Goal: Task Accomplishment & Management: Manage account settings

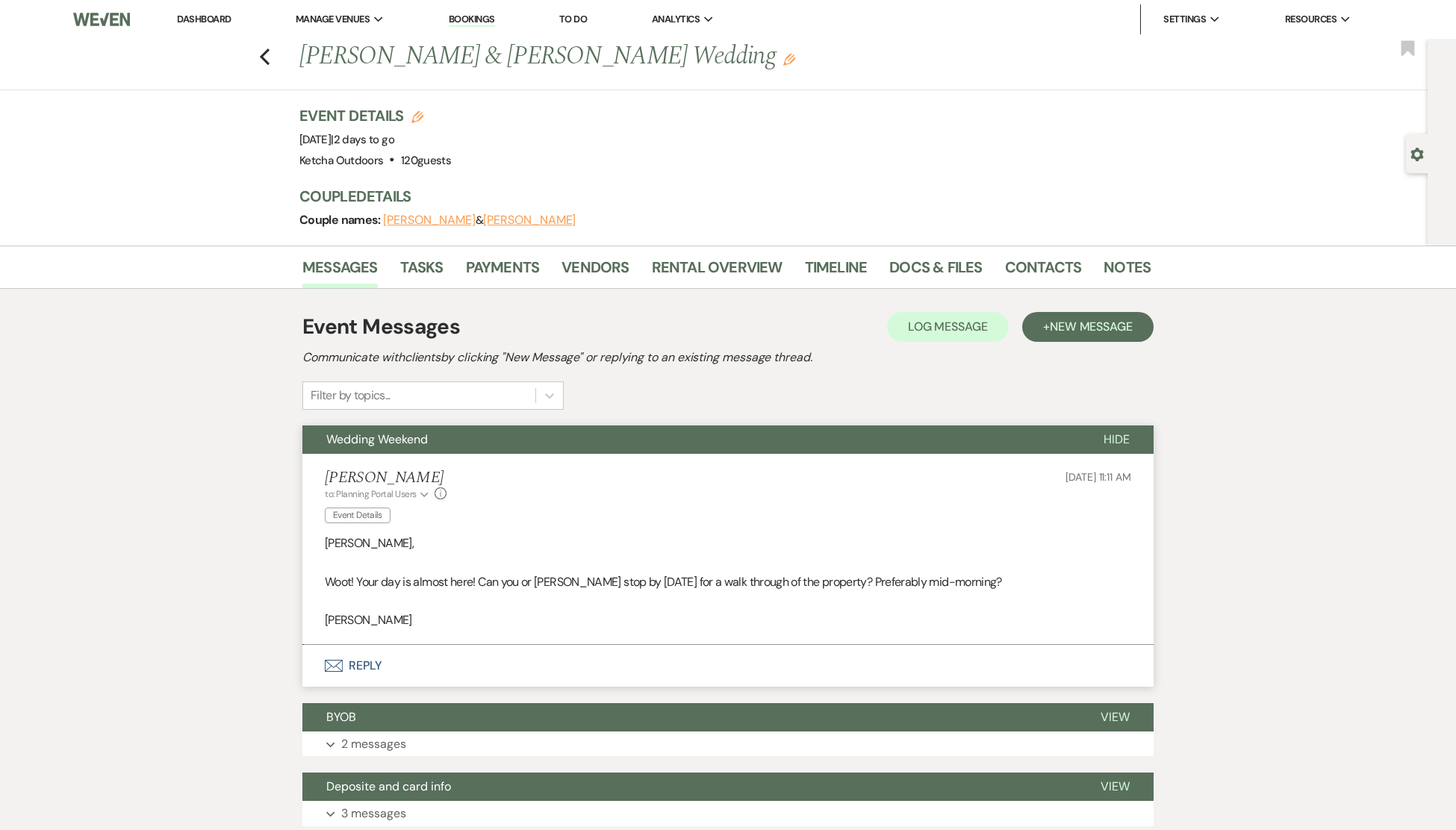
click at [211, 17] on link "Dashboard" at bounding box center [204, 19] width 54 height 13
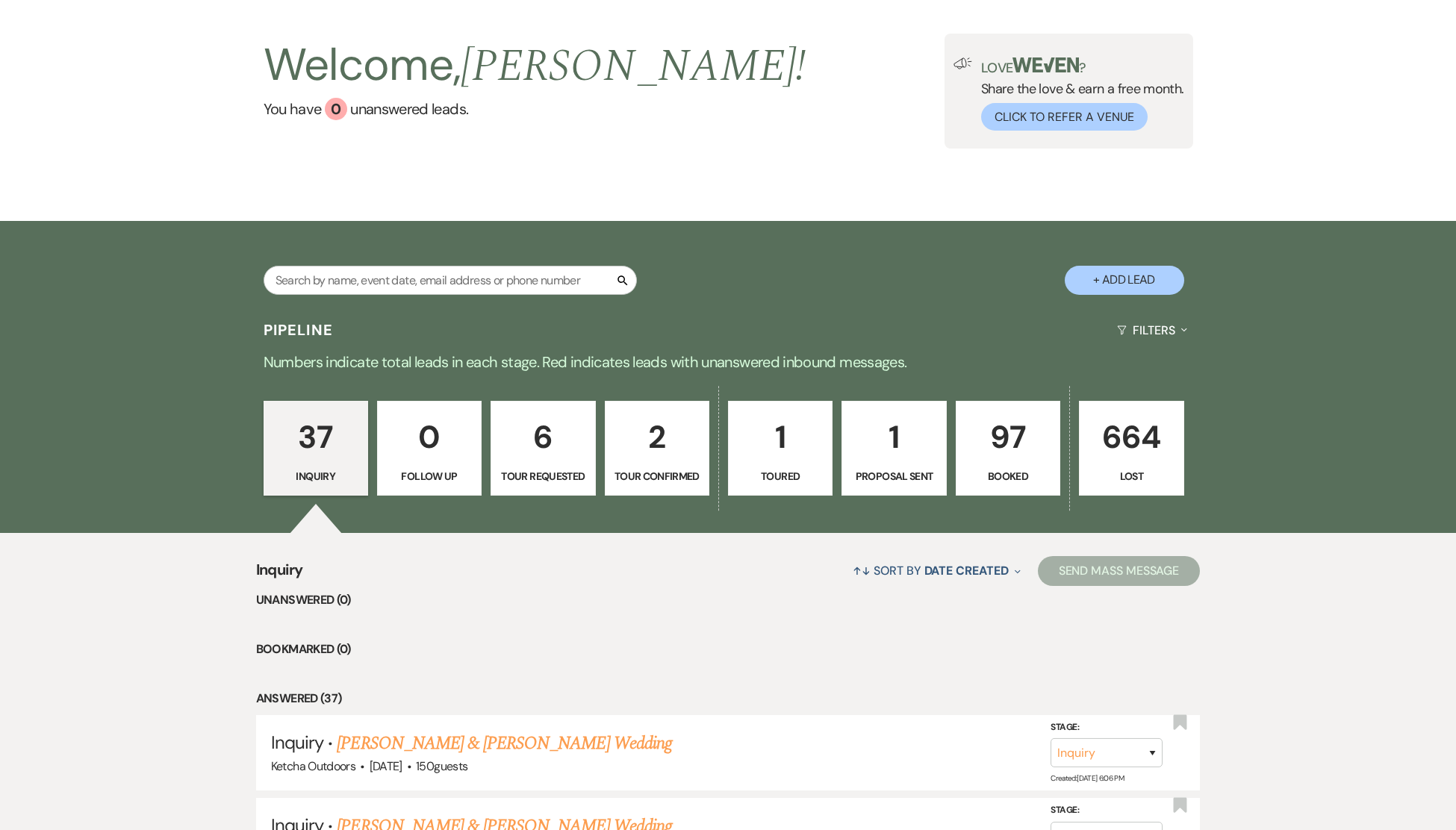
scroll to position [322, 0]
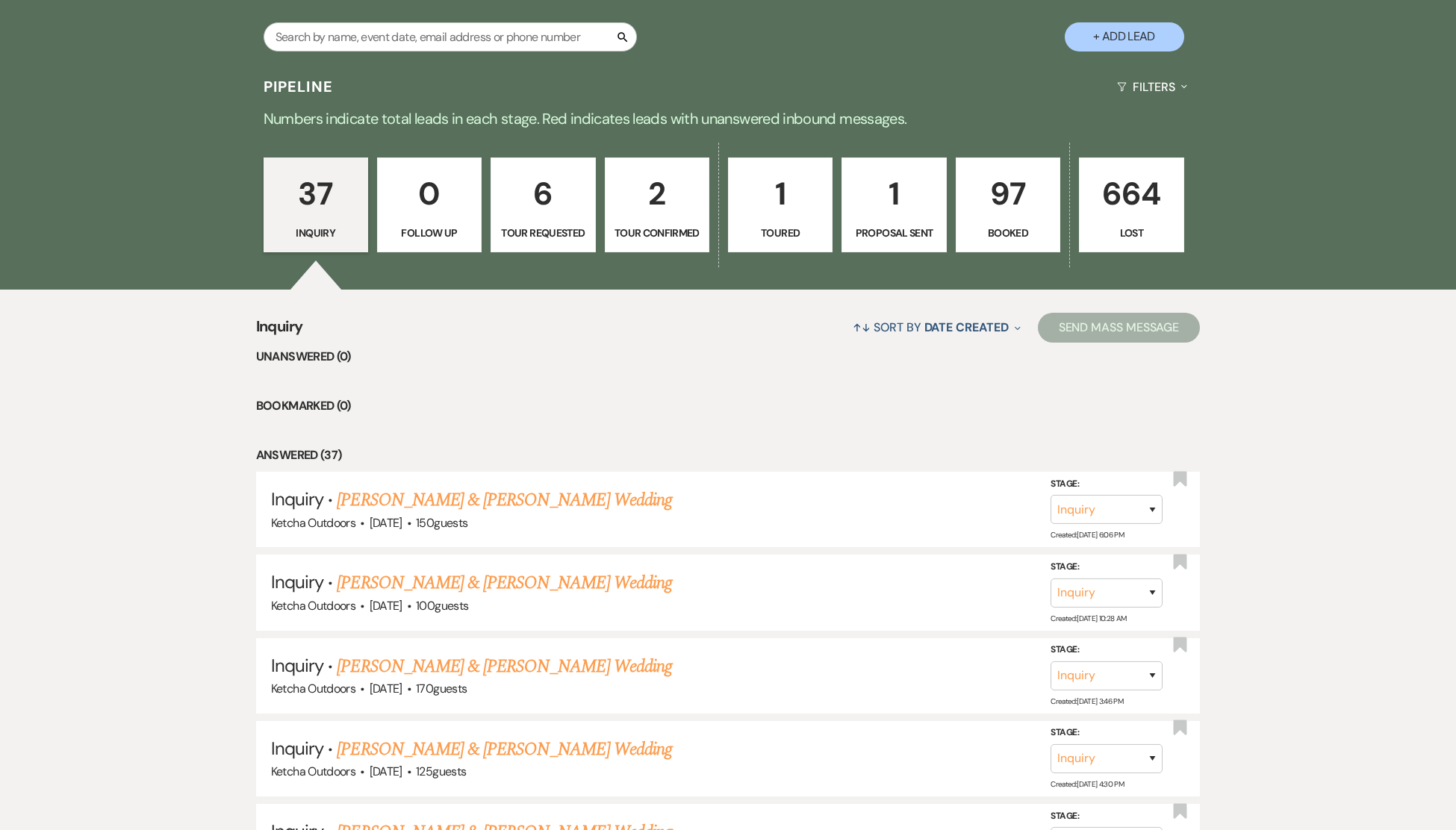
click at [1008, 204] on p "97" at bounding box center [1007, 194] width 85 height 50
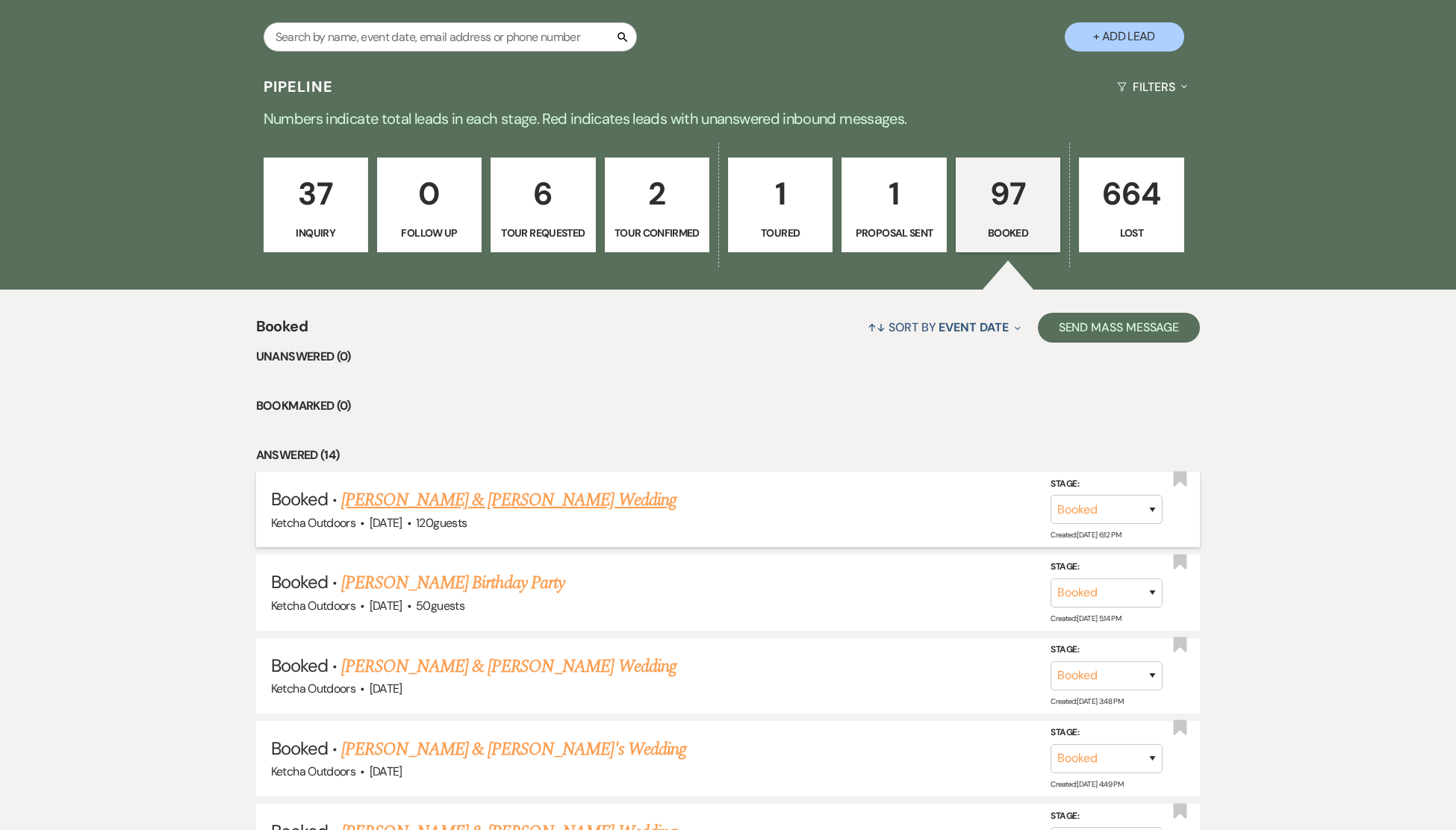
click at [517, 512] on link "Ethan Lyons & Tiffany Lusco's Wedding" at bounding box center [508, 500] width 335 height 27
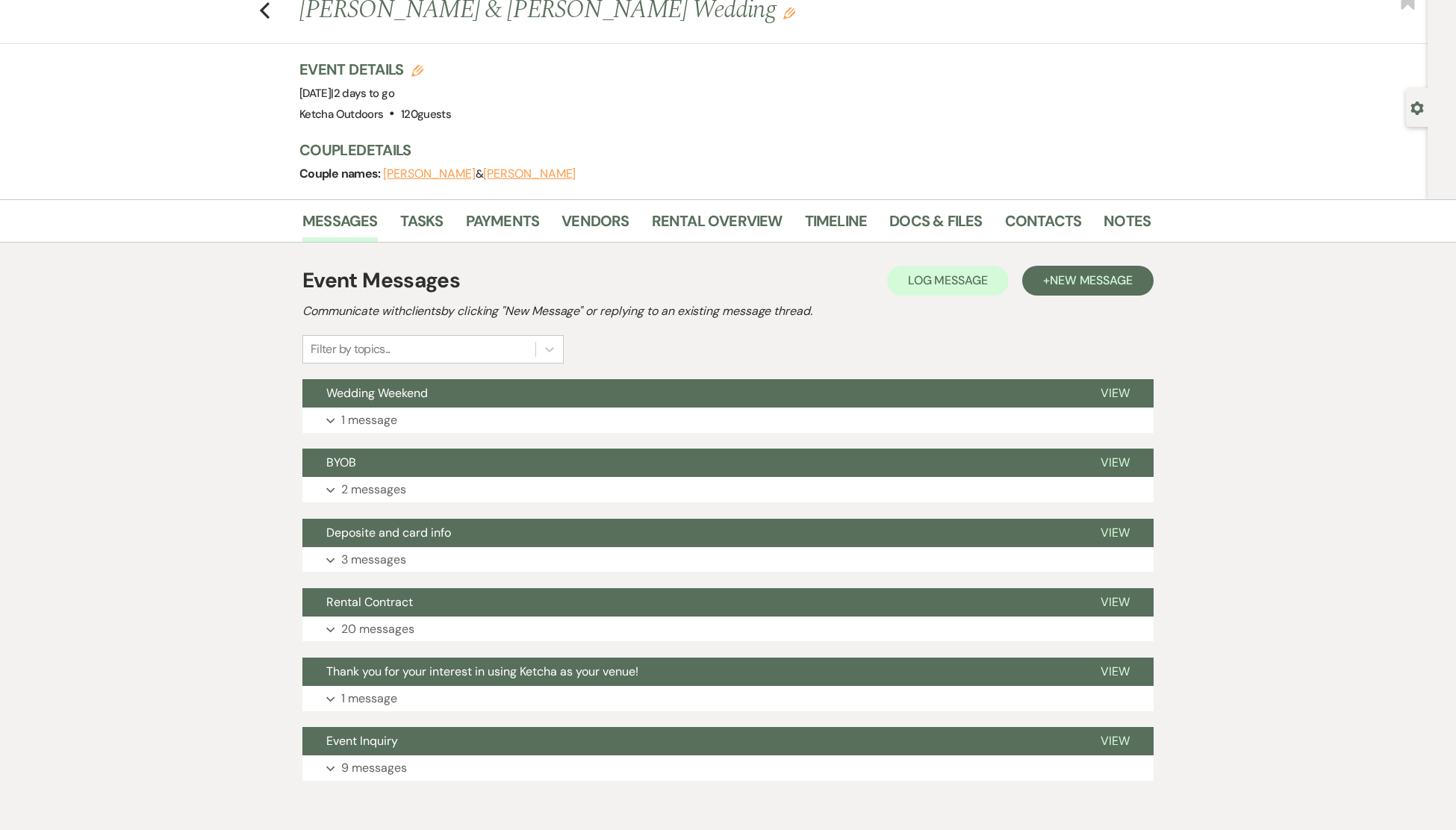
scroll to position [115, 0]
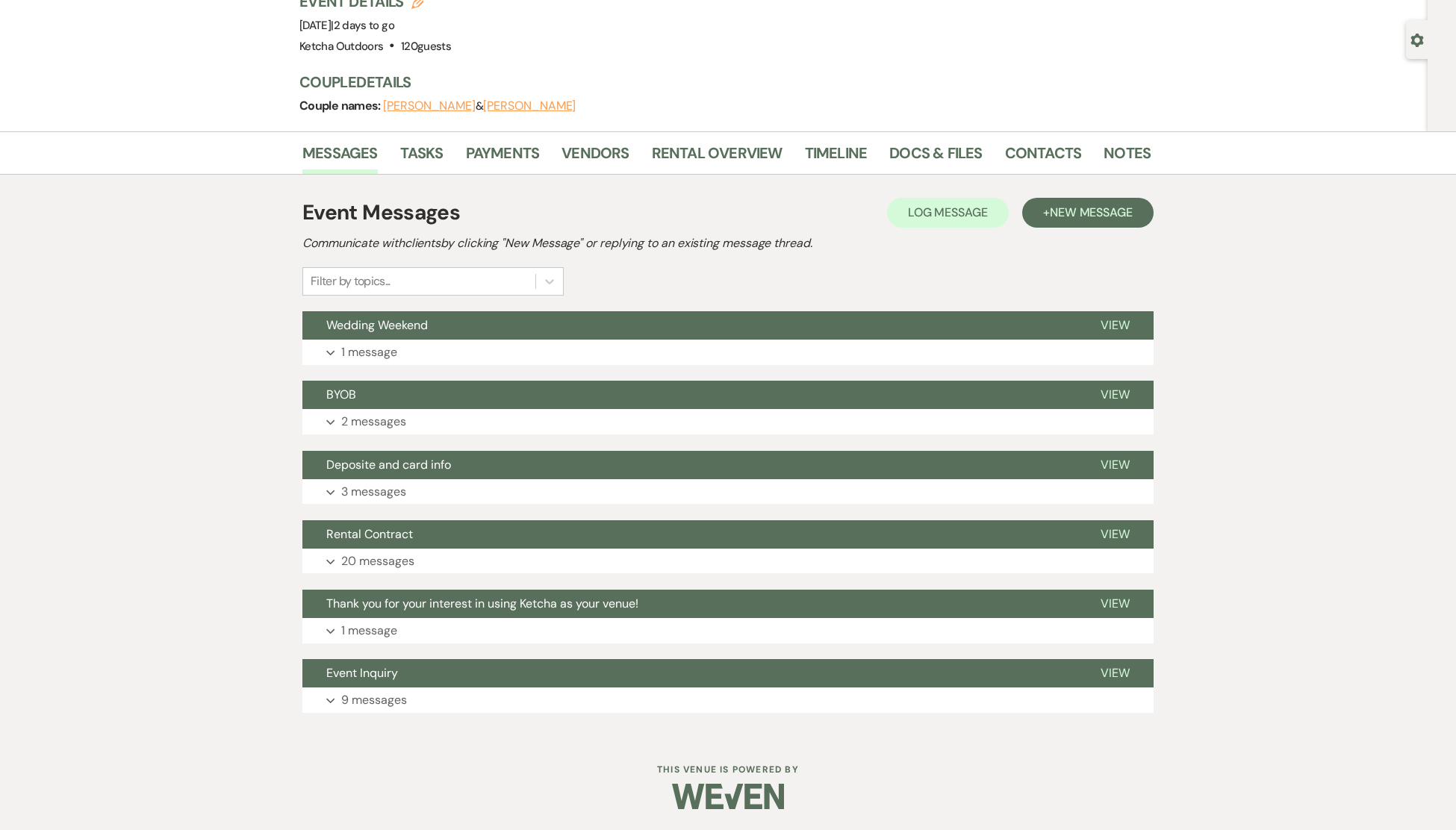
click at [846, 251] on div "Event Messages Log Log Message + New Message Communicate with clients by clicki…" at bounding box center [728, 246] width 851 height 98
click at [1235, 320] on div "Messages Tasks Payments Vendors Rental Overview Timeline Docs & Files Contacts …" at bounding box center [728, 433] width 1456 height 603
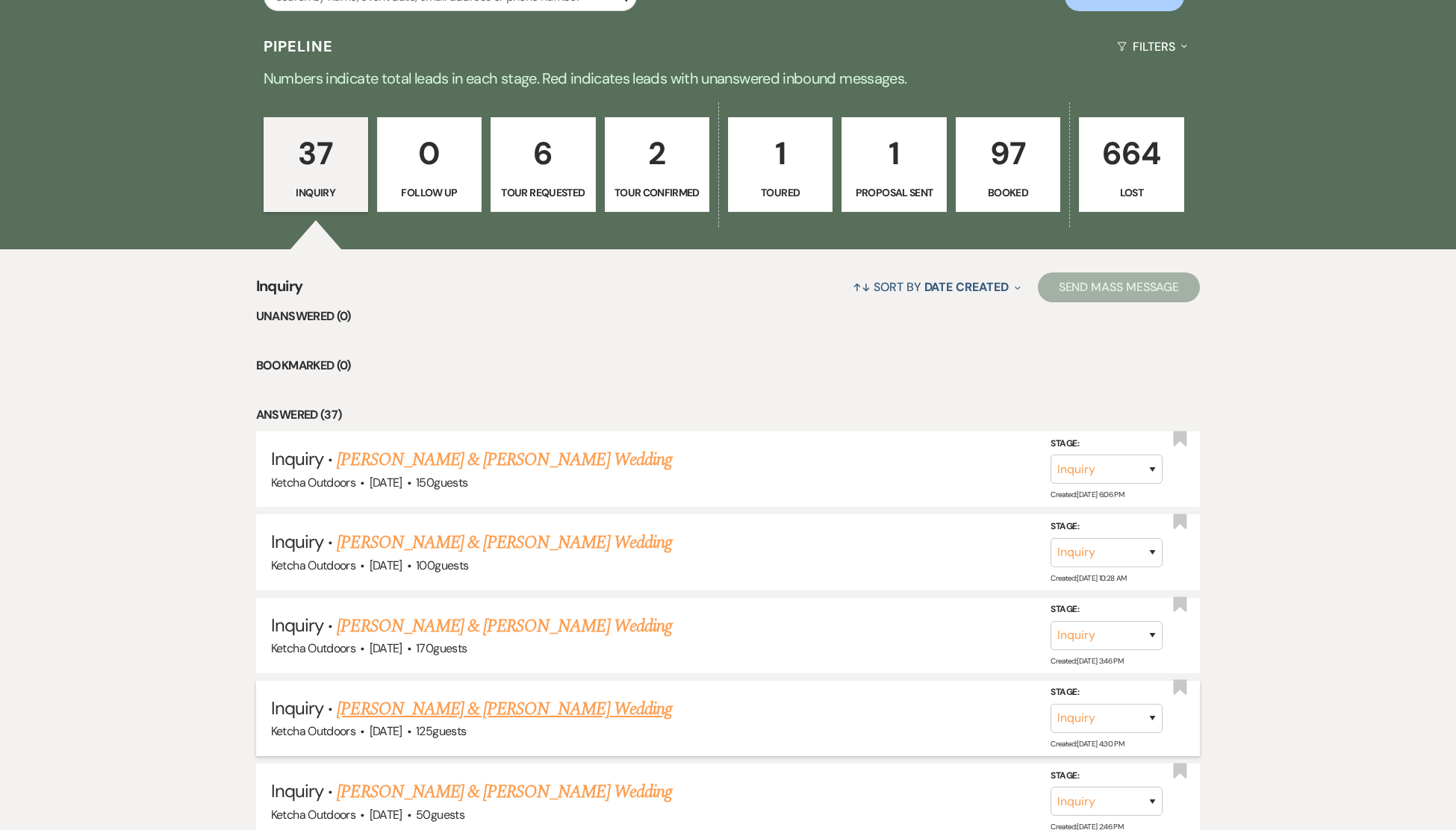
scroll to position [192, 0]
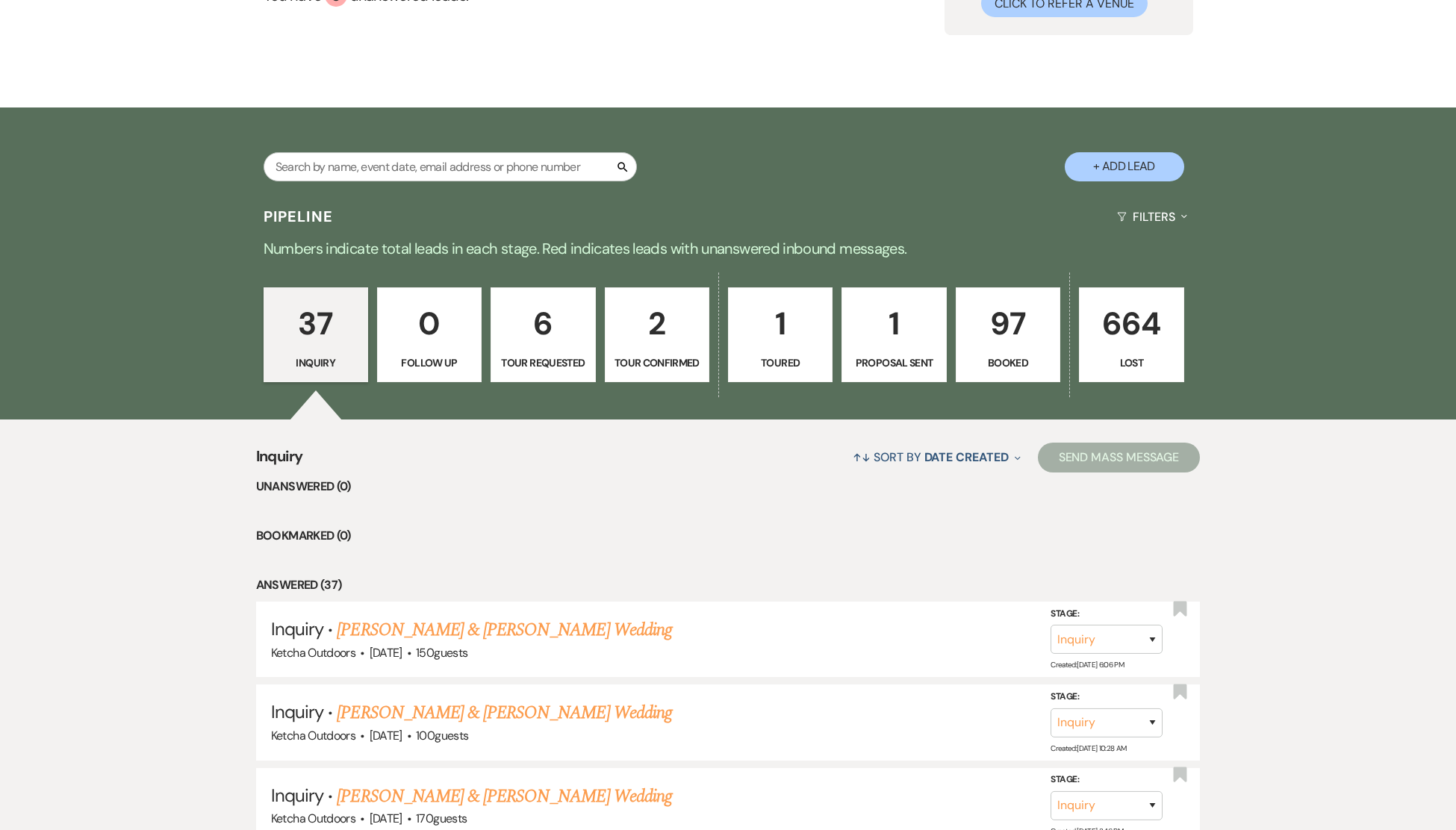
click at [907, 337] on p "1" at bounding box center [894, 324] width 85 height 50
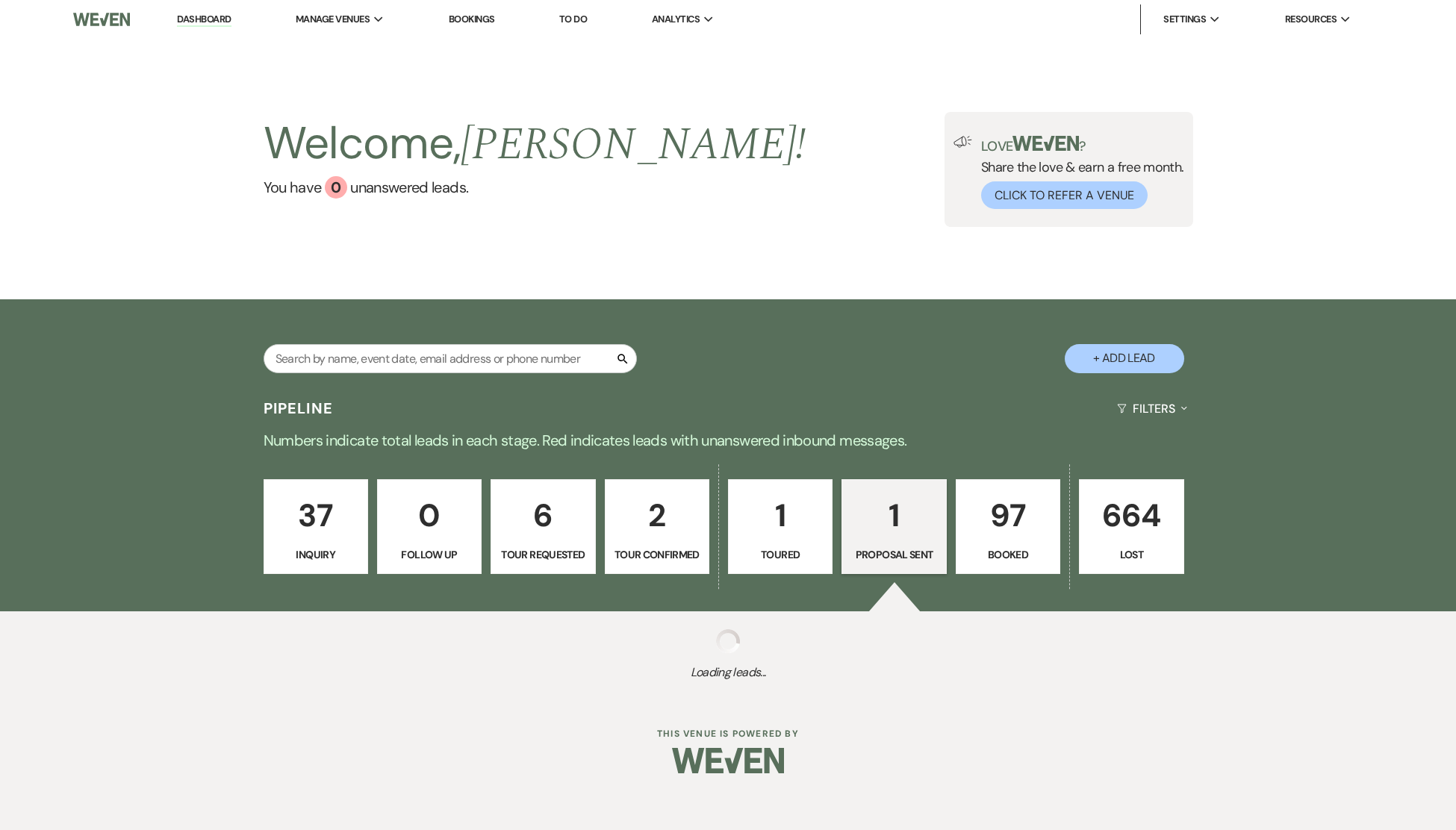
select select "6"
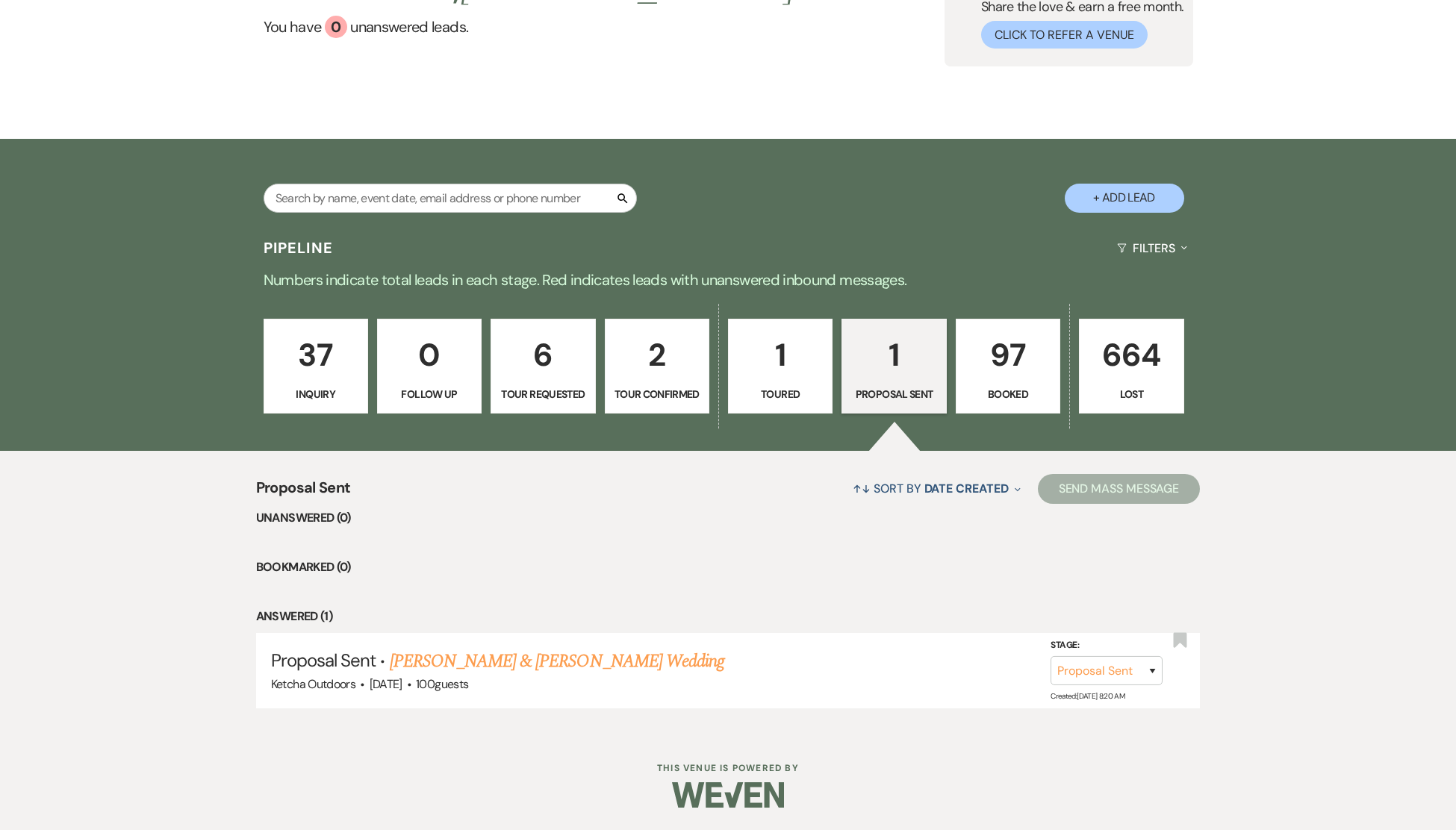
scroll to position [176, 0]
click at [523, 664] on link "Derek Griffin & Tressa Brown's Wedding" at bounding box center [557, 660] width 335 height 27
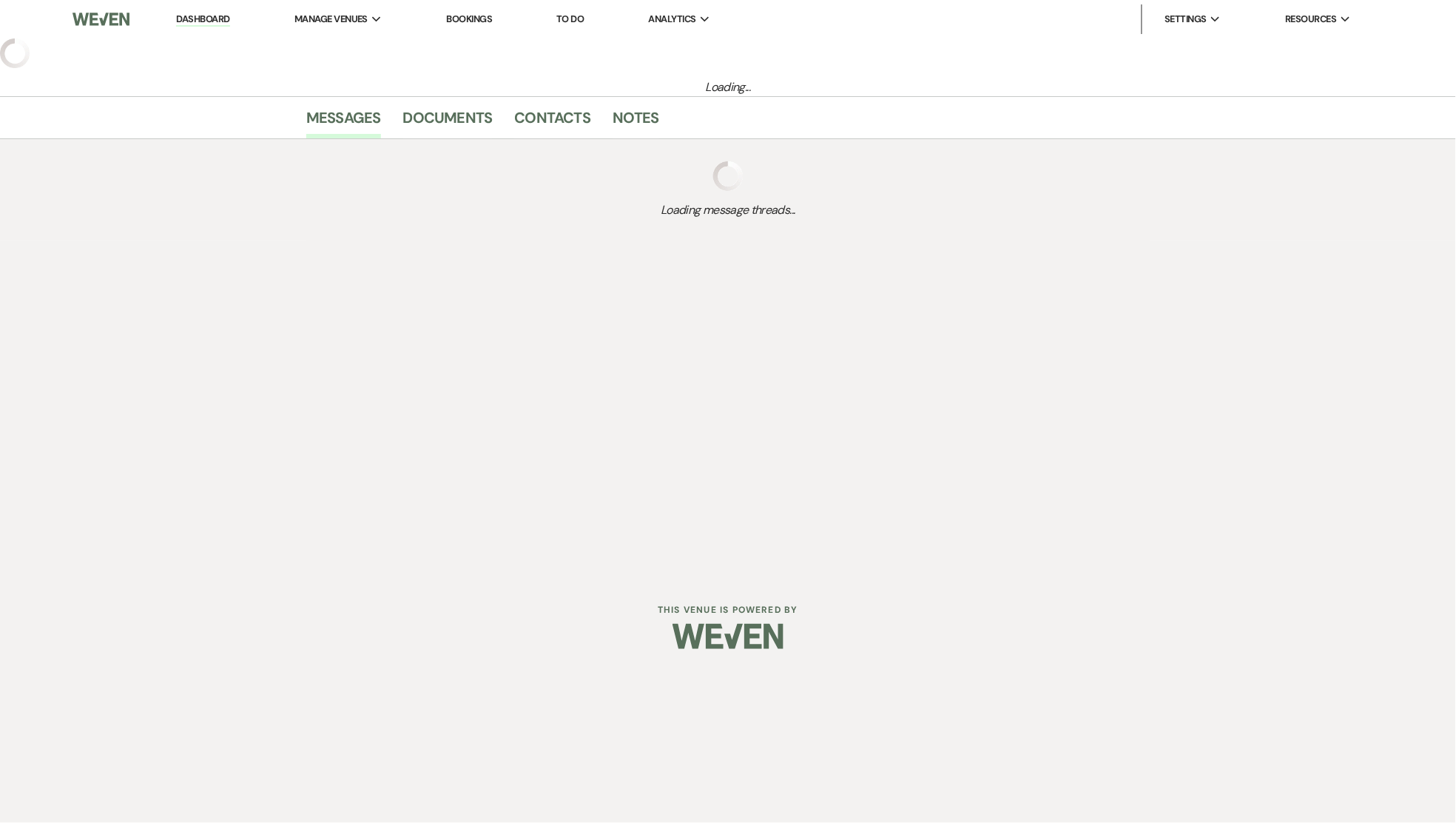
select select "6"
select select "1"
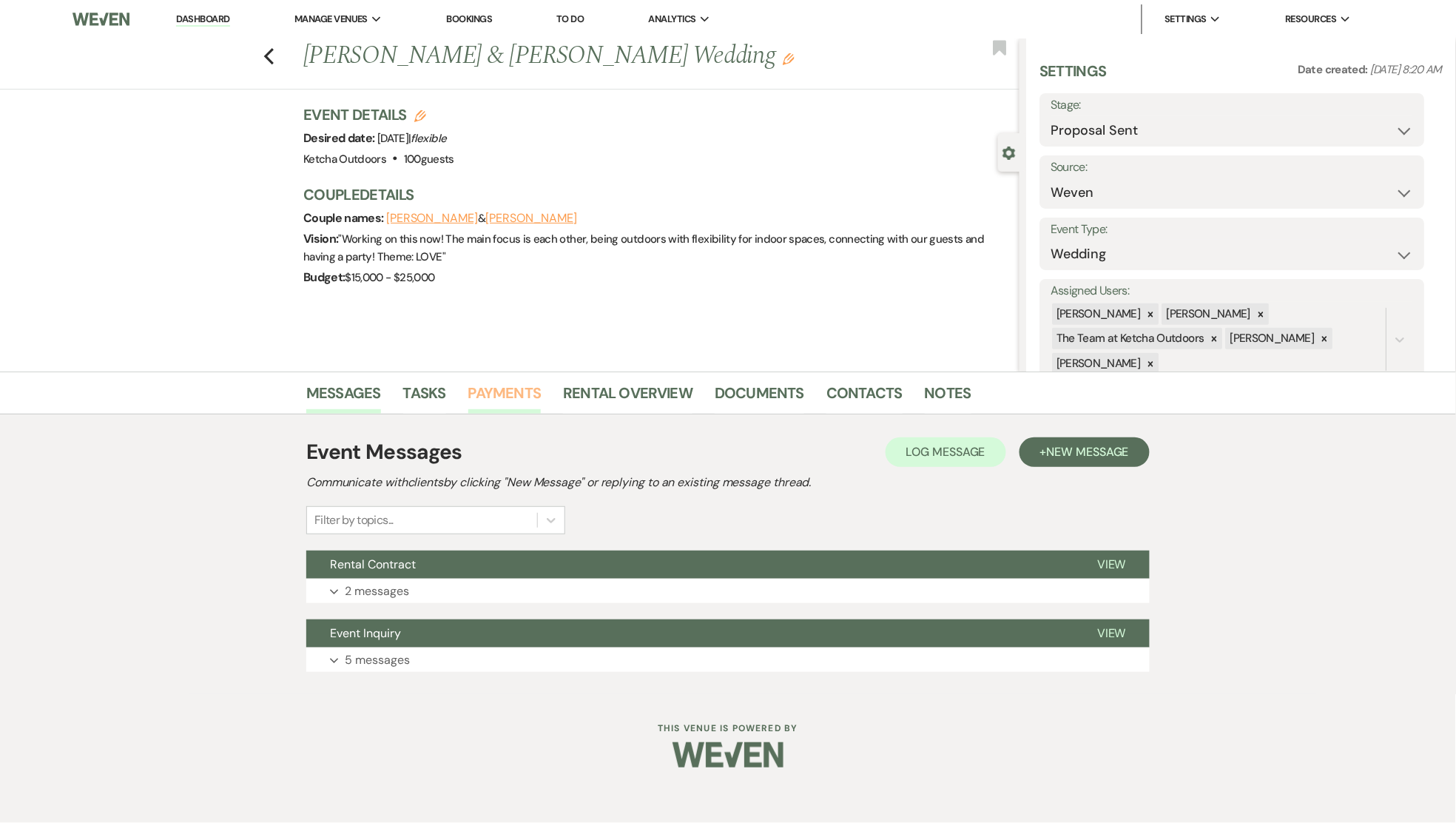
click at [506, 390] on link "Payments" at bounding box center [504, 397] width 74 height 33
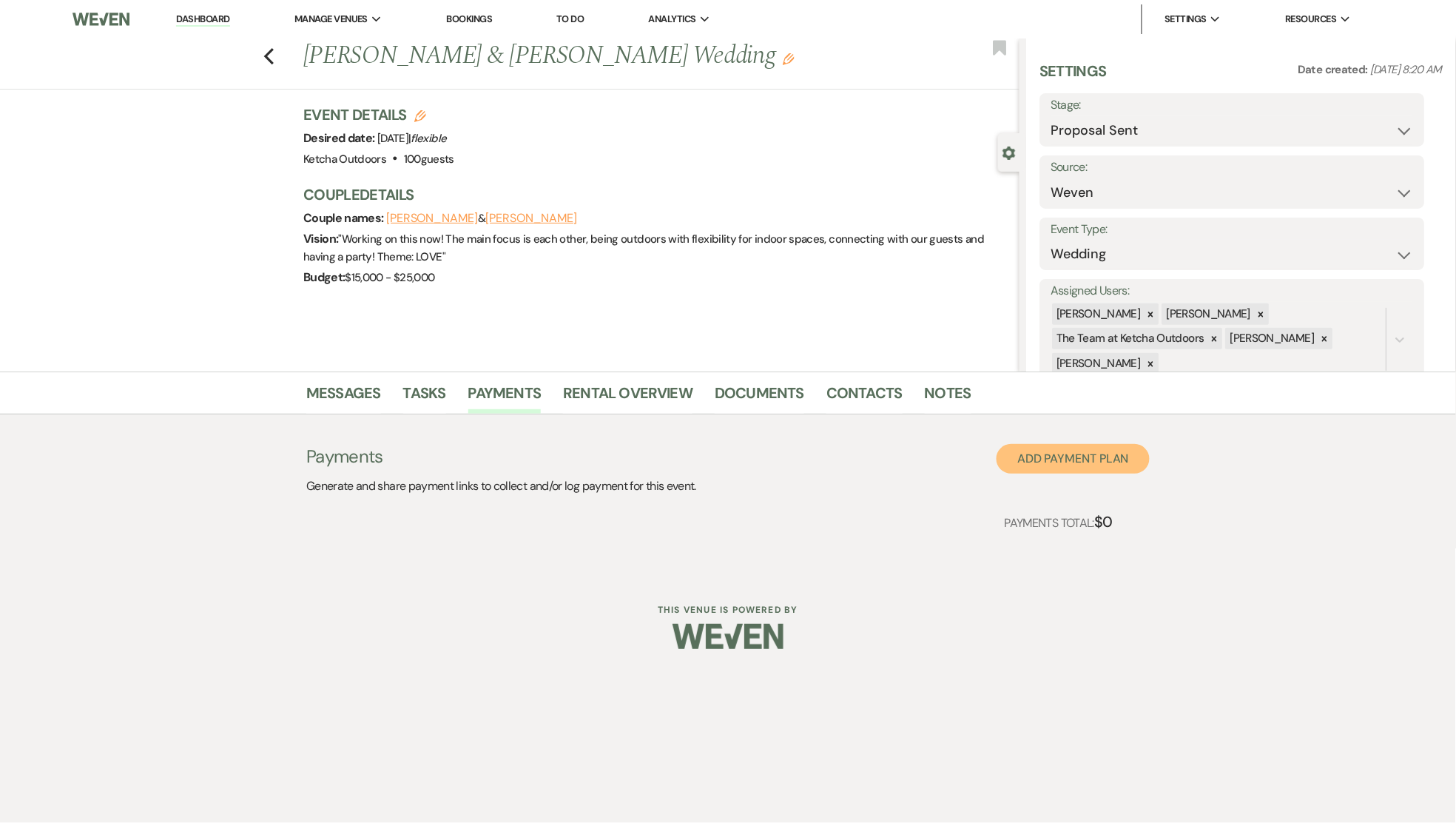
click at [1051, 456] on button "Add Payment Plan" at bounding box center [1072, 458] width 153 height 30
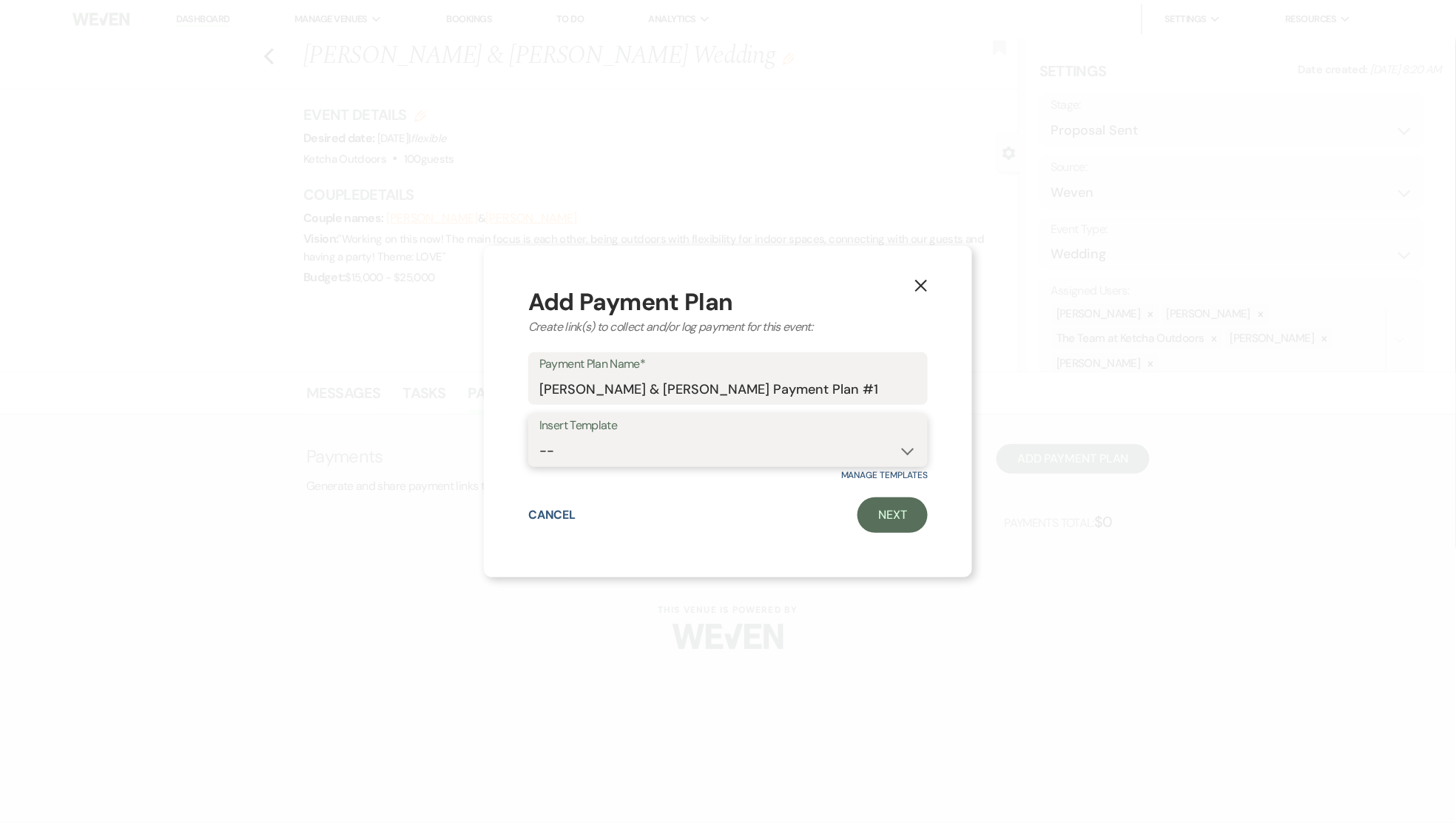
click at [904, 449] on select "--" at bounding box center [727, 451] width 377 height 29
click at [892, 509] on link "Next" at bounding box center [892, 515] width 70 height 35
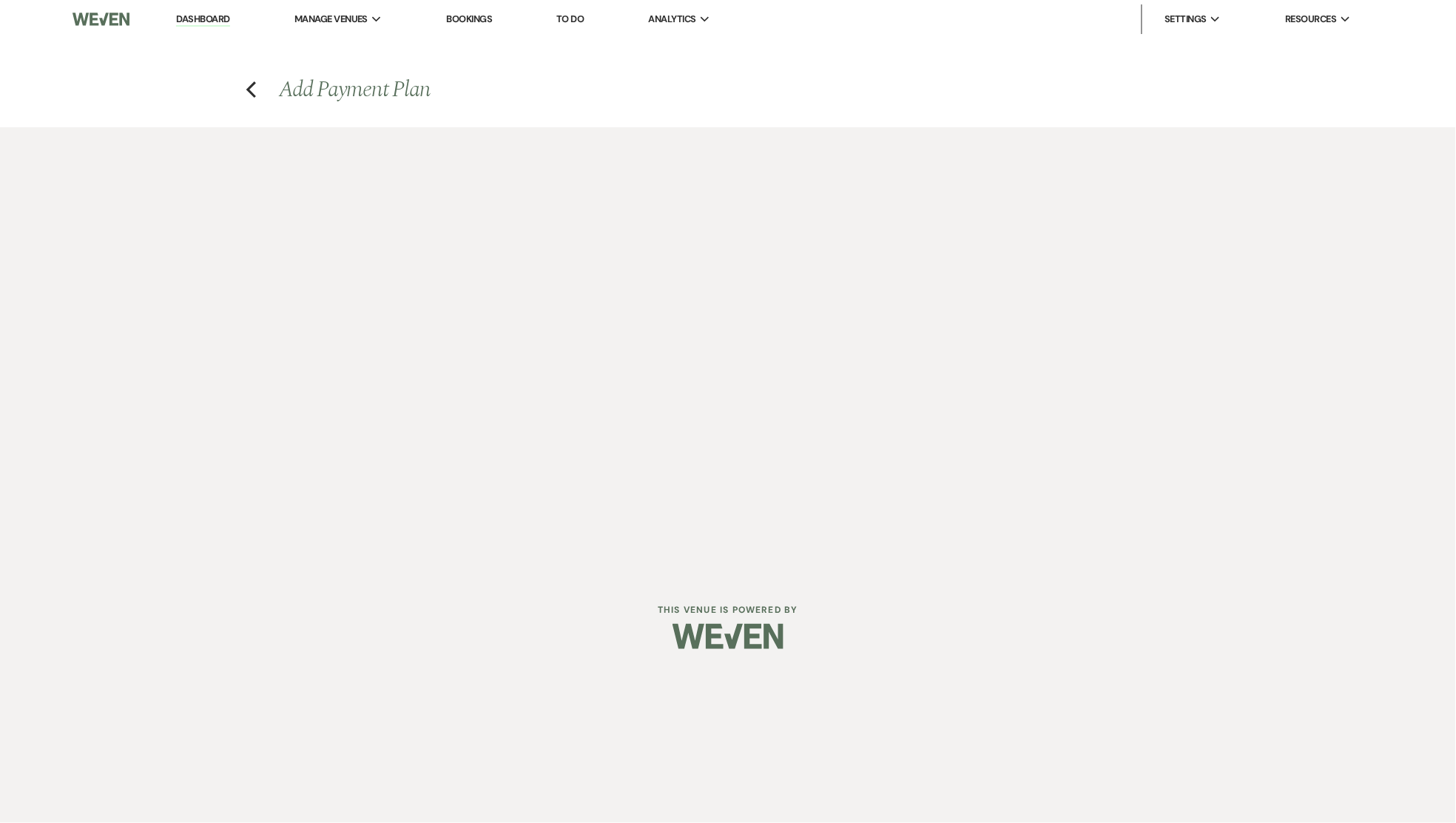
select select "2"
select select "percentage"
select select "false"
select select "client"
select select "weeks"
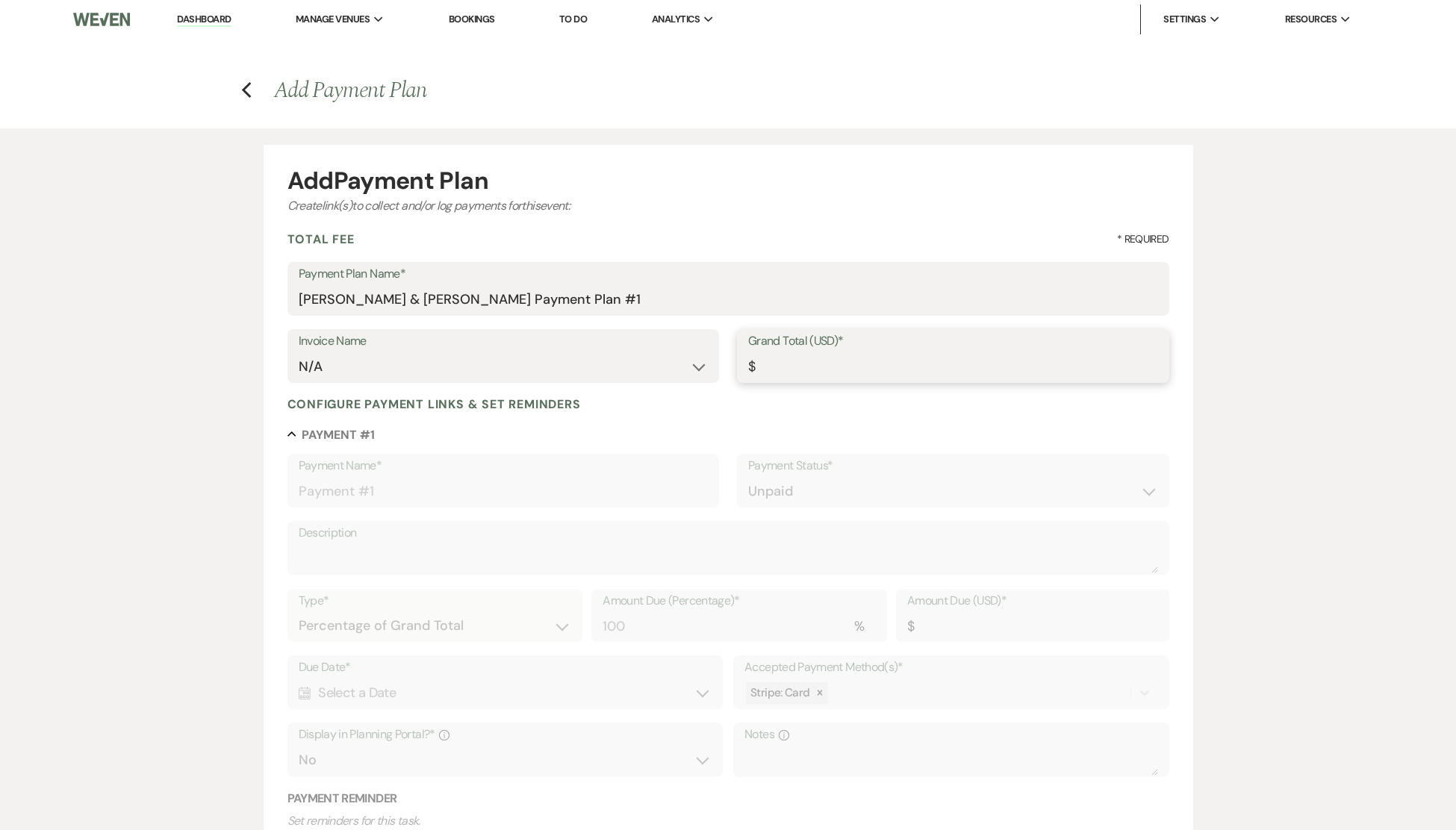
click at [799, 362] on input "Grand Total (USD)*" at bounding box center [952, 367] width 410 height 29
type input "6"
type input "6.00"
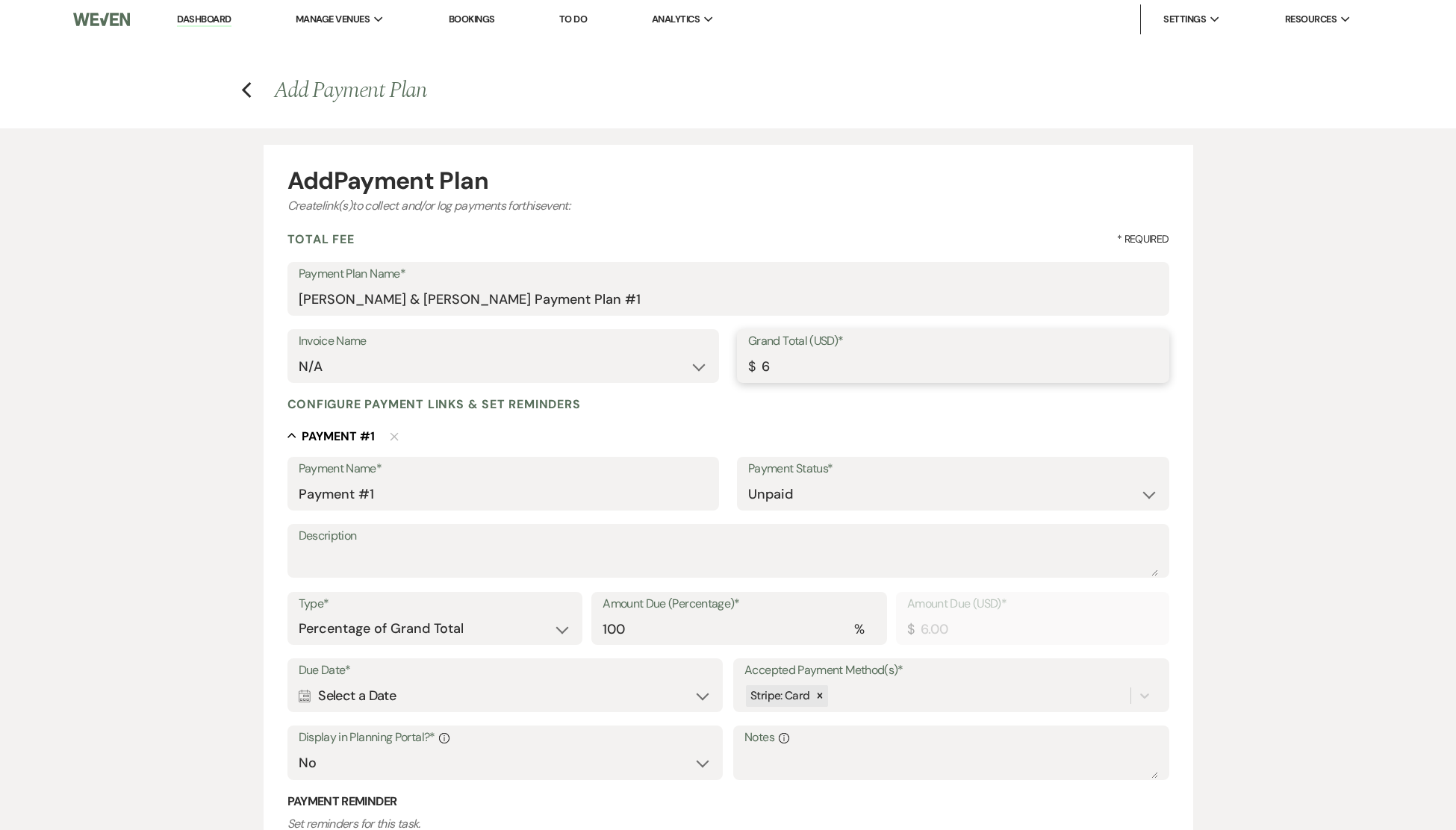
type input "60"
type input "60.00"
type input "600"
type input "600.00"
type input "6000"
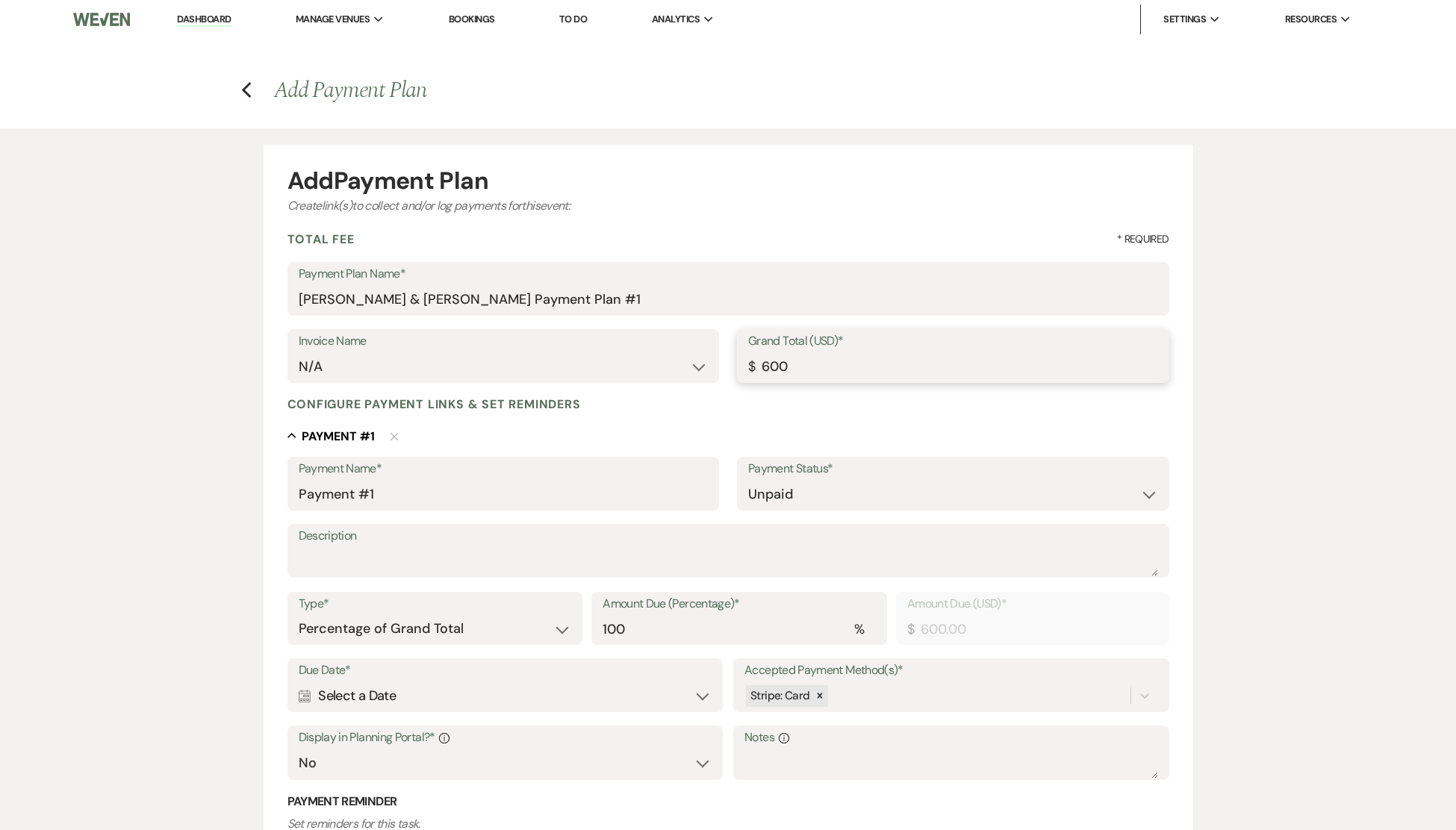
type input "6000.00"
click at [664, 480] on input "Payment #1" at bounding box center [504, 494] width 410 height 29
drag, startPoint x: 375, startPoint y: 495, endPoint x: 288, endPoint y: 485, distance: 87.6
click at [288, 485] on div "Payment Name* Payment #1" at bounding box center [503, 483] width 432 height 54
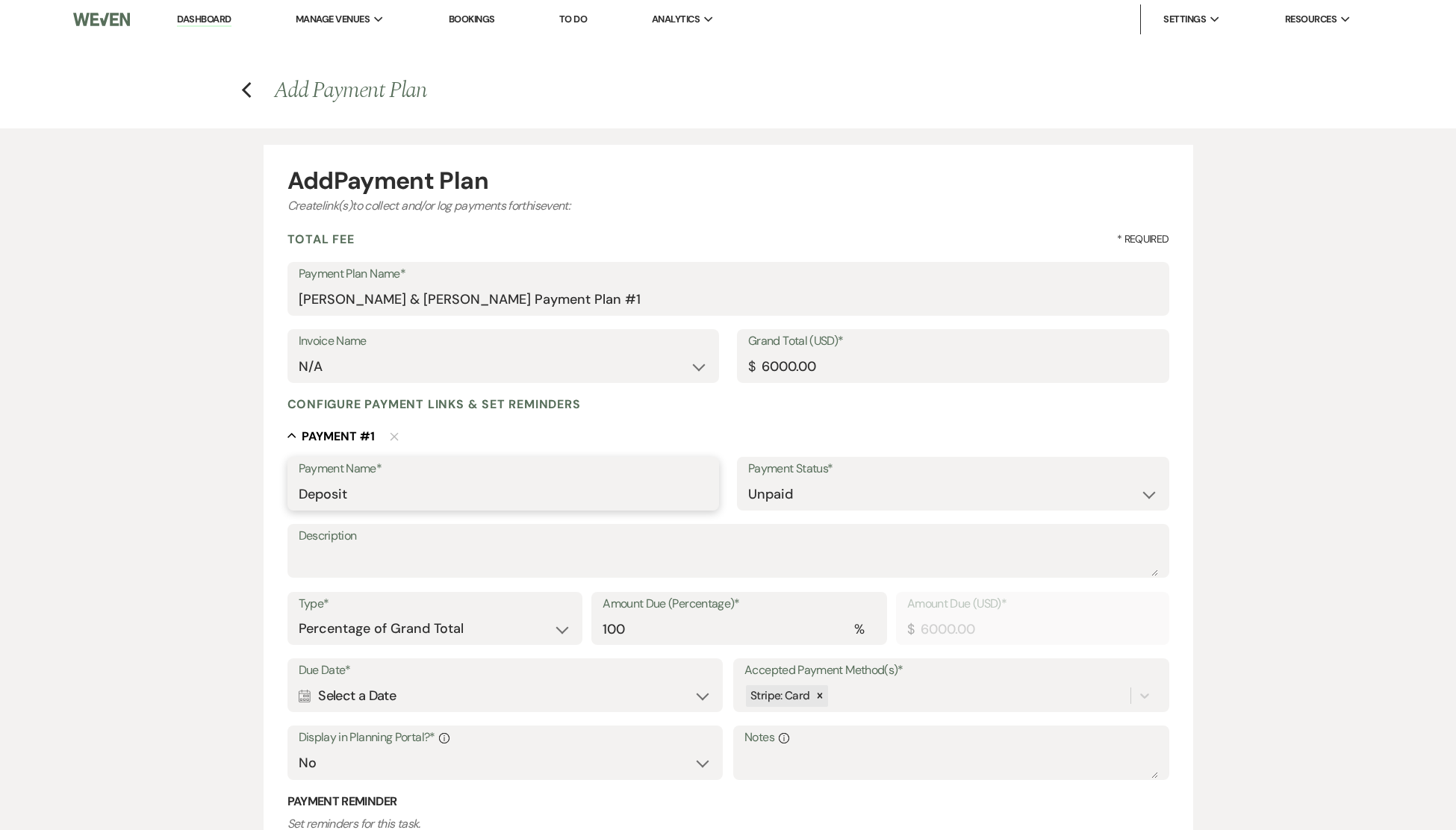
type input "Deposit"
click at [872, 625] on input "100" at bounding box center [739, 629] width 273 height 29
type input "3"
type input "180.00"
type input "30"
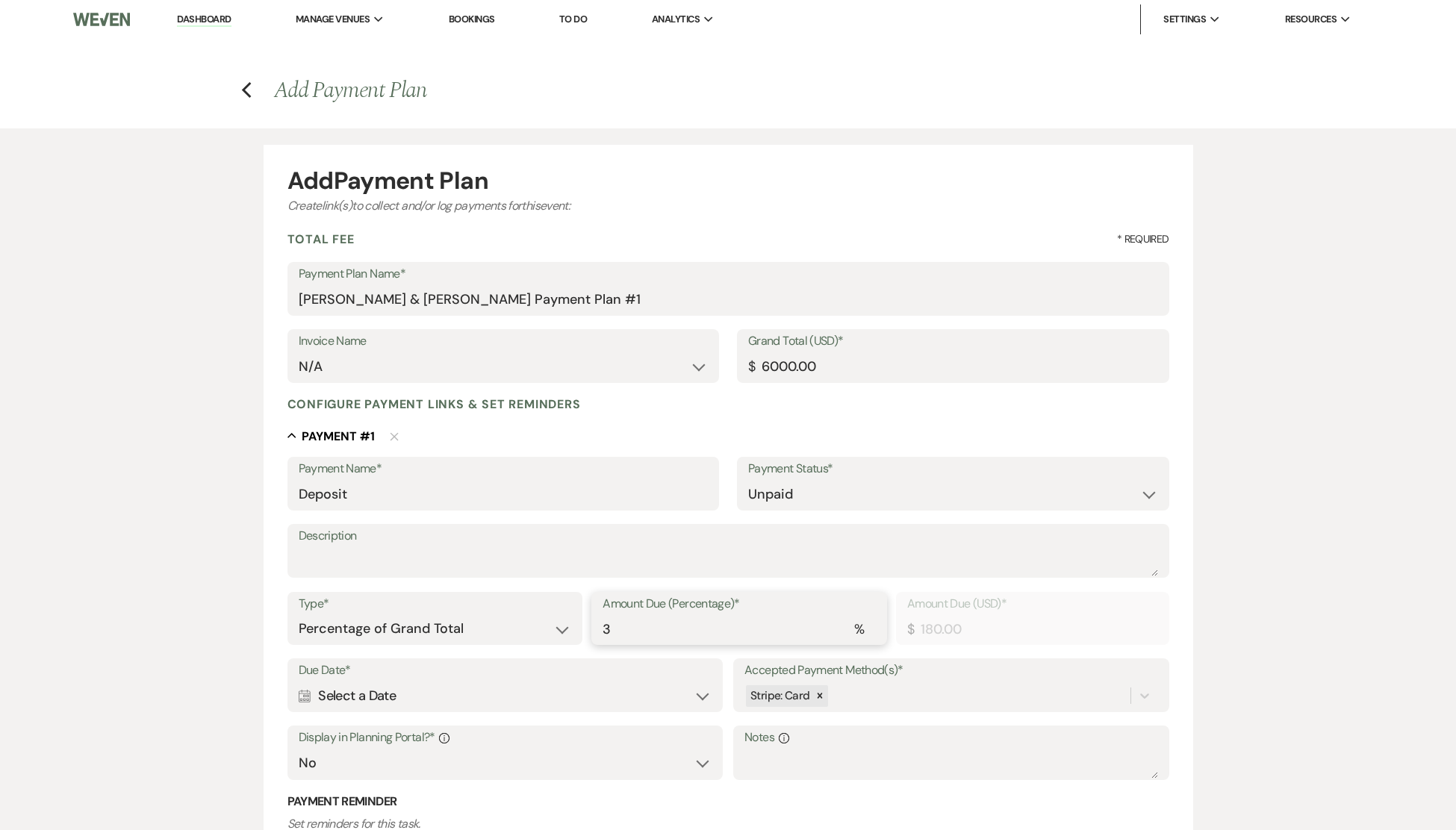
type input "1800.00"
click at [756, 625] on input "30" at bounding box center [739, 629] width 273 height 29
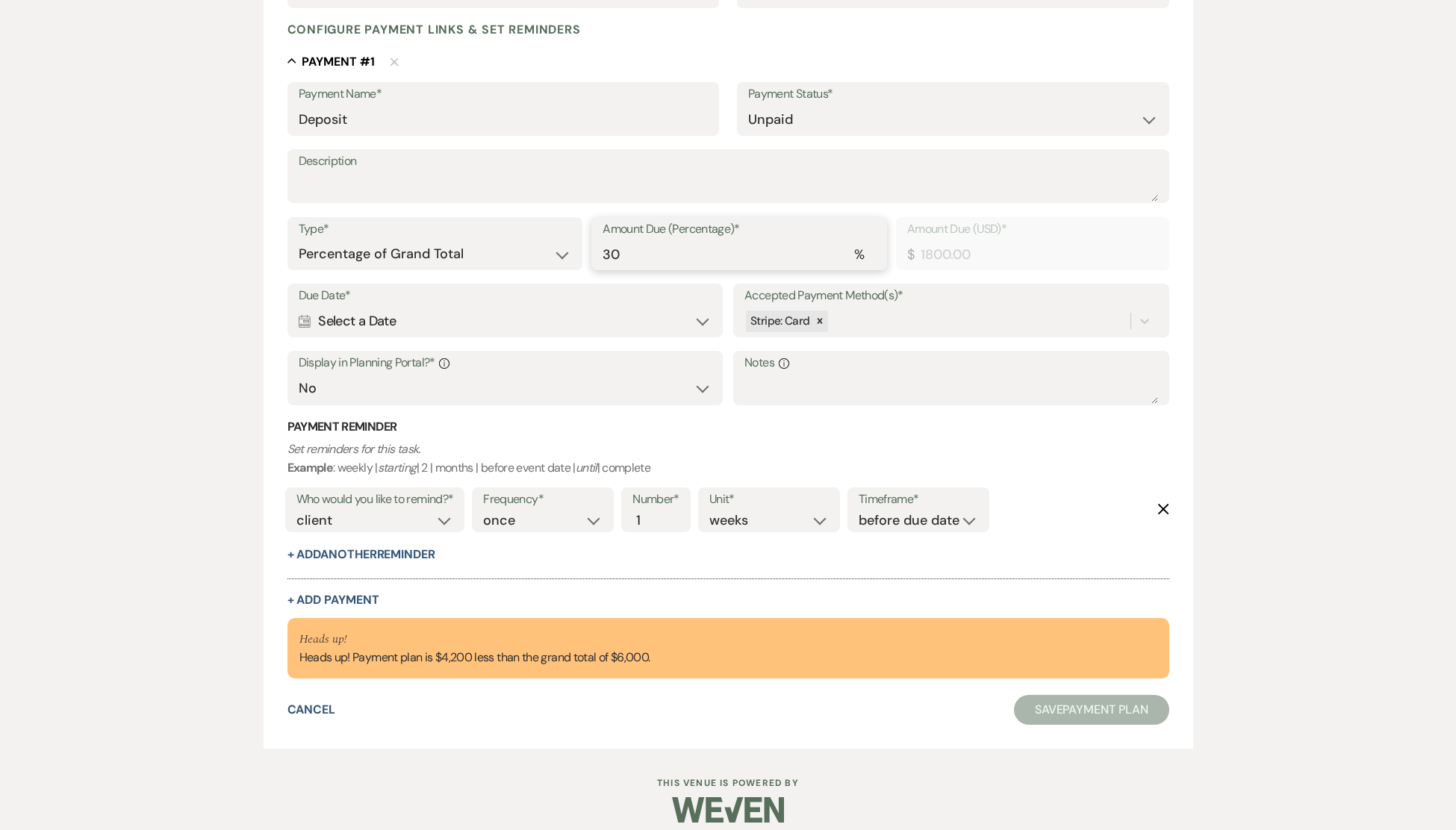
scroll to position [389, 0]
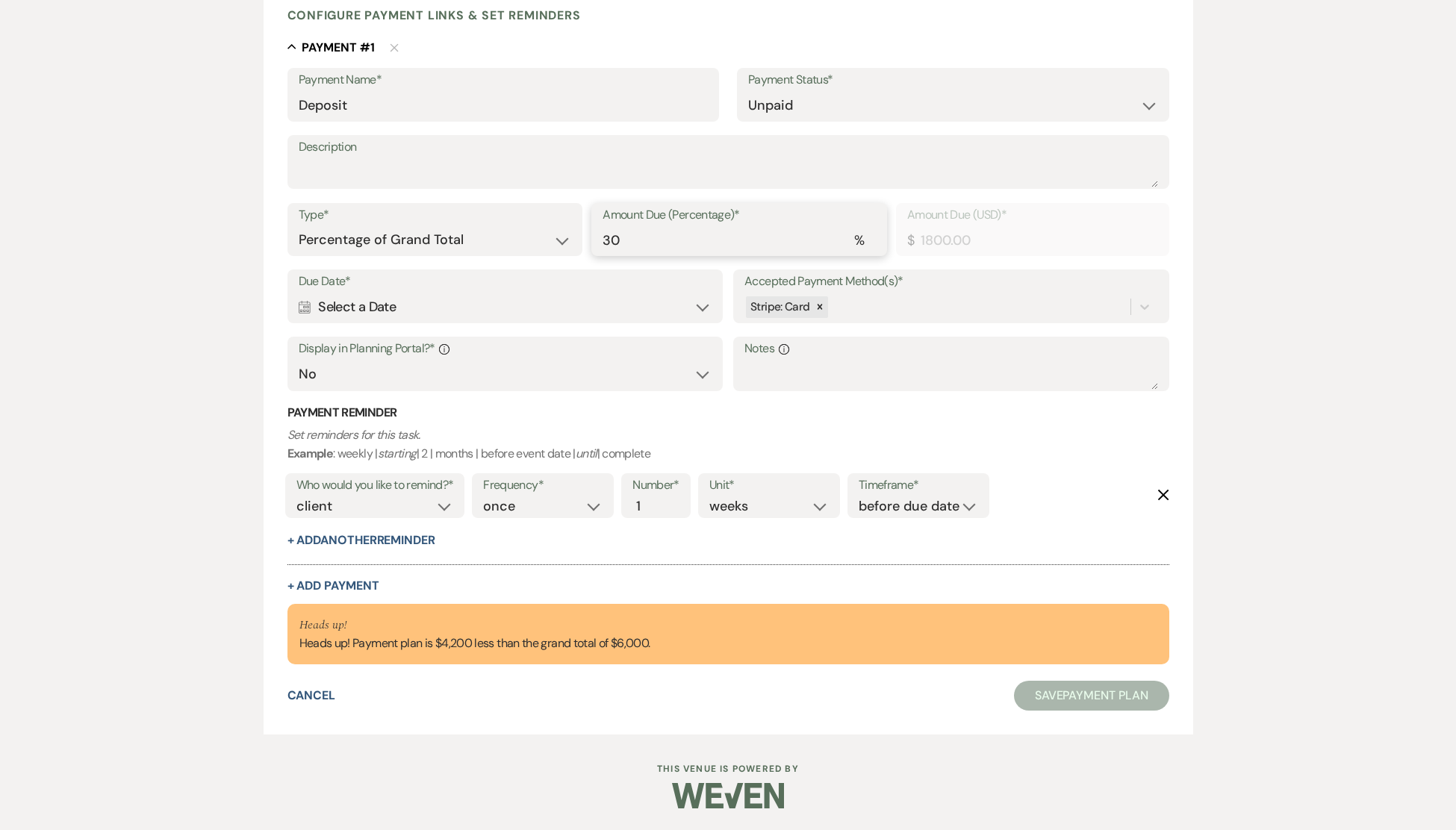
type input "30"
click at [614, 420] on h3 "Payment Reminder" at bounding box center [728, 413] width 882 height 17
click at [703, 308] on div "Calendar Select a Date Expand" at bounding box center [506, 307] width 413 height 29
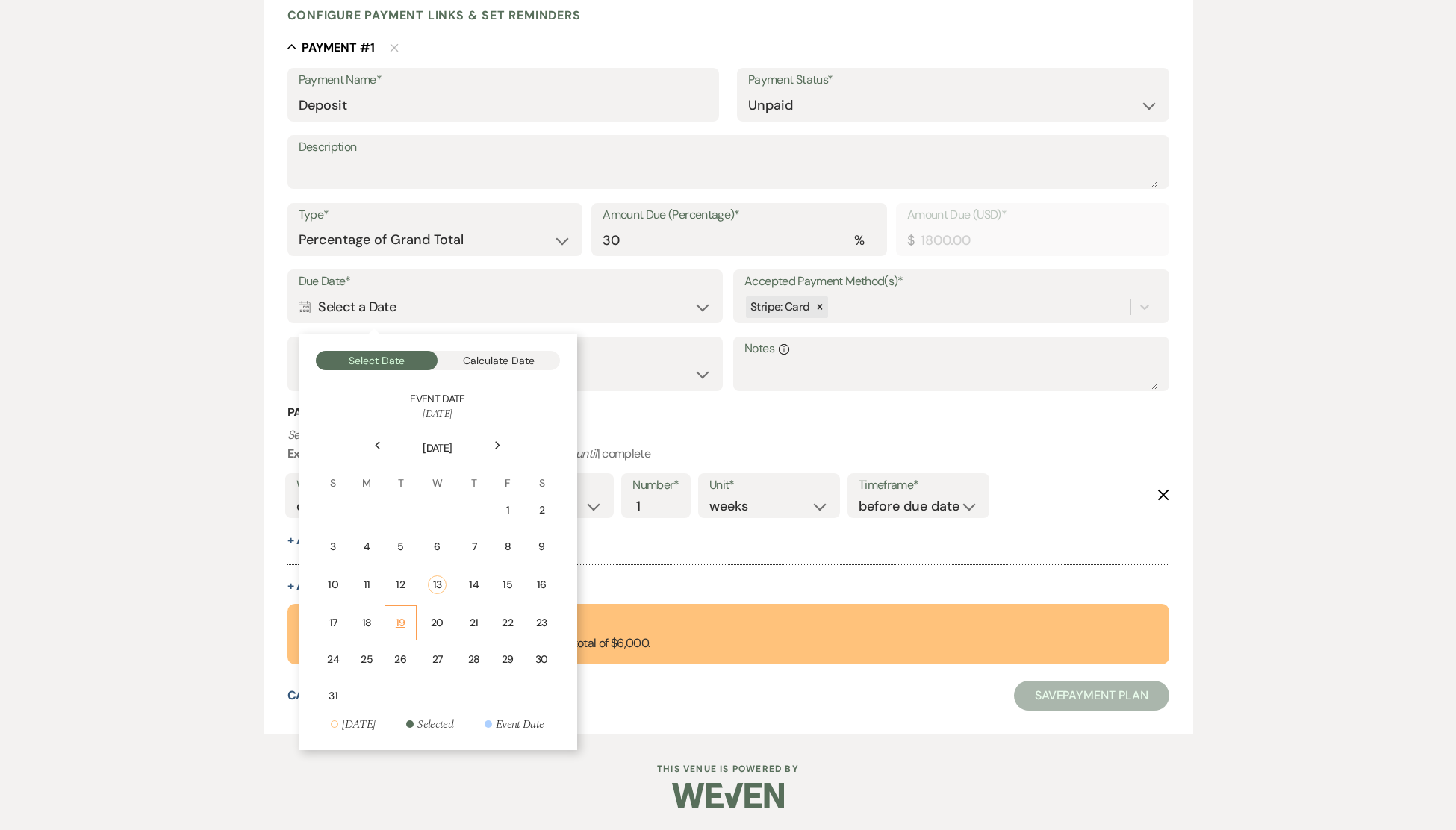
click at [400, 620] on div "19" at bounding box center [401, 623] width 13 height 16
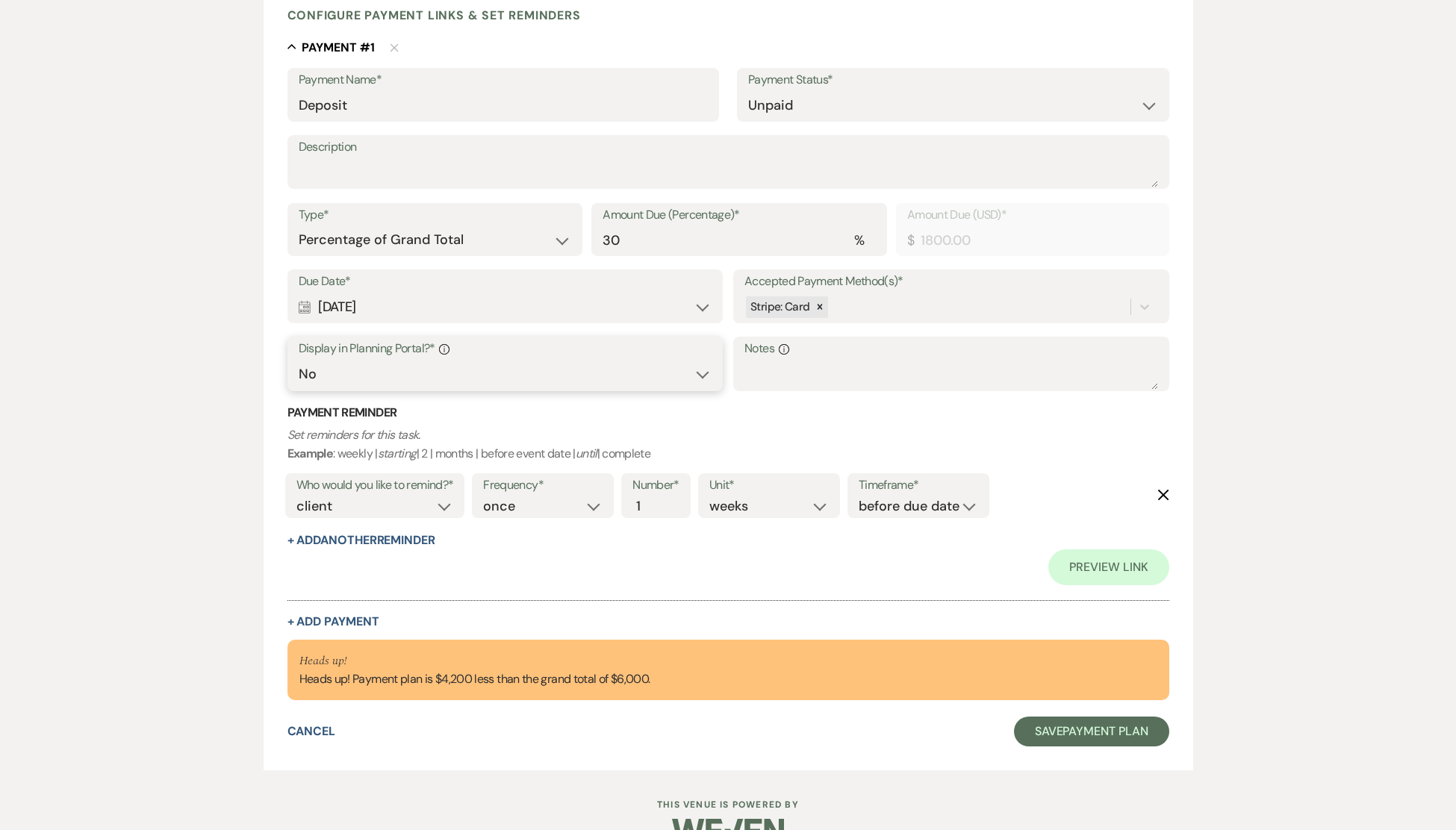
click at [700, 374] on select "Yes No" at bounding box center [506, 374] width 413 height 29
select select "true"
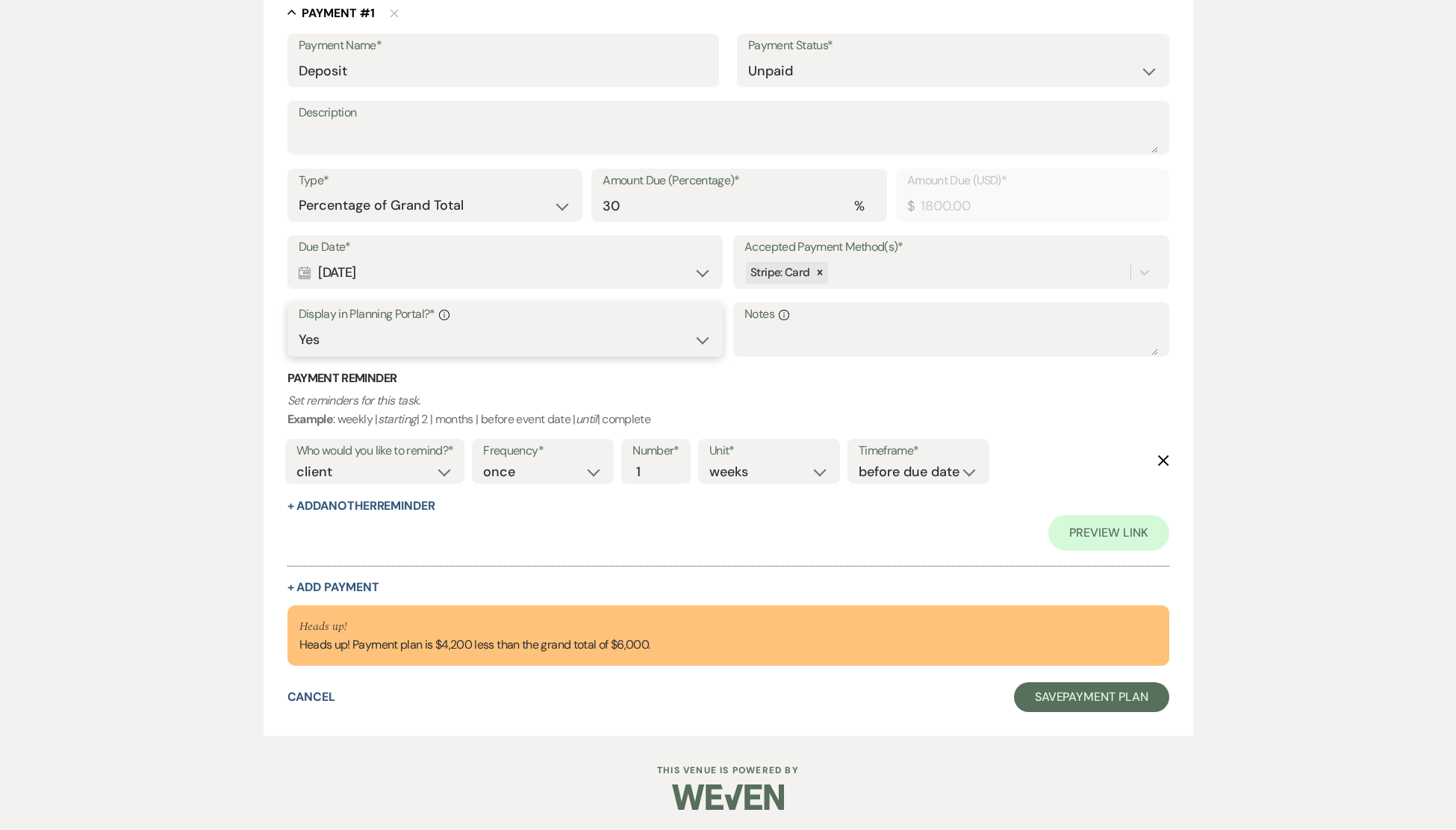
scroll to position [426, 0]
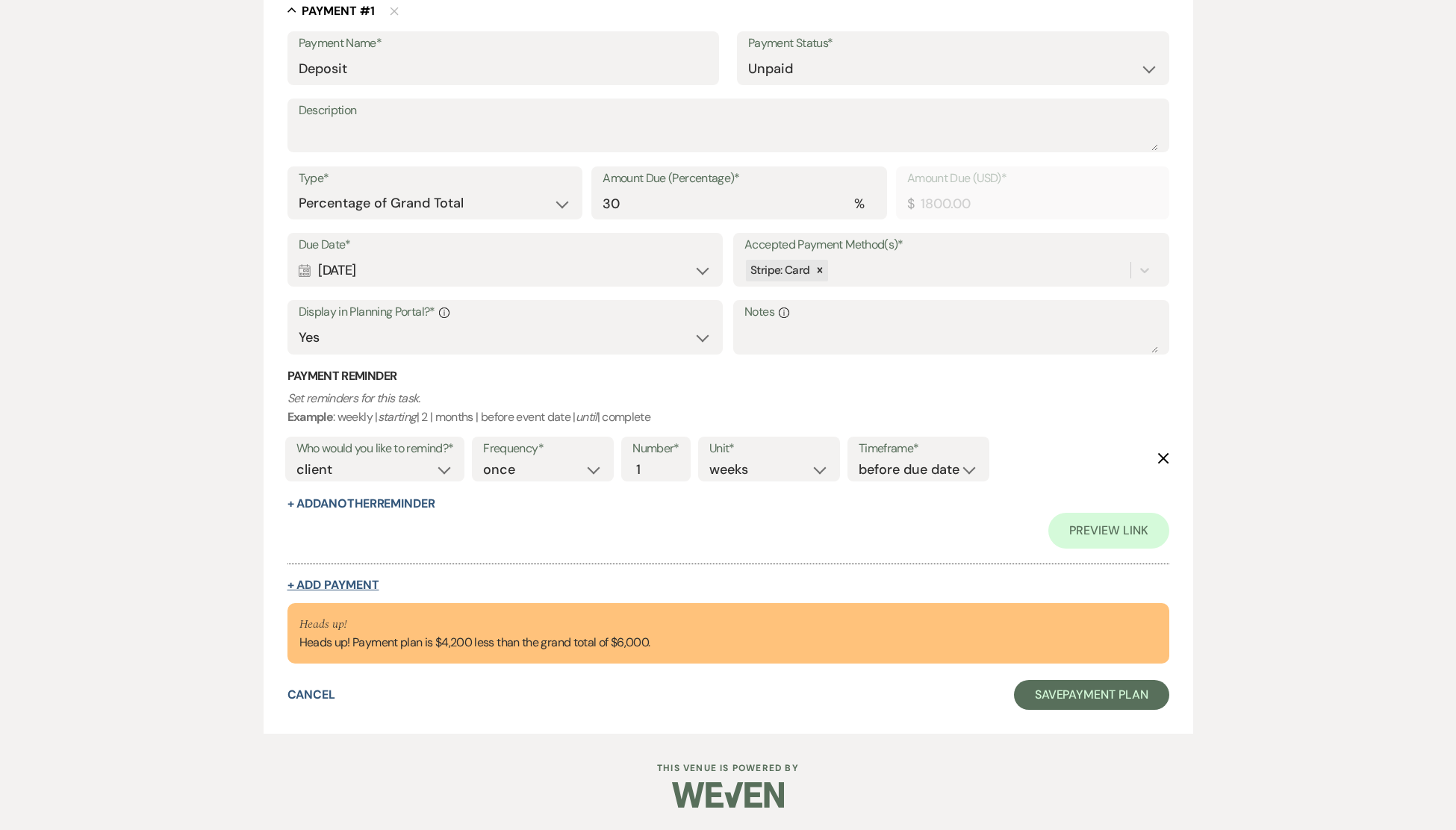
click at [311, 580] on button "+ Add Payment" at bounding box center [333, 585] width 92 height 12
select select "2"
select select "percentage"
select select "false"
select select "client"
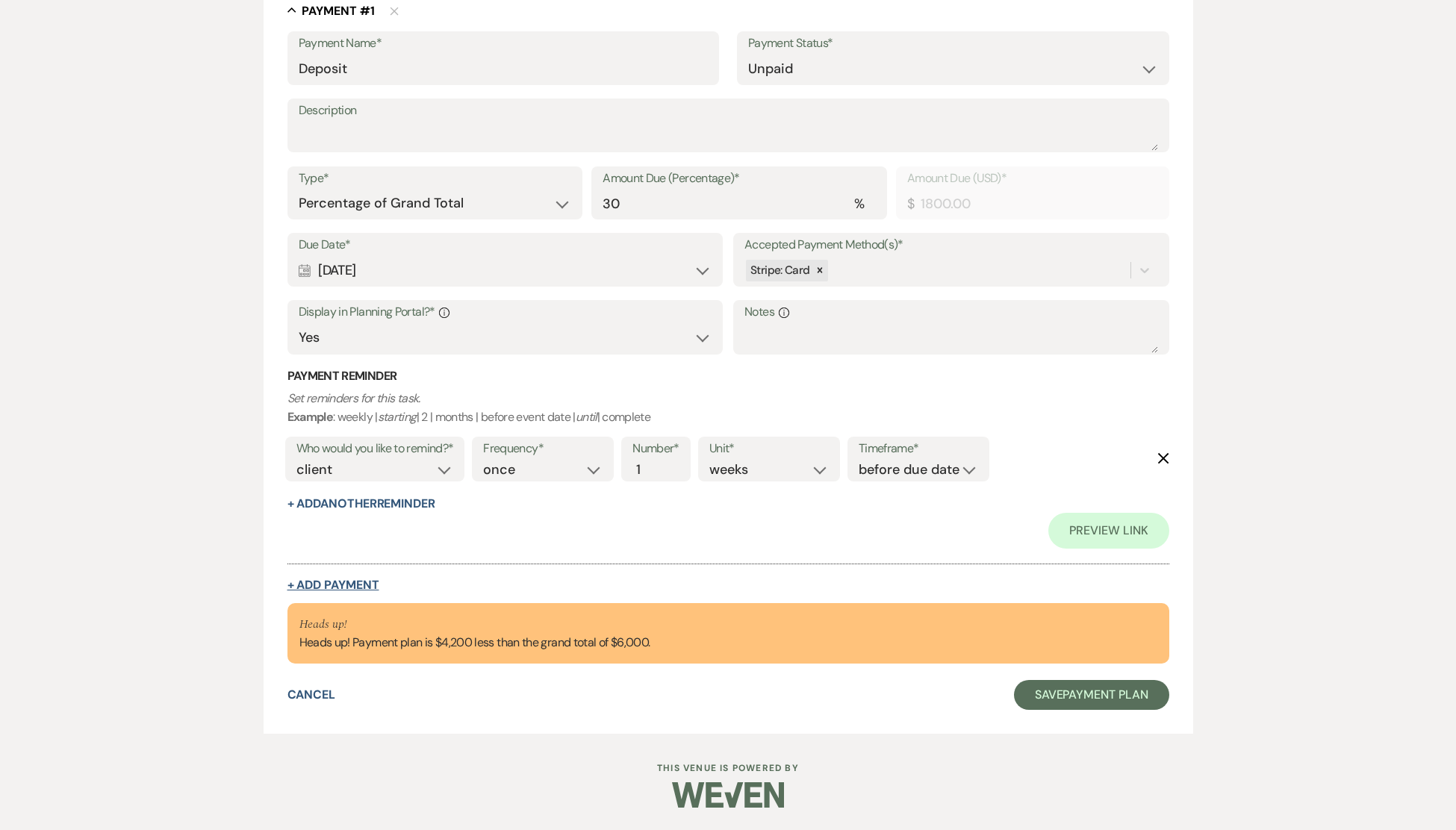
select select "weeks"
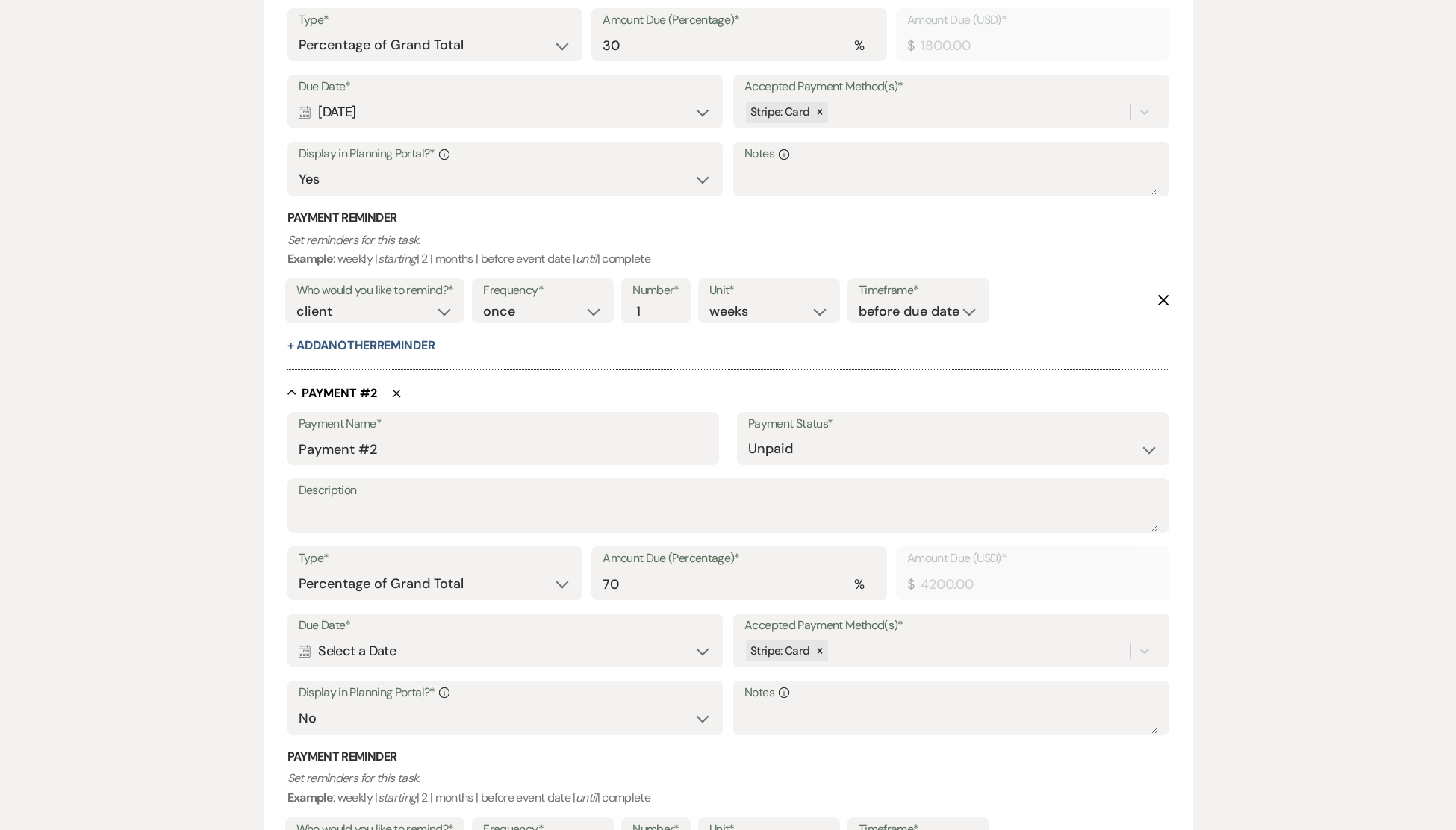
scroll to position [840, 0]
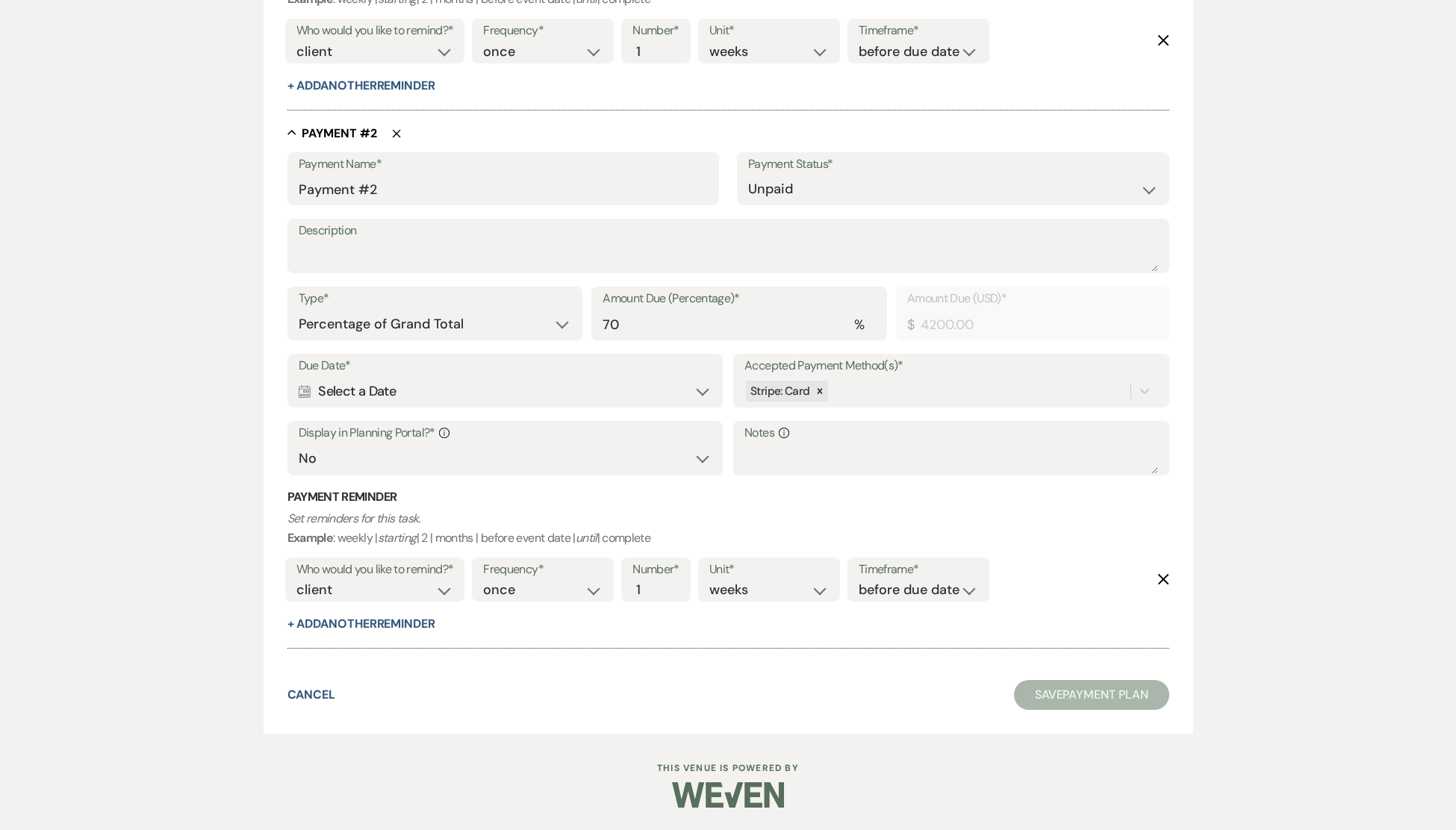
click at [1050, 696] on button "Save Payment Plan" at bounding box center [1091, 694] width 155 height 30
click at [700, 392] on div "Calendar Select a Date Expand" at bounding box center [505, 393] width 411 height 29
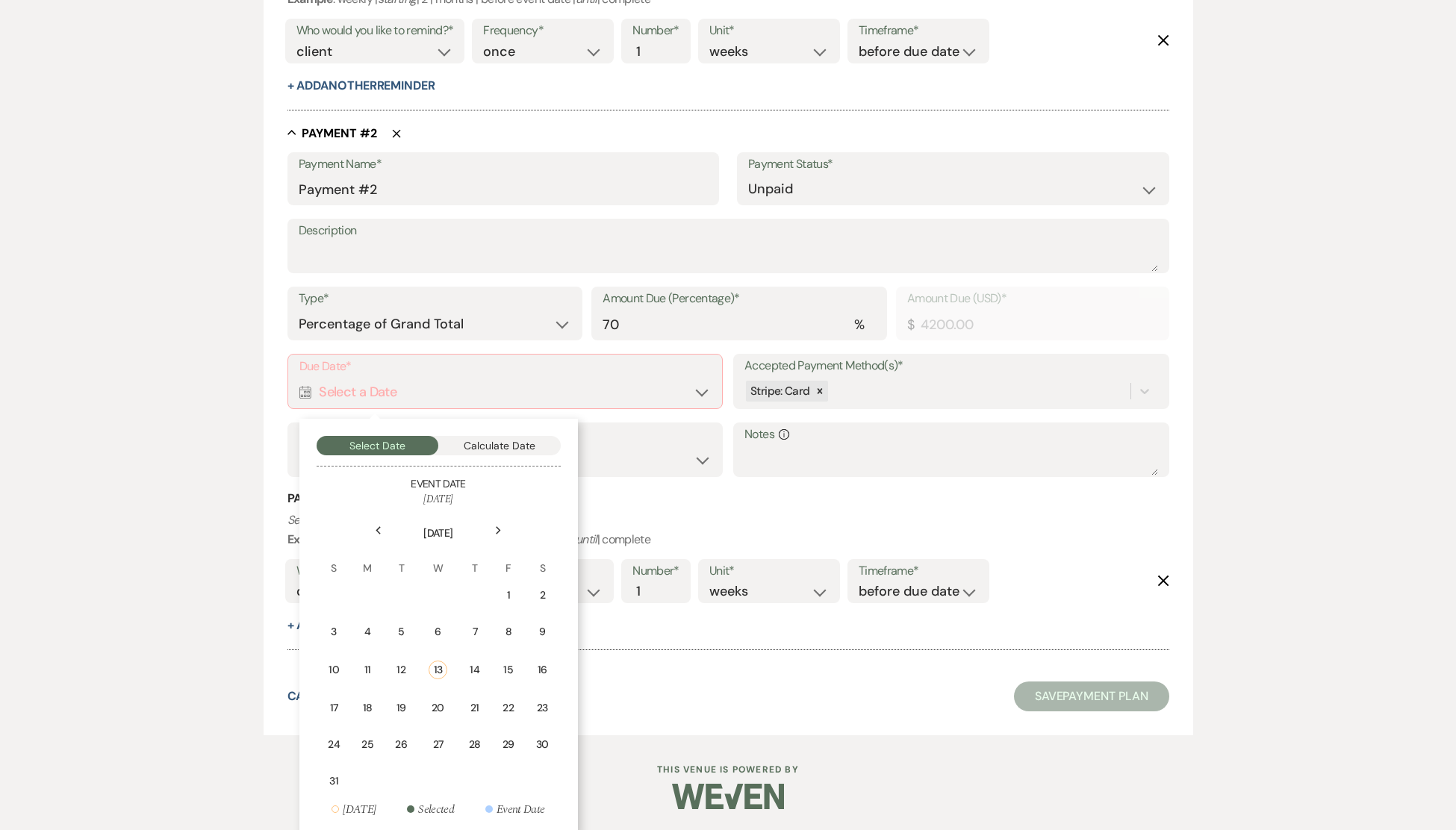
click at [499, 529] on use at bounding box center [498, 530] width 6 height 8
click at [496, 528] on icon "Next" at bounding box center [499, 531] width 7 height 9
click at [496, 530] on icon "Next" at bounding box center [499, 531] width 7 height 9
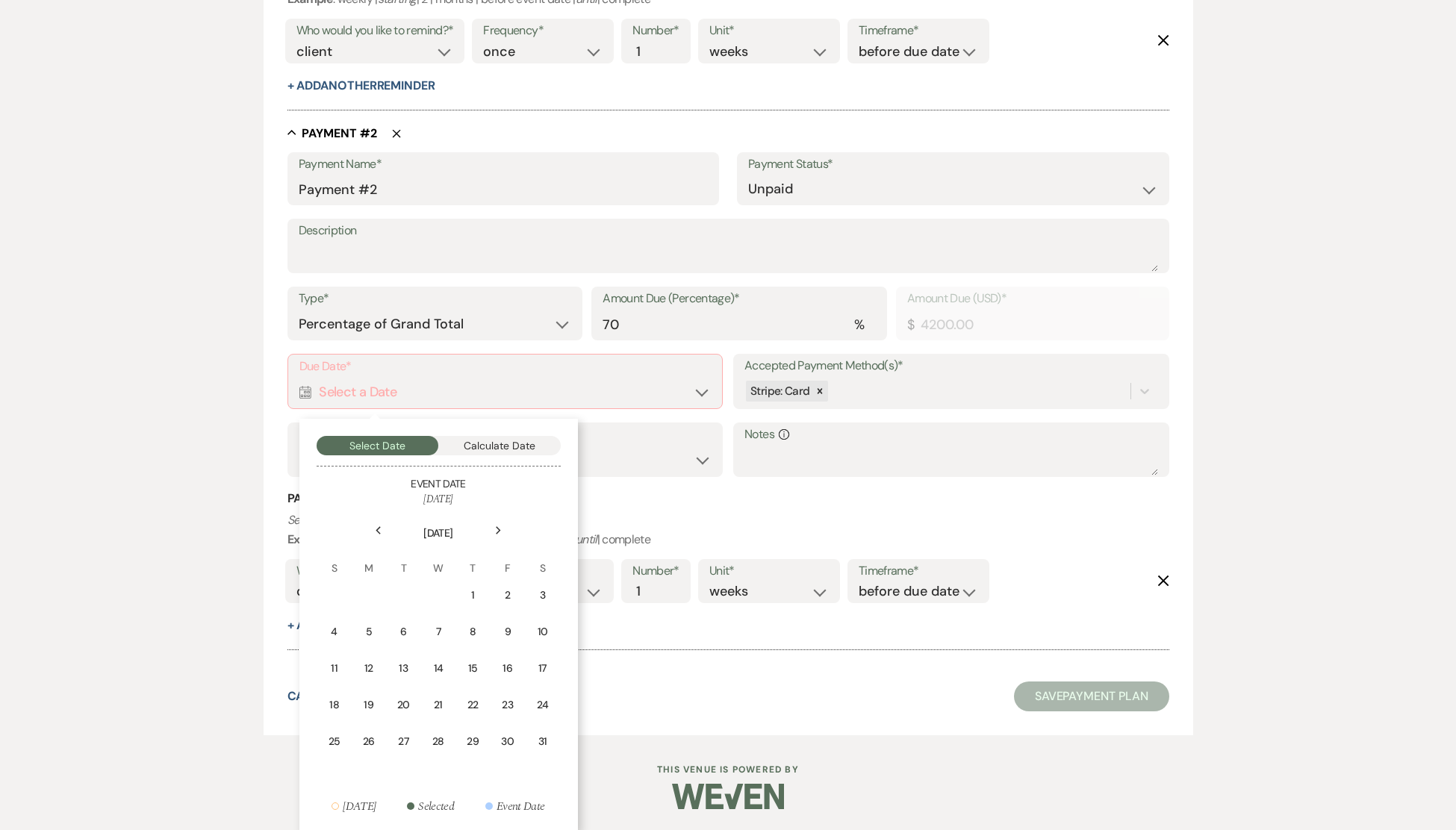
click at [496, 531] on icon "Next" at bounding box center [499, 531] width 7 height 9
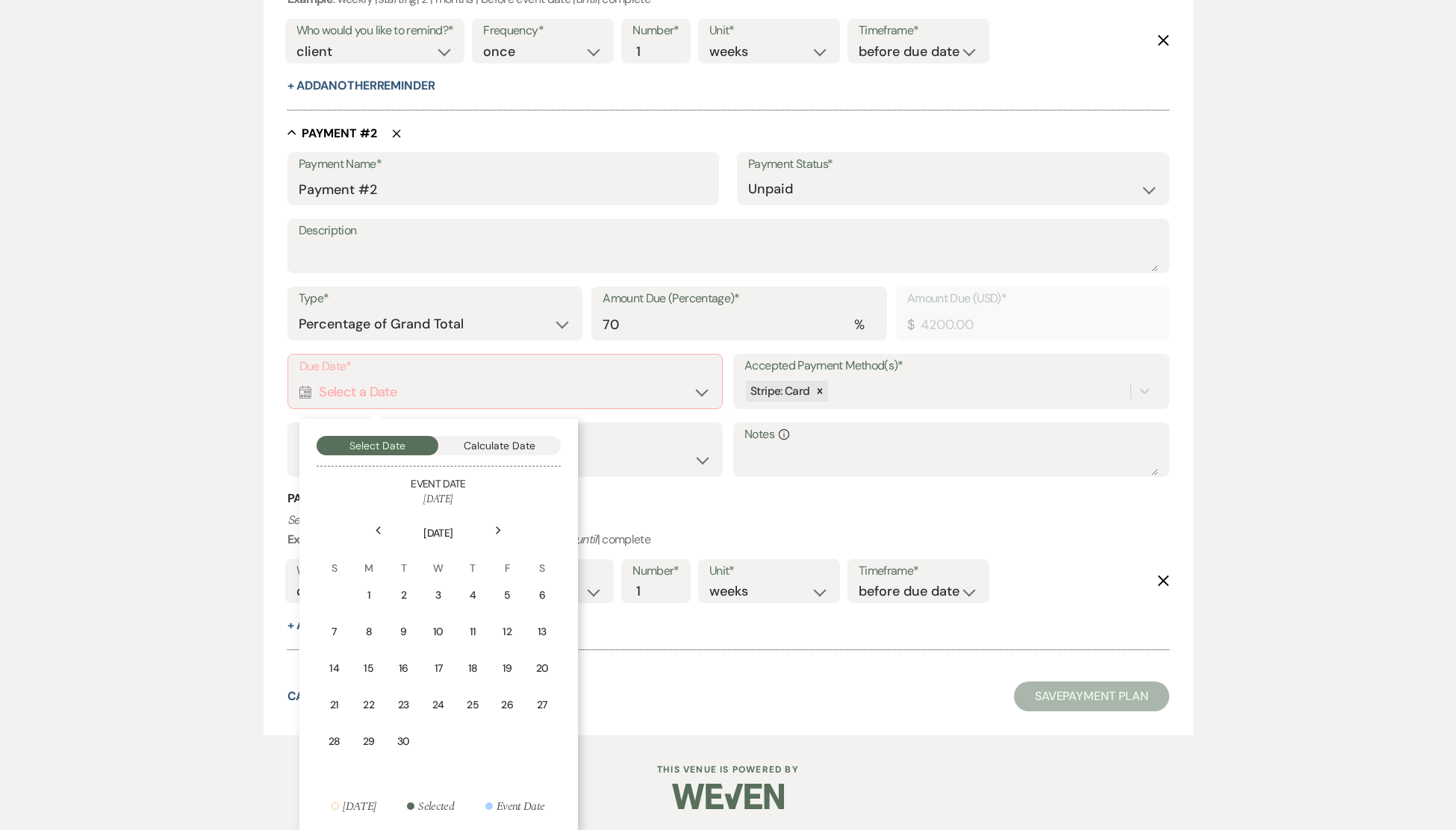
click at [496, 531] on icon "Next" at bounding box center [499, 531] width 7 height 9
click at [380, 527] on use at bounding box center [378, 530] width 6 height 8
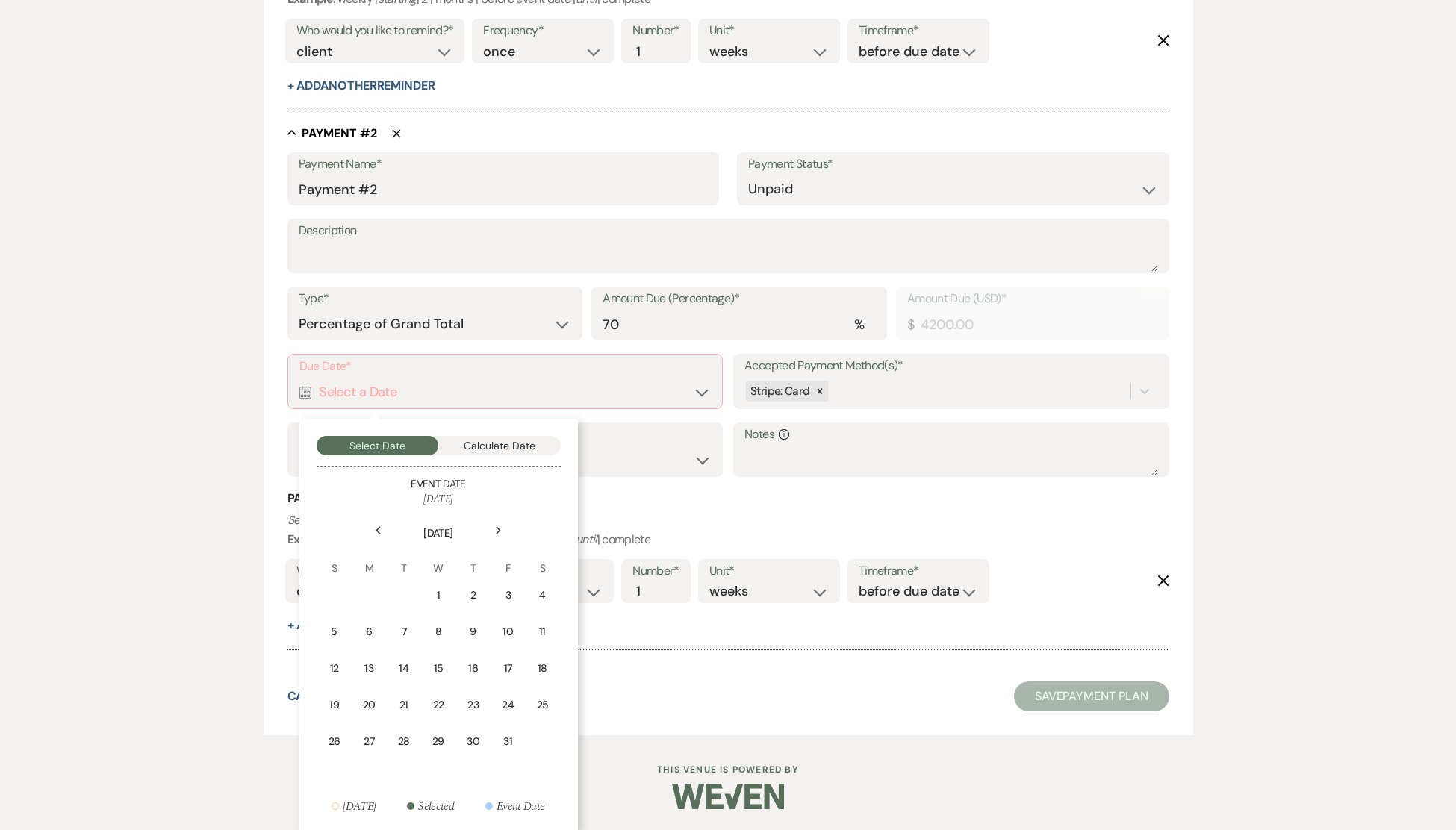
click at [380, 527] on icon "Previous" at bounding box center [379, 531] width 7 height 9
click at [508, 588] on div "5" at bounding box center [506, 594] width 14 height 16
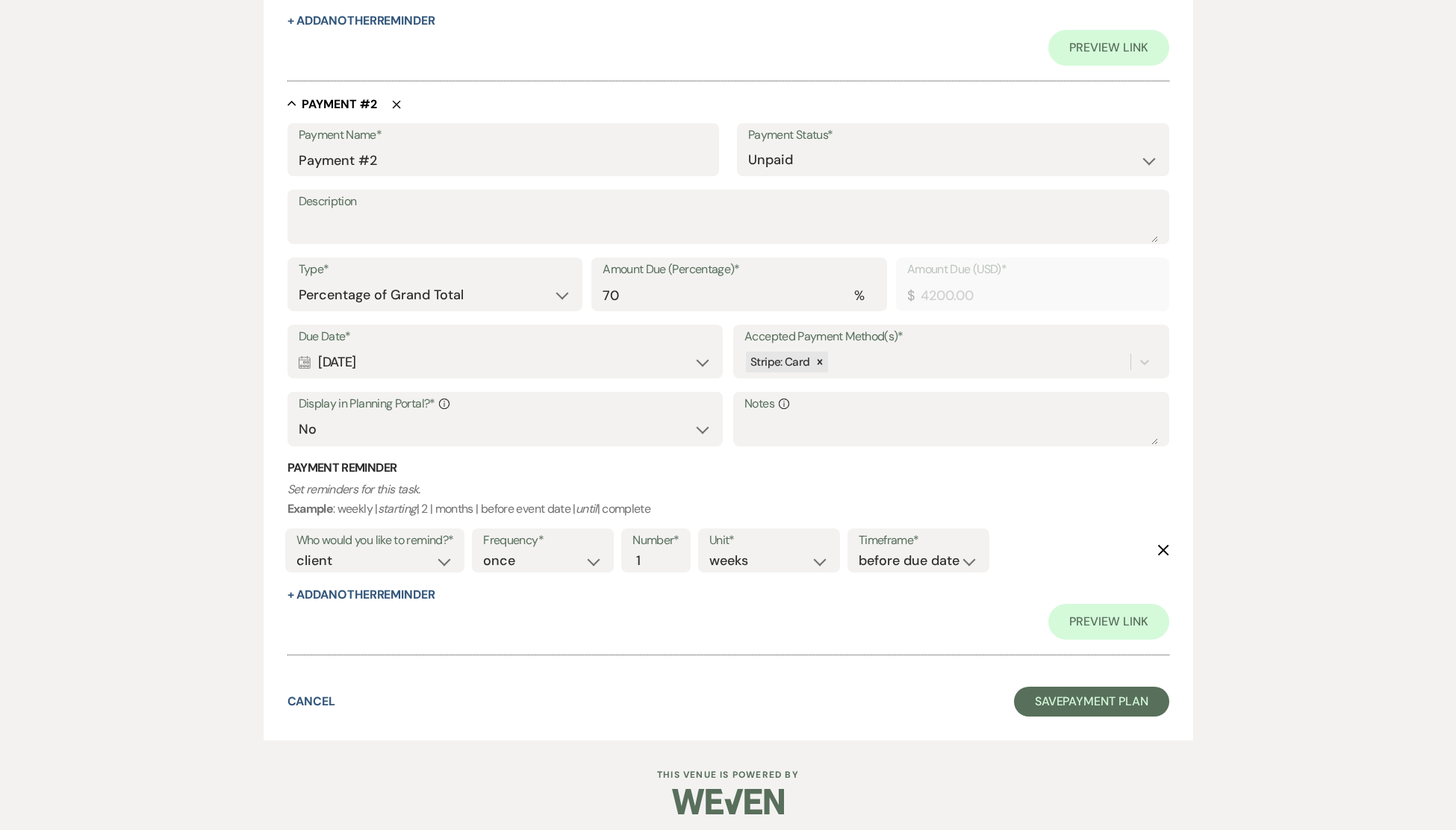
scroll to position [912, 0]
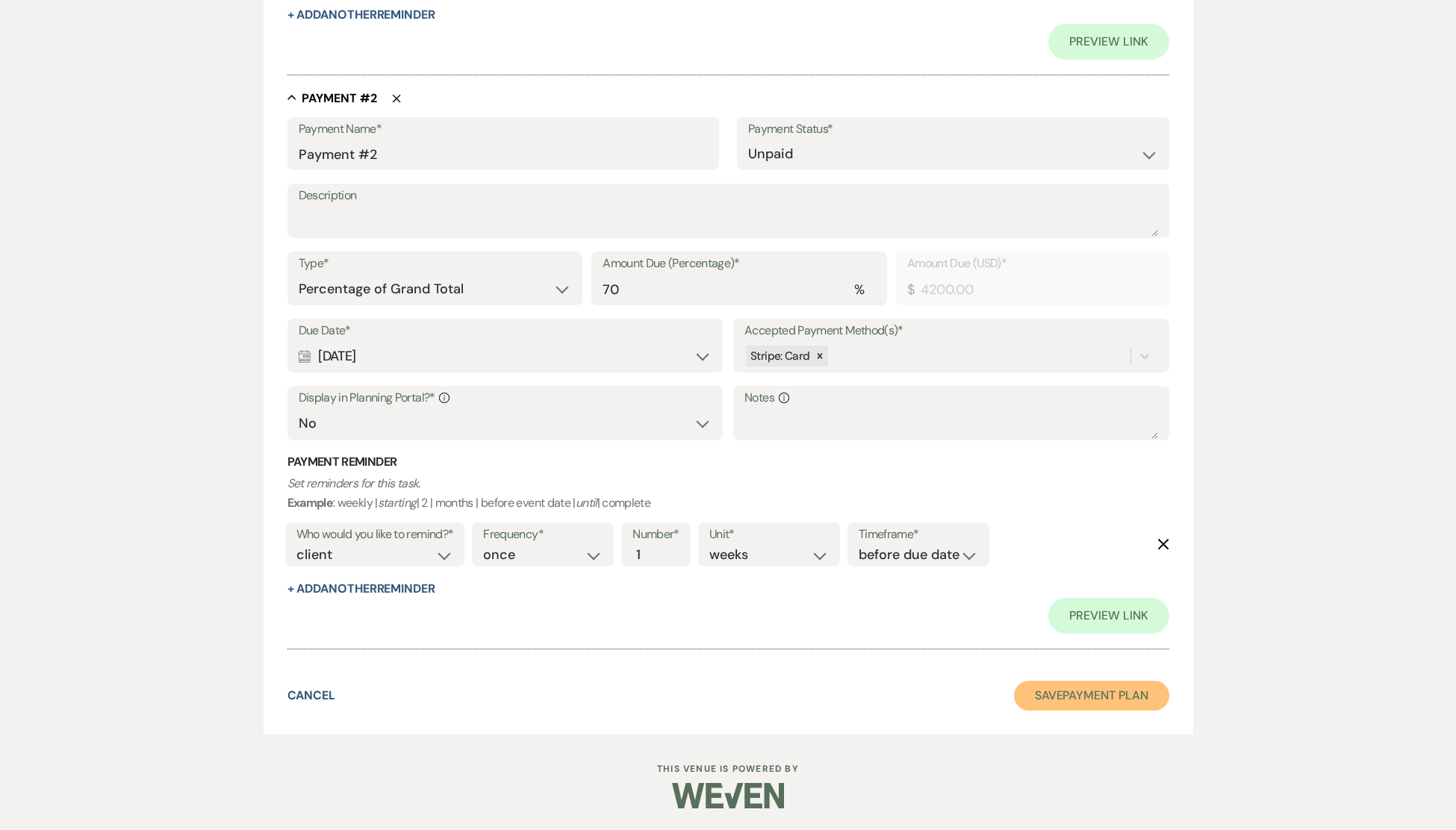
click at [1096, 699] on button "Save Payment Plan" at bounding box center [1091, 695] width 155 height 30
select select "6"
select select "1"
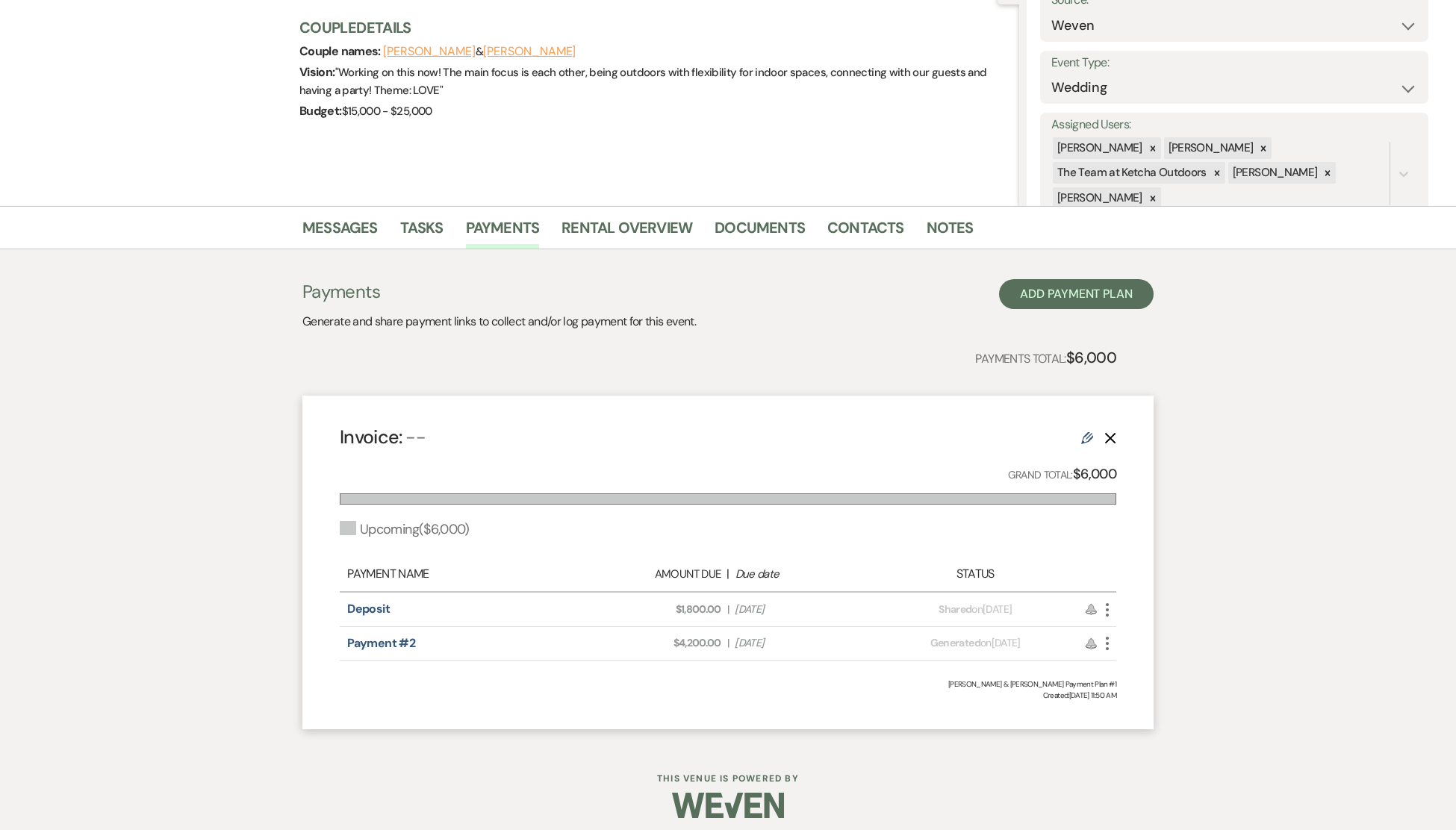
scroll to position [178, 0]
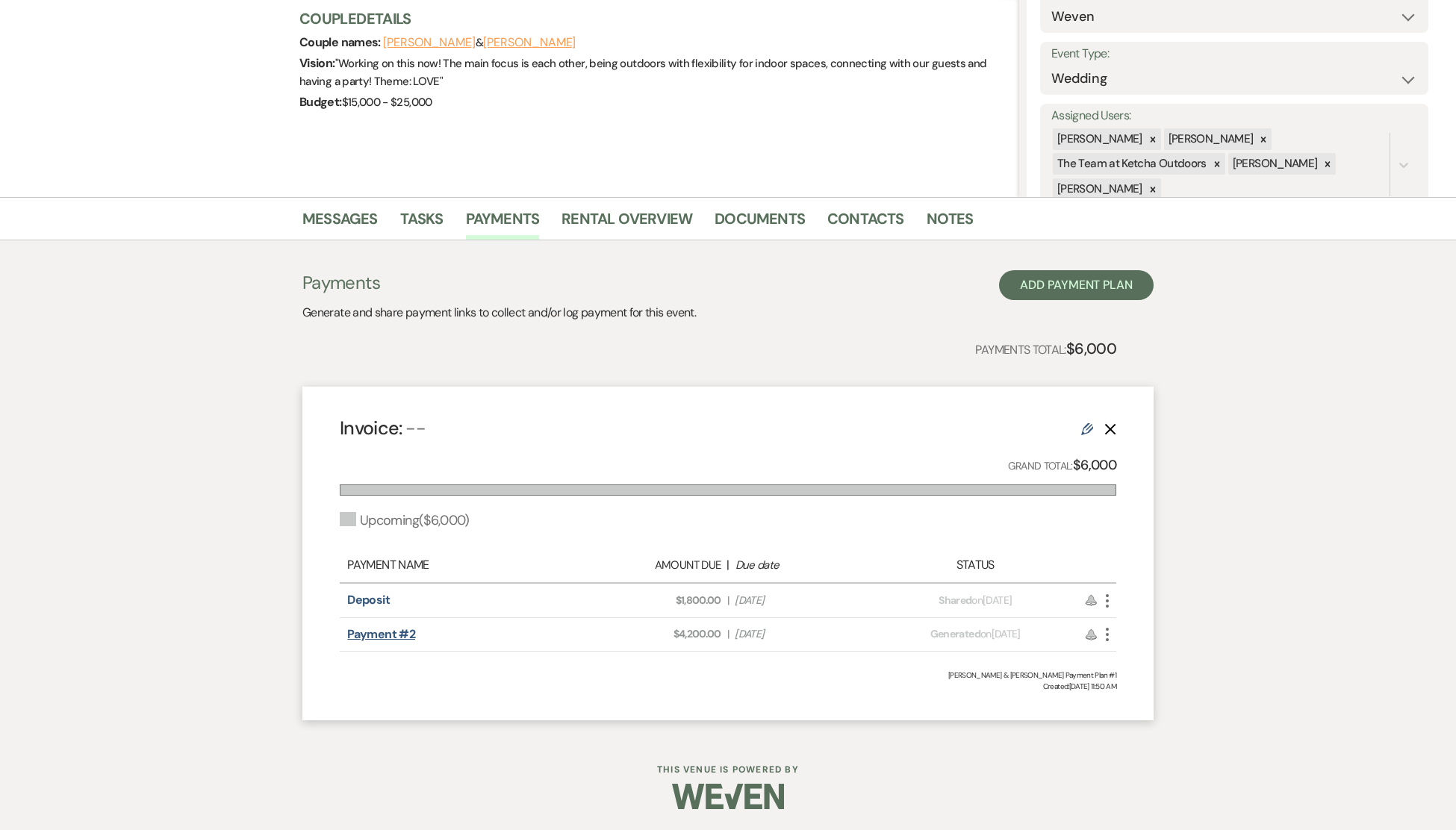
click at [364, 637] on link "Payment #2" at bounding box center [381, 634] width 68 height 16
click at [507, 212] on link "Payments" at bounding box center [503, 223] width 74 height 33
click at [504, 215] on link "Payments" at bounding box center [503, 223] width 74 height 33
click at [1109, 627] on icon "More" at bounding box center [1107, 635] width 18 height 18
click at [1133, 729] on link "Pencil Edit" at bounding box center [1173, 740] width 150 height 26
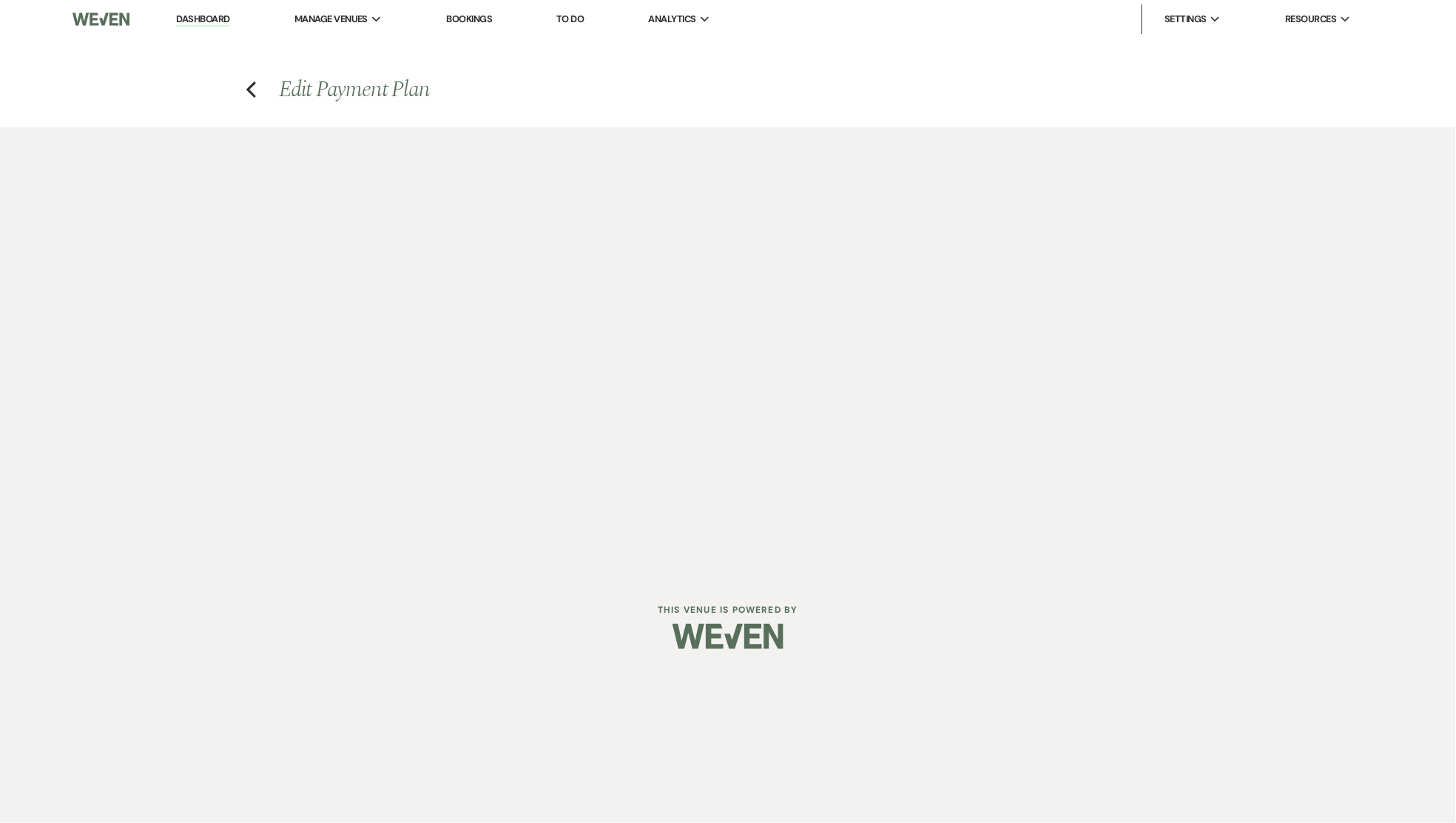
select select "2"
select select "percentage"
select select "true"
select select "client"
select select "weeks"
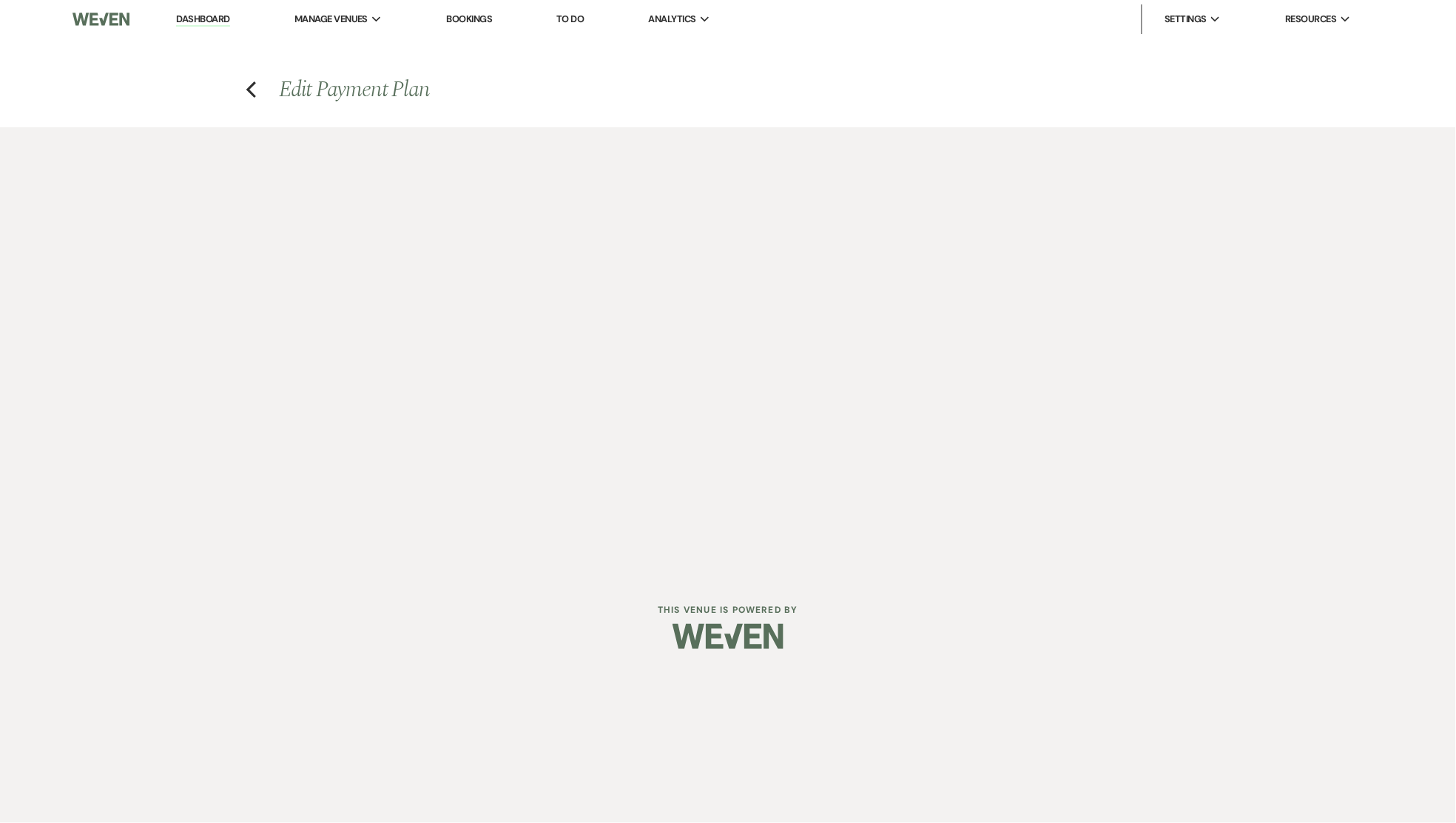
select select "2"
select select "percentage"
select select "false"
select select "client"
select select "weeks"
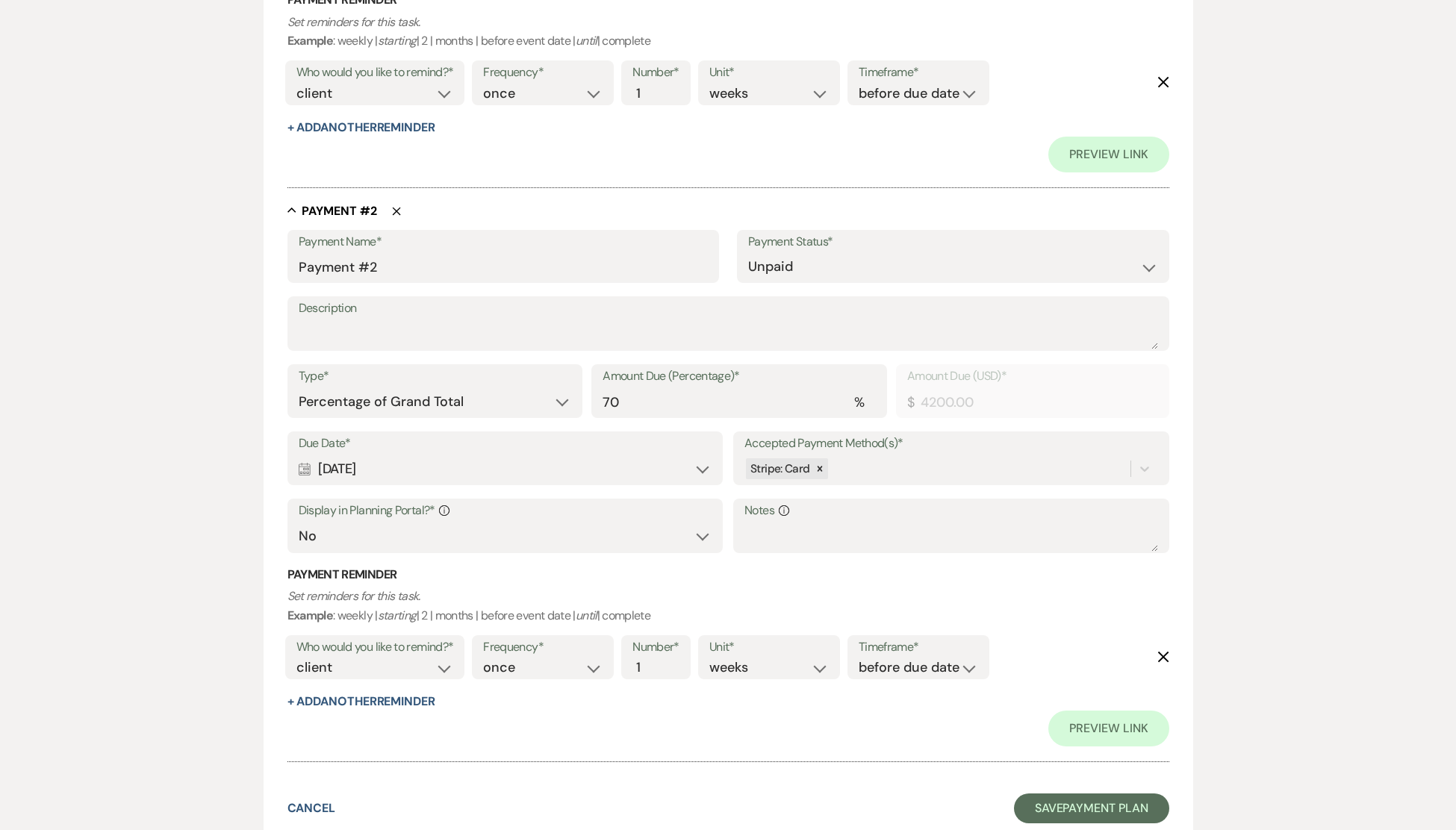
scroll to position [818, 0]
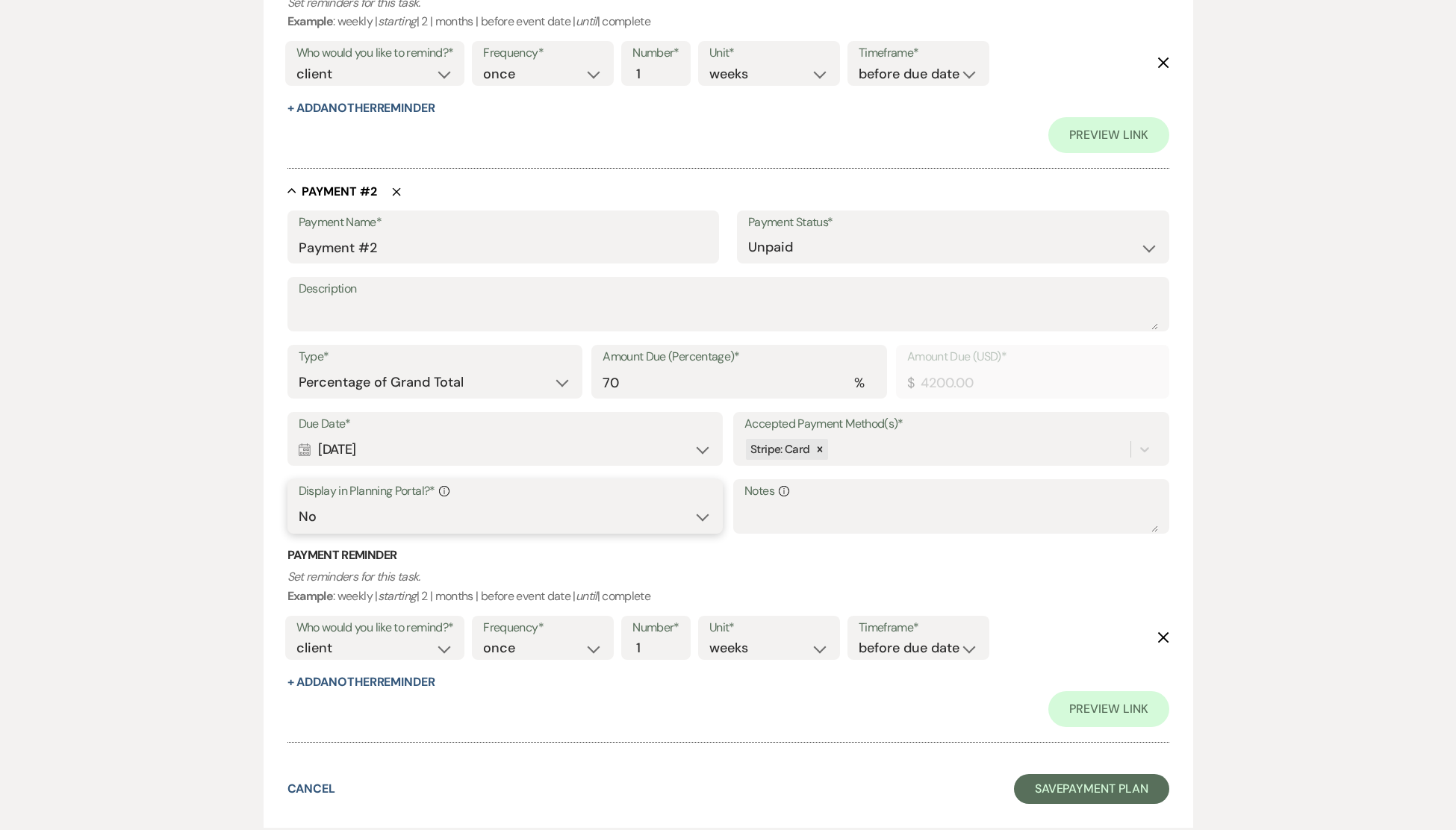
click at [700, 518] on select "Yes No" at bounding box center [506, 517] width 413 height 29
select select "true"
click at [861, 552] on h3 "Payment Reminder" at bounding box center [728, 556] width 882 height 17
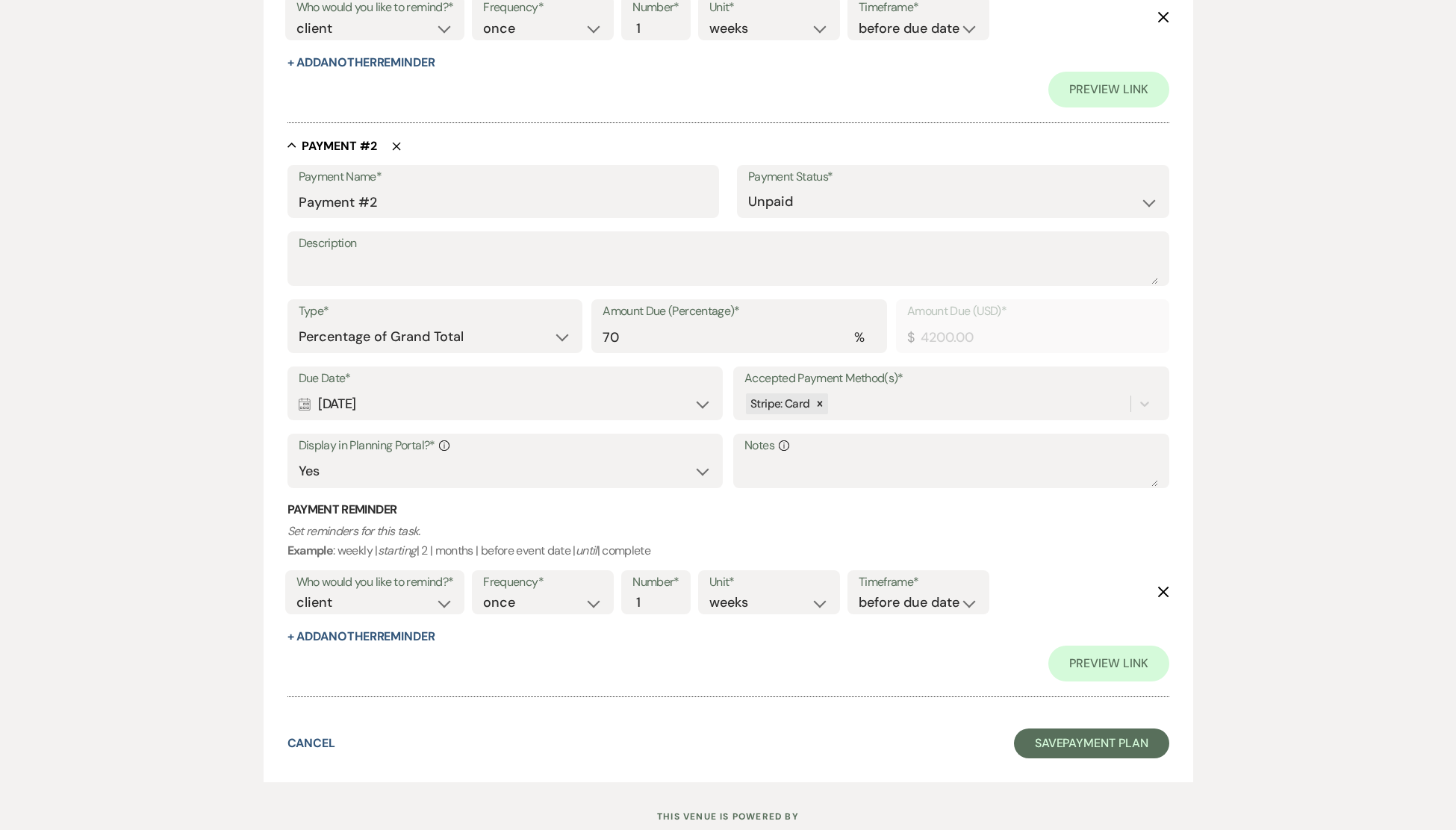
scroll to position [912, 0]
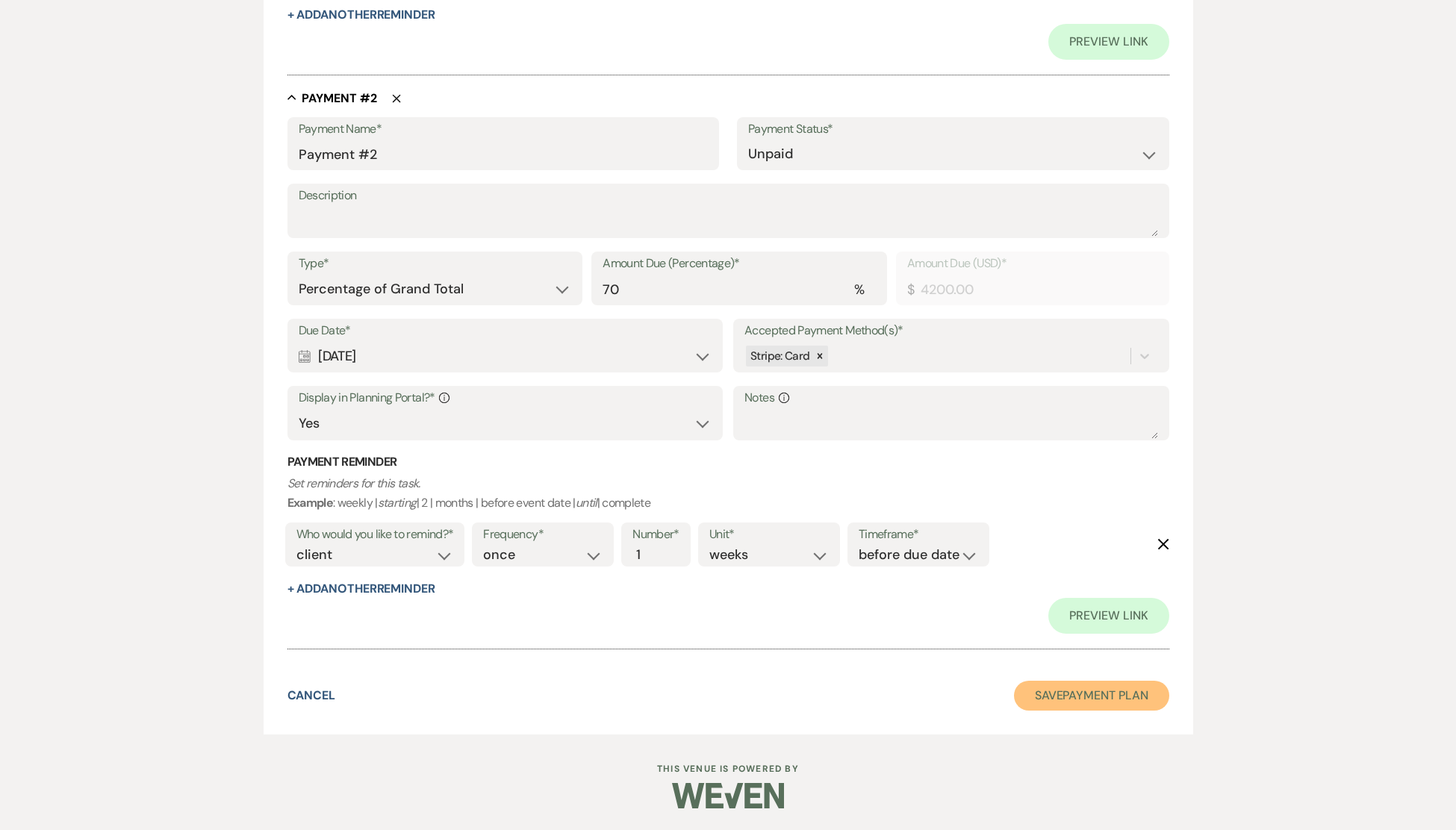
click at [1080, 695] on button "Save Payment Plan" at bounding box center [1091, 695] width 155 height 30
select select "6"
select select "1"
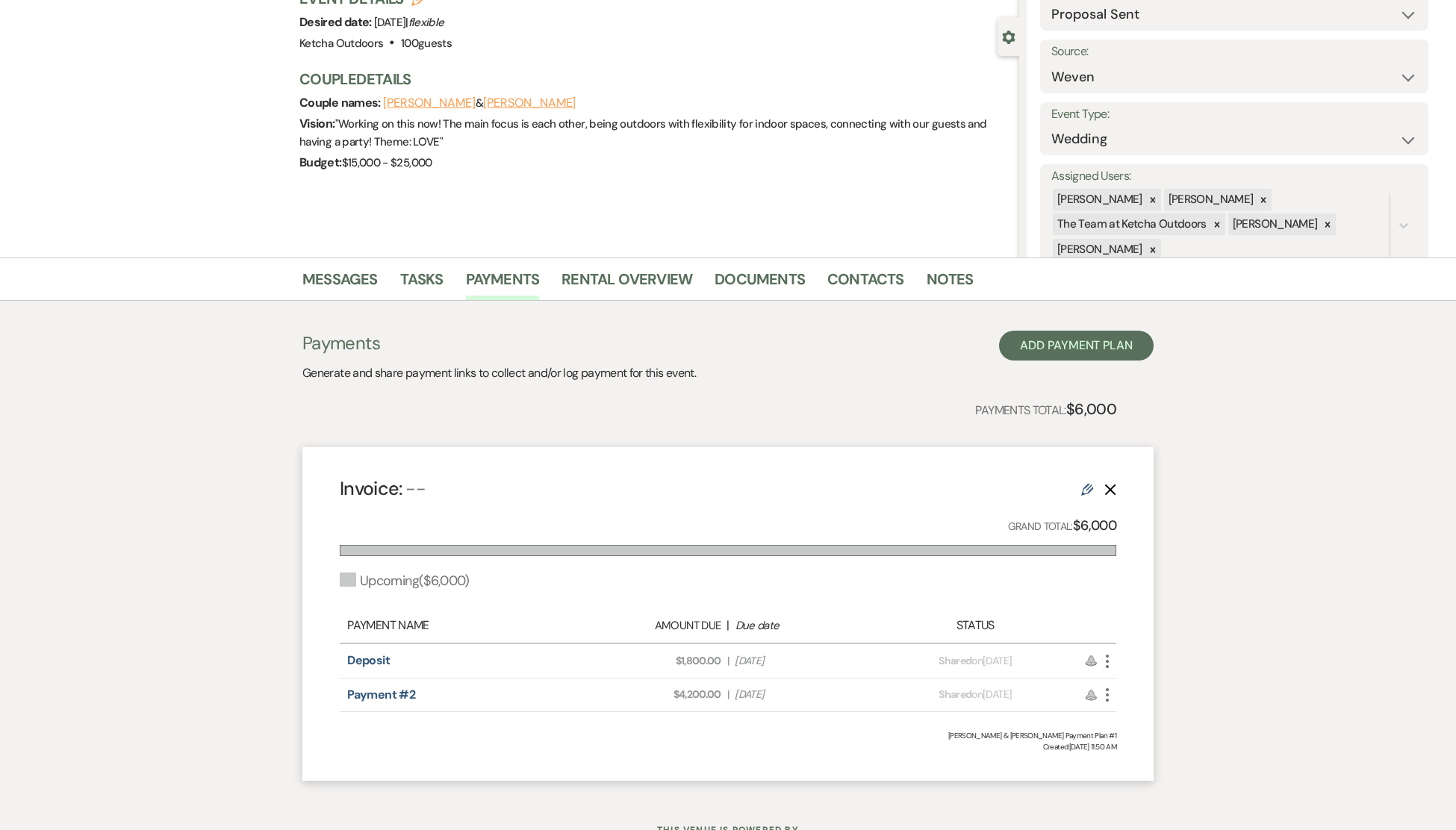
scroll to position [178, 0]
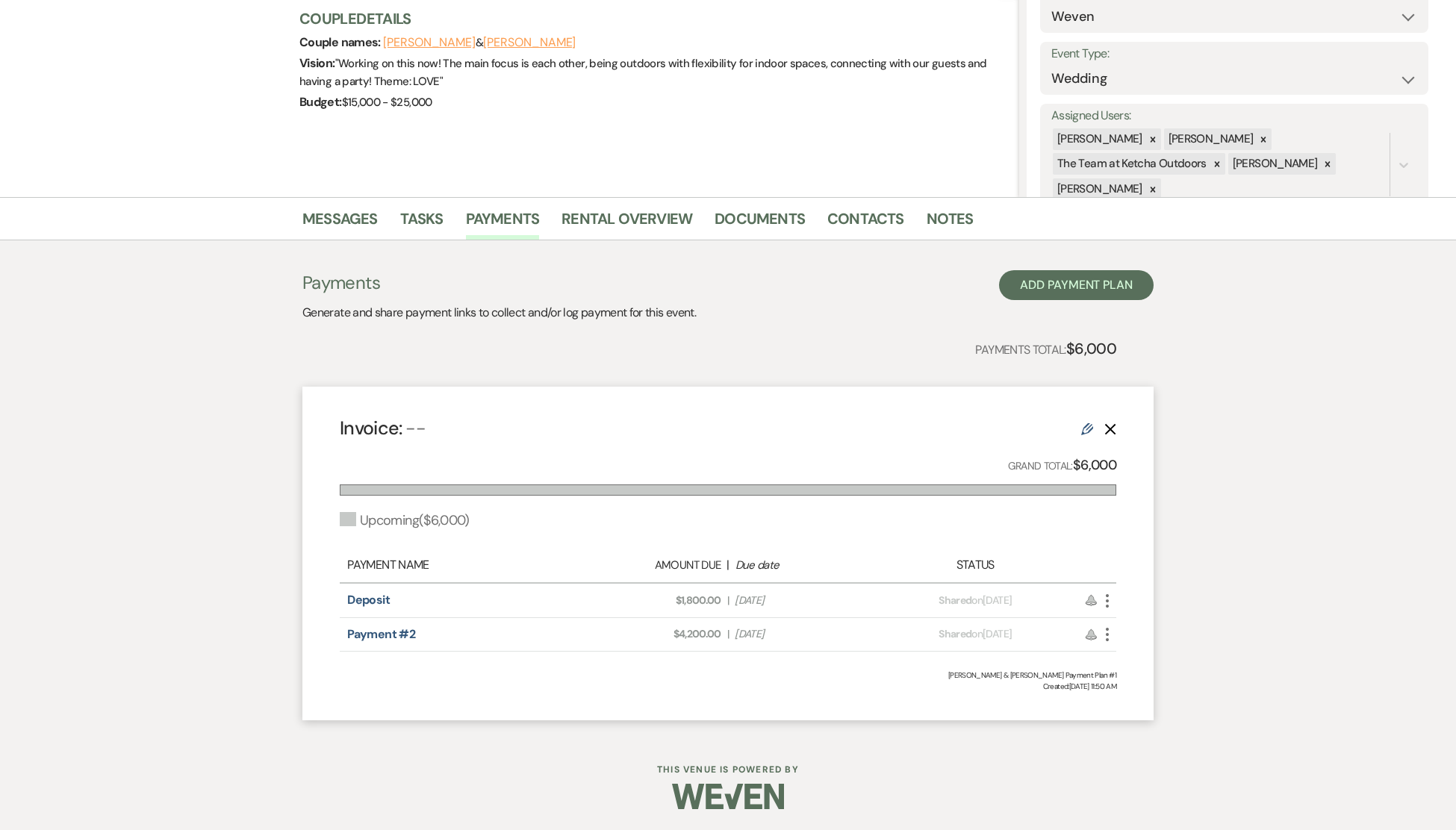
click at [1290, 602] on div "Messages Tasks Payments Rental Overview Documents Contacts Notes Payments Gener…" at bounding box center [728, 466] width 1456 height 538
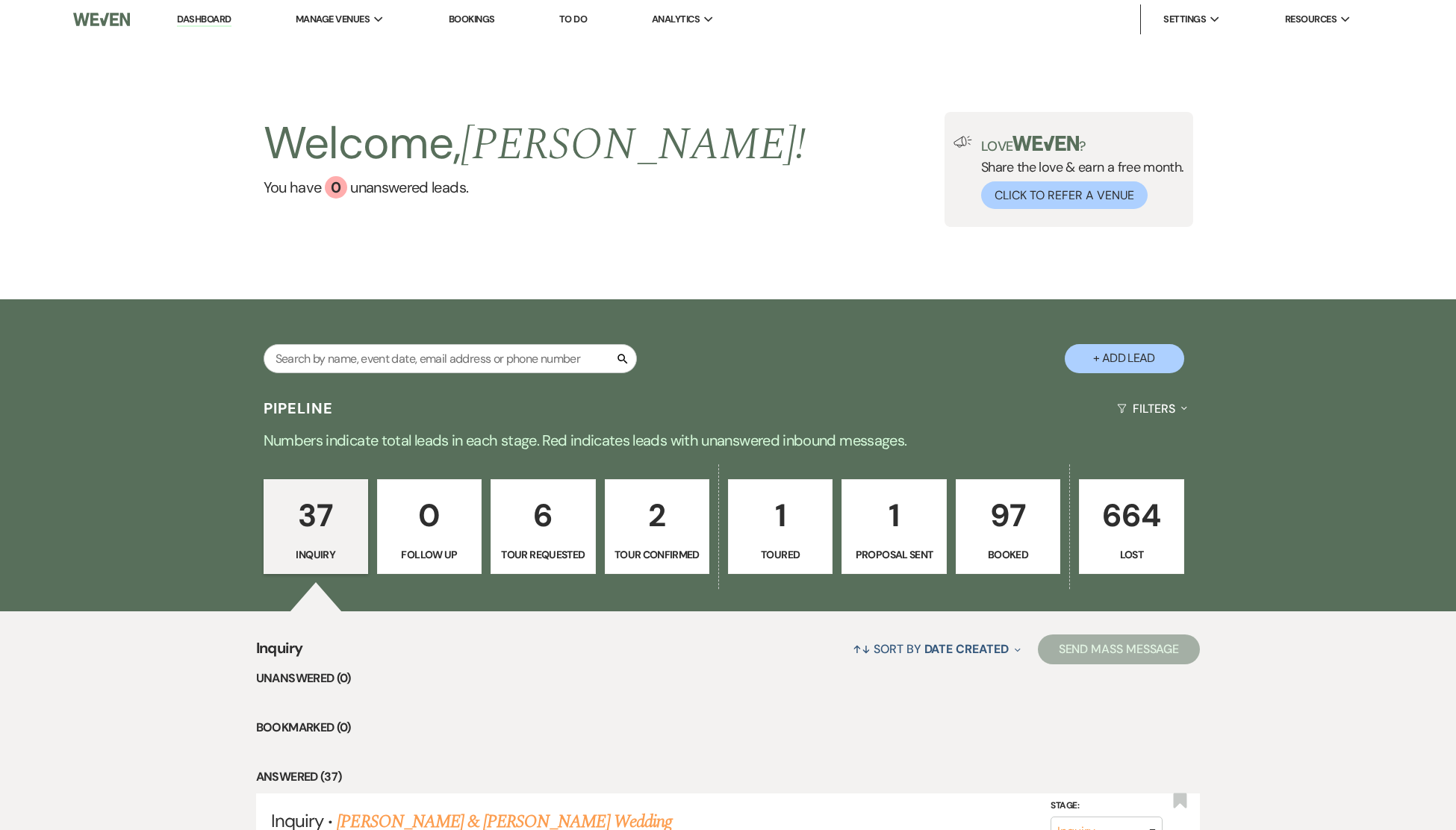
click at [1003, 525] on p "97" at bounding box center [1007, 515] width 85 height 50
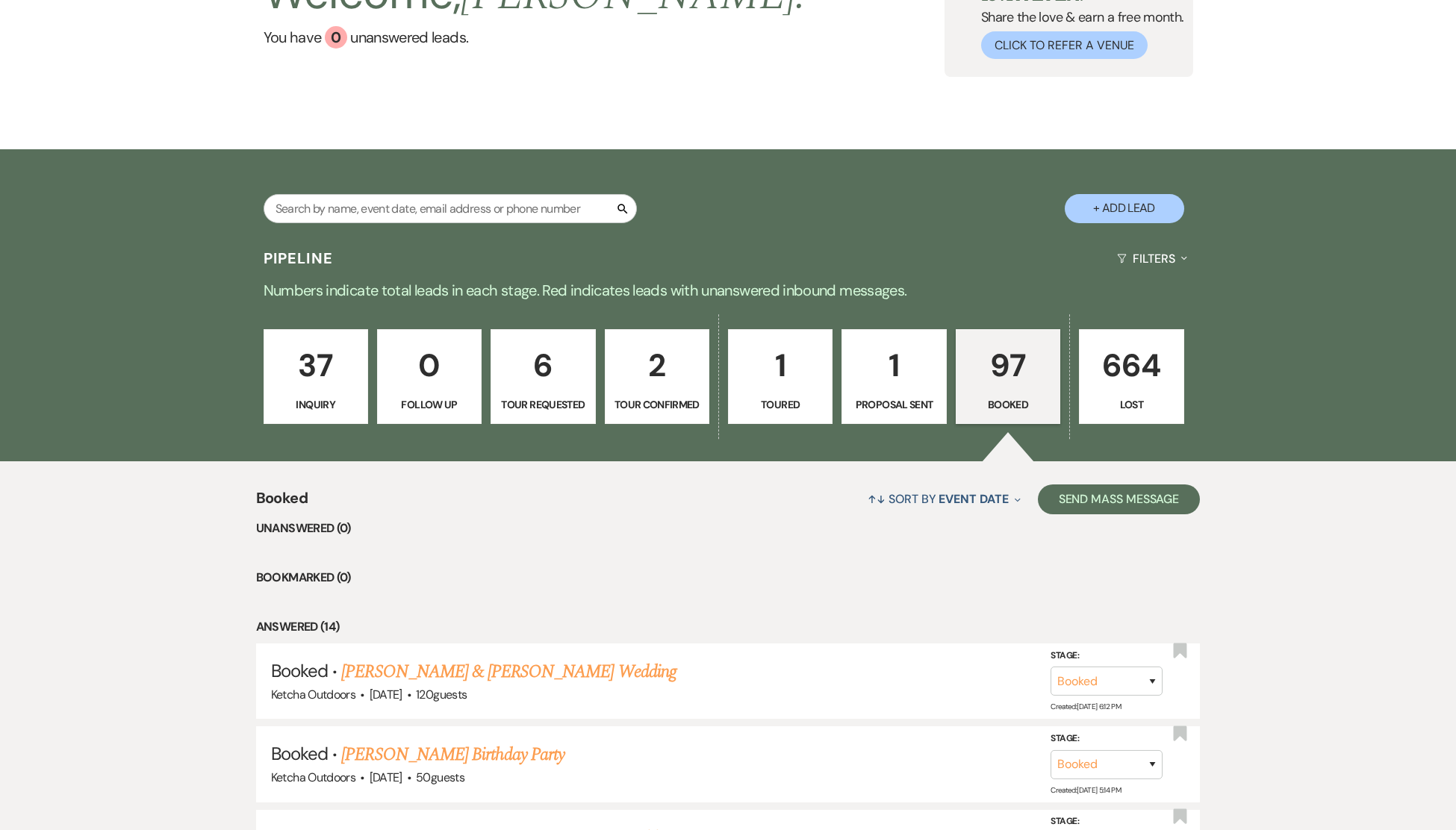
scroll to position [351, 0]
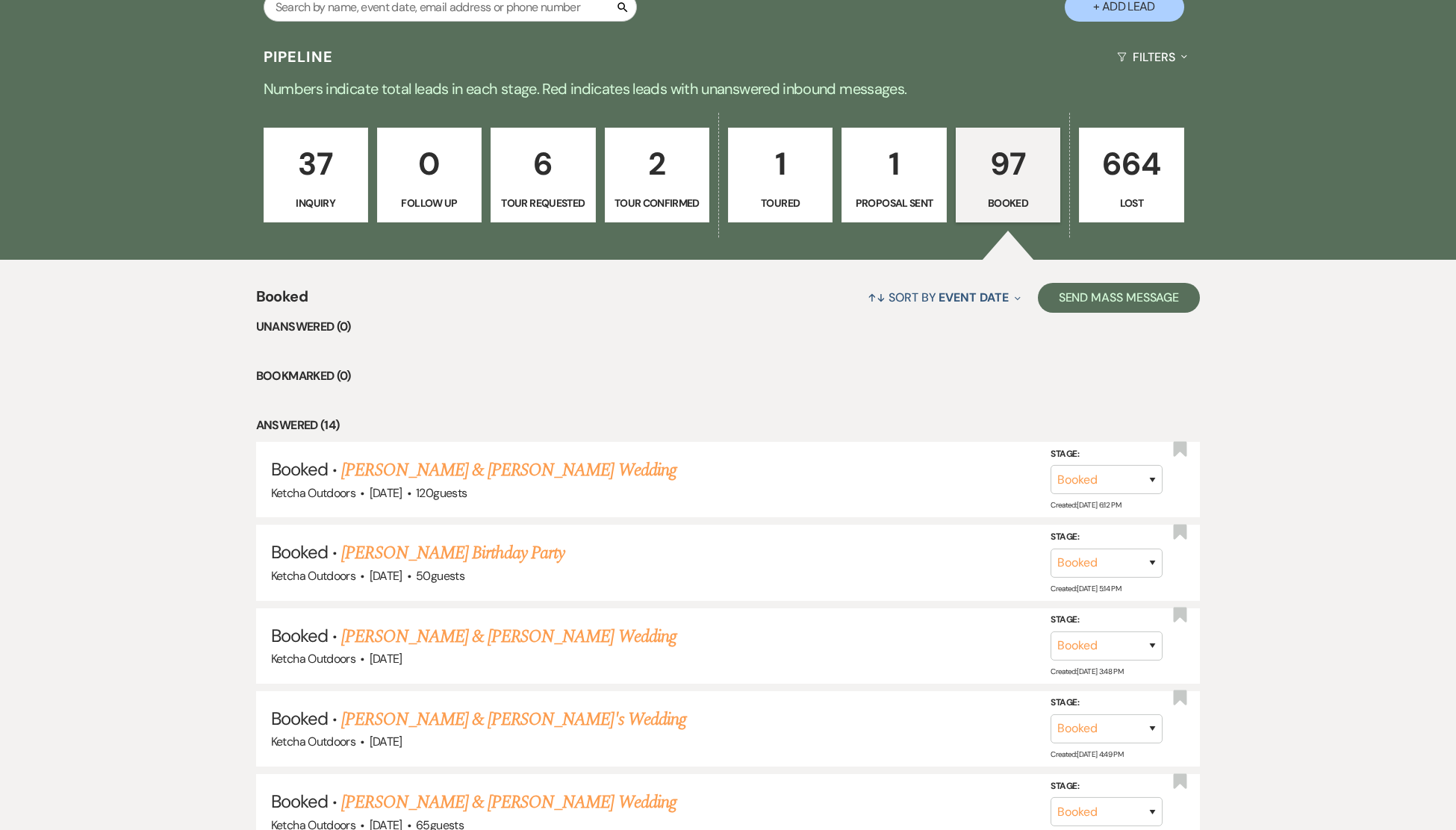
click at [877, 174] on p "1" at bounding box center [894, 163] width 85 height 50
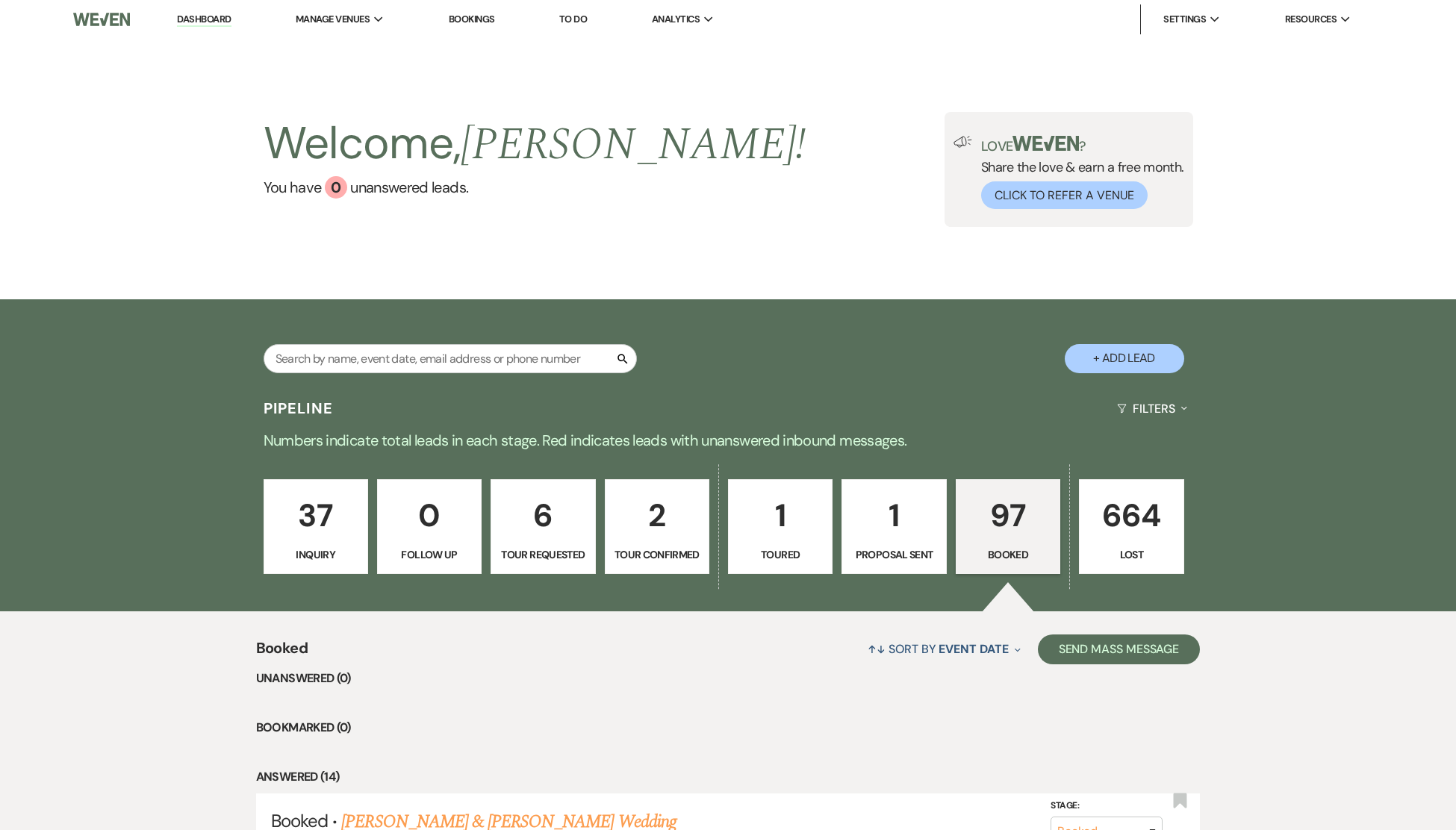
select select "6"
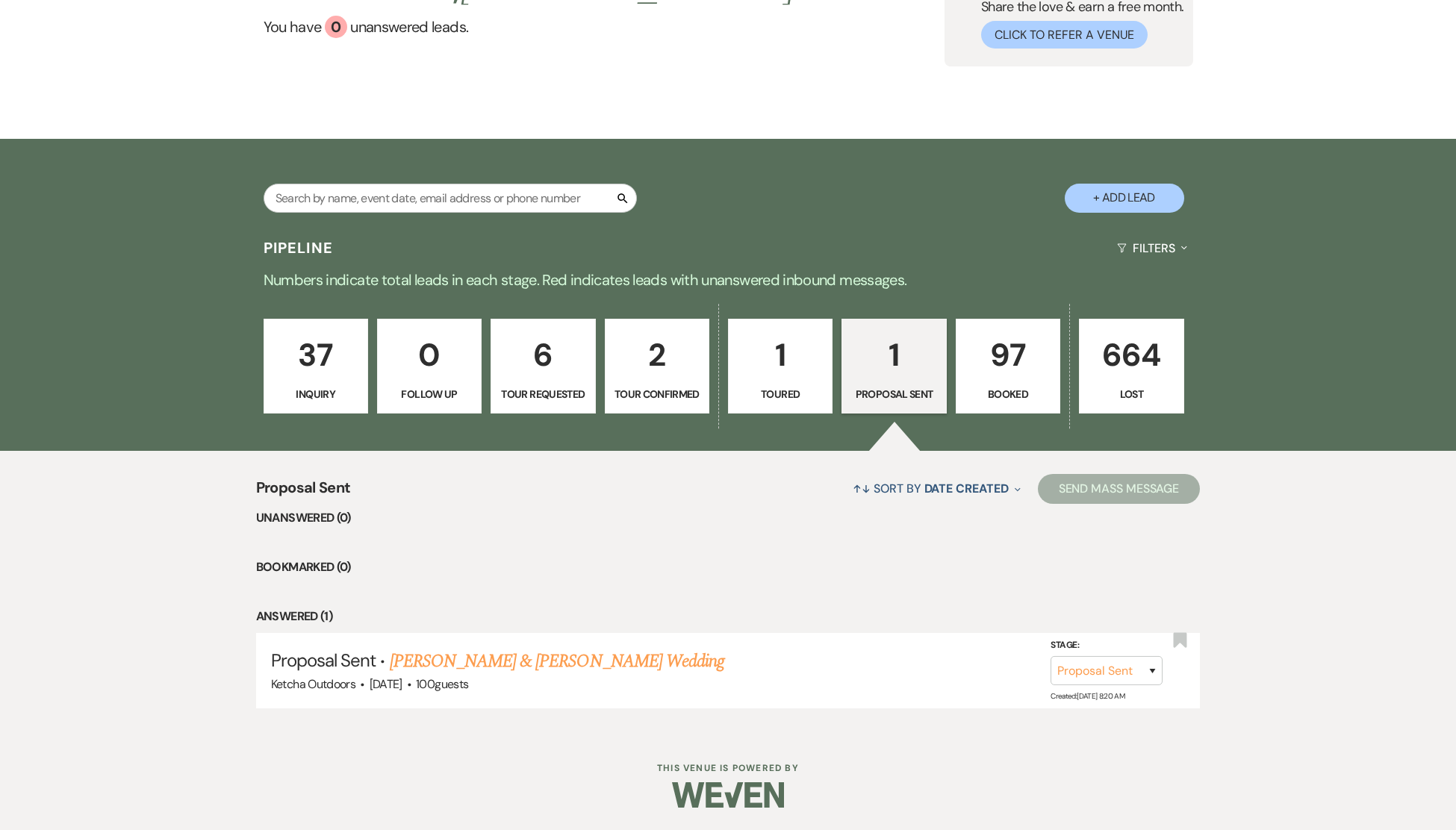
scroll to position [176, 0]
click at [541, 664] on link "Derek Griffin & Tressa Brown's Wedding" at bounding box center [557, 660] width 335 height 27
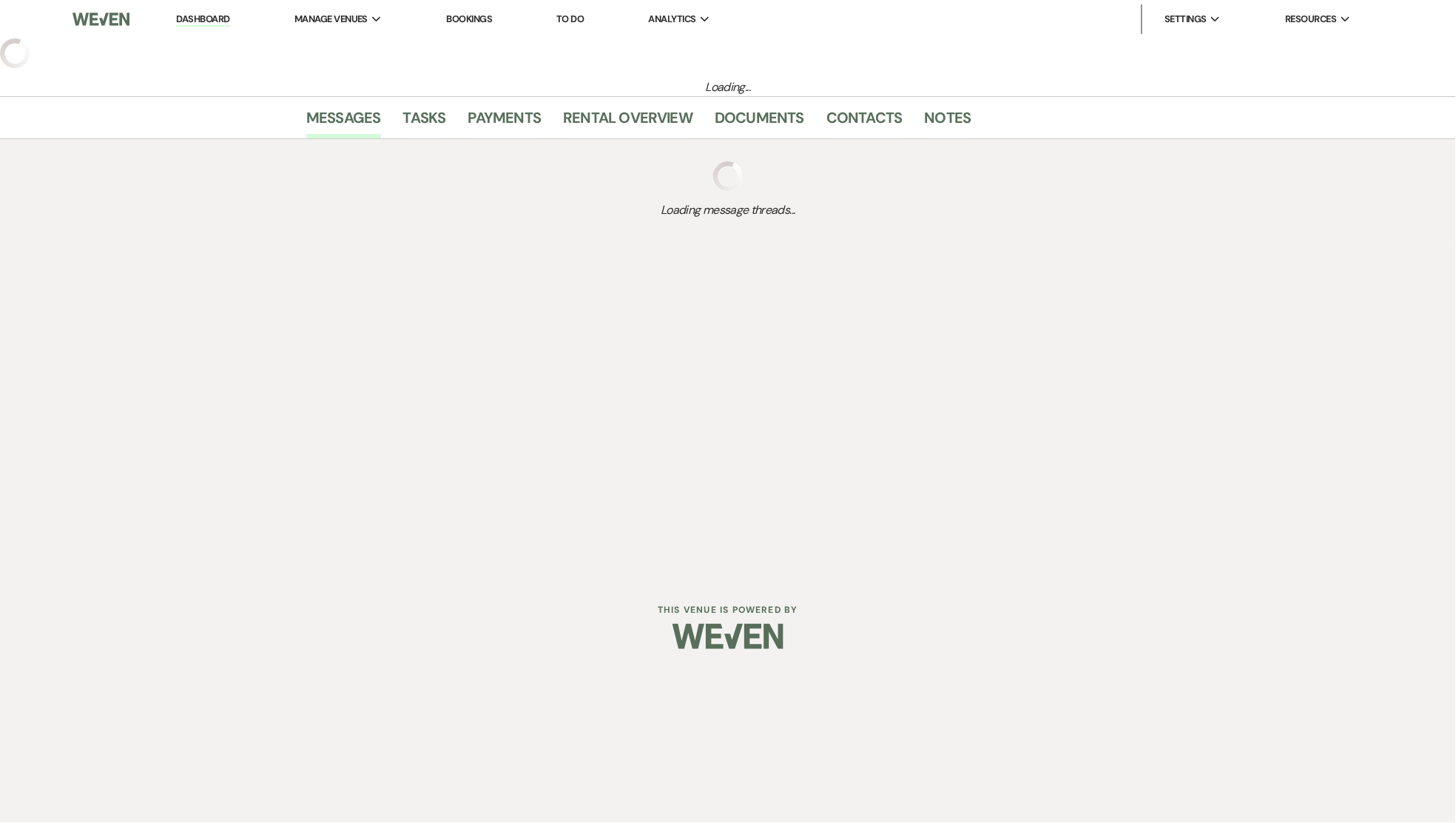
select select "6"
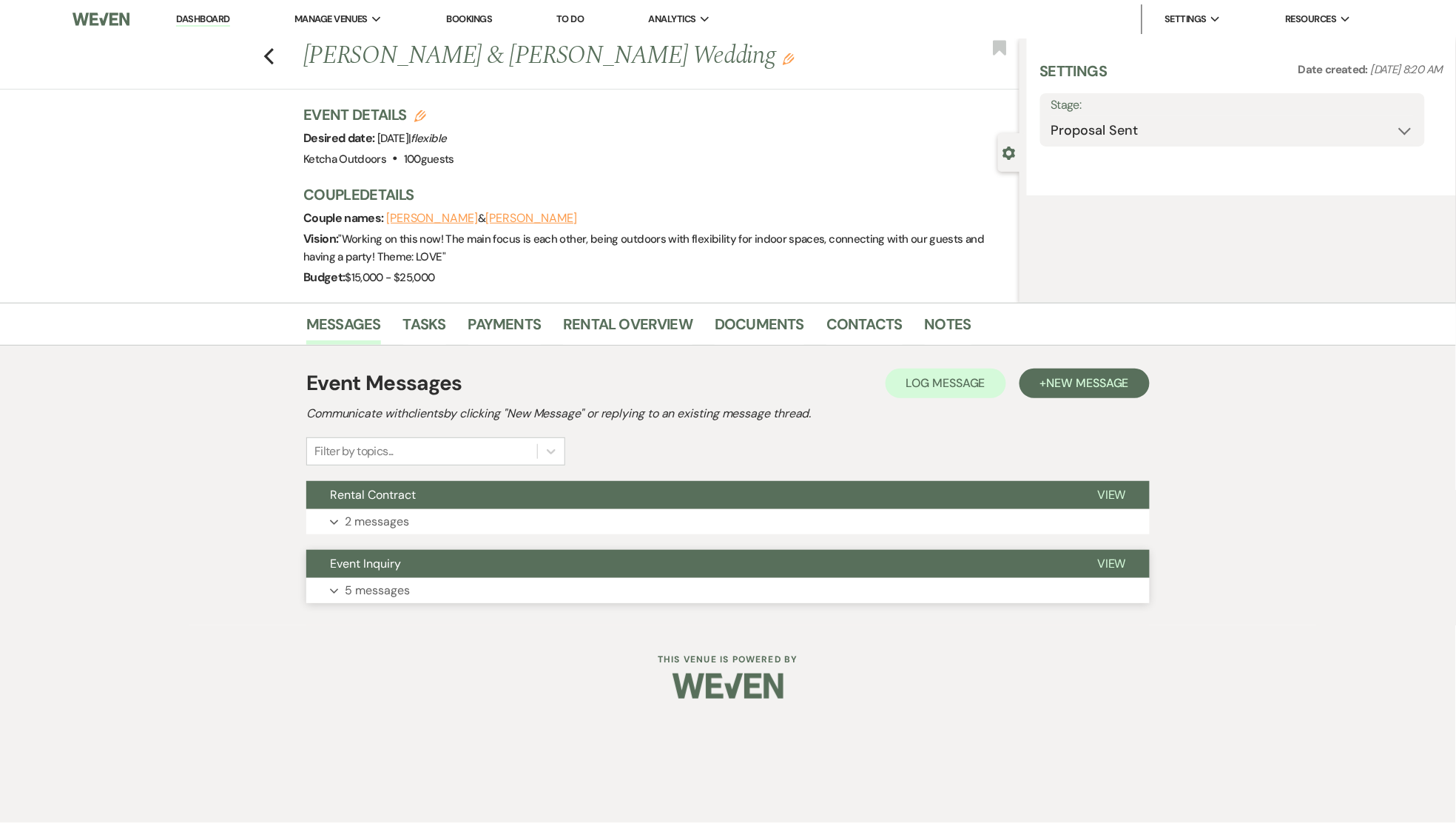
select select "1"
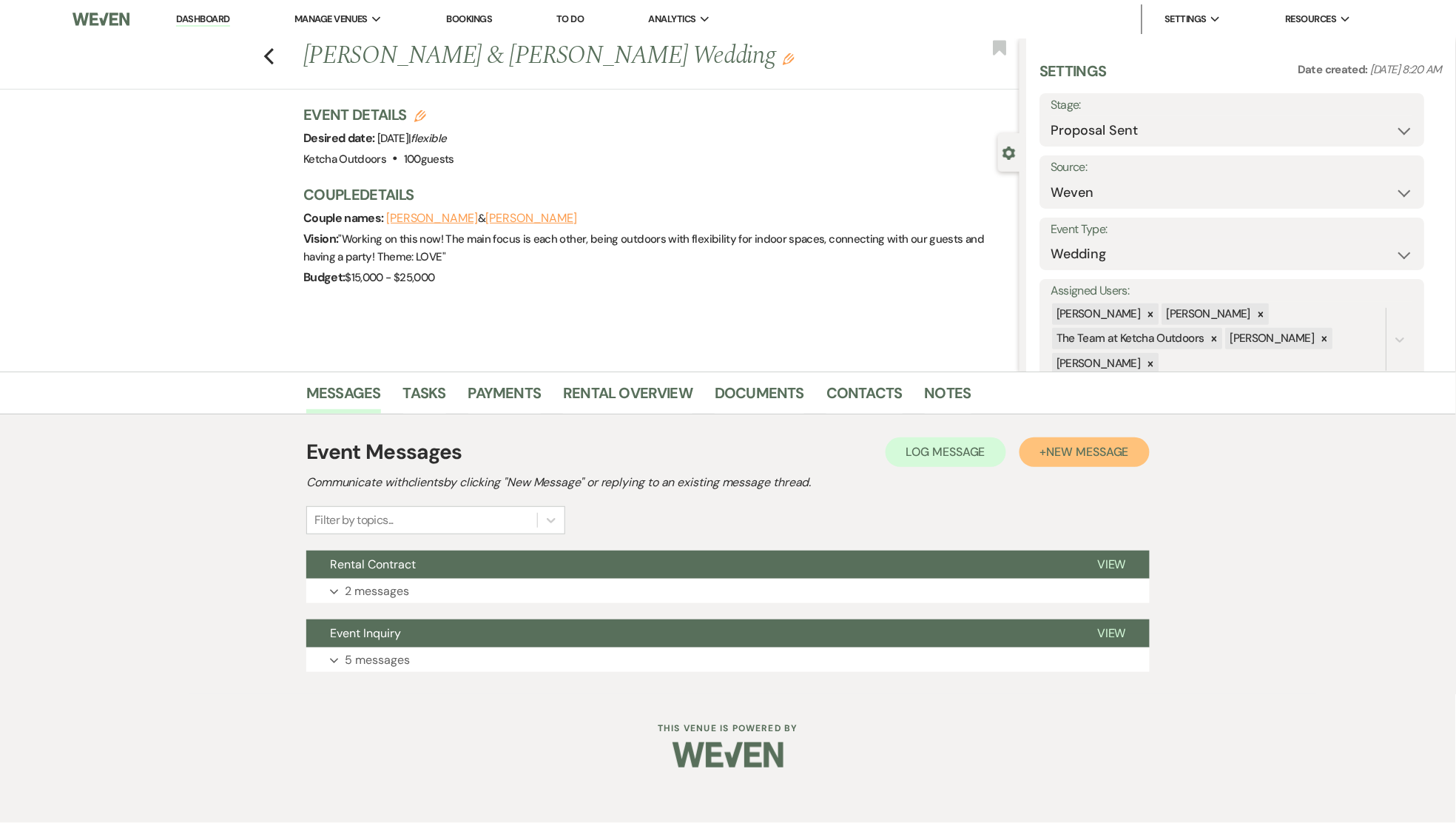
click at [1072, 451] on span "New Message" at bounding box center [1088, 451] width 82 height 15
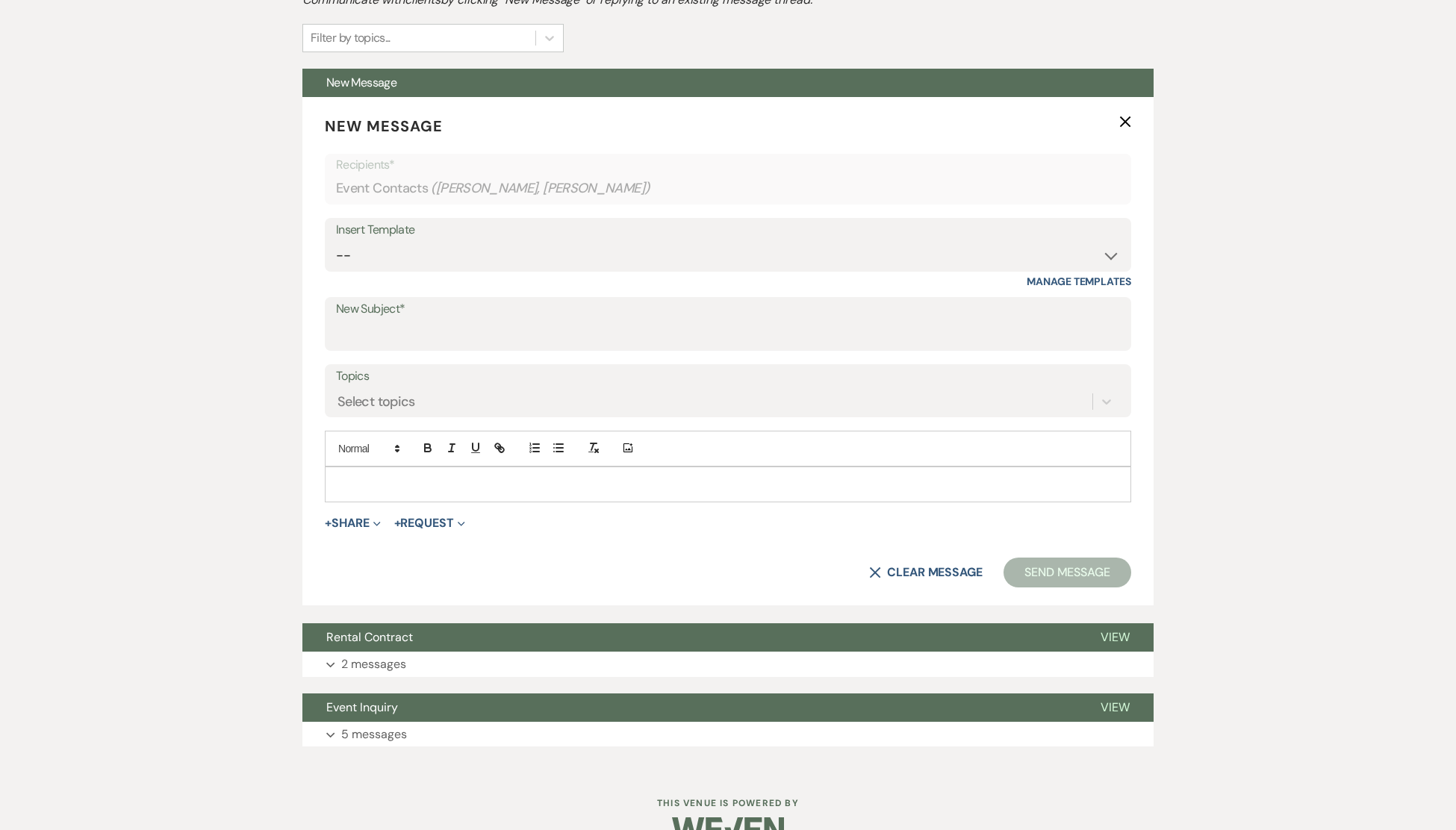
scroll to position [517, 0]
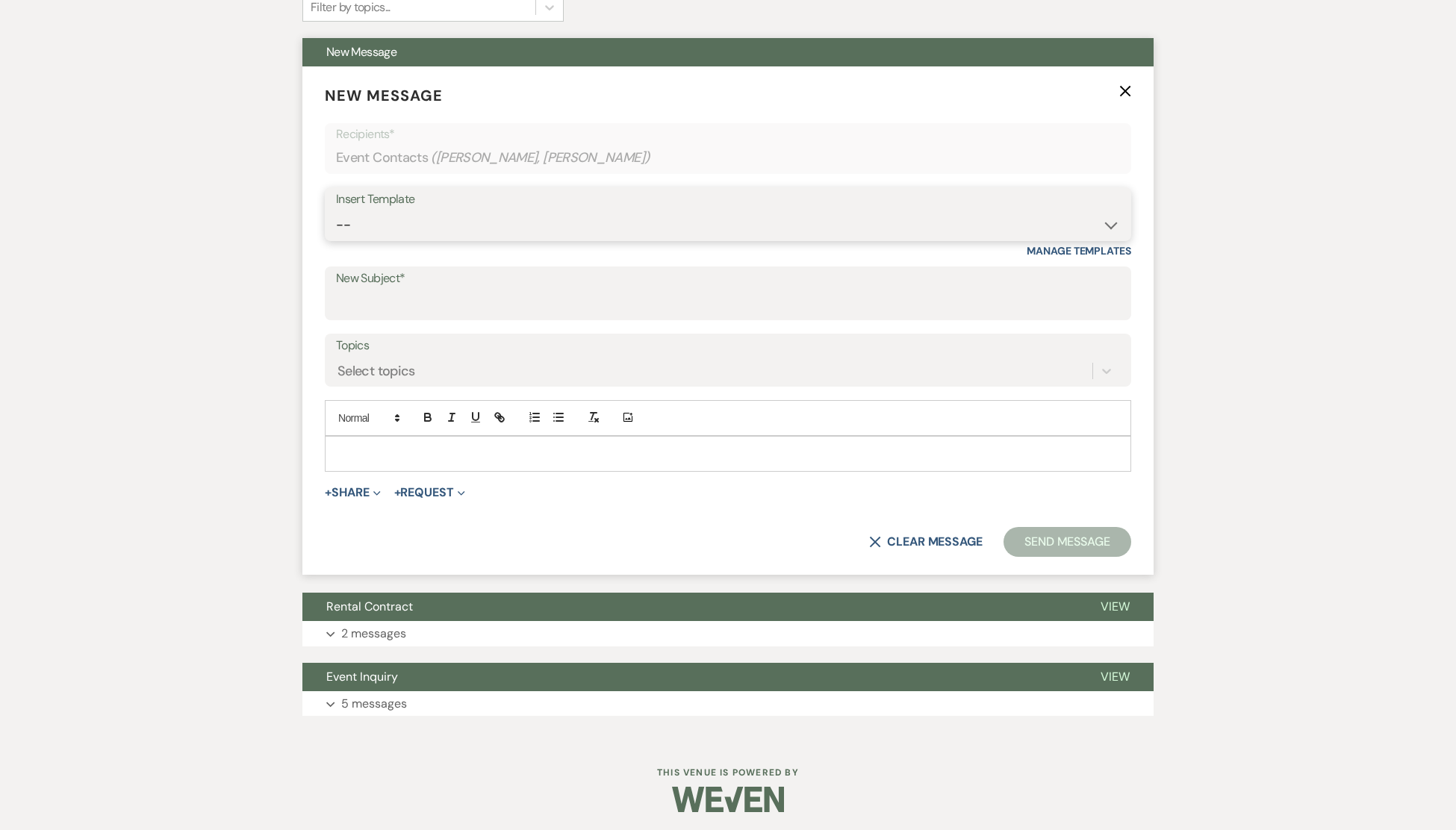
click at [1109, 226] on select "-- Weven Planning Portal Introduction (Booked Events) Deposit Payment Rental Co…" at bounding box center [728, 226] width 784 height 29
select select "118"
type input "Rental Contract"
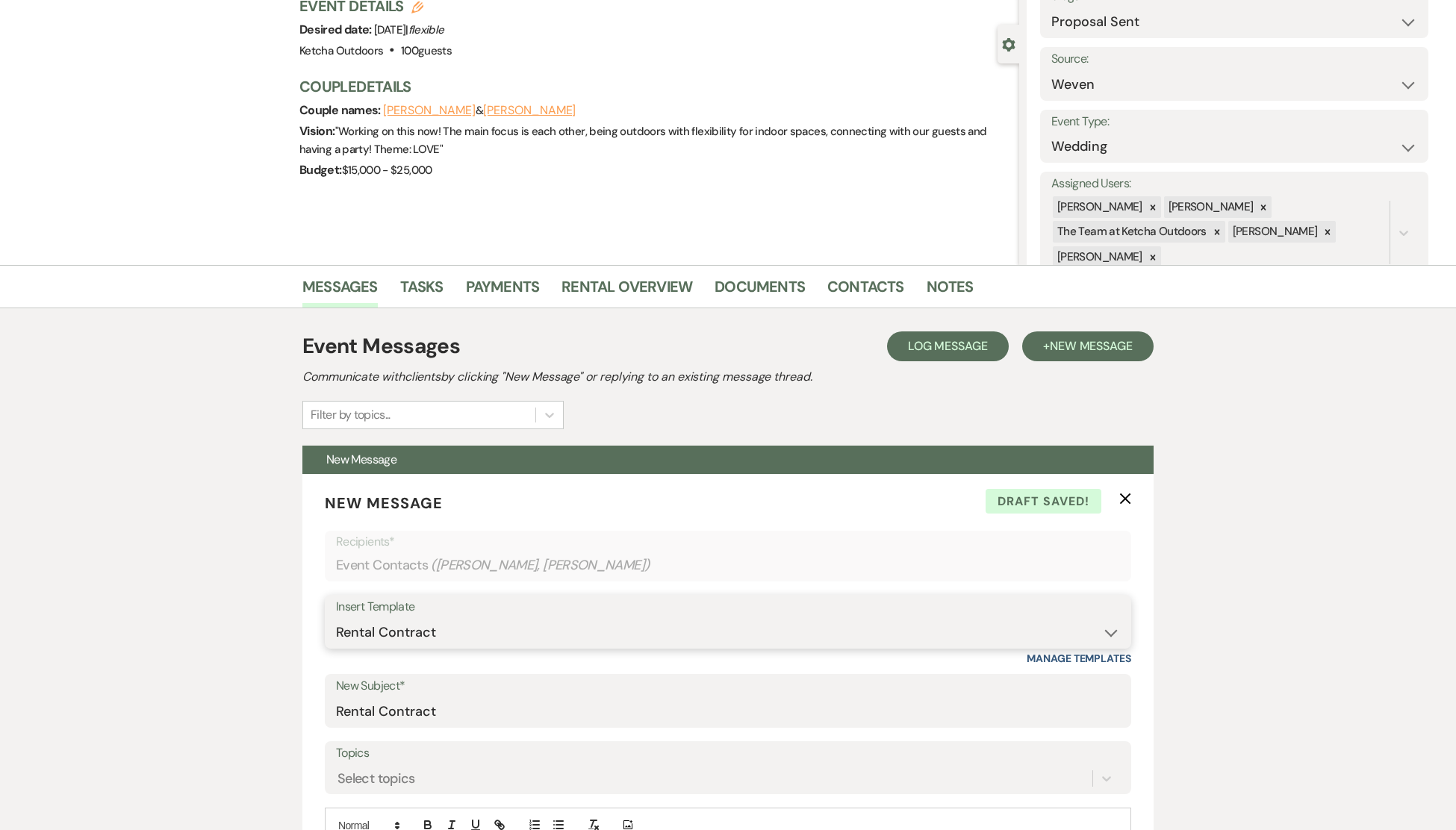
scroll to position [90, 0]
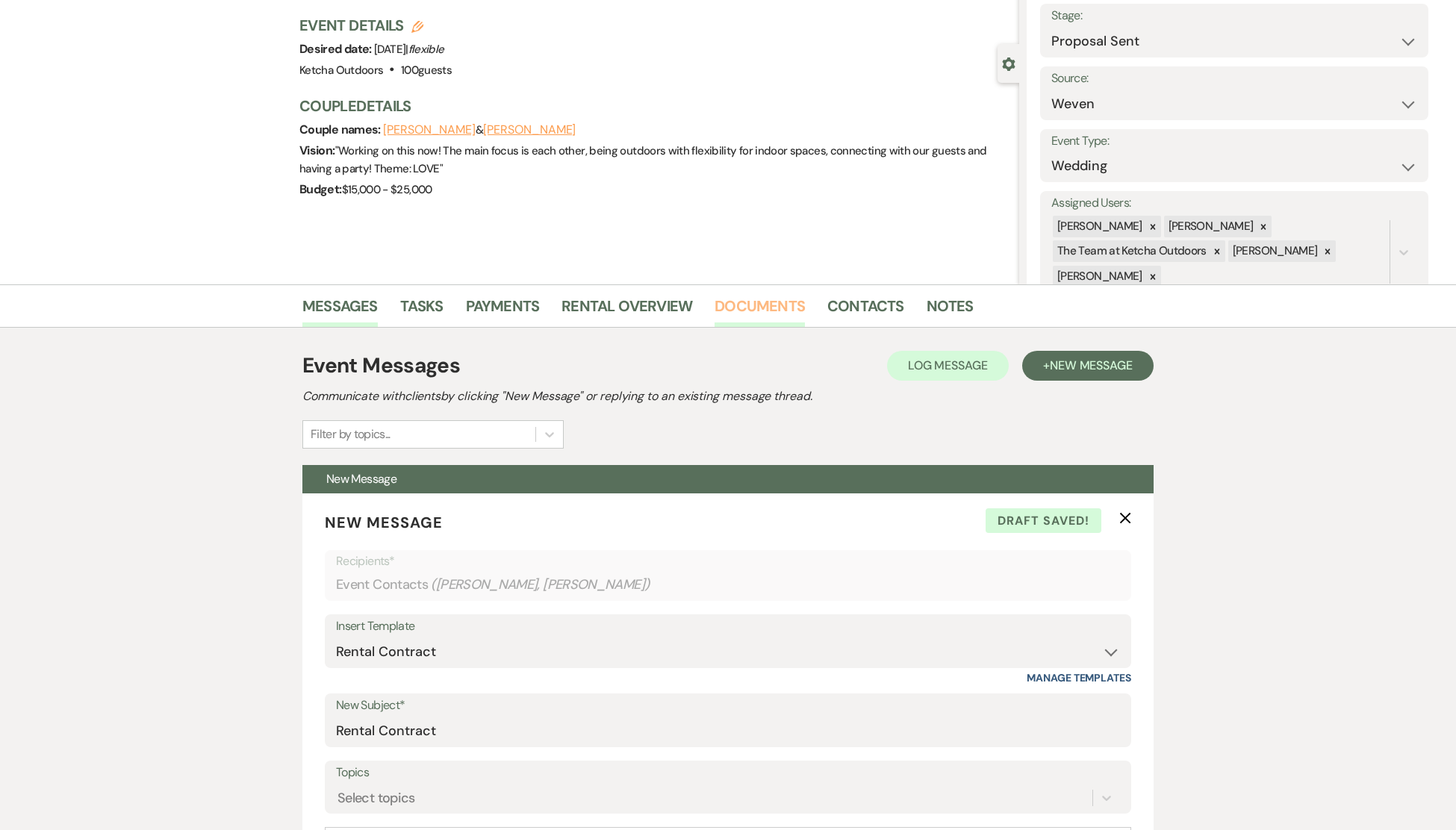
click at [762, 304] on link "Documents" at bounding box center [760, 311] width 90 height 33
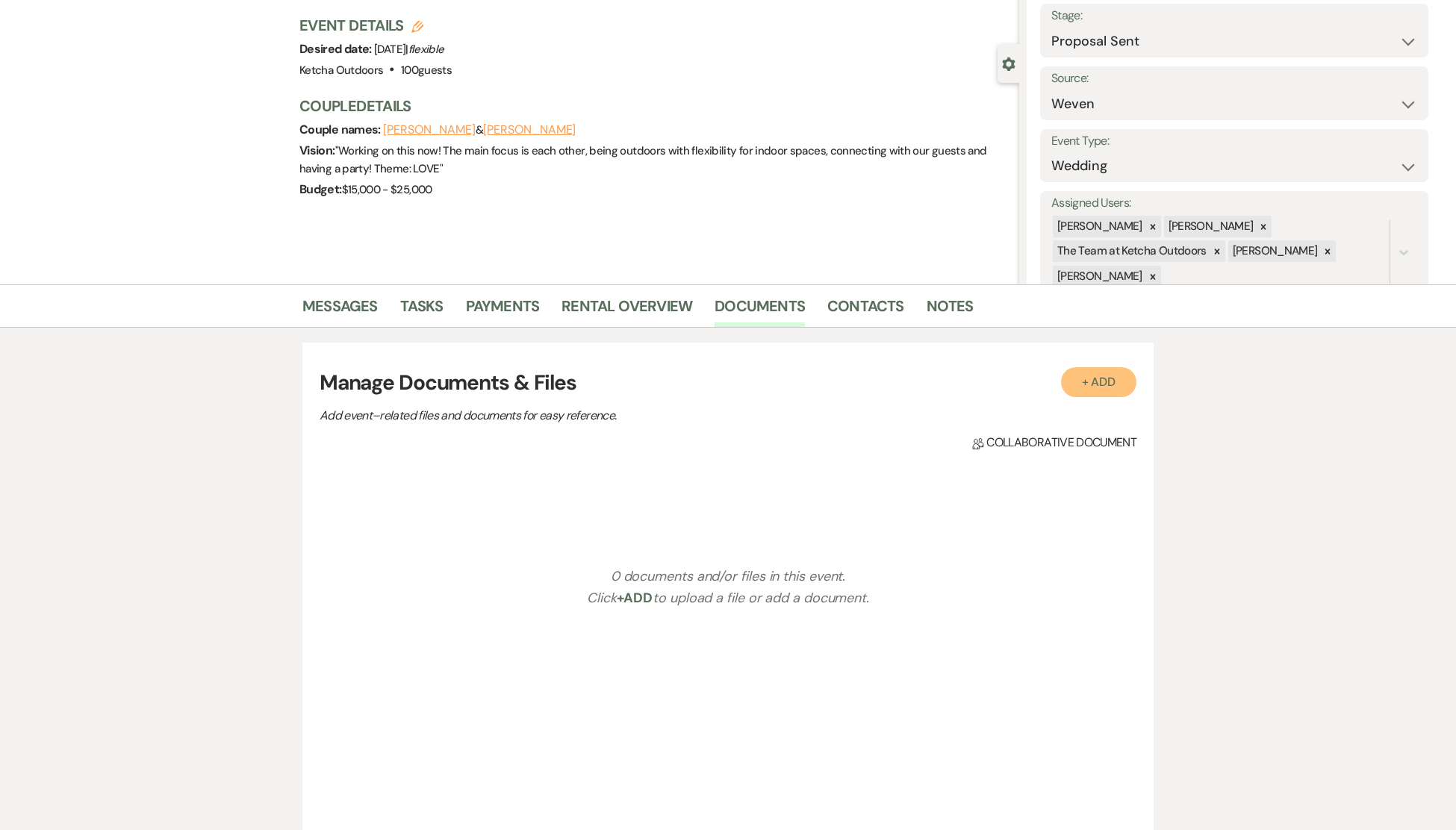
click at [1100, 382] on button "+ Add" at bounding box center [1098, 382] width 76 height 30
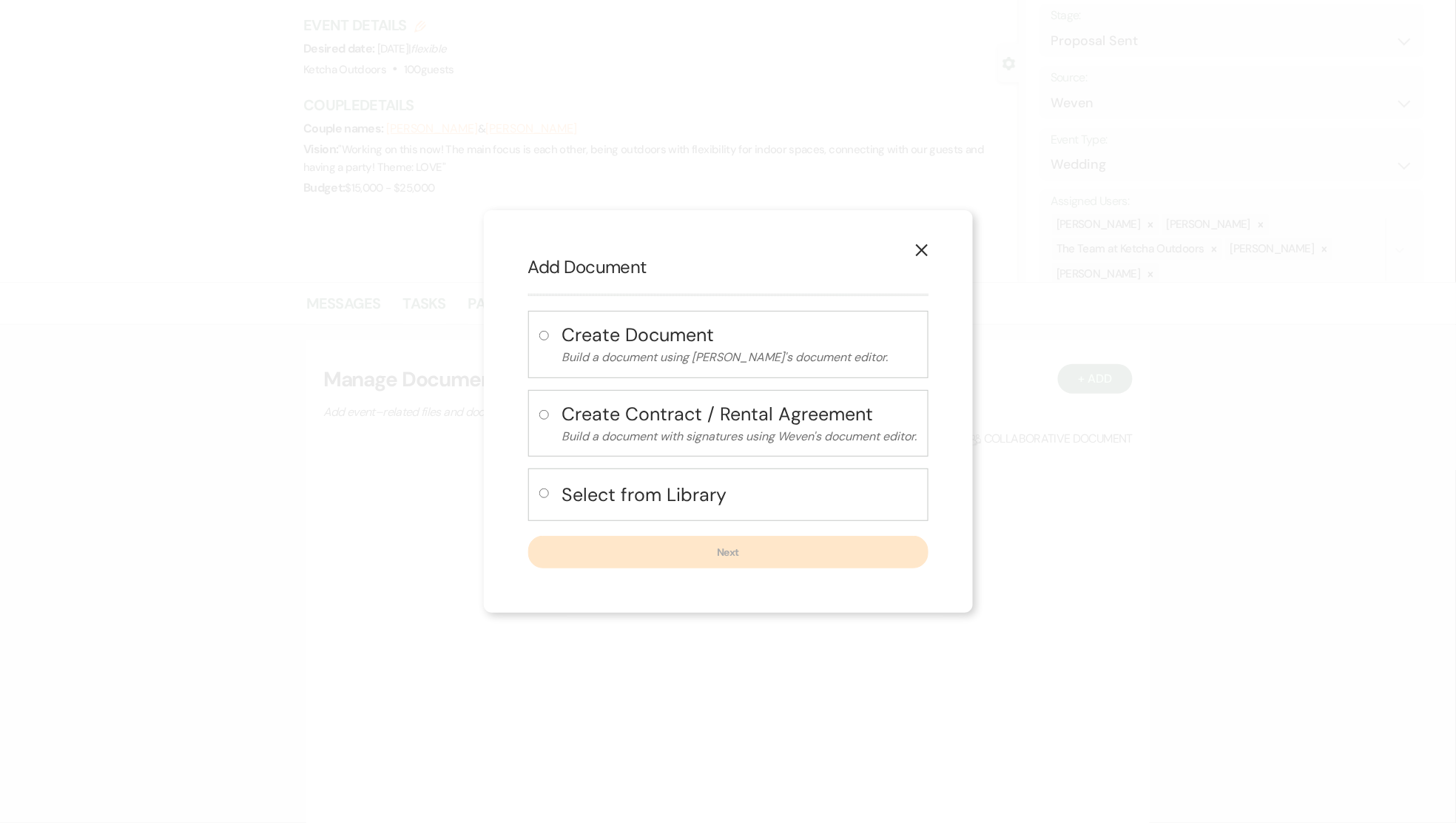
click at [542, 495] on input "radio" at bounding box center [544, 493] width 10 height 10
radio input "true"
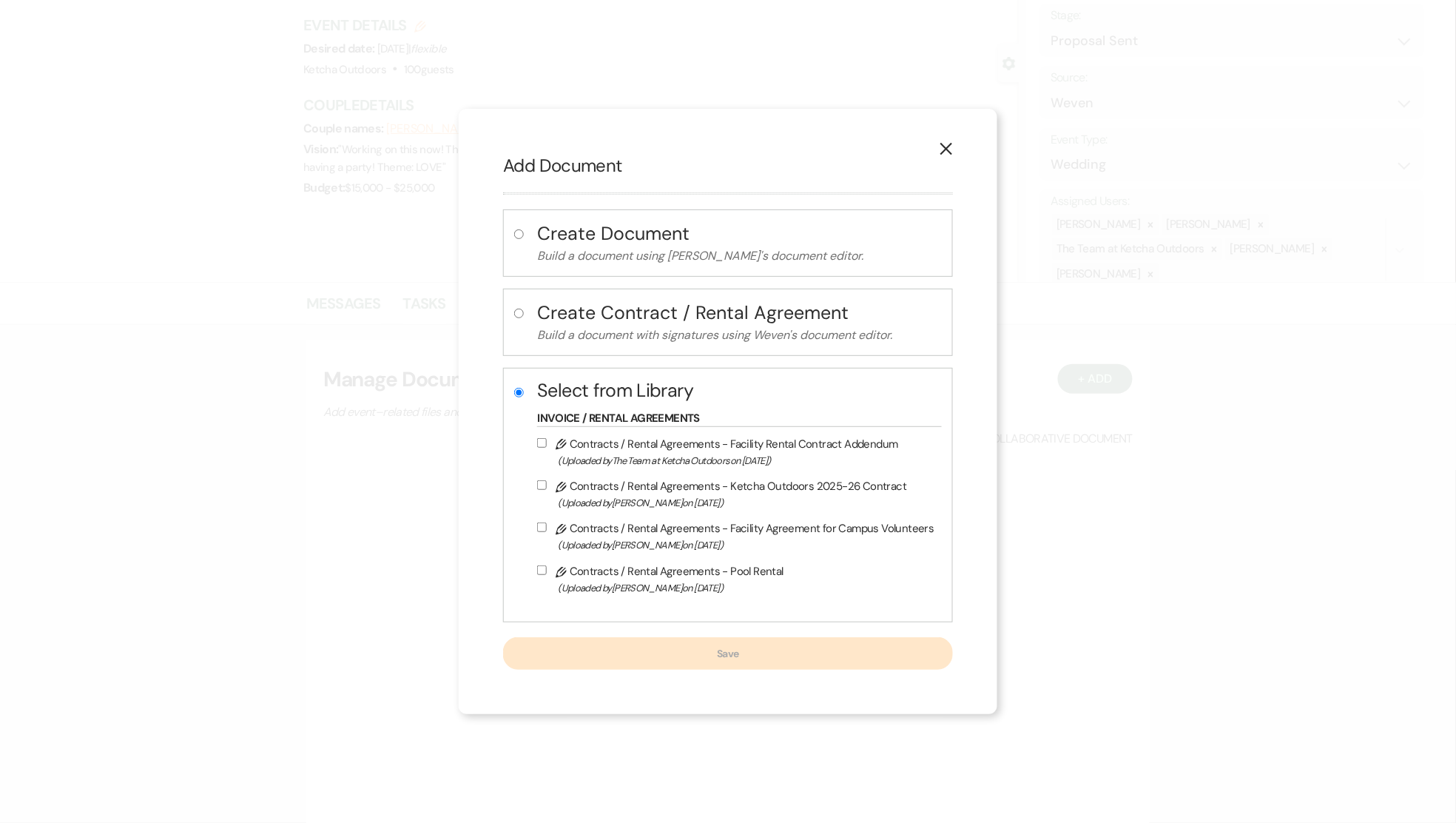
click at [546, 485] on input "Pencil Contracts / Rental Agreements - Ketcha Outdoors 2025-26 Contract (Upload…" at bounding box center [542, 485] width 10 height 10
checkbox input "true"
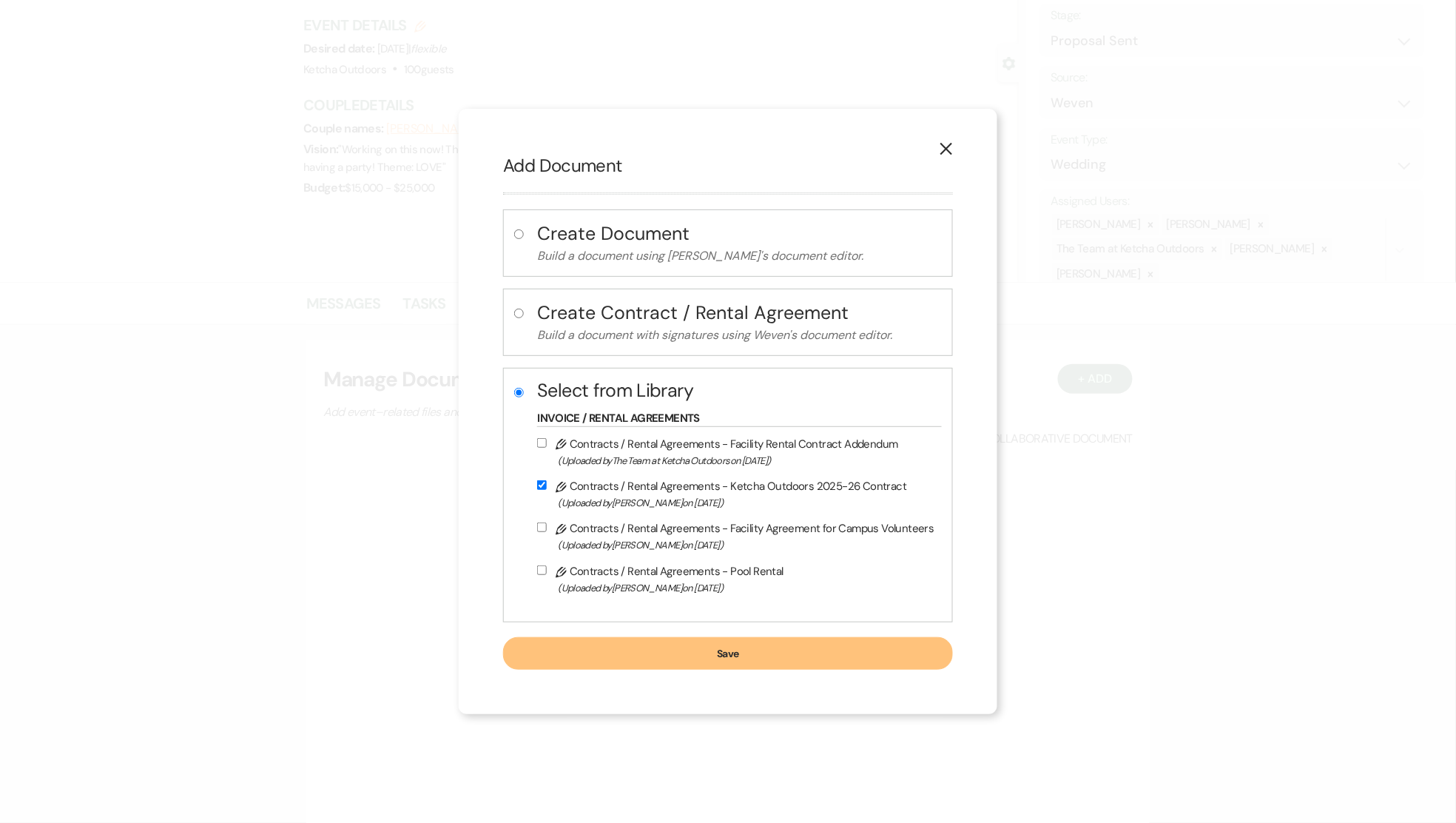
click at [749, 650] on button "Save" at bounding box center [727, 654] width 449 height 33
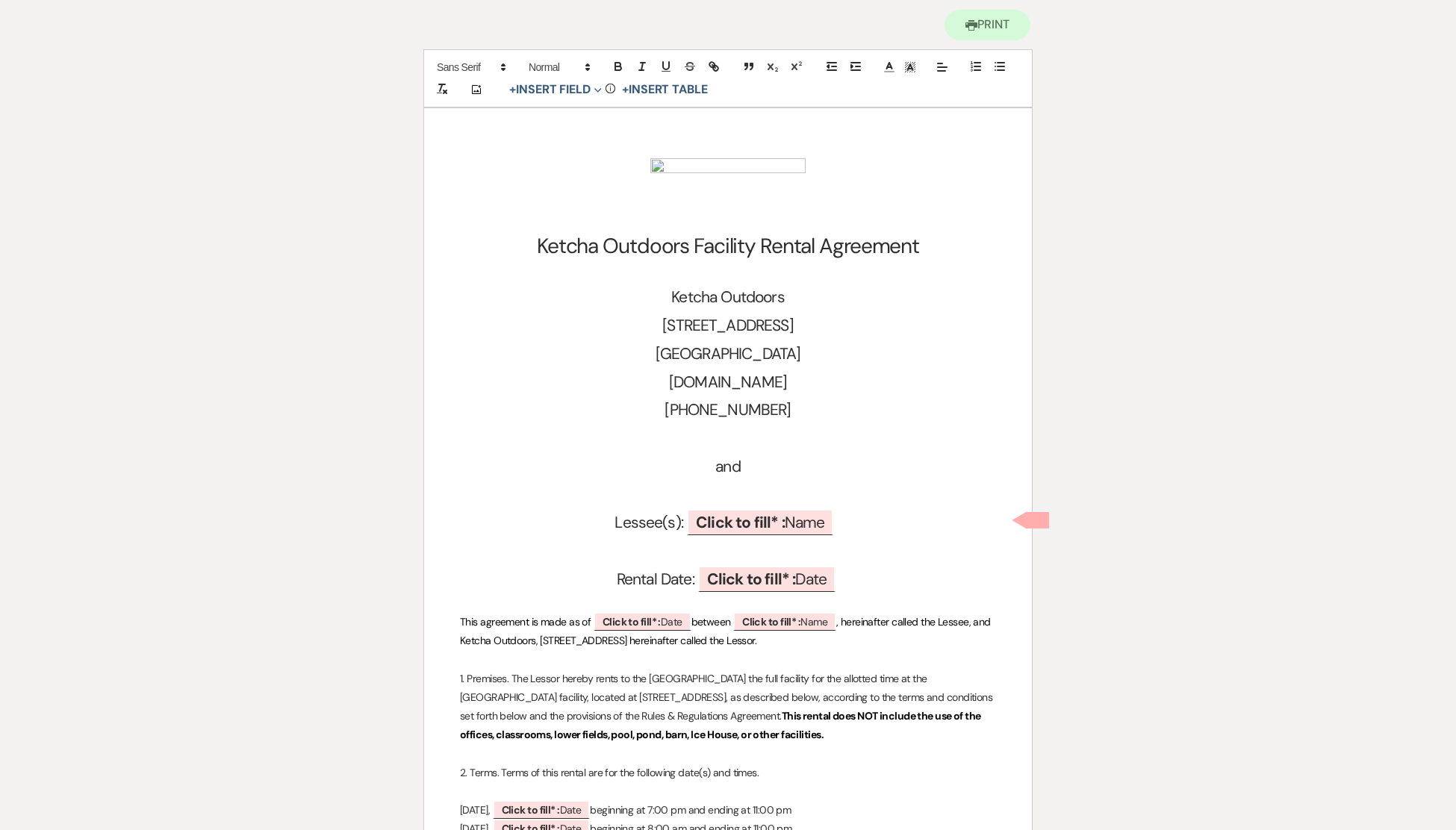
scroll to position [151, 0]
click at [746, 518] on b "Click to fill* :" at bounding box center [739, 521] width 89 height 21
select select "owner"
select select "Name"
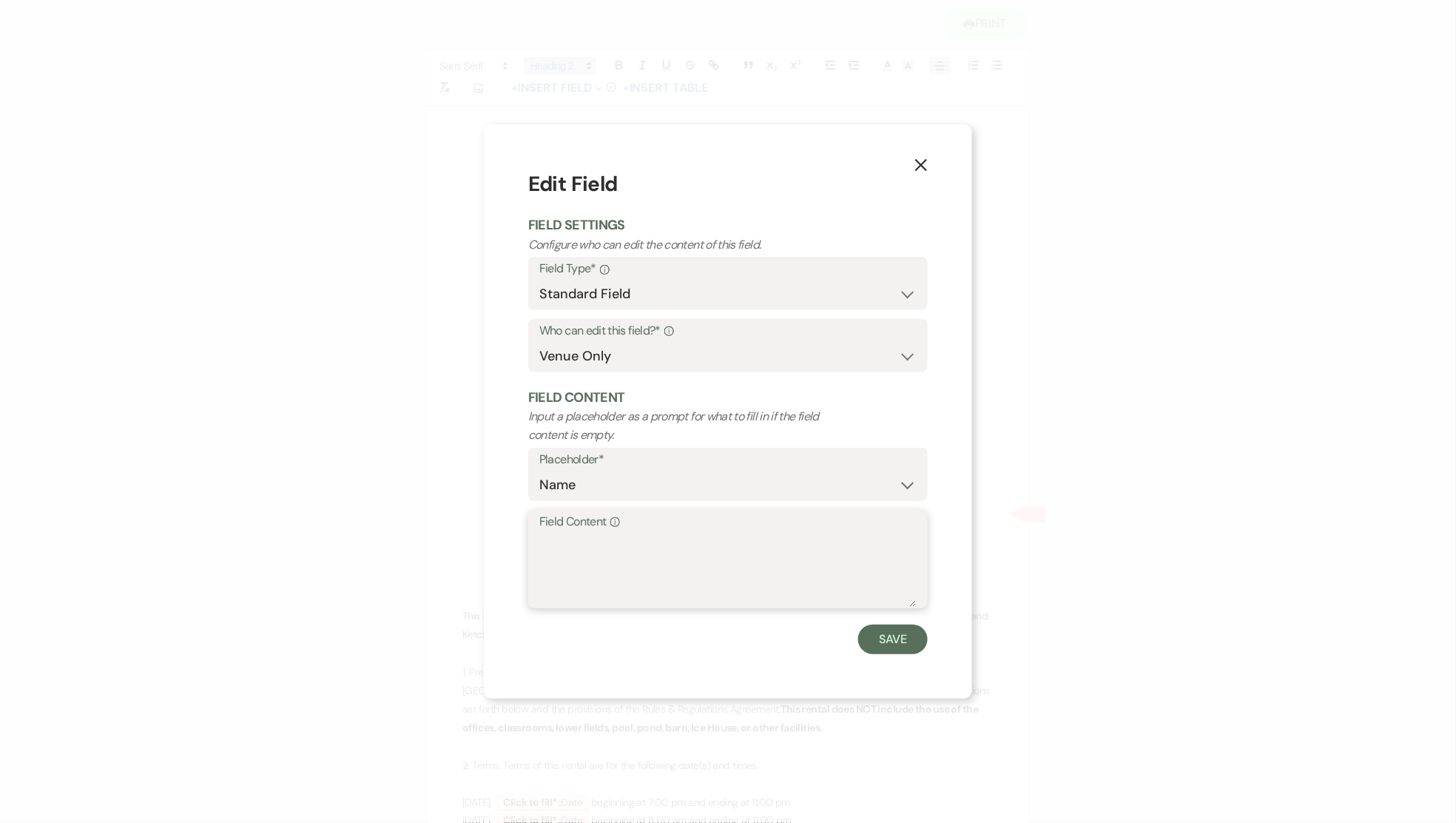
click at [585, 544] on textarea "Field Content Info" at bounding box center [727, 569] width 377 height 74
type textarea "Tressa Brown and"
click at [904, 640] on button "Save" at bounding box center [893, 639] width 70 height 30
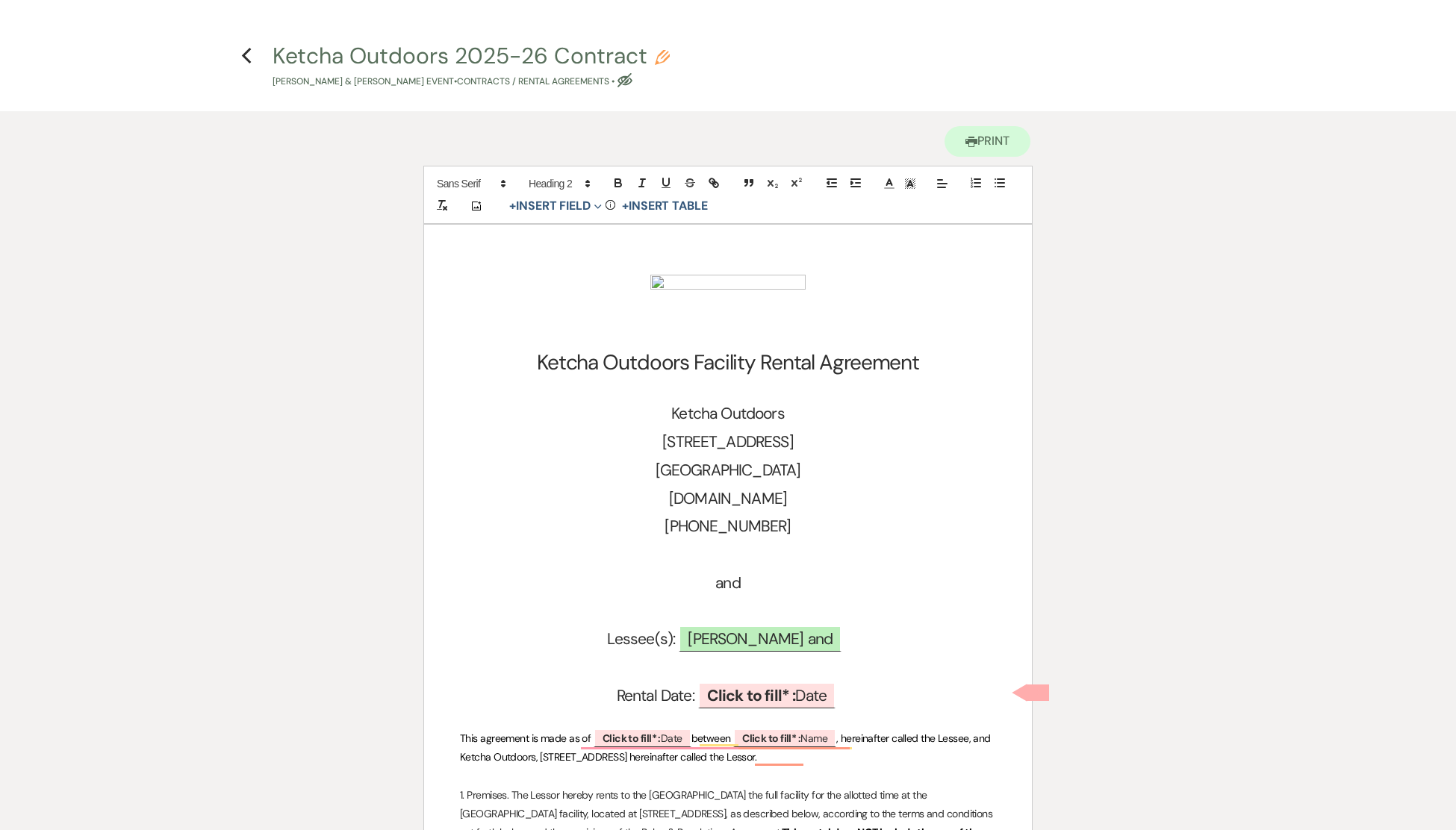
scroll to position [0, 0]
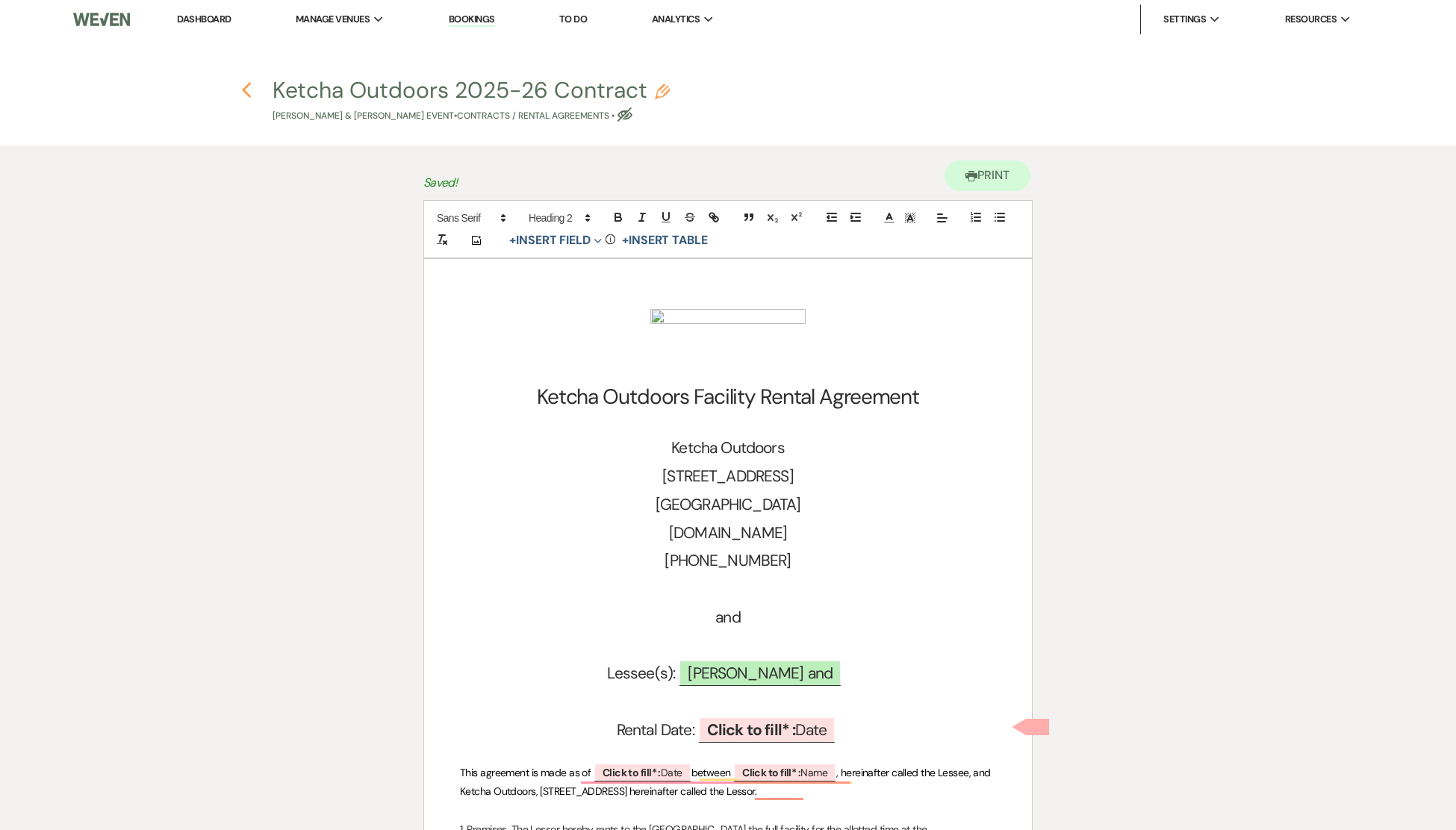
click at [247, 86] on use "button" at bounding box center [246, 91] width 10 height 17
select select "6"
select select "1"
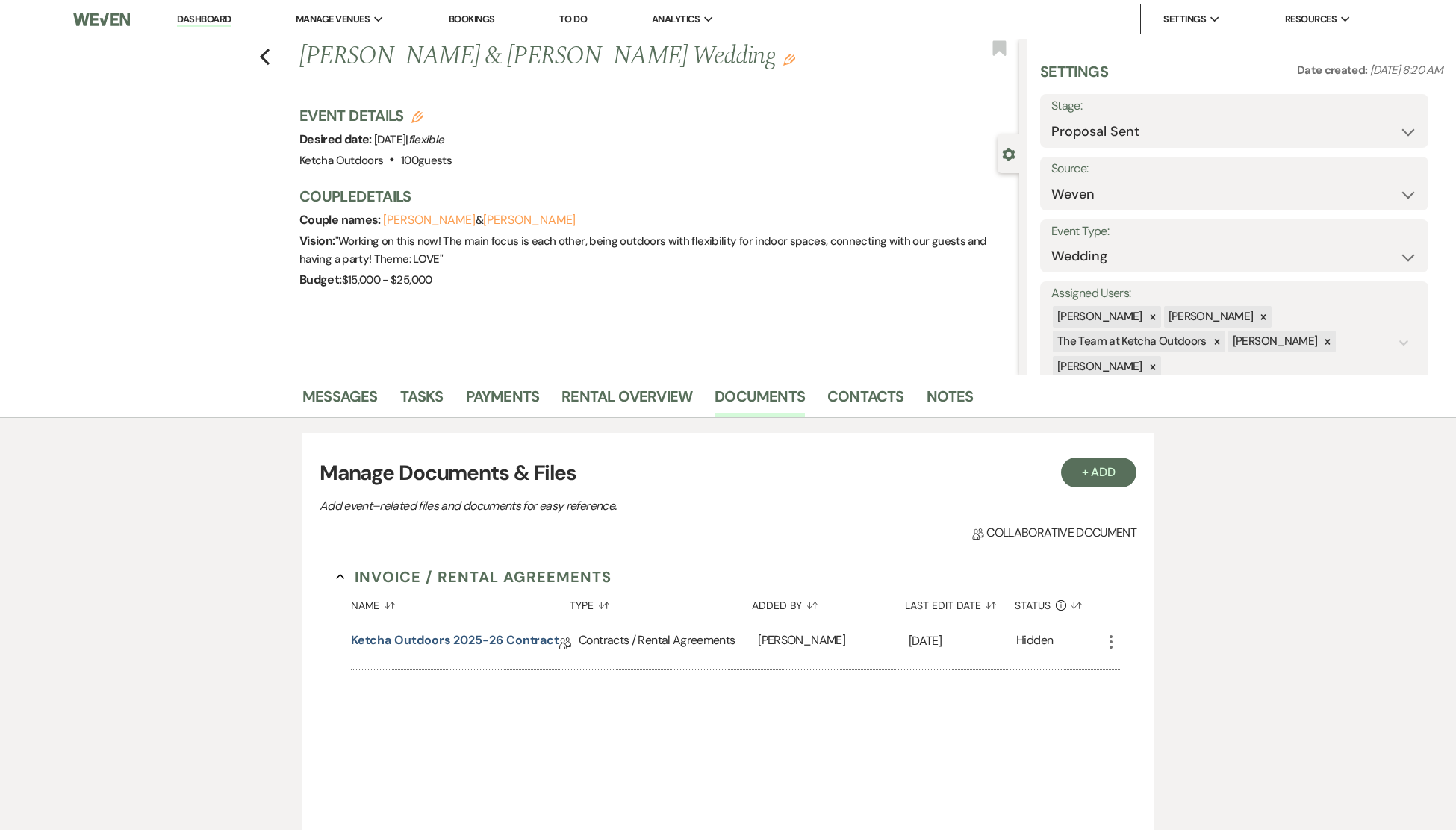
scroll to position [90, 0]
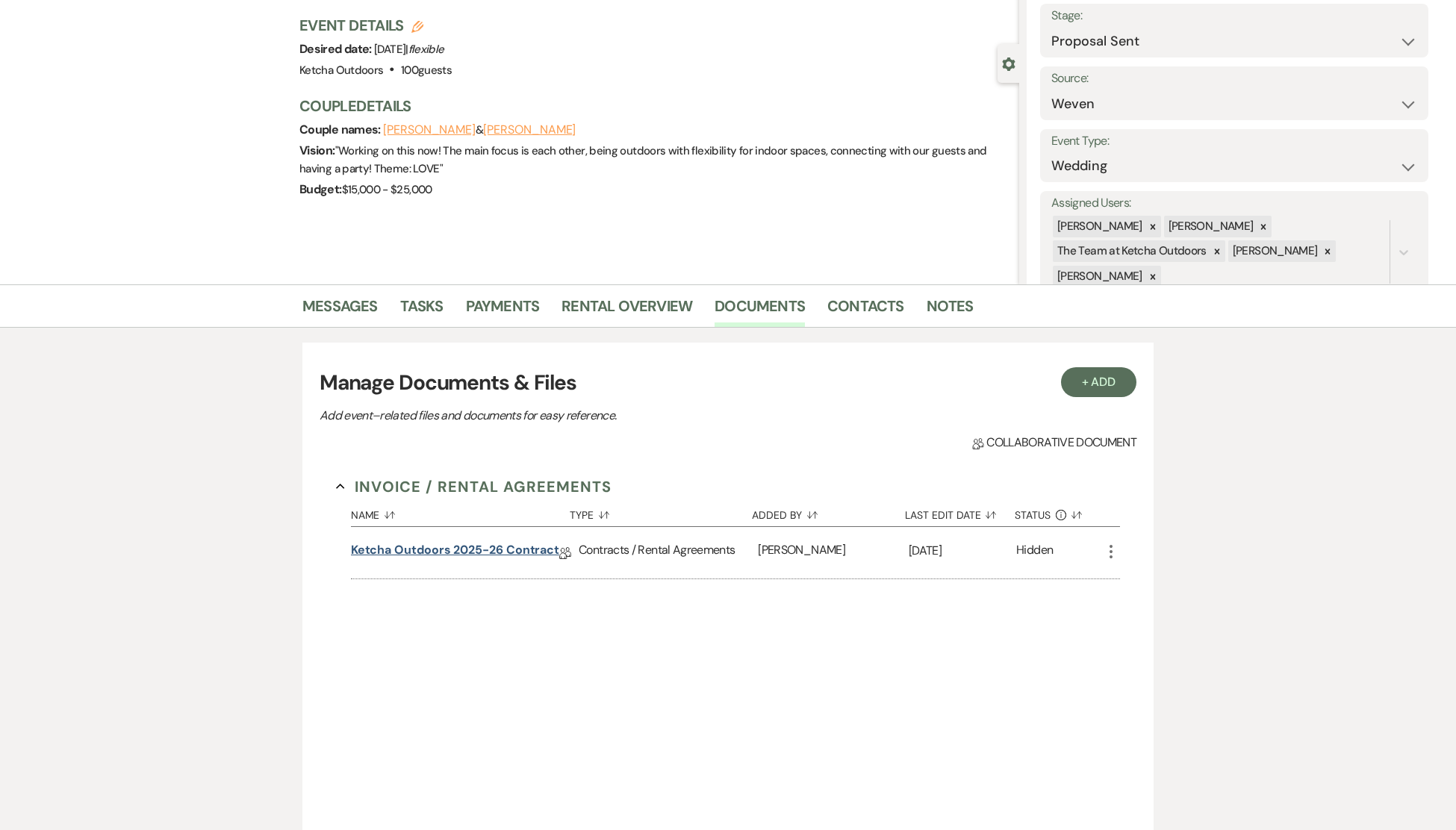
click at [479, 548] on link "Ketcha Outdoors 2025-26 Contract" at bounding box center [455, 552] width 208 height 23
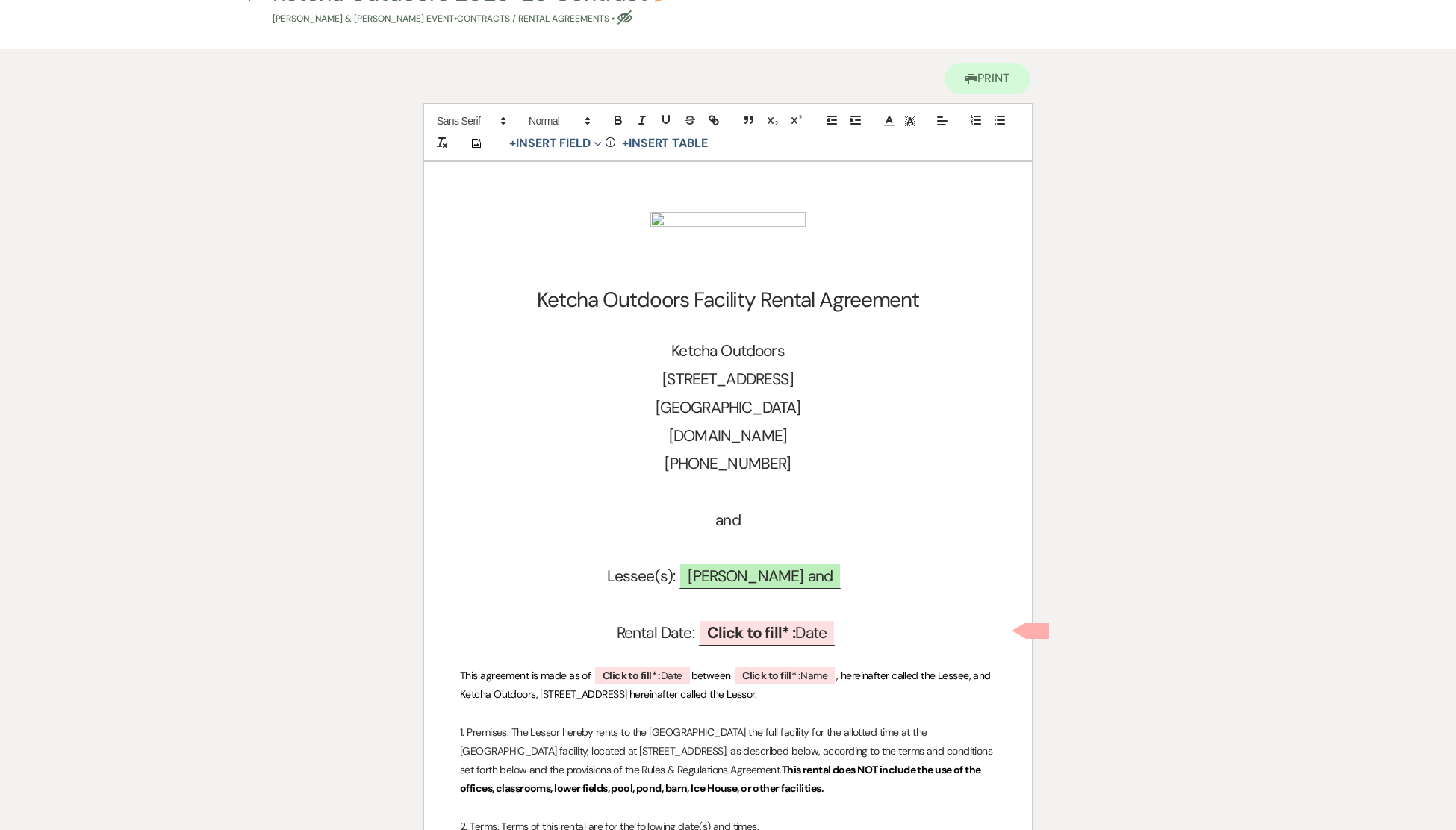
scroll to position [108, 0]
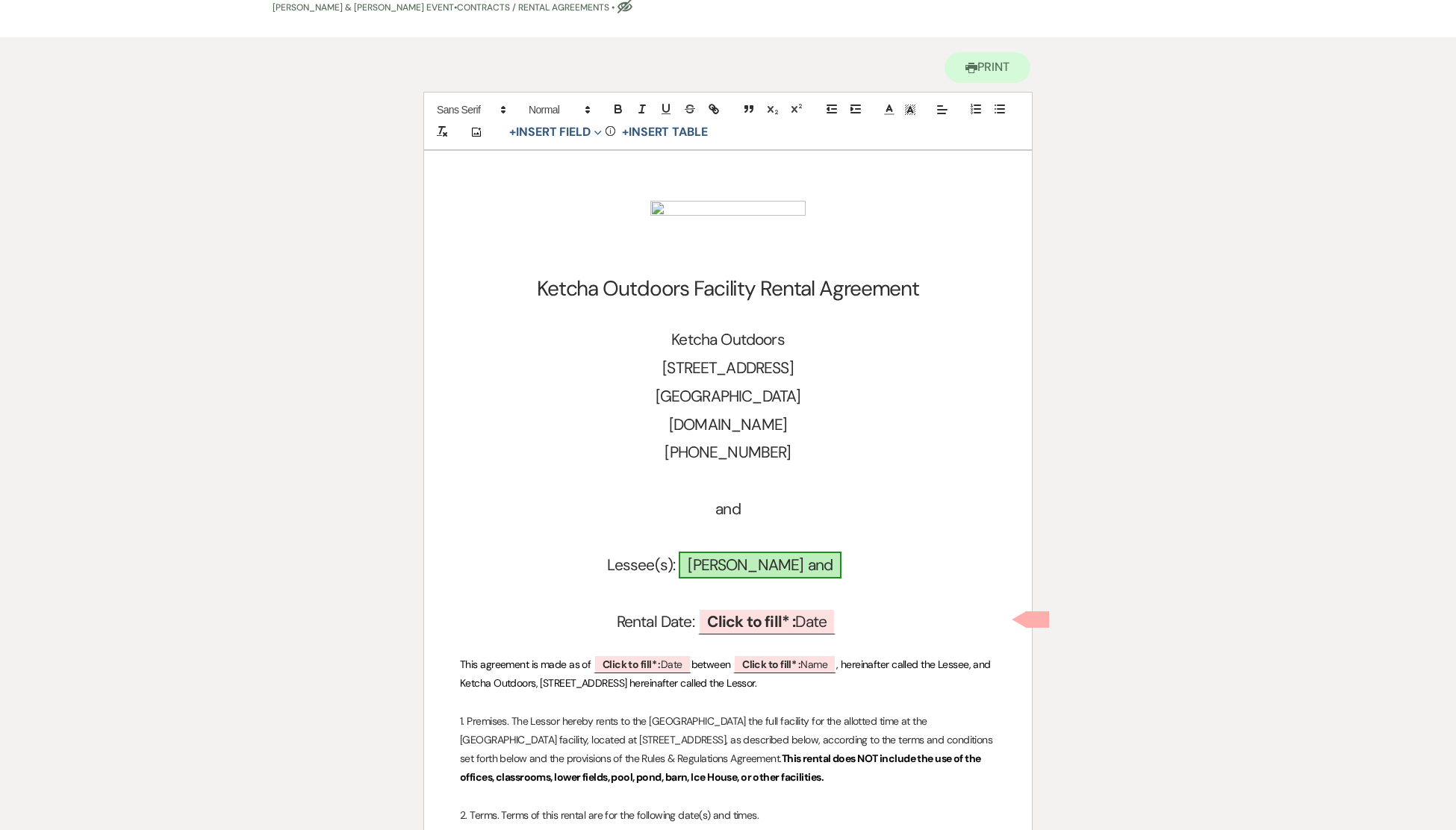
click at [821, 568] on span "Tressa Brown and" at bounding box center [760, 564] width 162 height 27
select select "owner"
select select "Name"
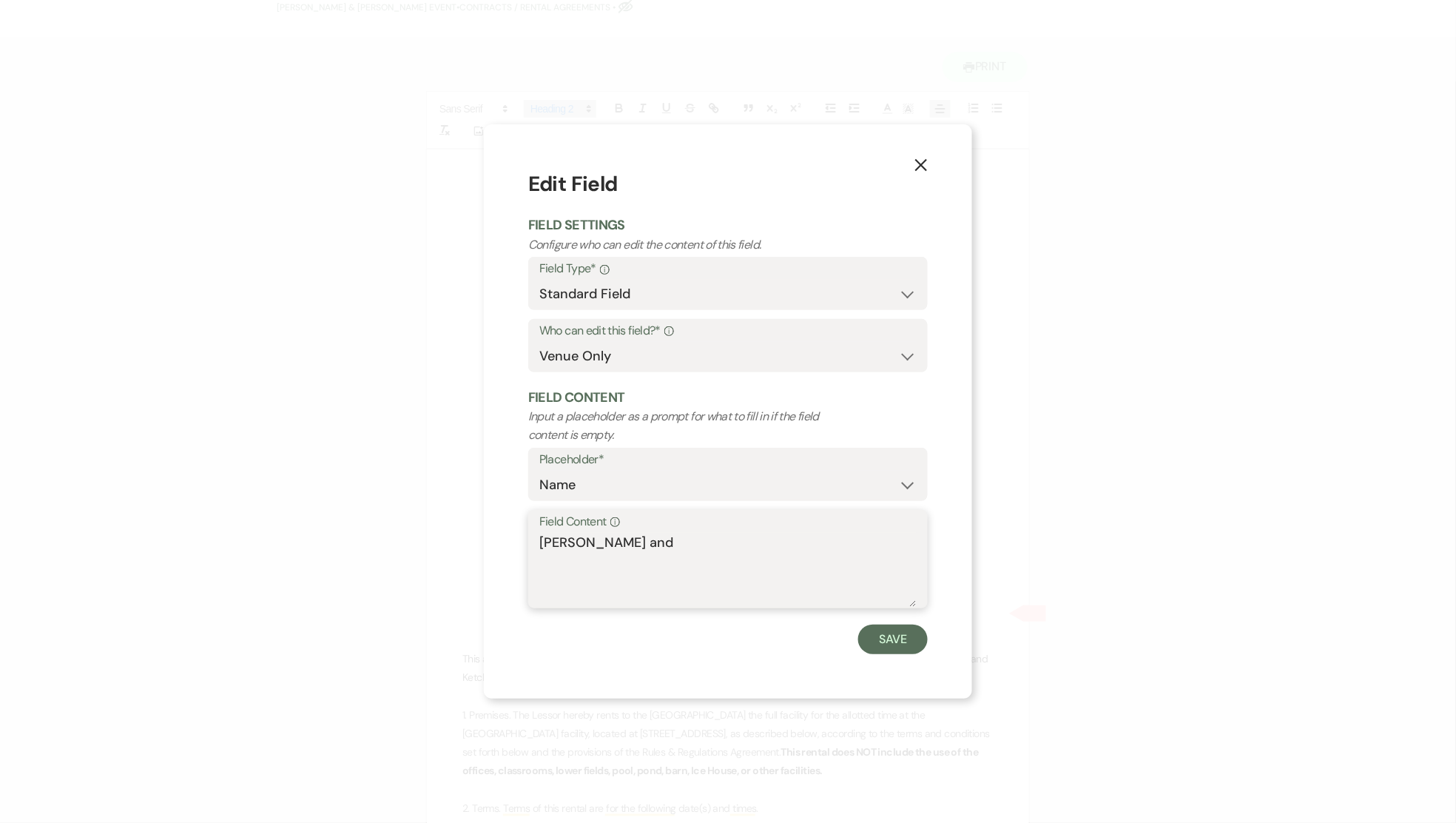
click at [658, 538] on textarea "Tressa Brown and" at bounding box center [727, 569] width 377 height 74
type textarea "[PERSON_NAME] and [PERSON_NAME]"
click at [906, 643] on button "Save" at bounding box center [893, 639] width 70 height 30
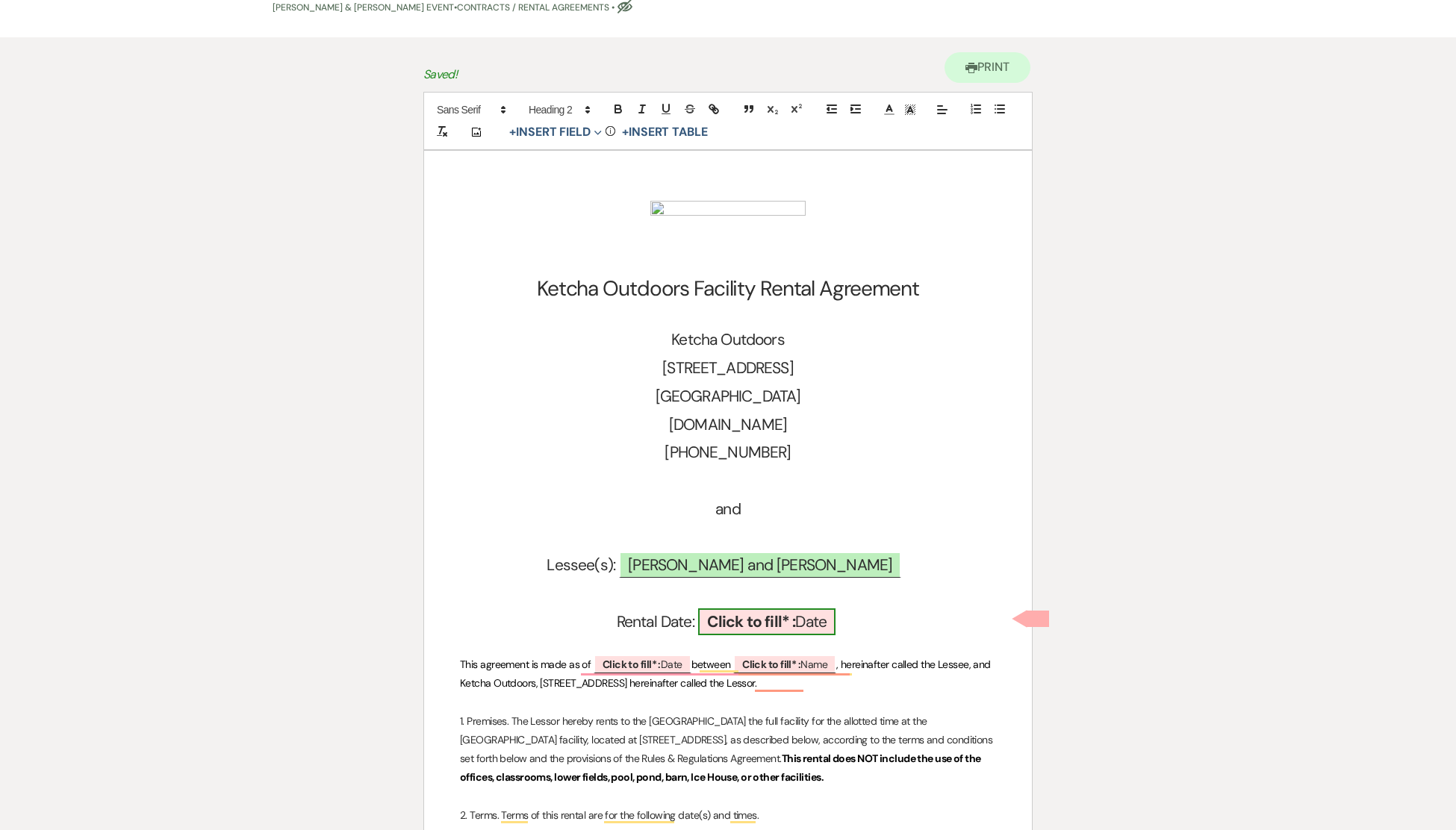
click at [756, 618] on b "Click to fill* :" at bounding box center [751, 622] width 89 height 21
select select "owner"
select select "Date"
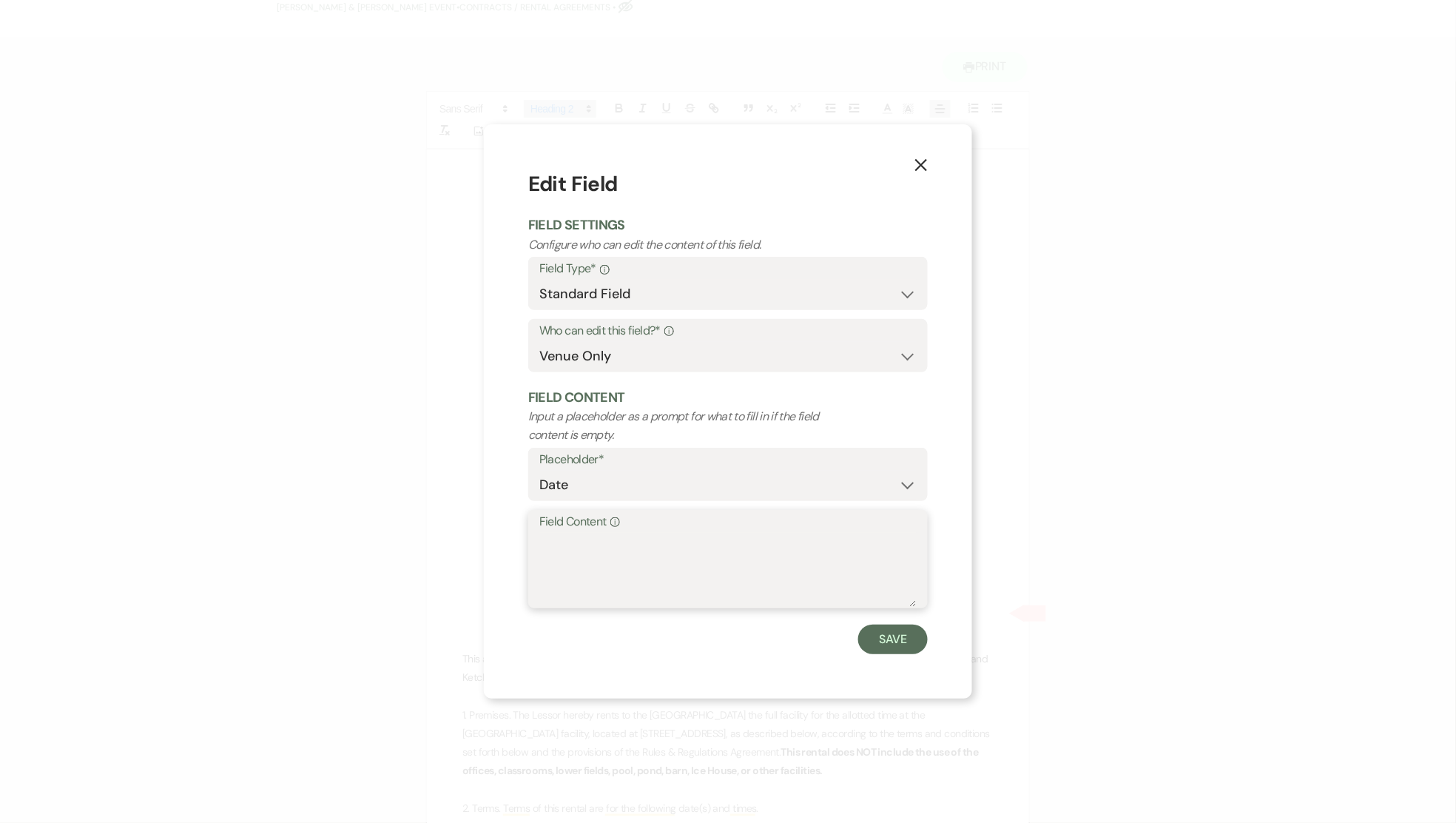
click at [607, 541] on textarea "Field Content Info" at bounding box center [727, 569] width 377 height 74
type textarea "[DATE],5 and 6"
click at [888, 641] on button "Save" at bounding box center [893, 639] width 70 height 30
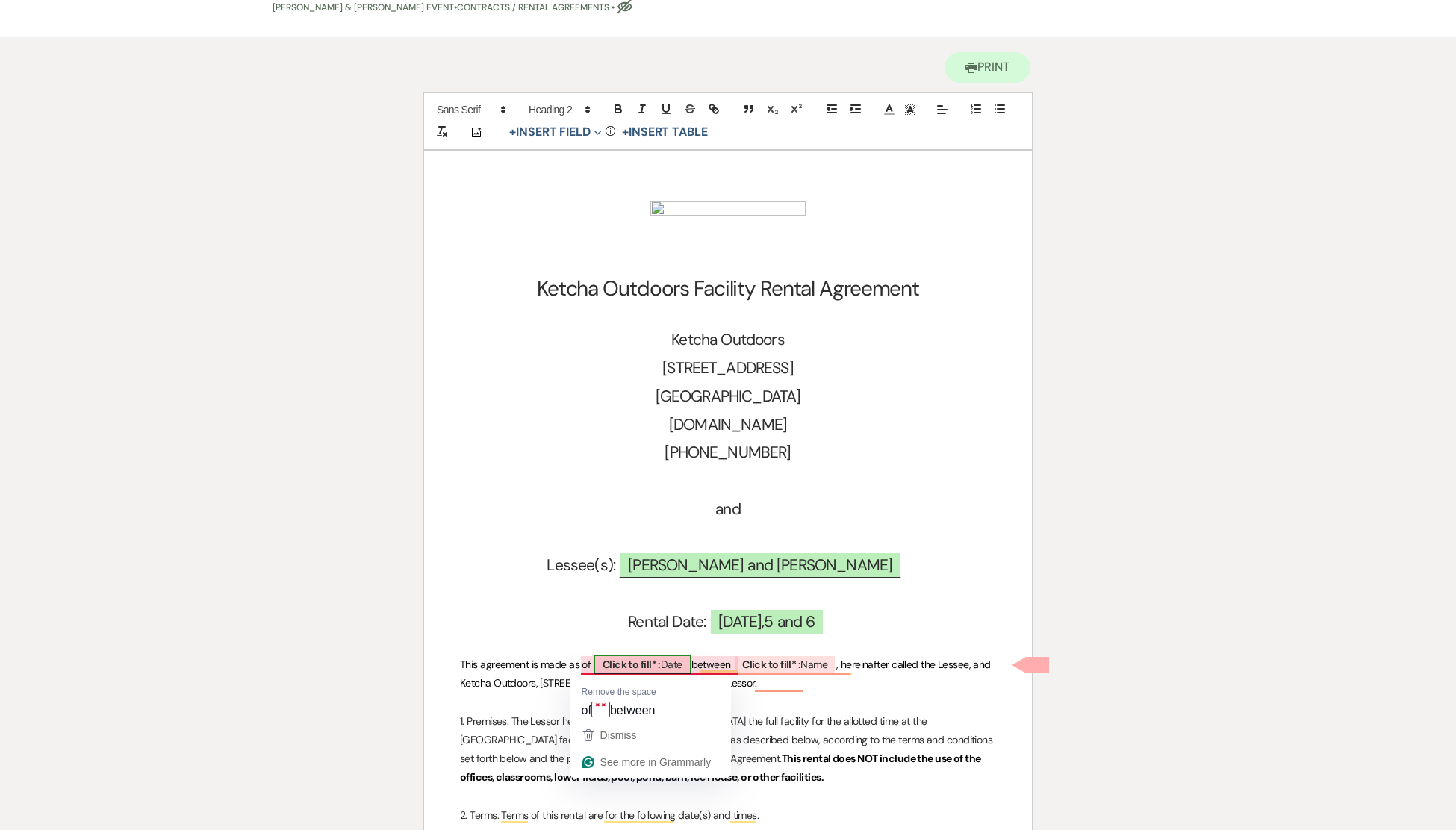
click at [638, 659] on b "Click to fill* :" at bounding box center [631, 664] width 58 height 14
select select "owner"
select select "Date"
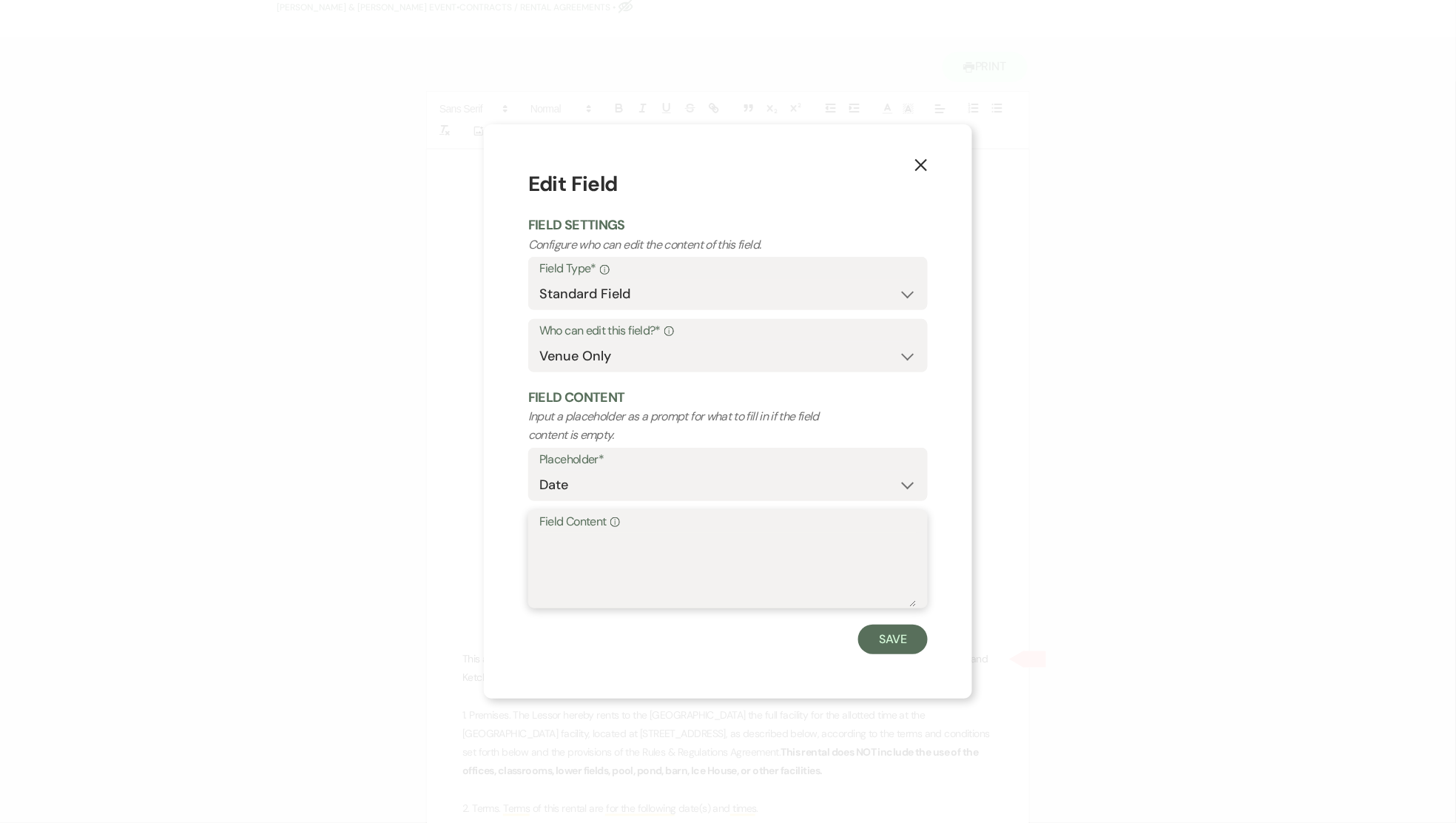
click at [589, 556] on textarea "Field Content Info" at bounding box center [727, 569] width 377 height 74
type textarea "[DATE]"
click at [892, 636] on button "Save" at bounding box center [893, 639] width 70 height 30
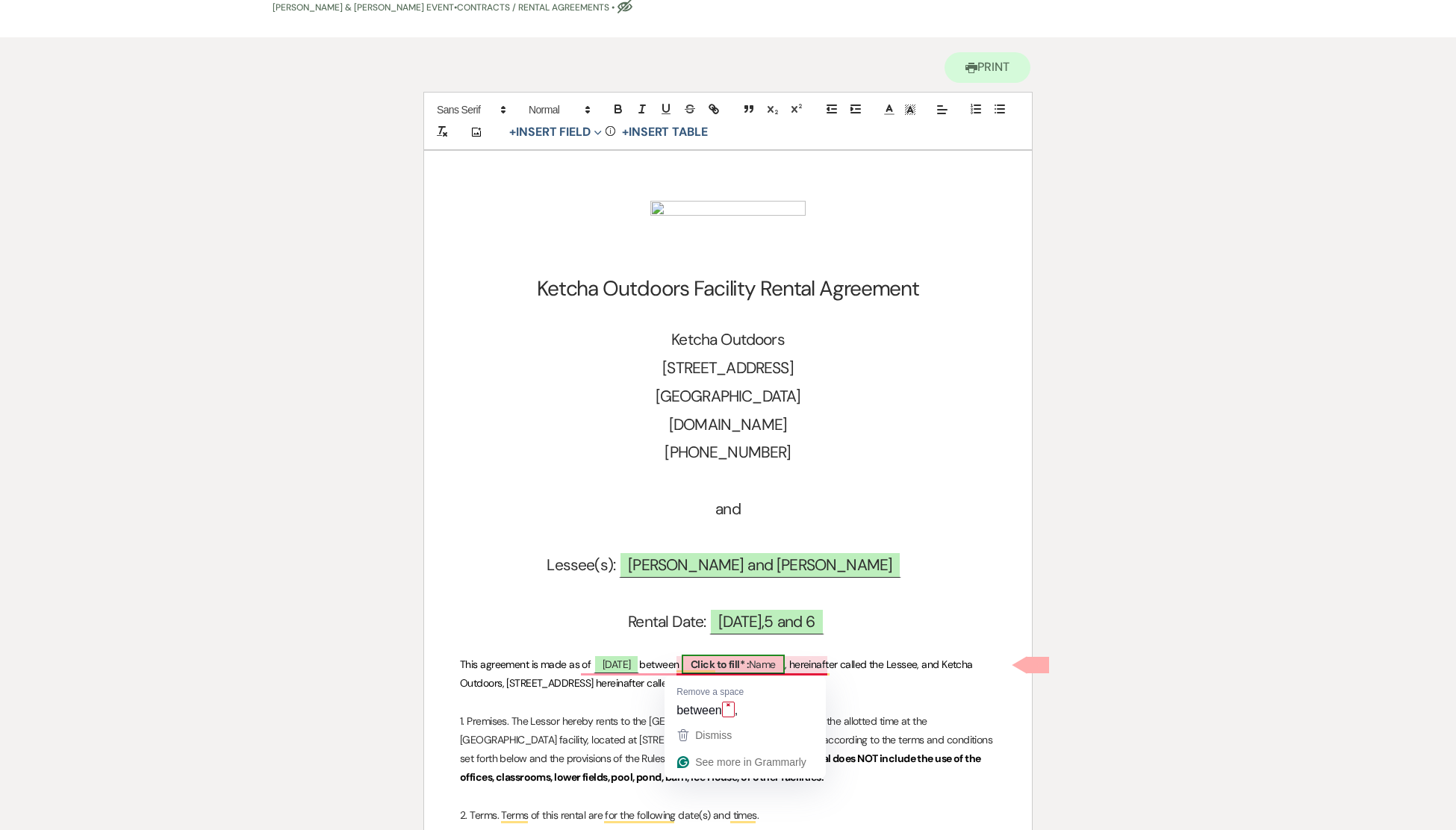
click at [784, 661] on span "Click to fill* : Name" at bounding box center [733, 664] width 103 height 19
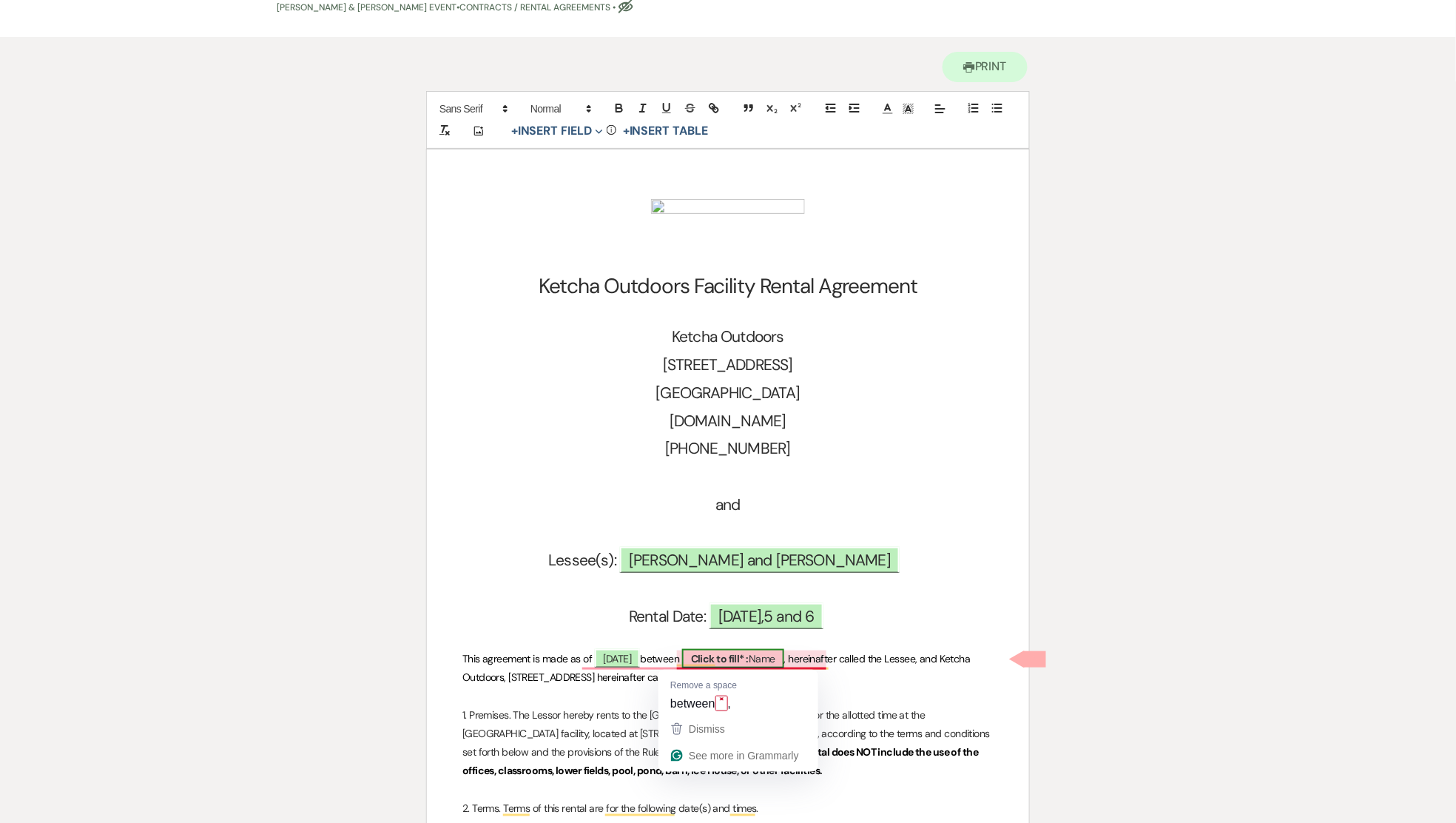
select select "owner"
select select "Name"
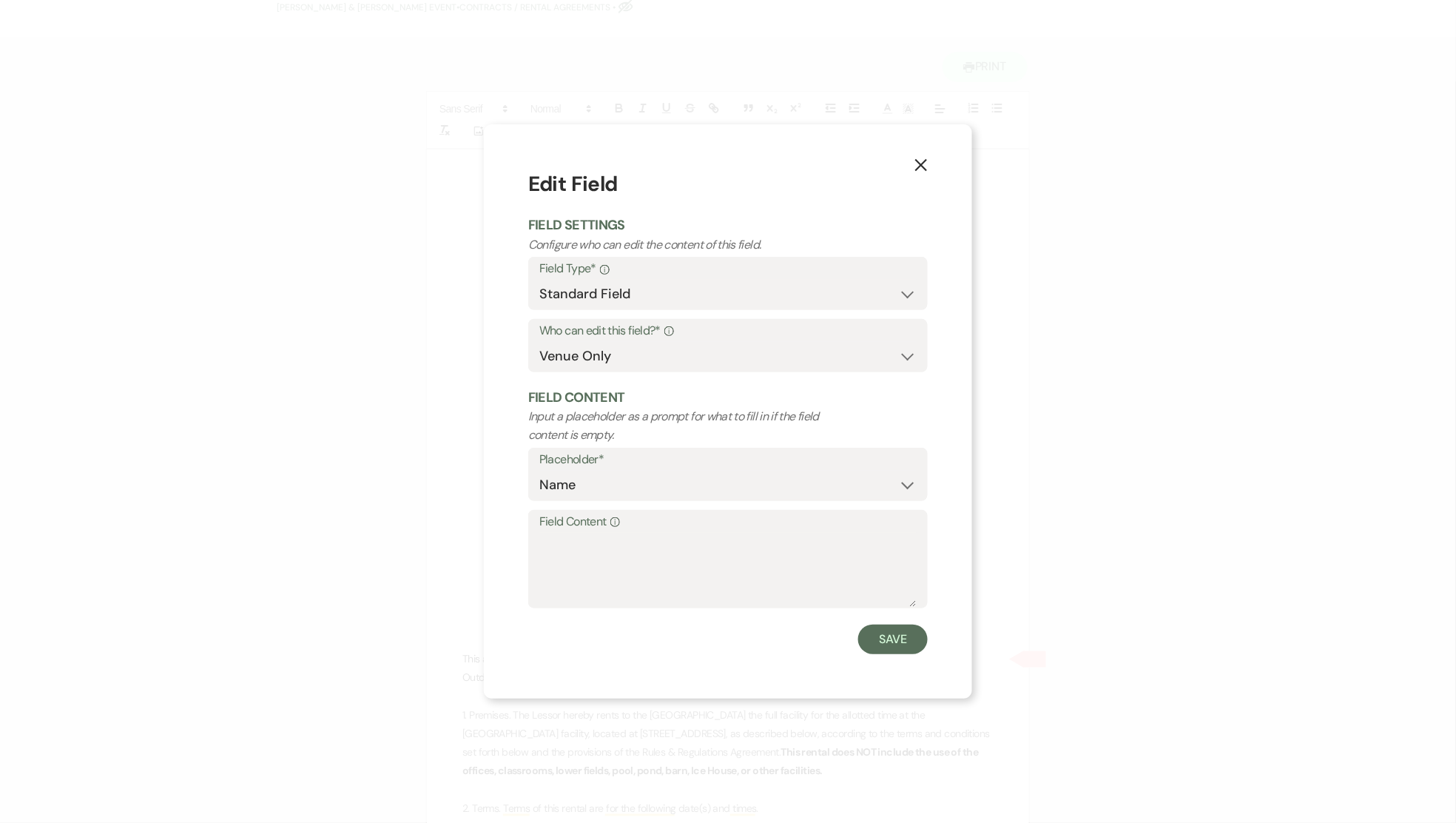
click at [920, 164] on icon "X" at bounding box center [921, 165] width 14 height 14
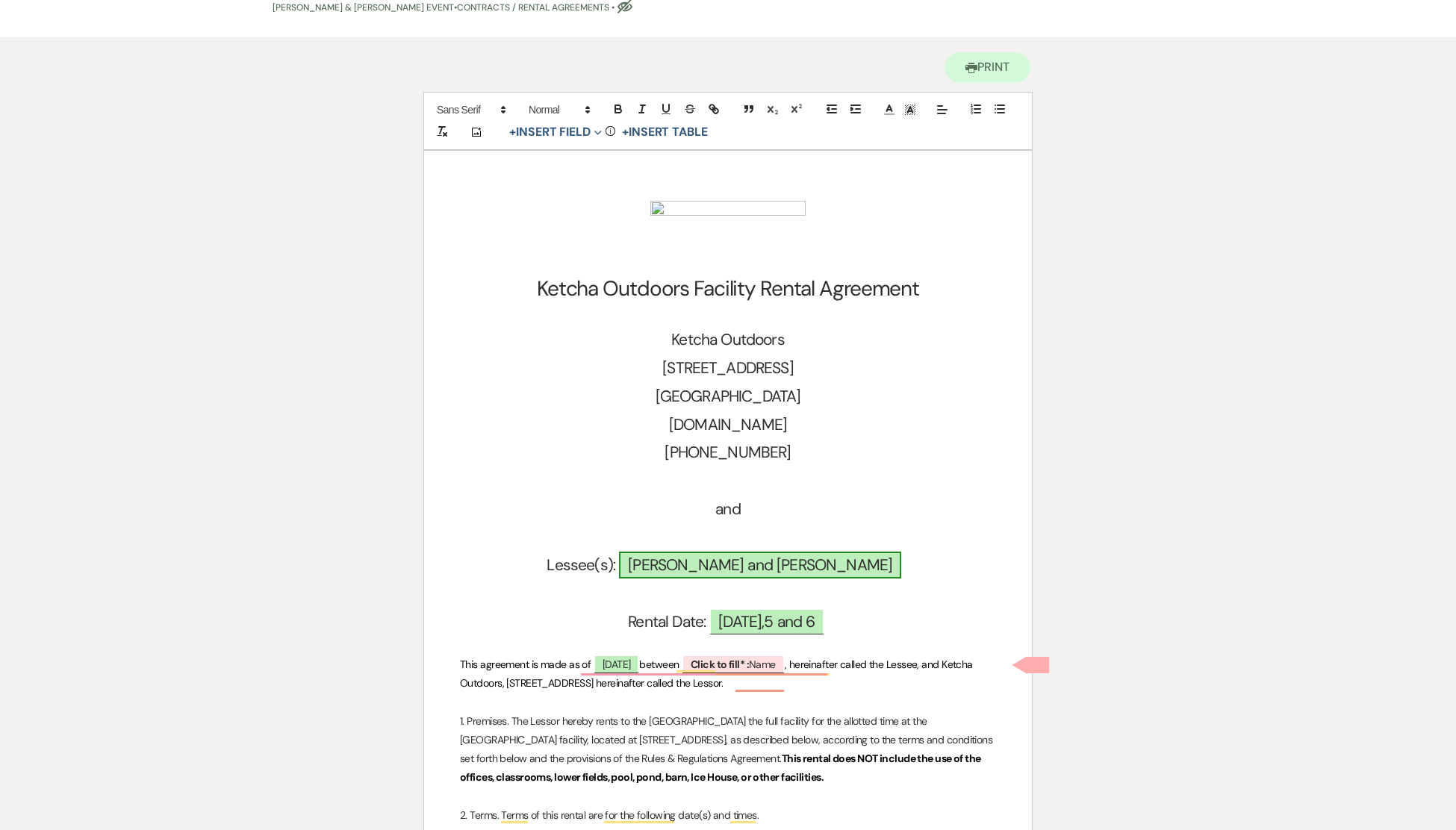
click at [702, 562] on span "[PERSON_NAME] and [PERSON_NAME]" at bounding box center [761, 564] width 283 height 27
select select "owner"
select select "Name"
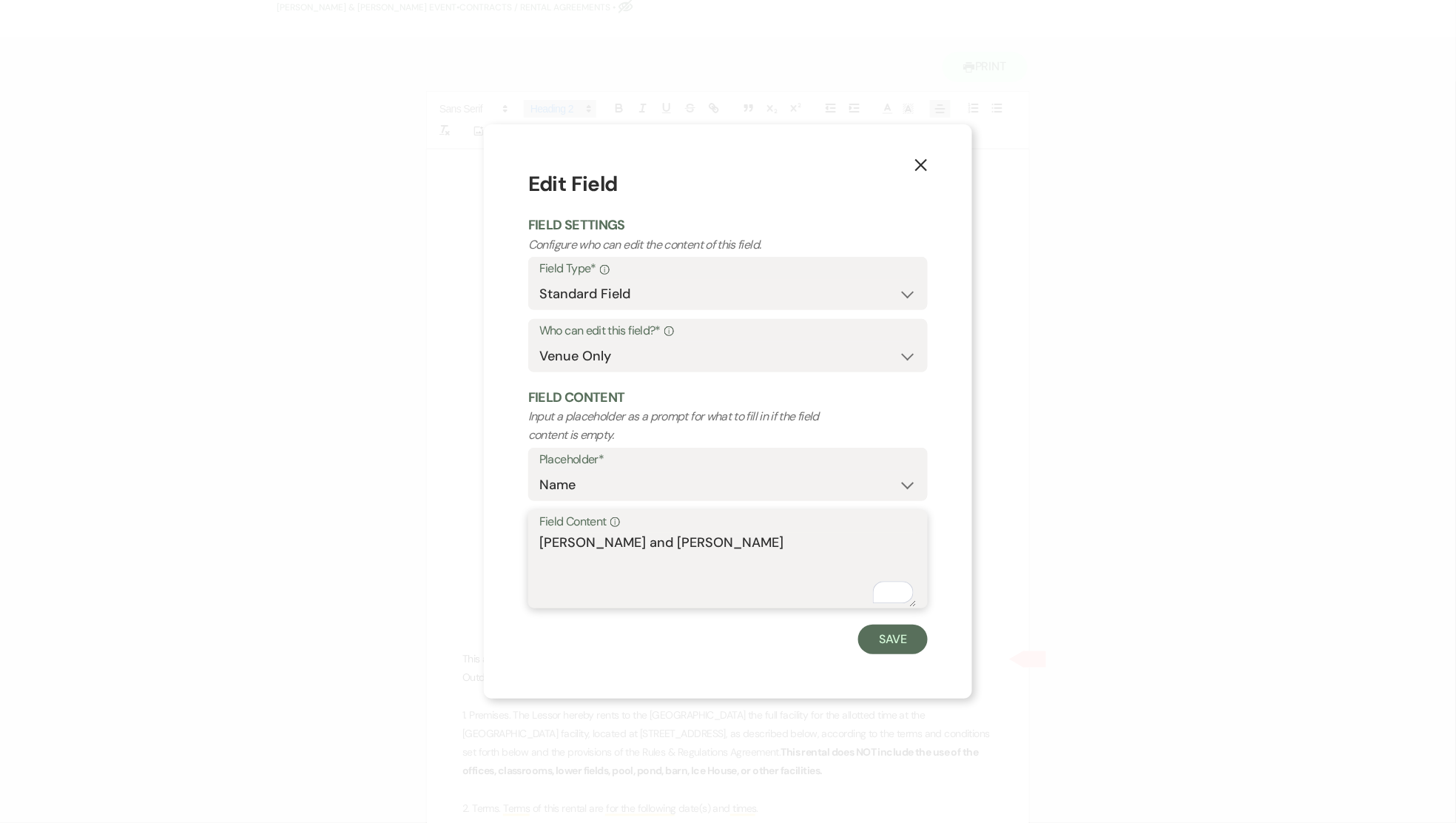
drag, startPoint x: 753, startPoint y: 541, endPoint x: 540, endPoint y: 538, distance: 213.0
click at [540, 538] on textarea "[PERSON_NAME] and [PERSON_NAME]" at bounding box center [727, 569] width 377 height 74
click at [873, 649] on button "Save" at bounding box center [893, 639] width 70 height 30
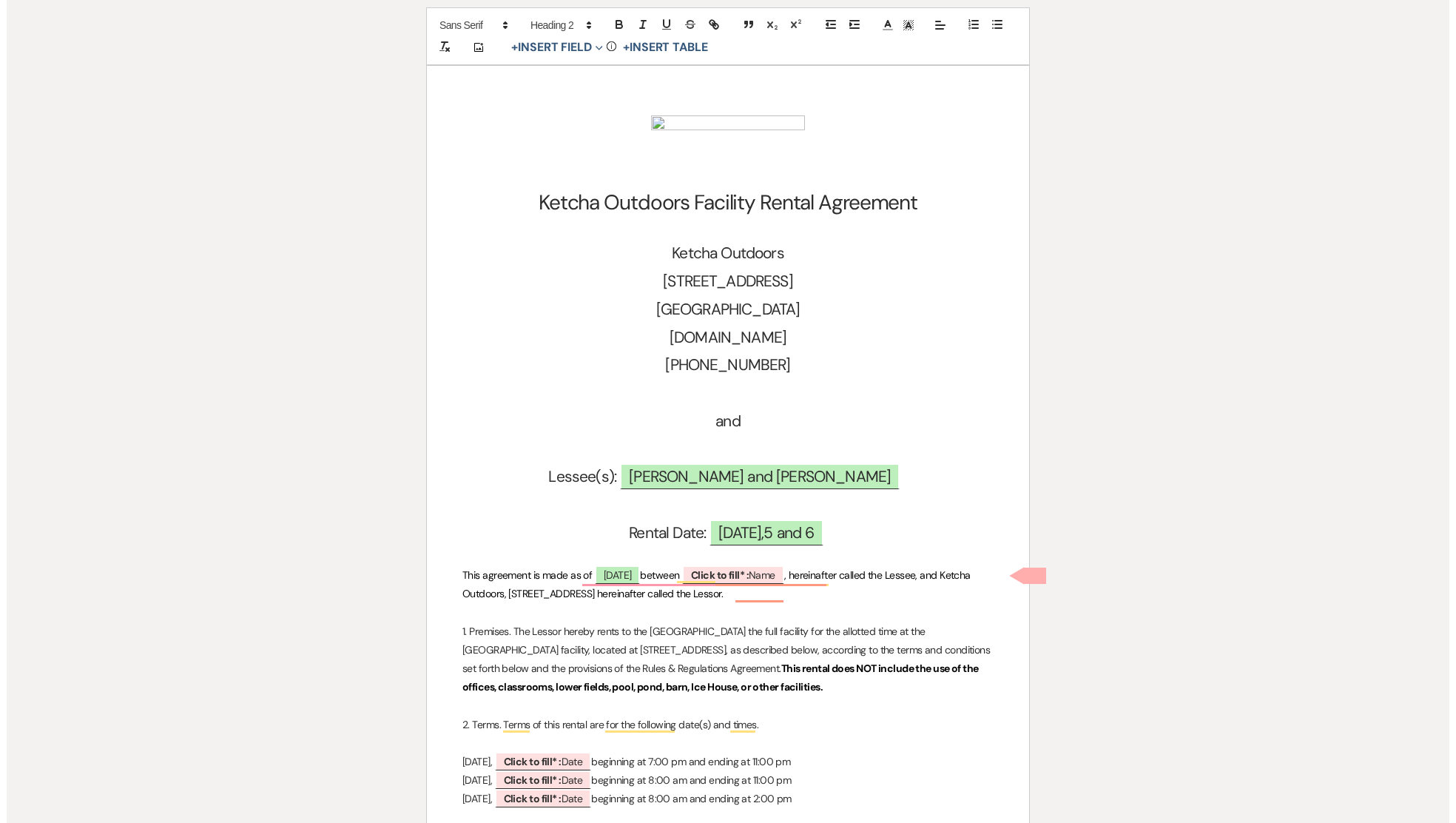
scroll to position [222, 0]
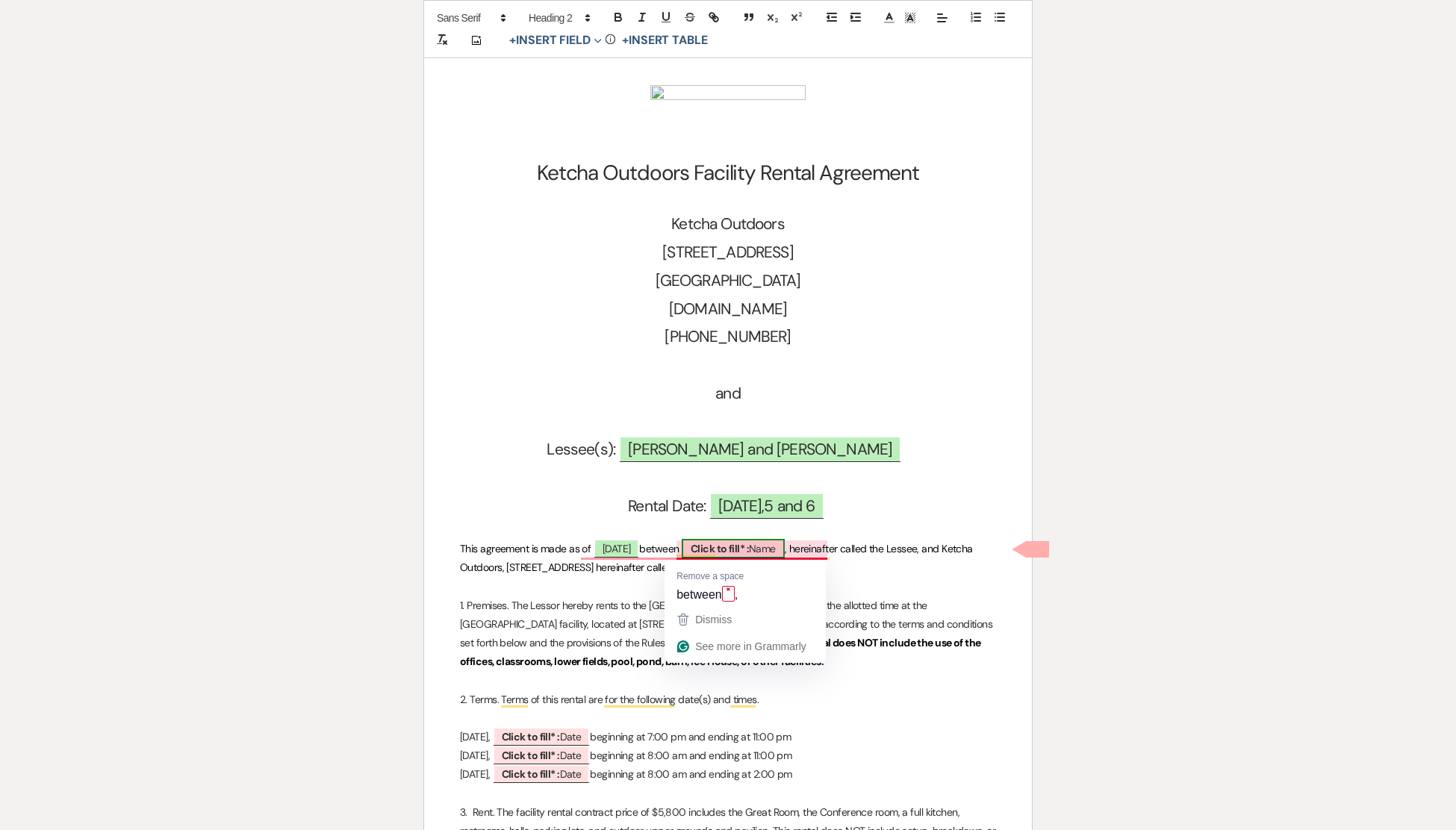
click at [749, 548] on b "Click to fill* :" at bounding box center [719, 548] width 58 height 14
select select "owner"
select select "Name"
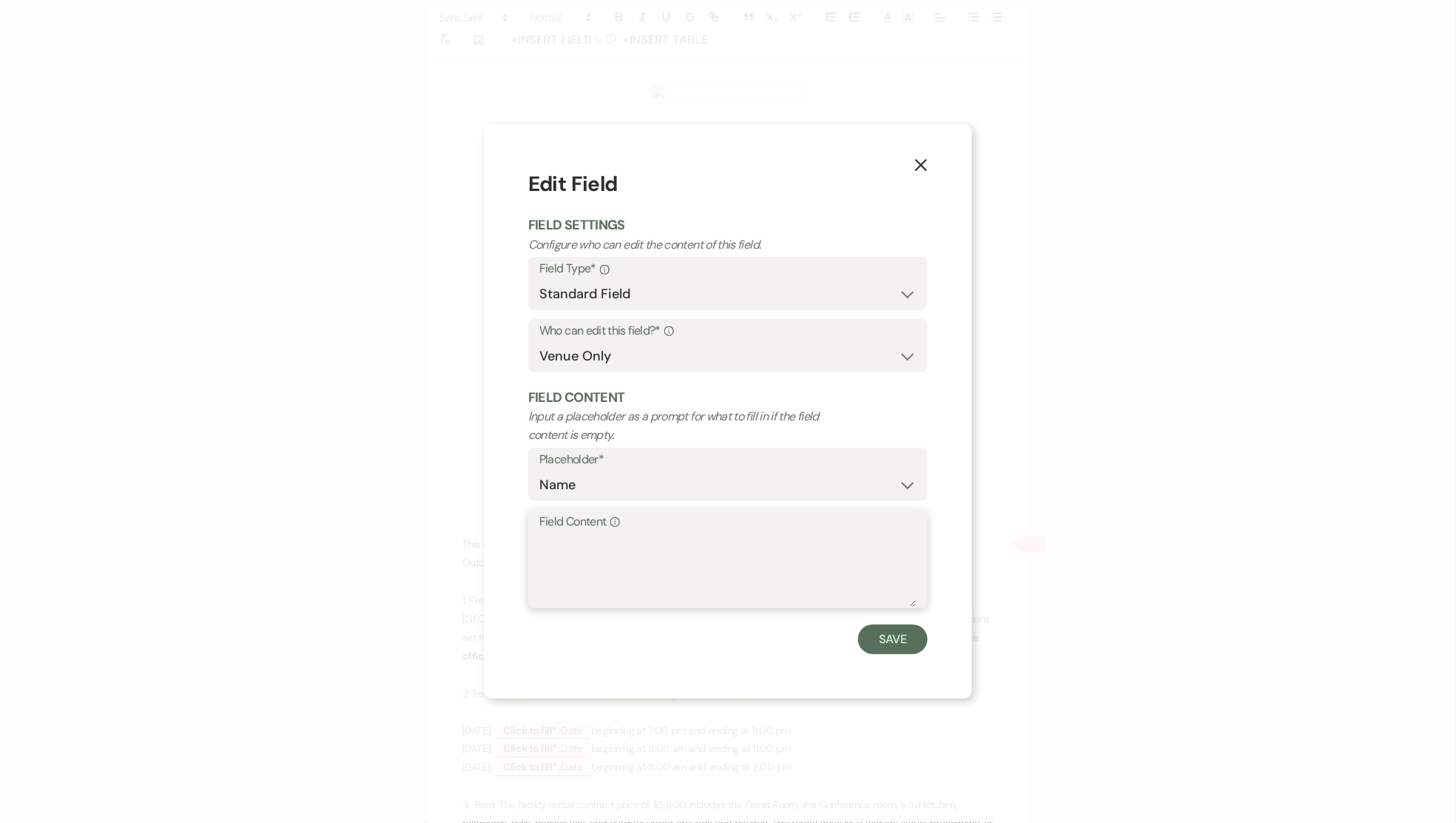
click at [585, 545] on textarea "Field Content Info" at bounding box center [727, 569] width 377 height 74
select select "owner"
select select "Date"
type textarea "[DATE]"
click at [892, 641] on button "Save" at bounding box center [893, 639] width 70 height 30
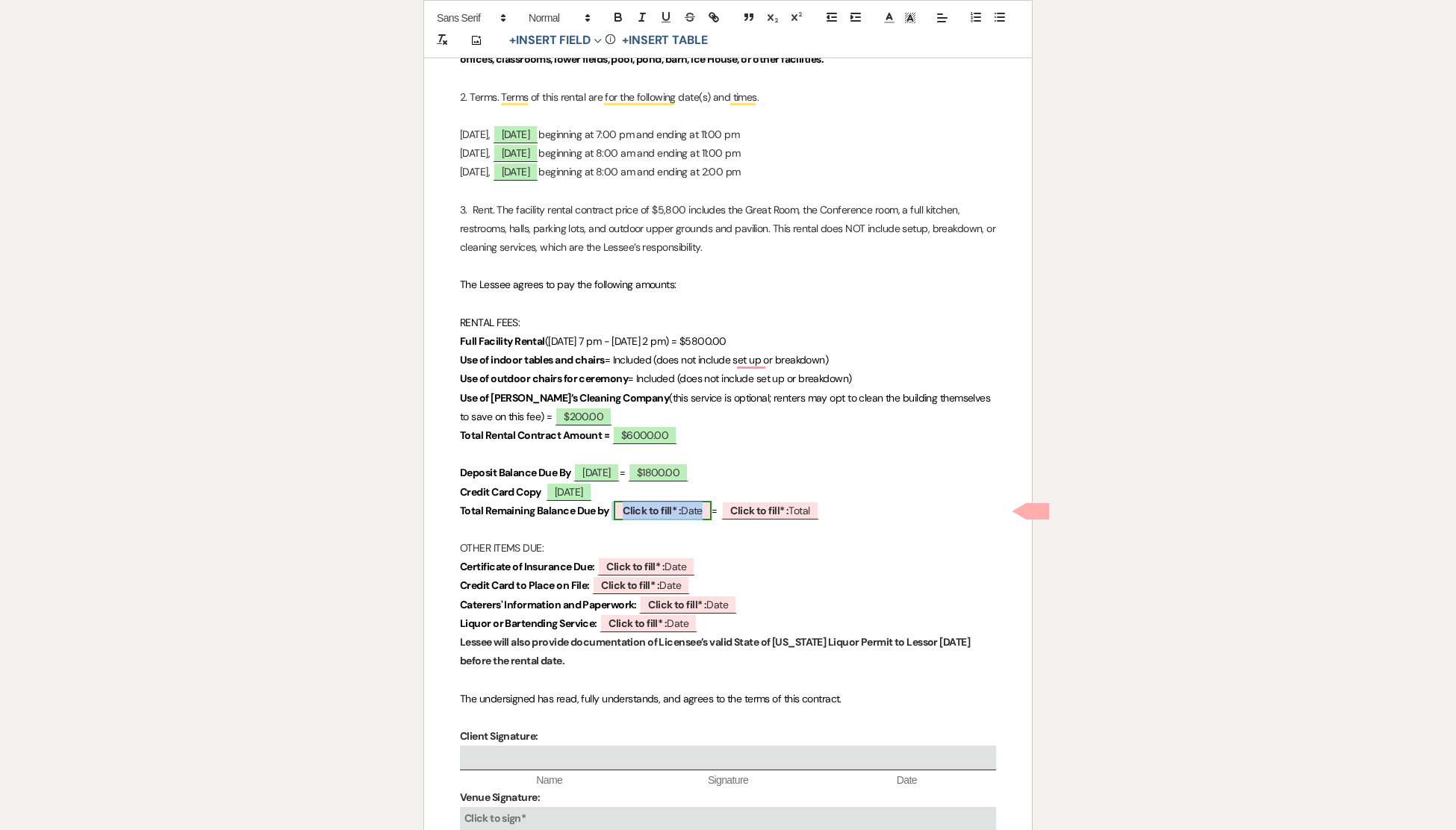
click at [674, 507] on b "Click to fill* :" at bounding box center [651, 510] width 58 height 14
select select "owner"
select select "Date"
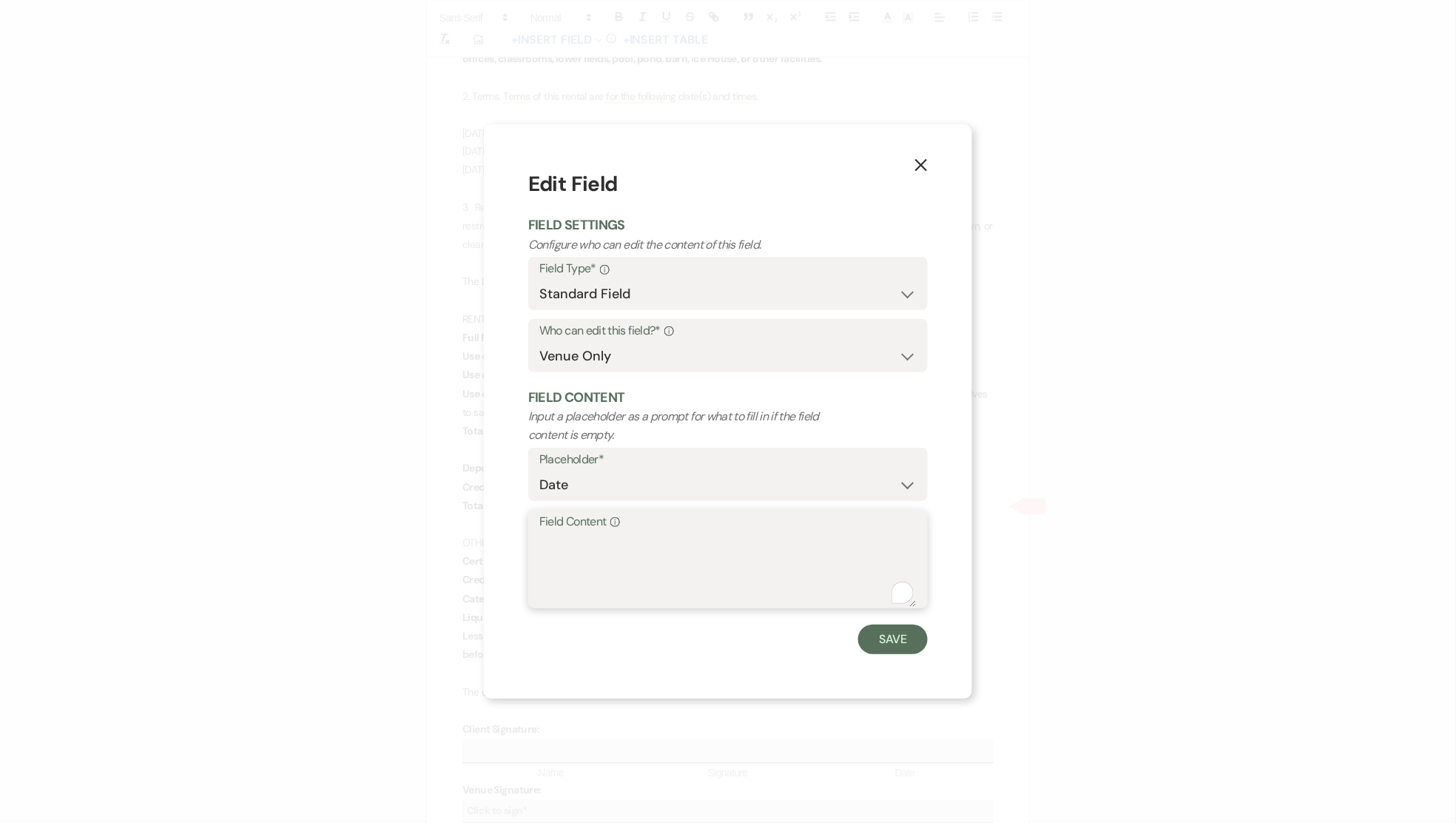
click at [647, 543] on textarea "Field Content Info" at bounding box center [727, 569] width 377 height 74
type textarea "[DATE]"
click at [883, 643] on button "Save" at bounding box center [893, 639] width 70 height 30
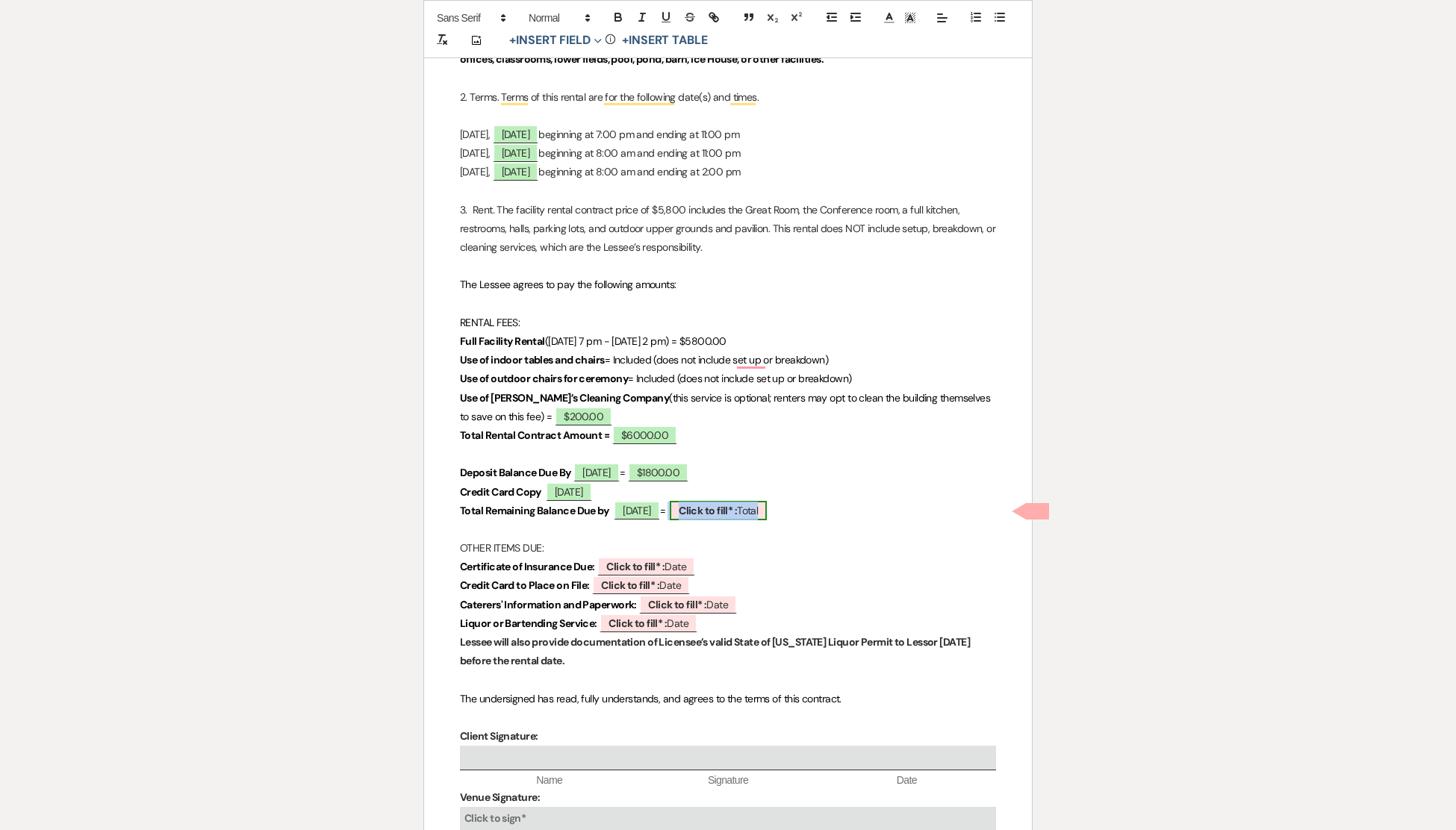
click at [737, 507] on b "Click to fill* :" at bounding box center [707, 510] width 58 height 14
select select "owner"
select select "Total"
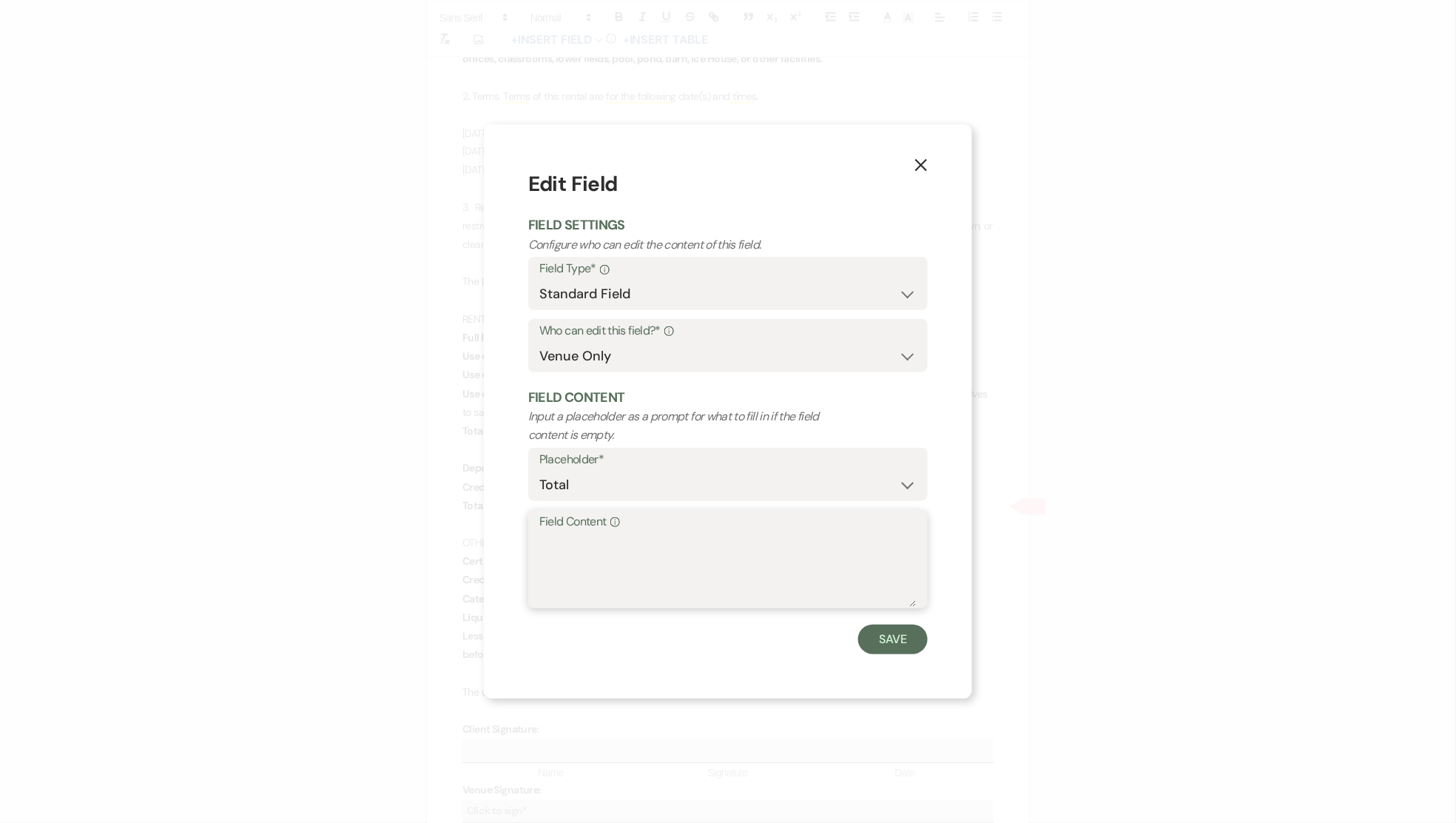
click at [563, 539] on textarea "Field Content Info" at bounding box center [727, 569] width 377 height 74
type textarea "$4200.00"
click at [884, 642] on button "Save" at bounding box center [893, 639] width 70 height 30
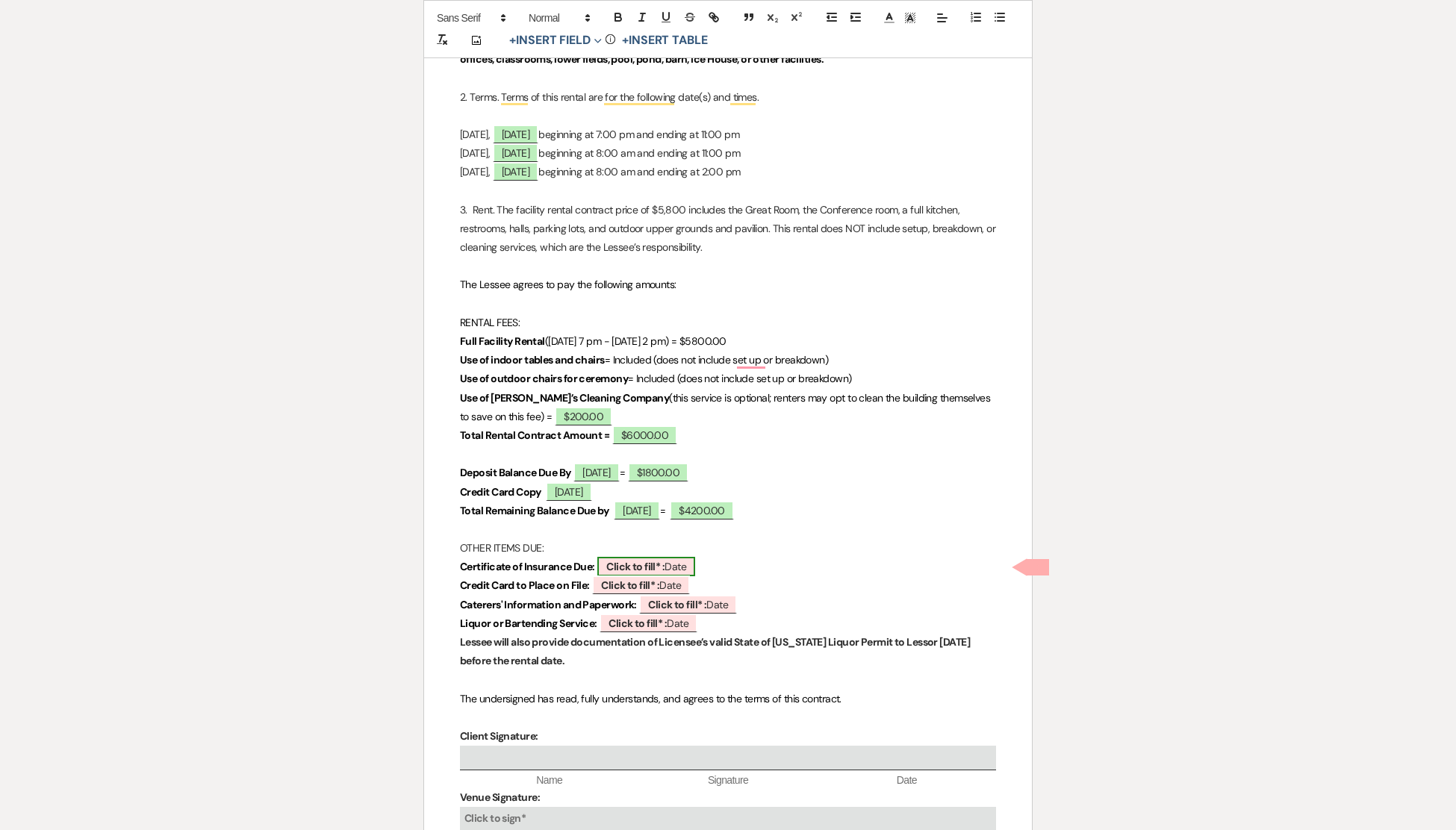
click at [647, 562] on b "Click to fill* :" at bounding box center [635, 566] width 58 height 14
select select "owner"
select select "Date"
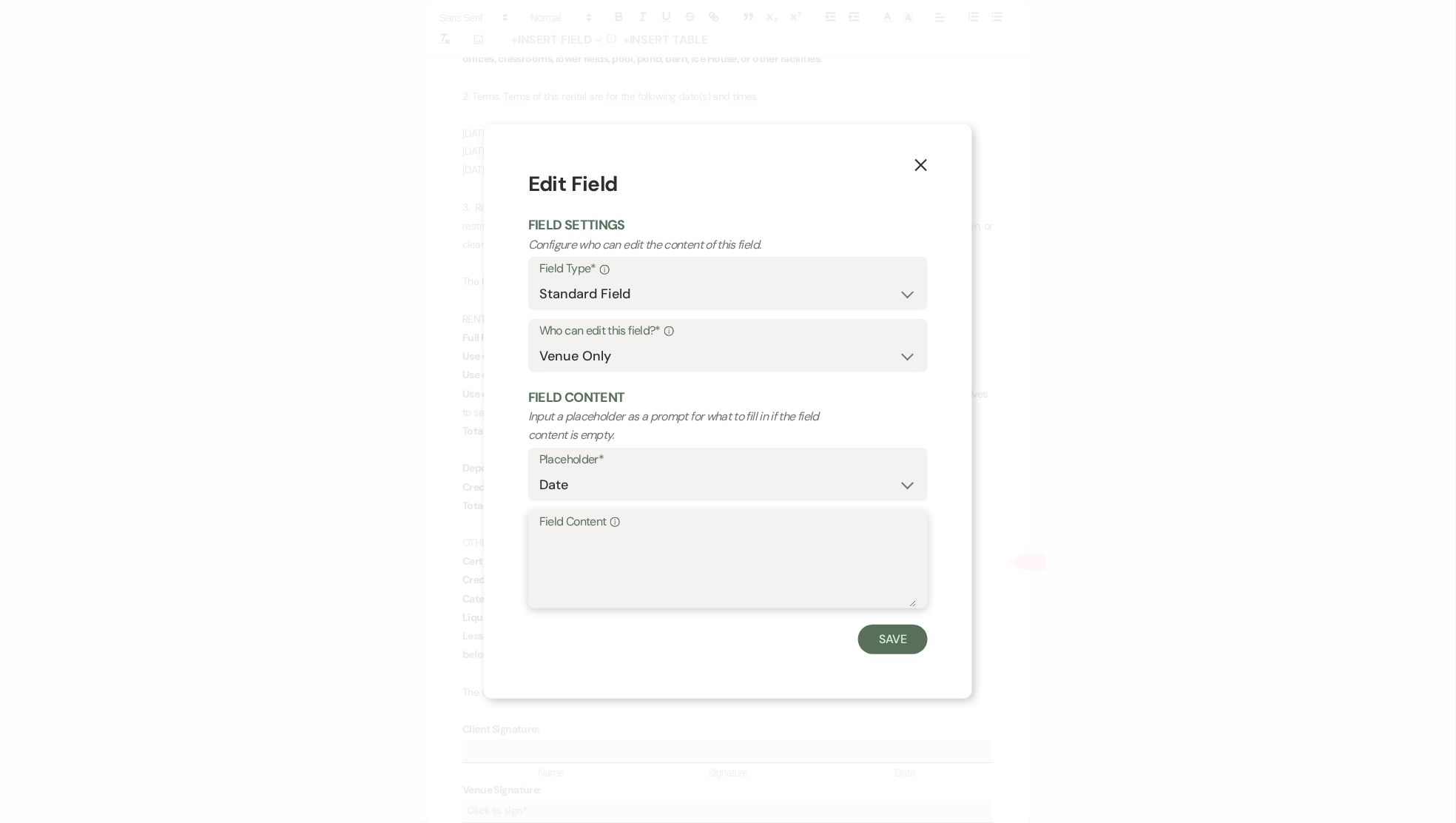
click at [627, 558] on textarea "Field Content Info" at bounding box center [727, 569] width 377 height 74
type textarea "[DATE]"
click at [885, 639] on button "Save" at bounding box center [893, 639] width 70 height 30
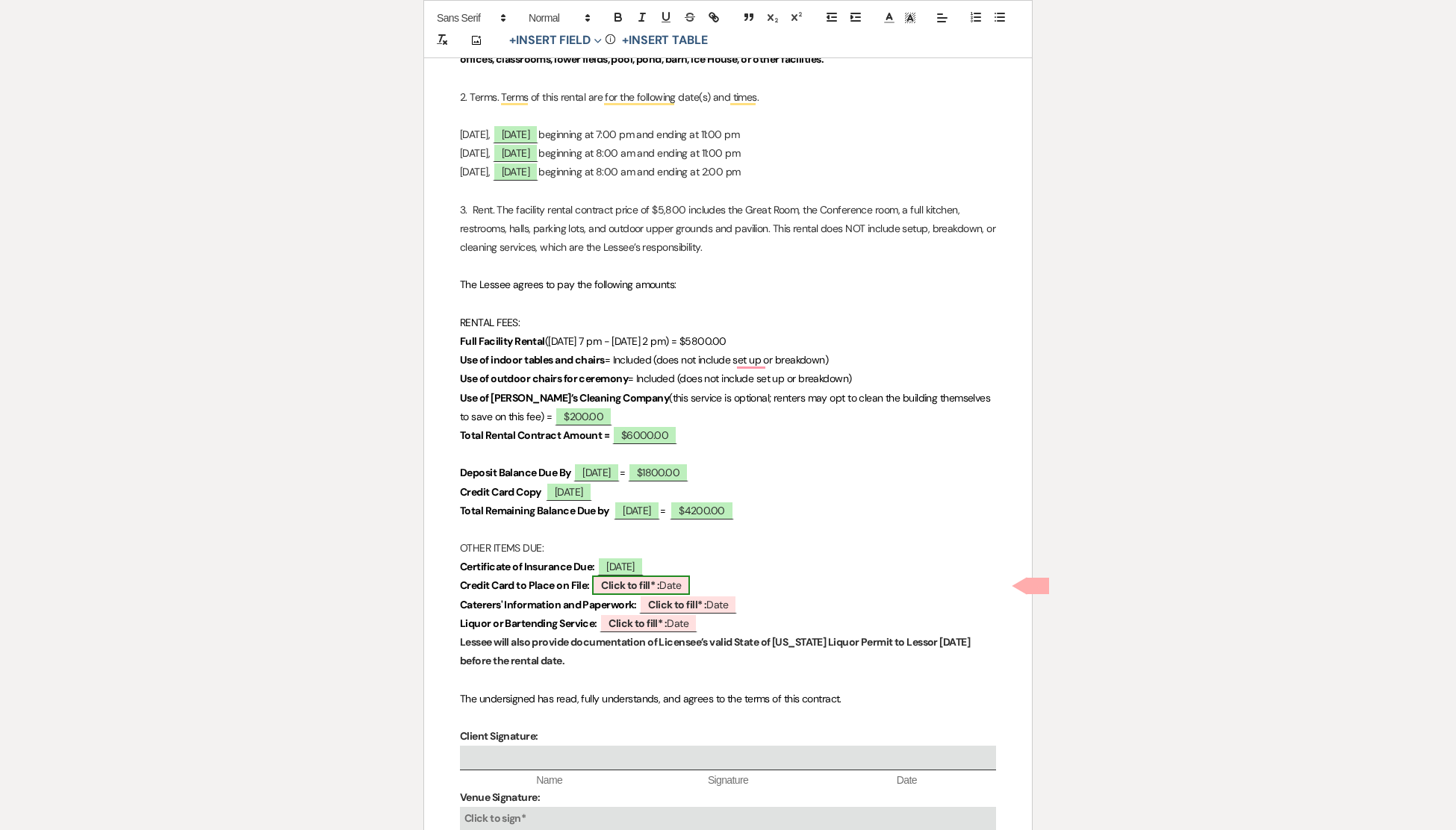
click at [632, 581] on b "Click to fill* :" at bounding box center [629, 585] width 58 height 14
select select "owner"
select select "Date"
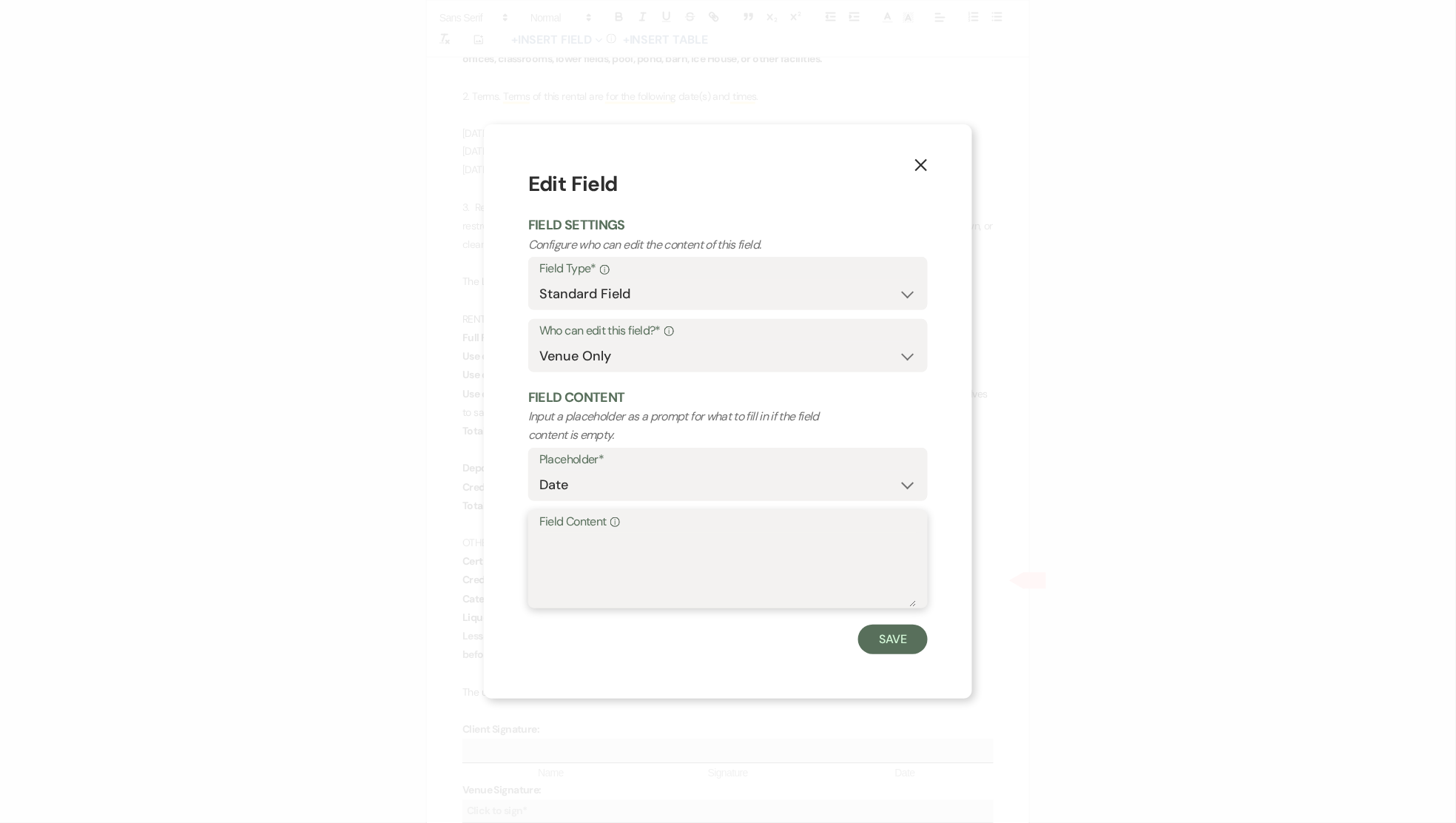
click at [597, 544] on textarea "Field Content Info" at bounding box center [727, 569] width 377 height 74
type textarea "A"
type textarea "[DATE]"
click at [902, 633] on button "Save" at bounding box center [893, 639] width 70 height 30
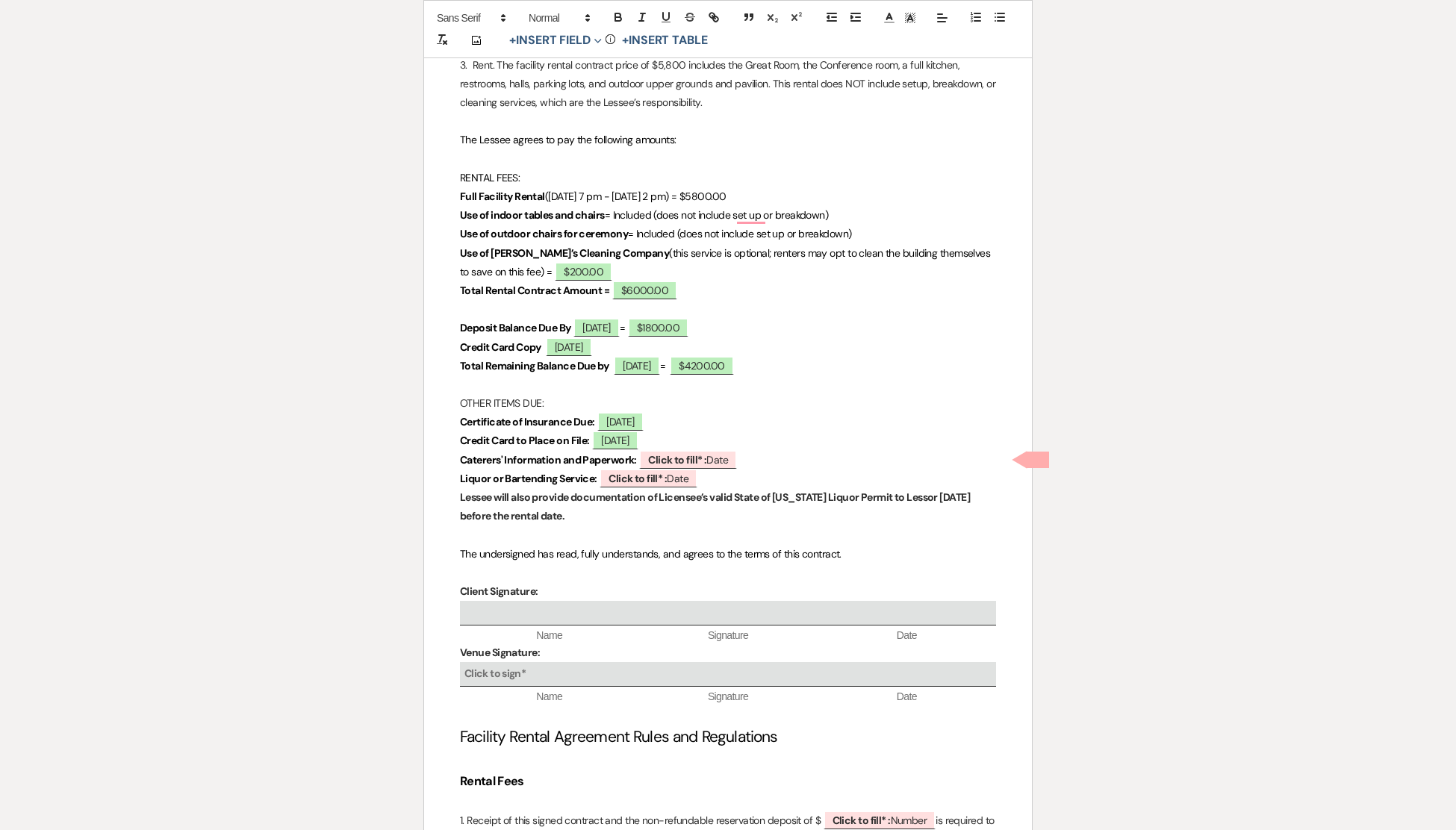
scroll to position [844, 0]
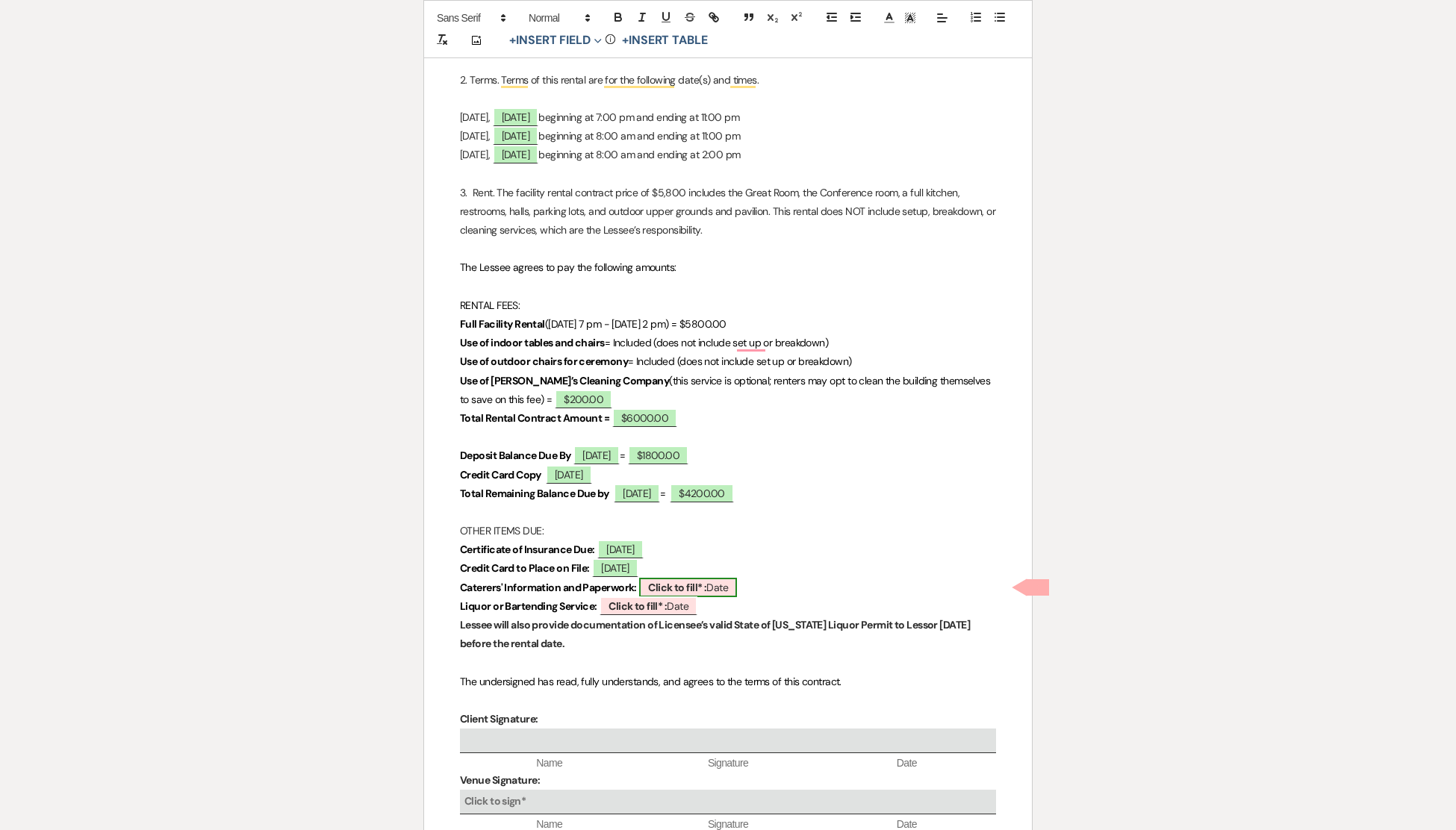
click at [693, 583] on b "Click to fill* :" at bounding box center [676, 587] width 58 height 14
select select "owner"
select select "Date"
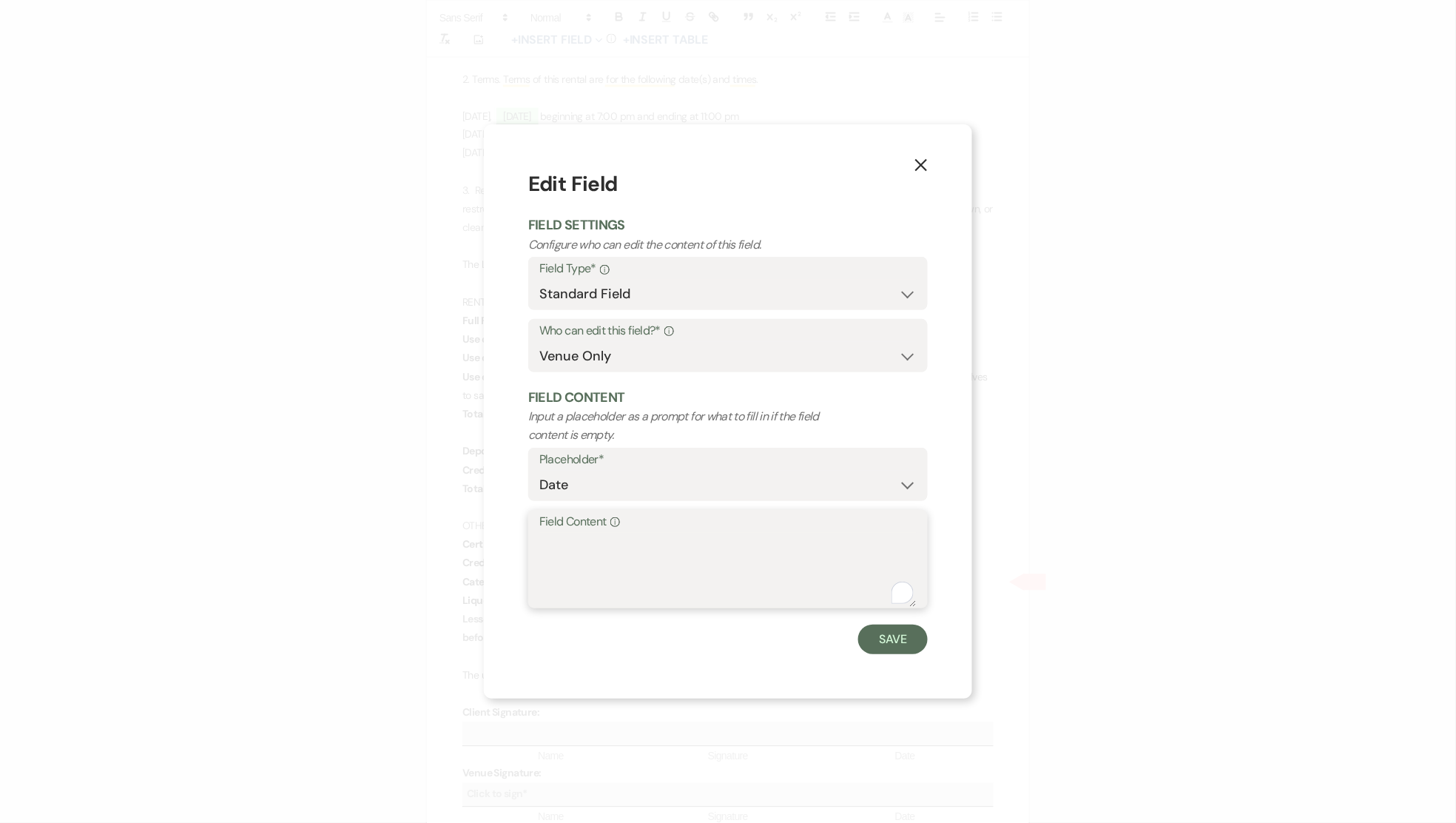
click at [608, 552] on textarea "Field Content Info" at bounding box center [727, 569] width 377 height 74
type textarea "[DATE]"
click at [901, 638] on button "Save" at bounding box center [893, 639] width 70 height 30
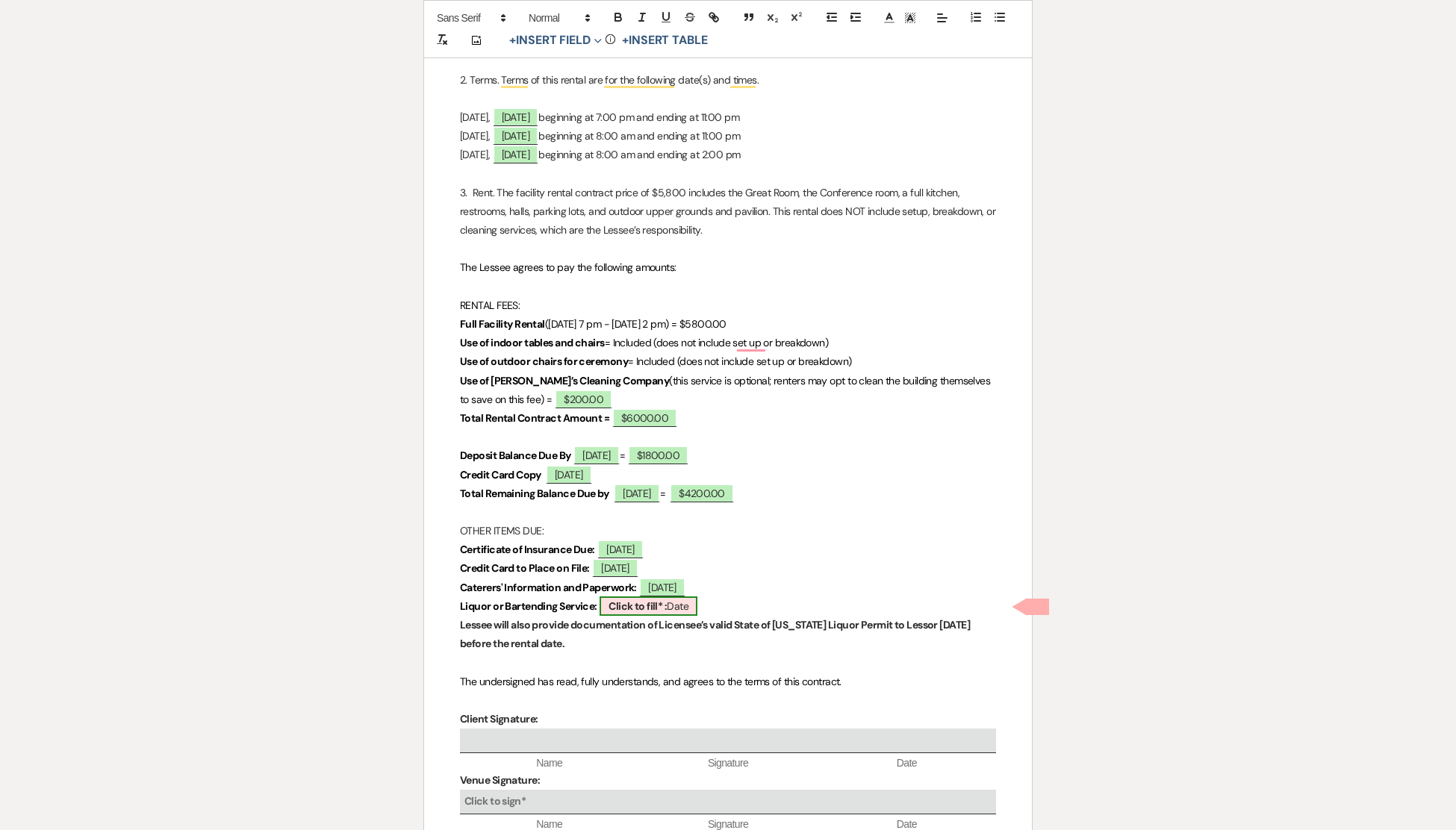
click at [651, 607] on b "Click to fill* :" at bounding box center [637, 606] width 58 height 14
select select "owner"
select select "Date"
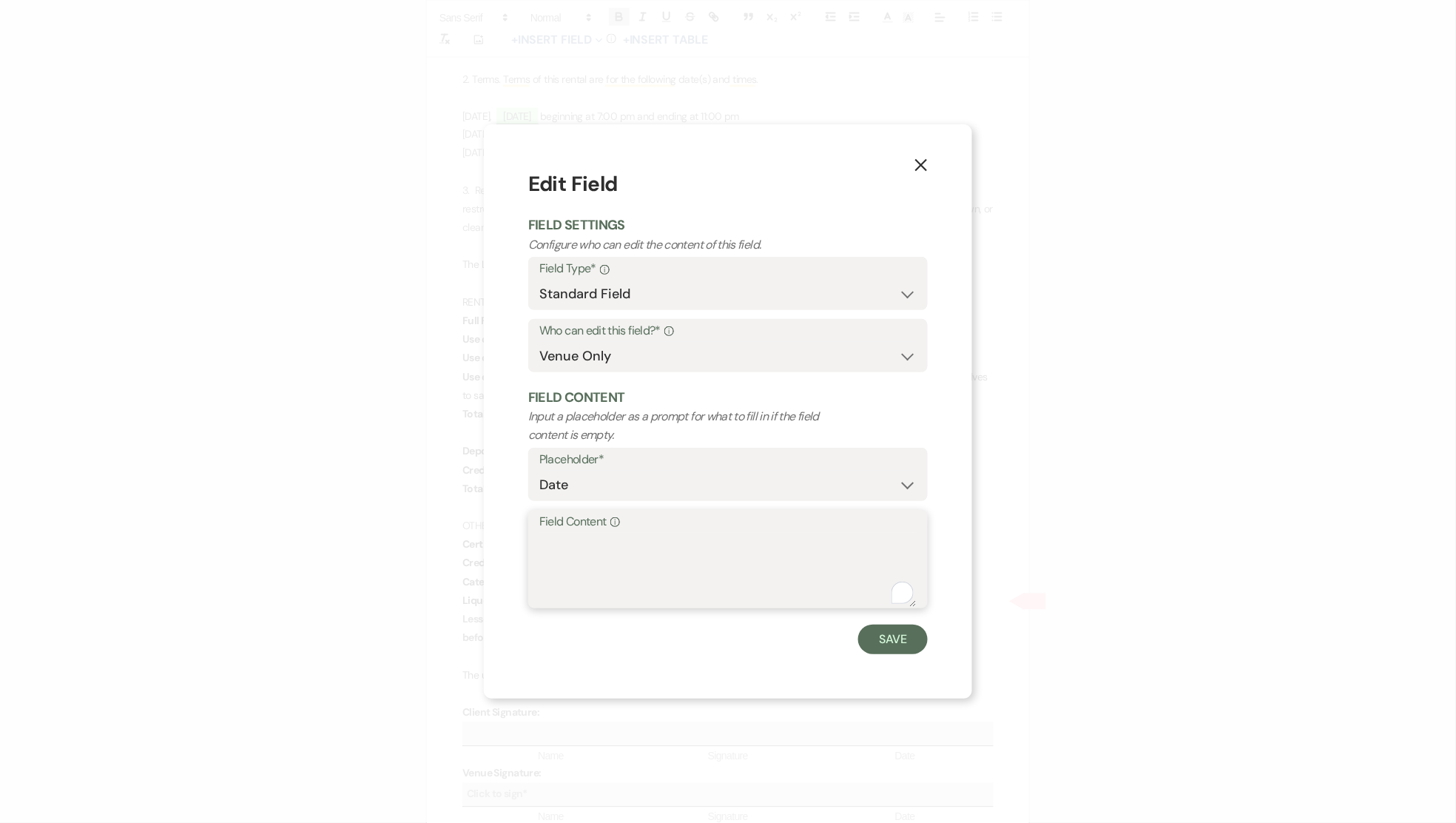
click at [613, 563] on textarea "Field Content Info" at bounding box center [727, 569] width 377 height 74
type textarea "[DATE]"
click at [896, 639] on button "Save" at bounding box center [893, 639] width 70 height 30
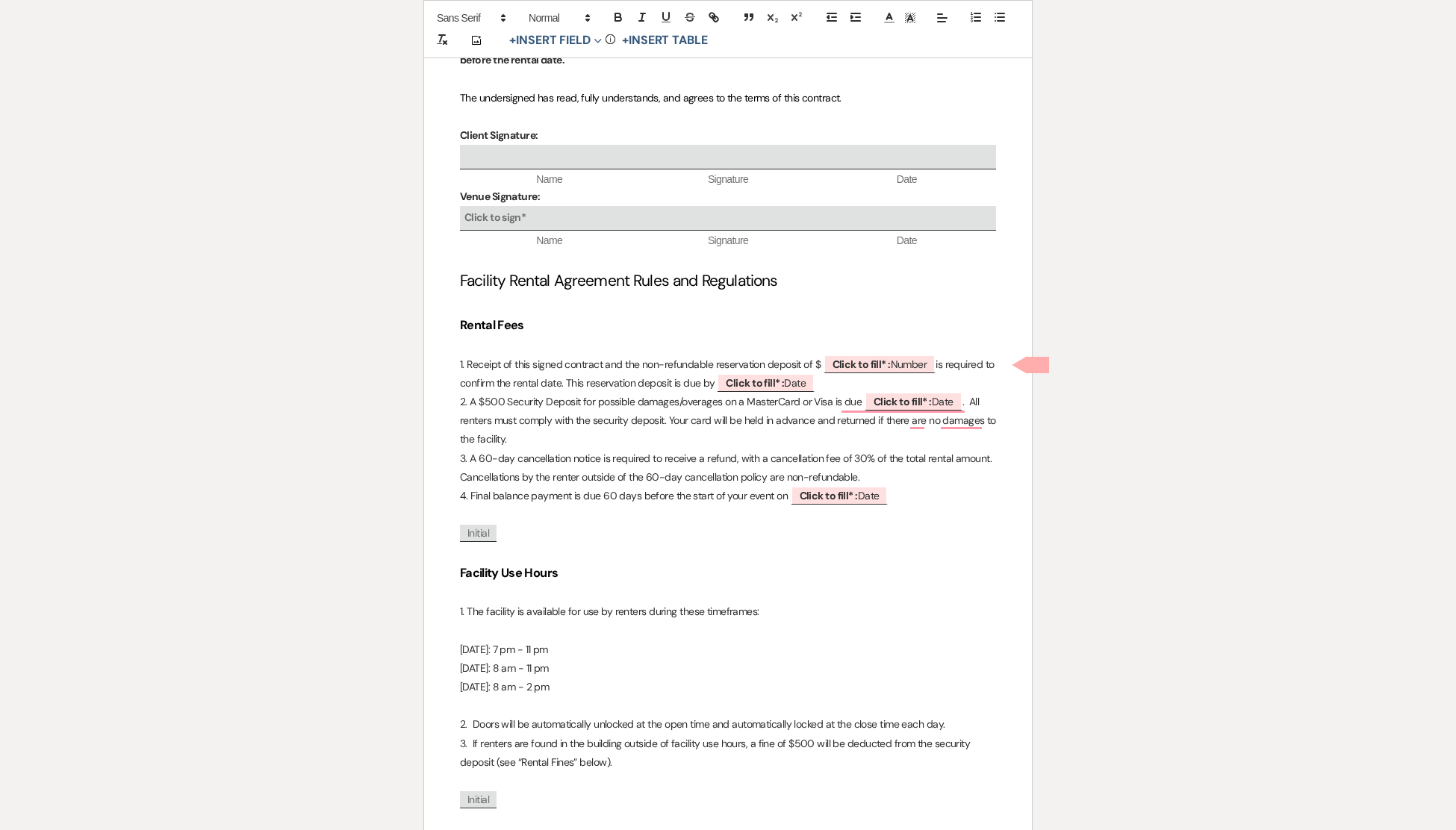
scroll to position [1430, 0]
click at [852, 363] on b "Click to fill* :" at bounding box center [861, 361] width 58 height 14
select select "owner"
select select "Number"
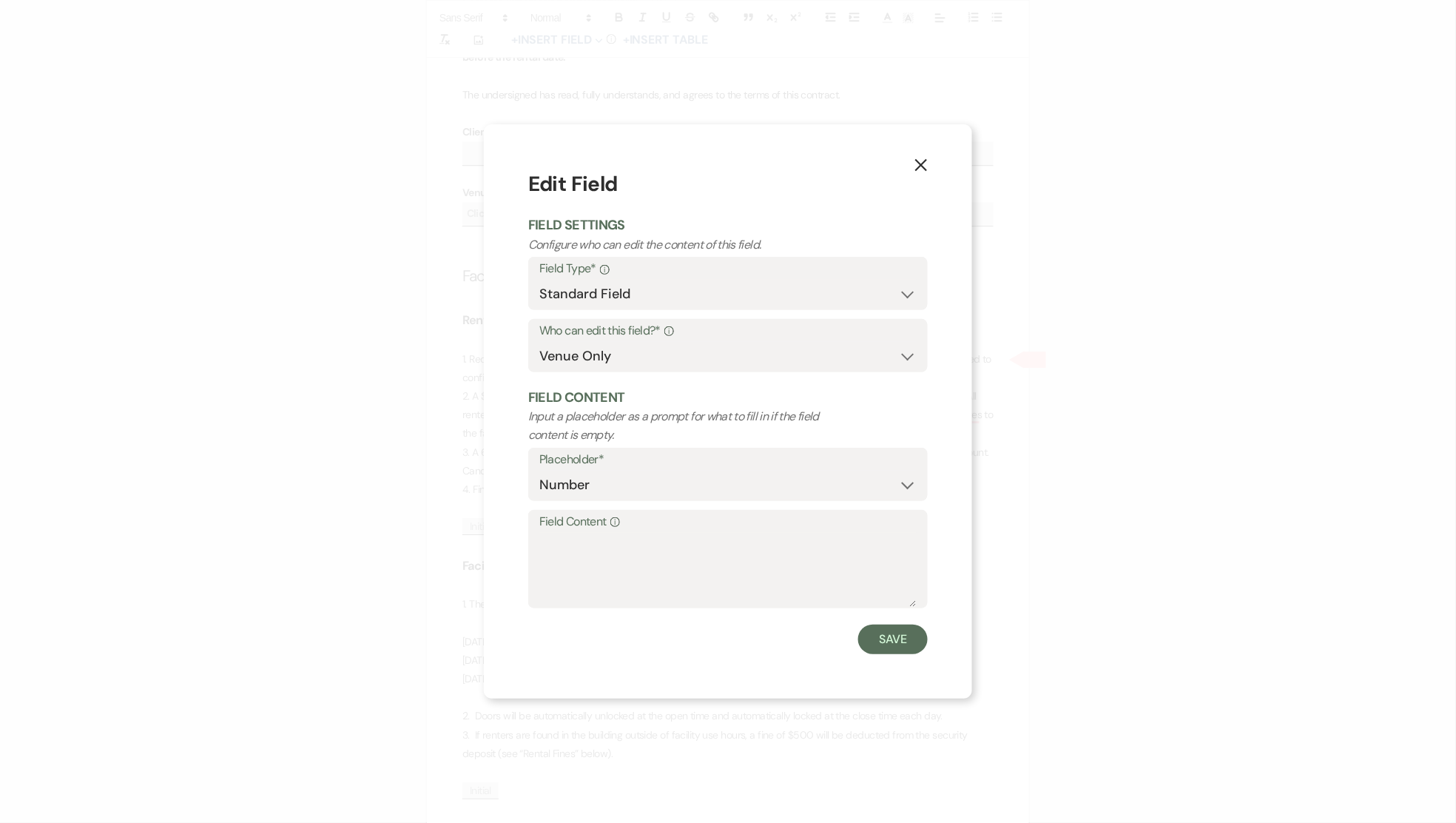
click at [917, 166] on icon "X" at bounding box center [921, 165] width 14 height 14
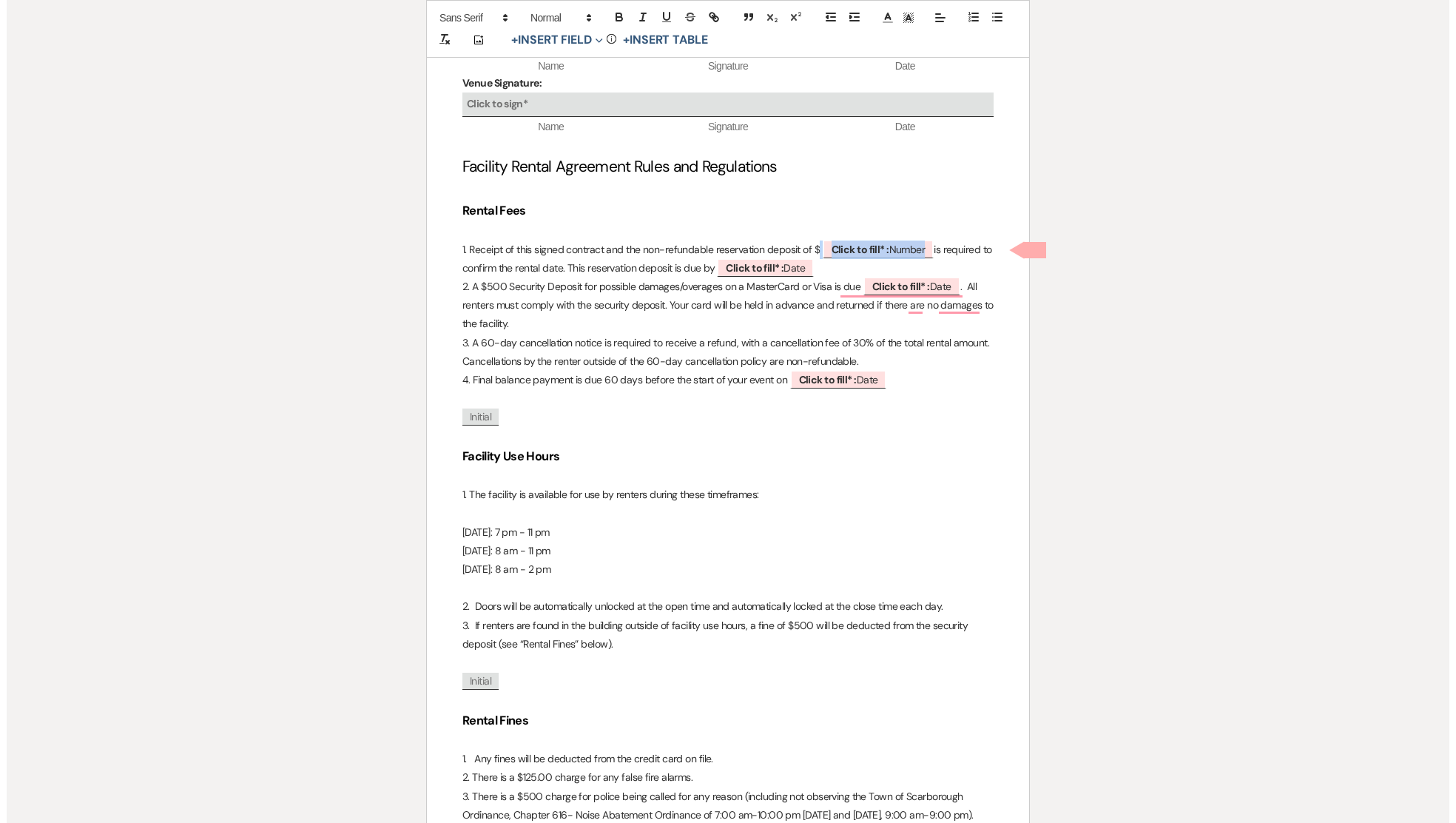
scroll to position [1538, 0]
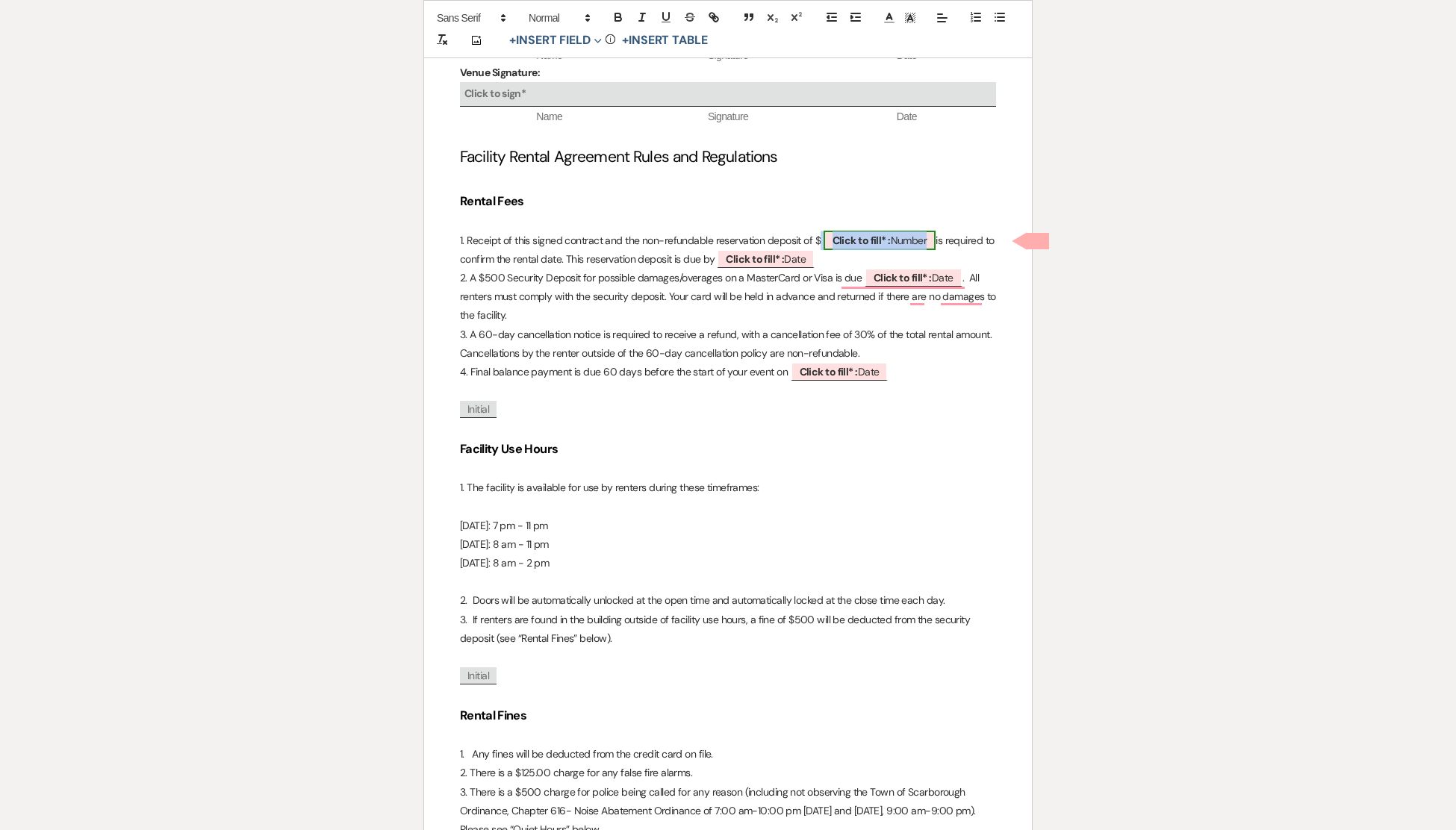
click at [881, 235] on b "Click to fill* :" at bounding box center [861, 240] width 58 height 14
select select "owner"
select select "Number"
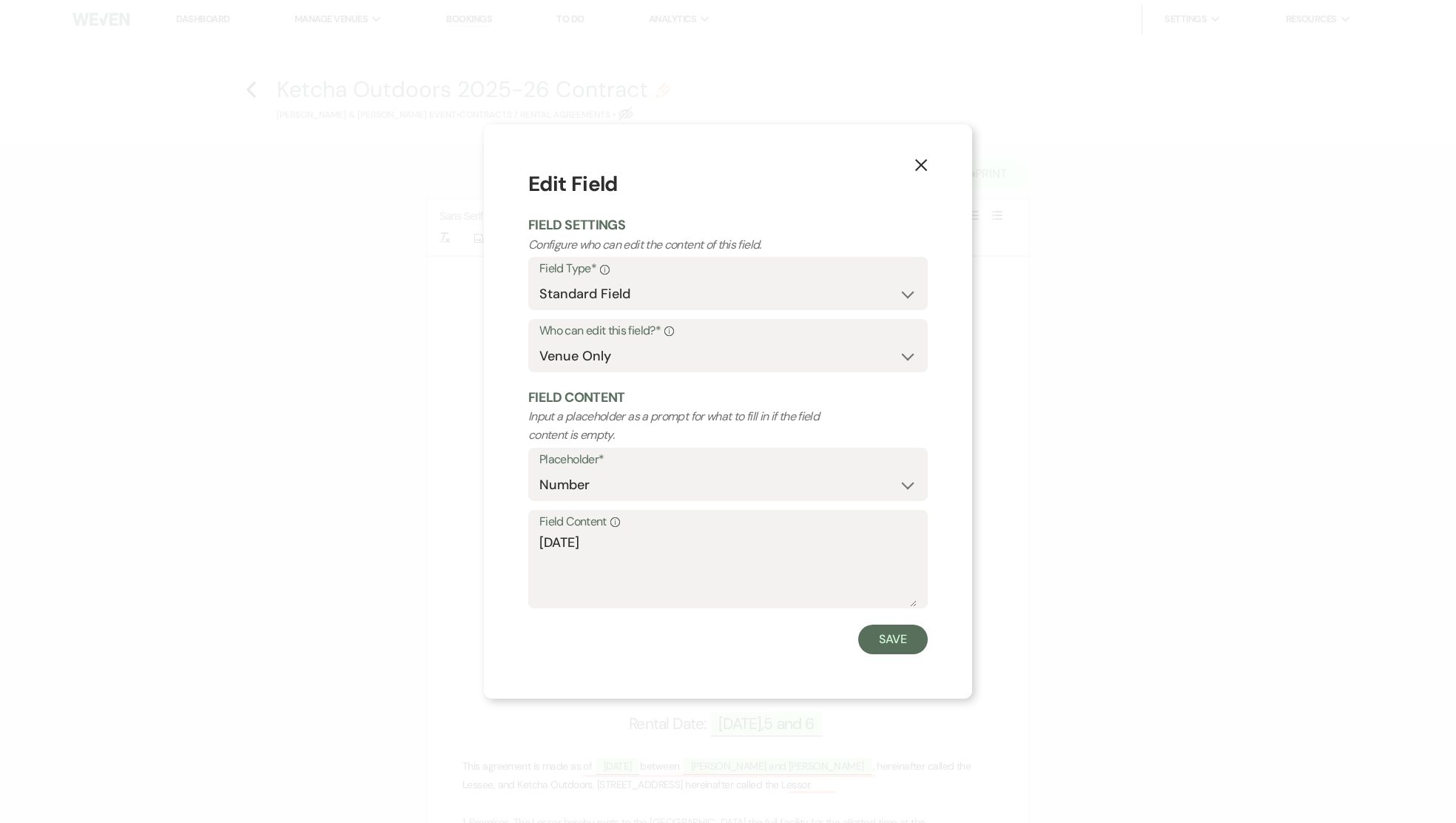
select select "owner"
select select "Number"
drag, startPoint x: 639, startPoint y: 546, endPoint x: 540, endPoint y: 543, distance: 99.0
click at [540, 543] on textarea "[DATE]" at bounding box center [727, 569] width 377 height 74
click at [544, 543] on textarea "41800.00" at bounding box center [727, 569] width 377 height 74
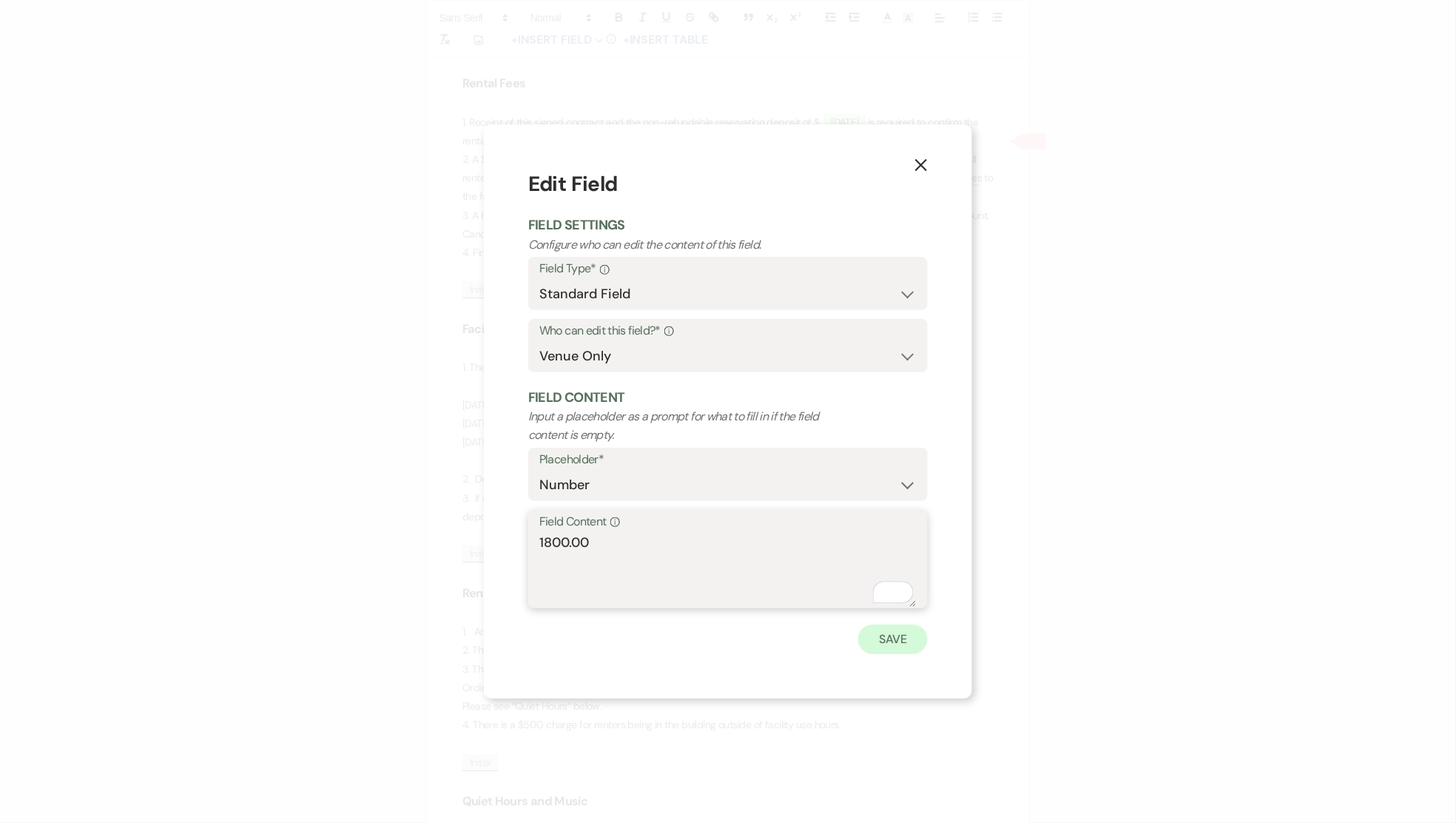
type textarea "1800.00"
click at [903, 646] on button "Save" at bounding box center [893, 639] width 70 height 30
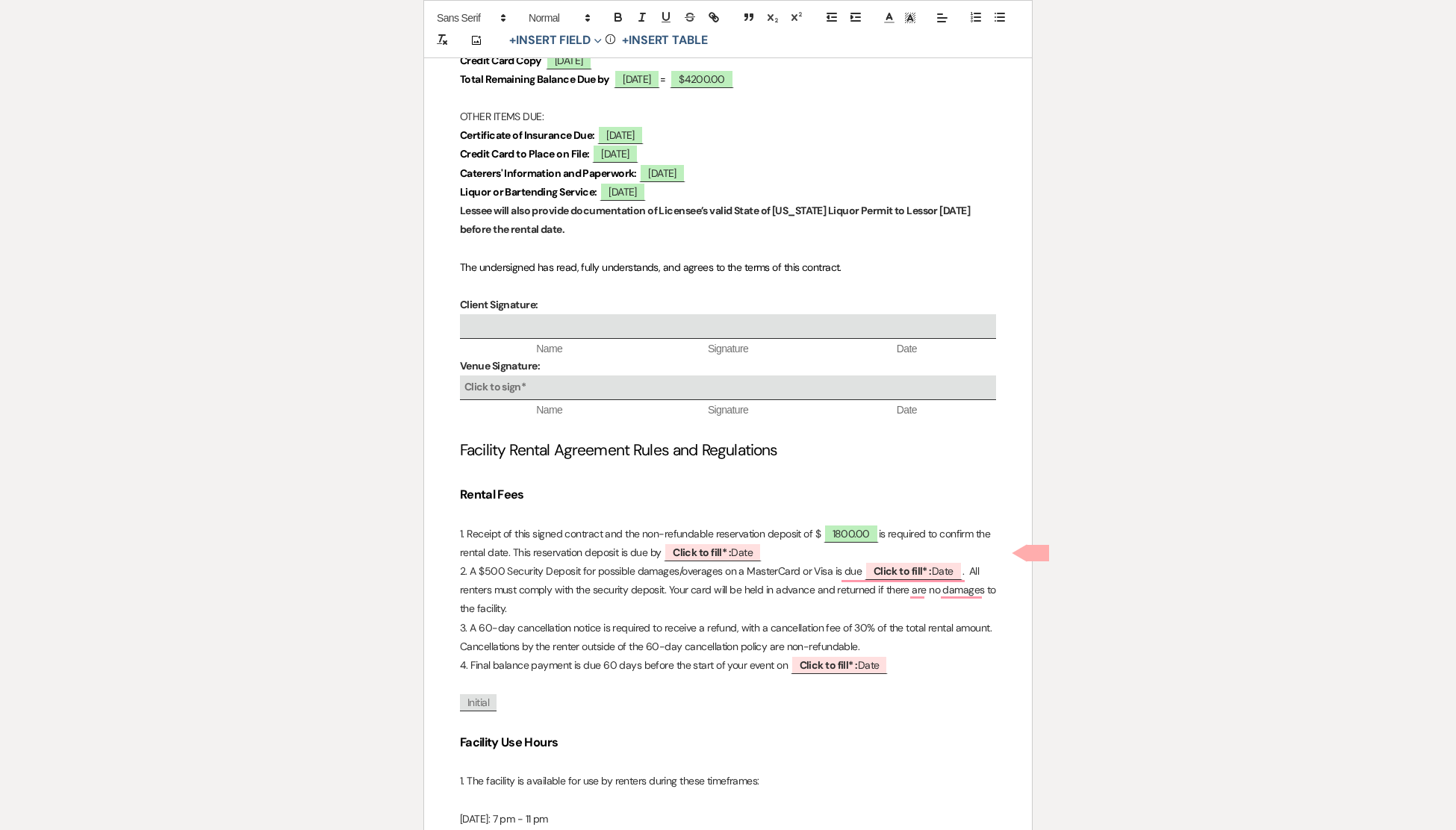
scroll to position [1261, 0]
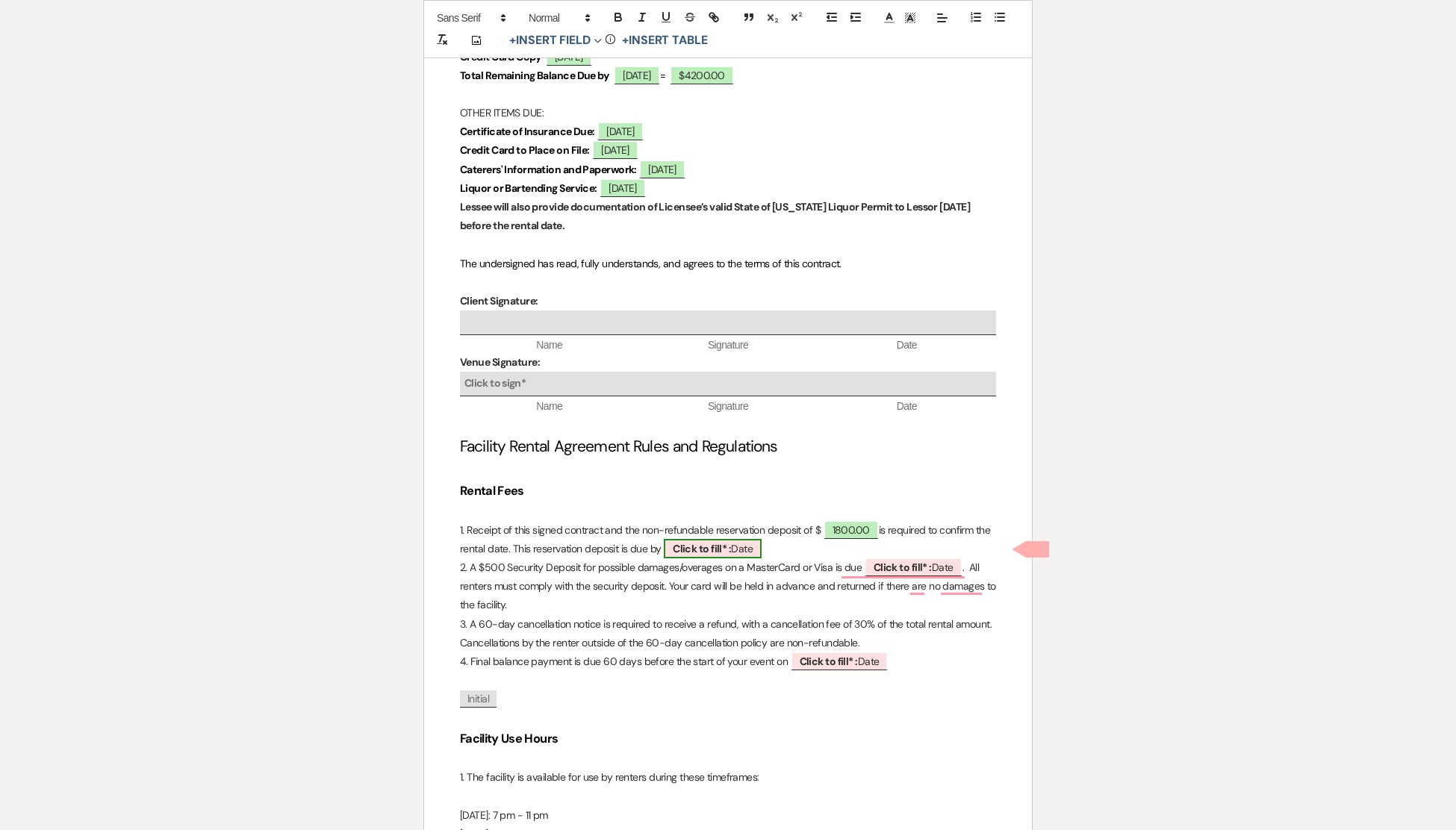
click at [705, 548] on b "Click to fill* :" at bounding box center [701, 548] width 58 height 14
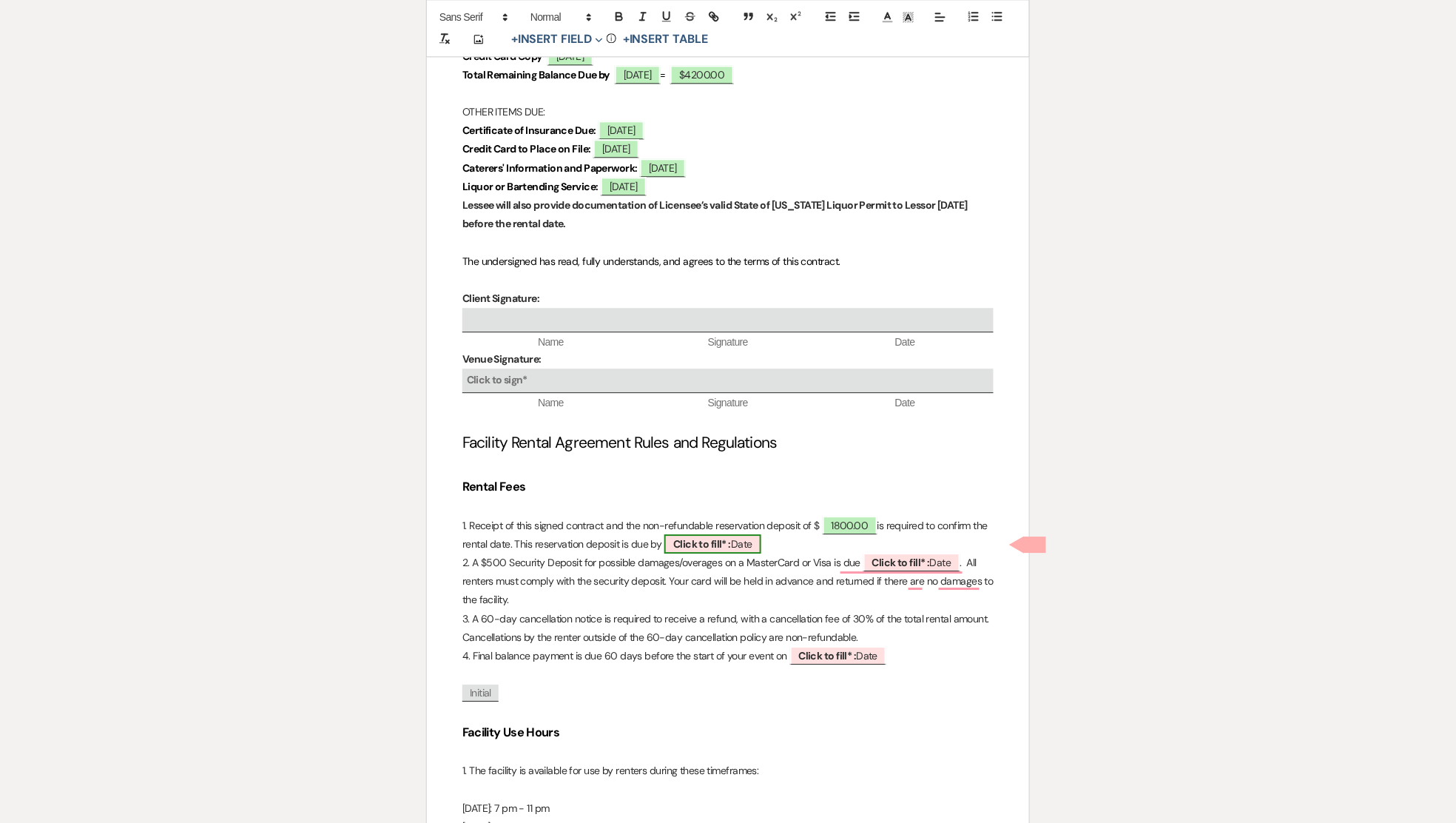
select select "owner"
select select "Date"
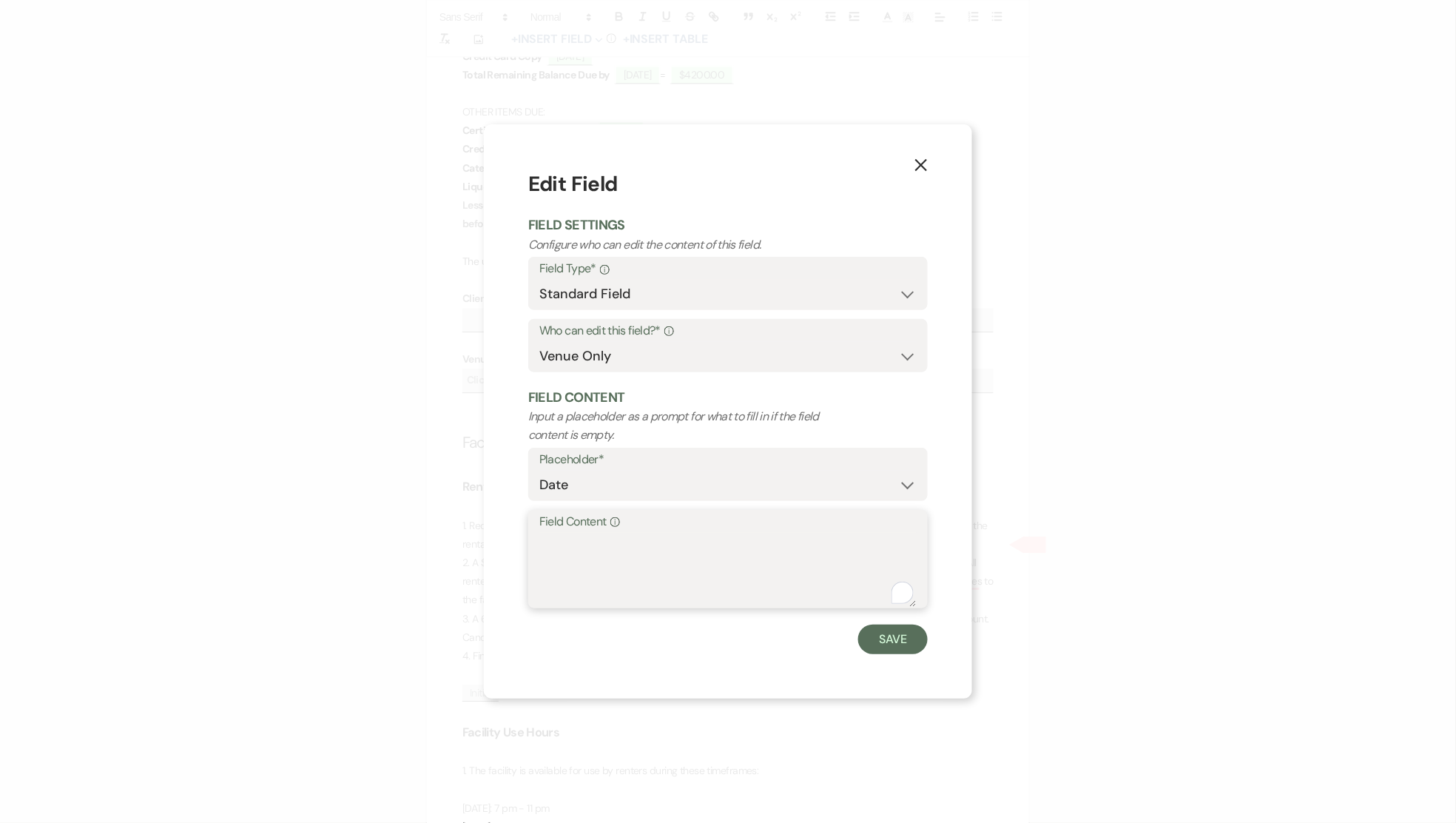
click at [616, 556] on textarea "Field Content Info" at bounding box center [727, 569] width 377 height 74
type textarea "[DATE]"
click at [902, 647] on button "Save" at bounding box center [893, 639] width 70 height 30
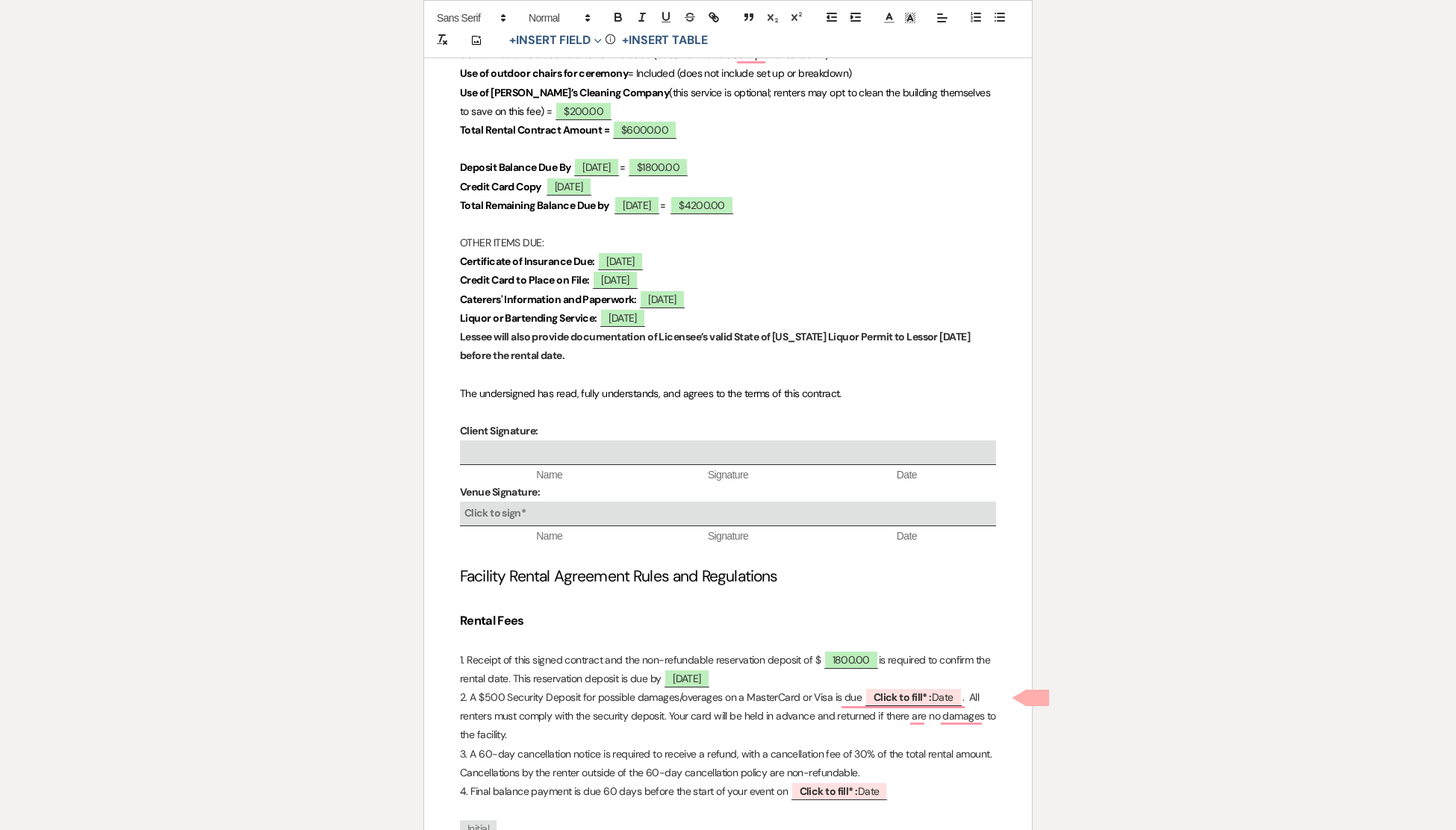
scroll to position [1109, 0]
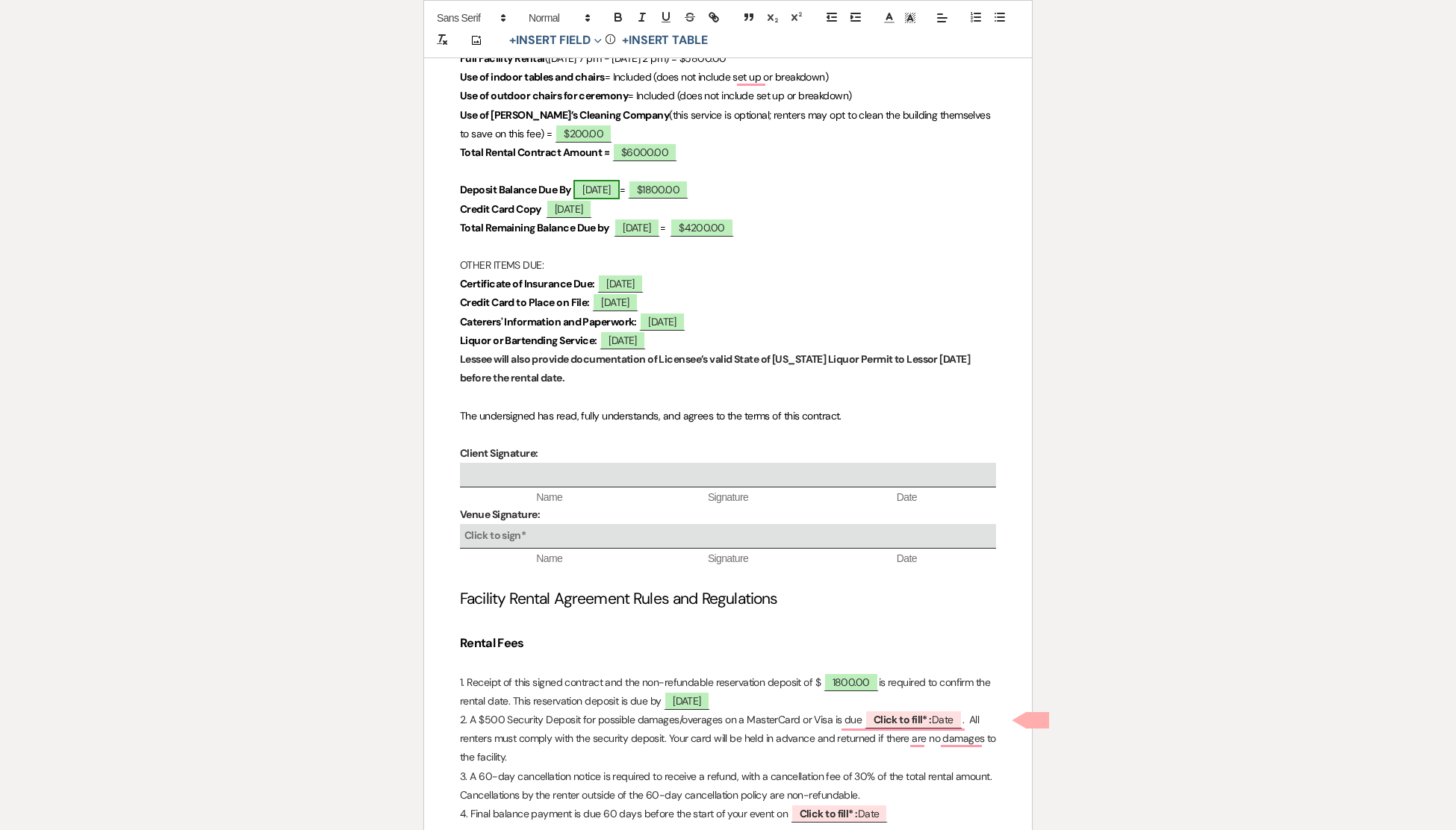
click at [619, 186] on span "[DATE]" at bounding box center [596, 189] width 46 height 19
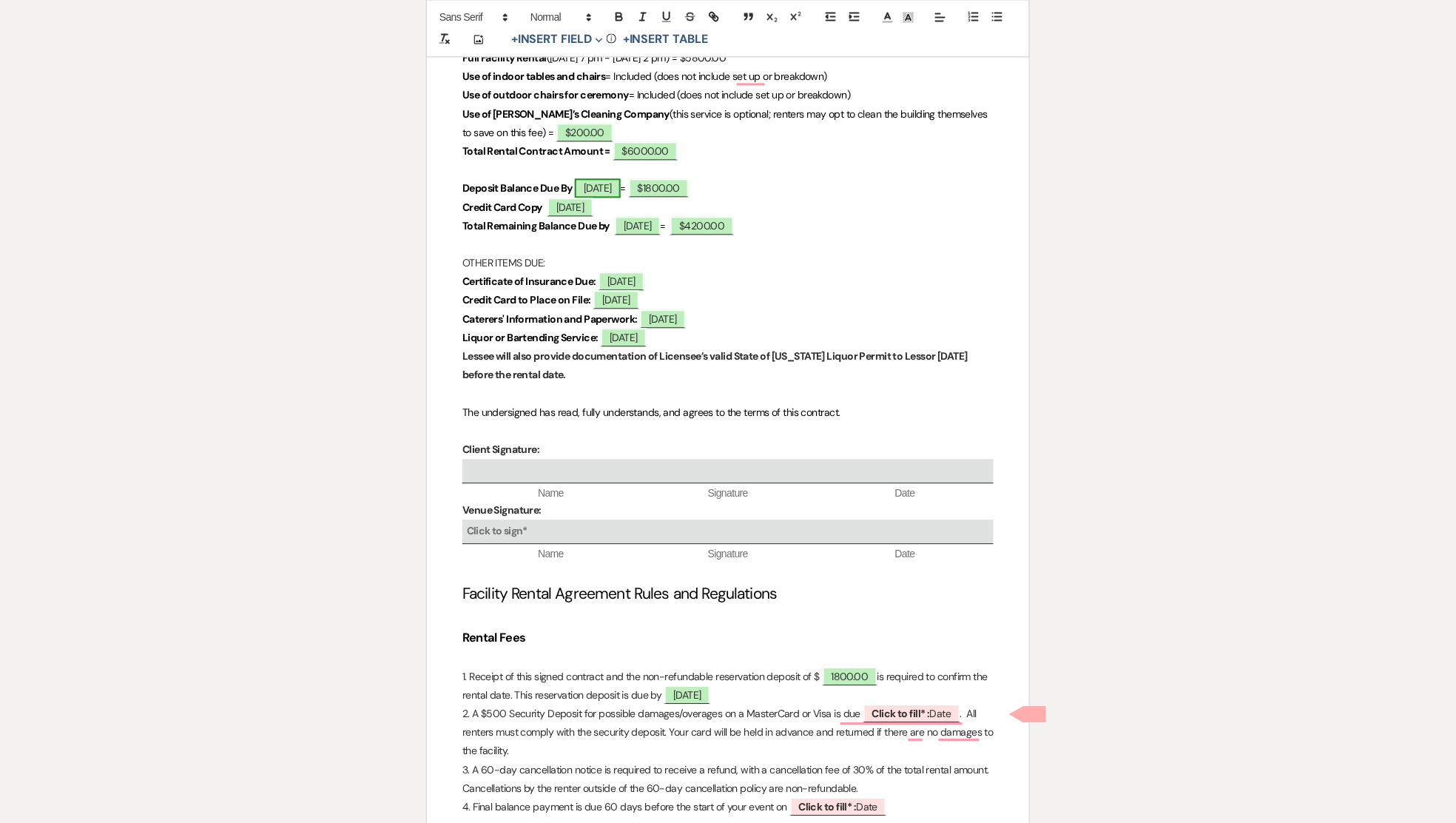
select select "owner"
select select "Date"
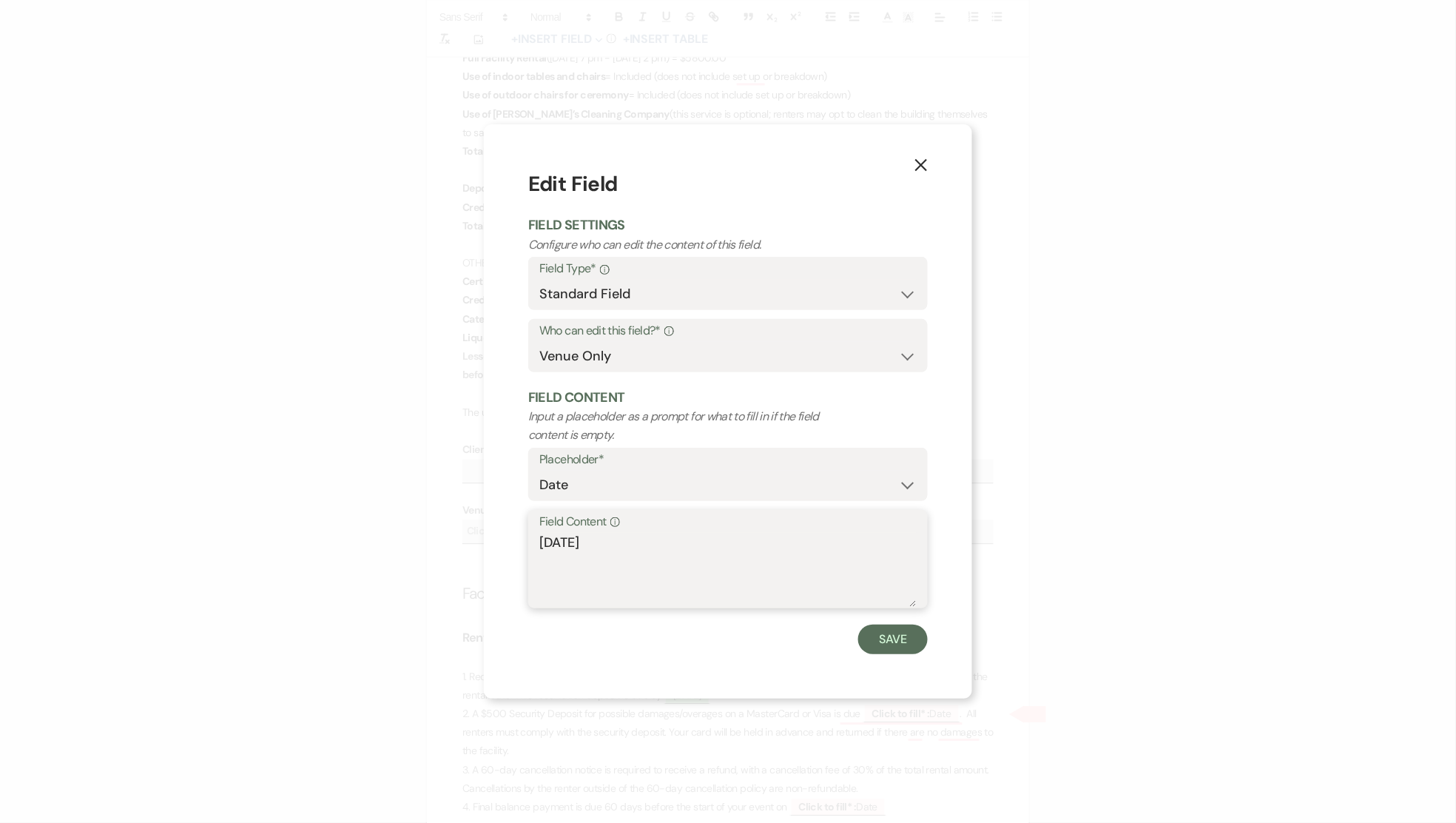
click at [638, 542] on textarea "[DATE]" at bounding box center [727, 569] width 377 height 74
type textarea "[DATE]"
click at [870, 635] on button "Save" at bounding box center [893, 639] width 70 height 30
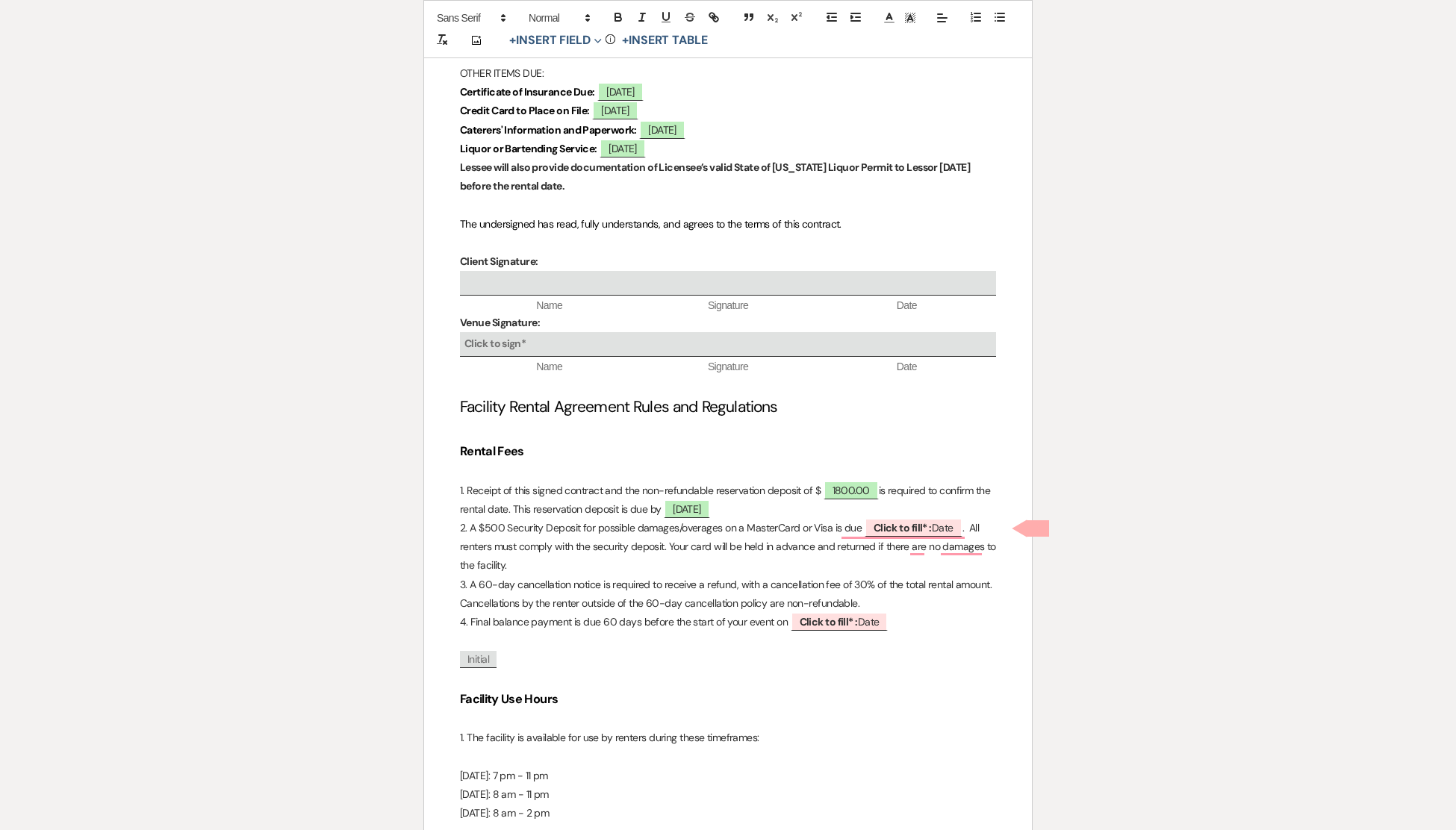
scroll to position [1302, 0]
click at [898, 524] on b "Click to fill* :" at bounding box center [902, 526] width 58 height 14
select select "owner"
select select "Date"
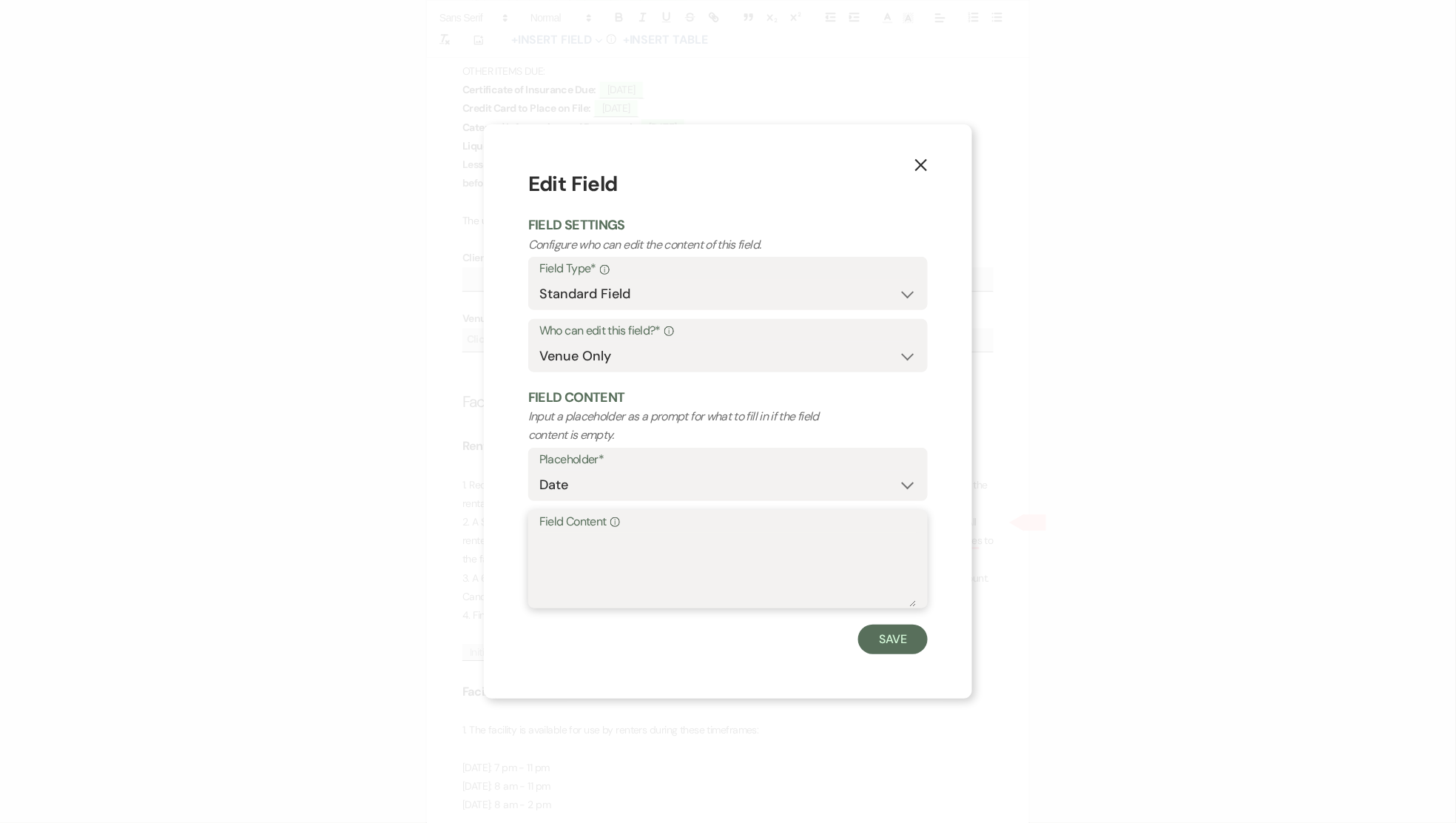
click at [598, 551] on textarea "Field Content Info" at bounding box center [727, 569] width 377 height 74
type textarea "[DATE]"
click at [892, 641] on button "Save" at bounding box center [893, 639] width 70 height 30
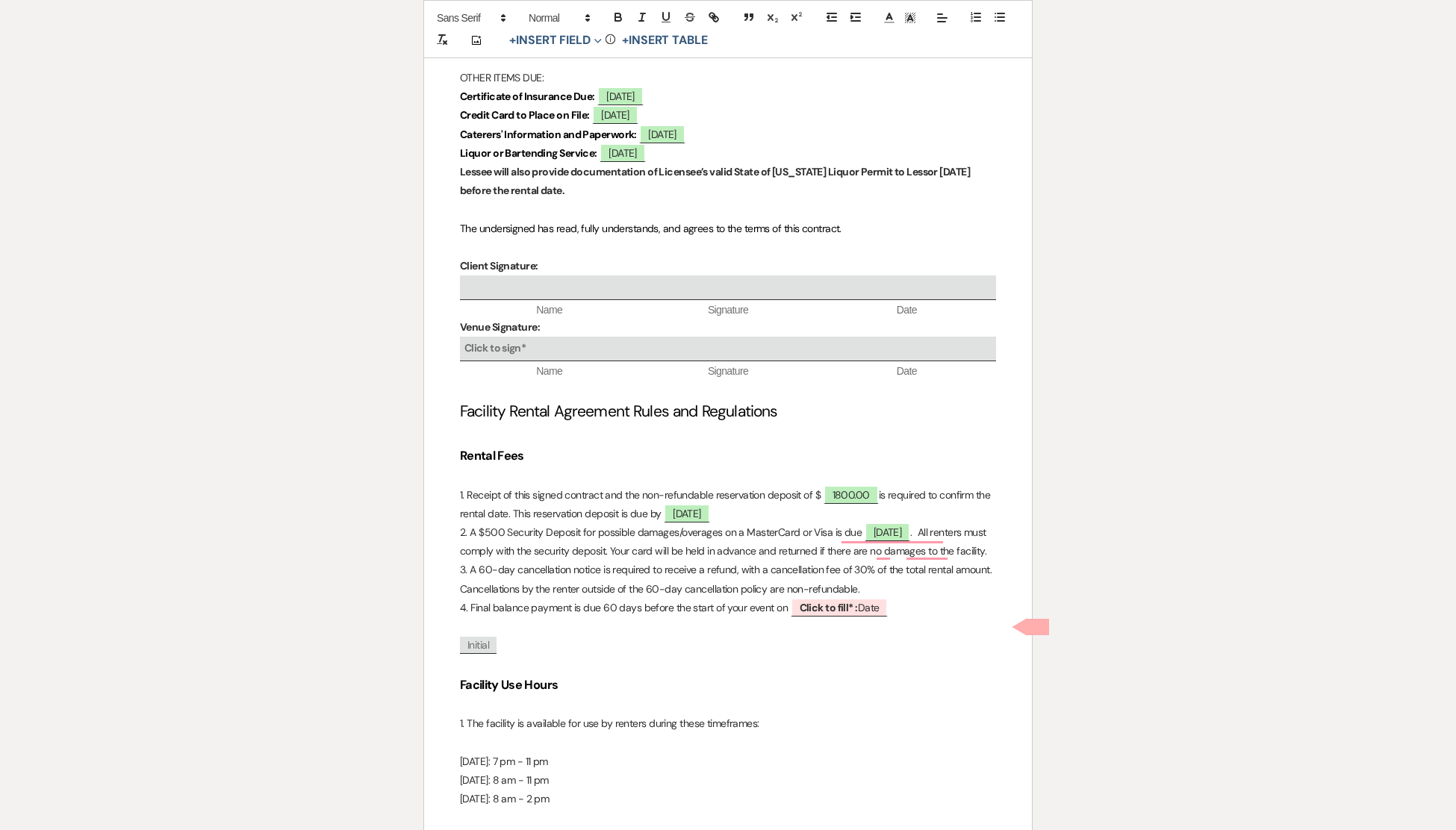
scroll to position [1300, 0]
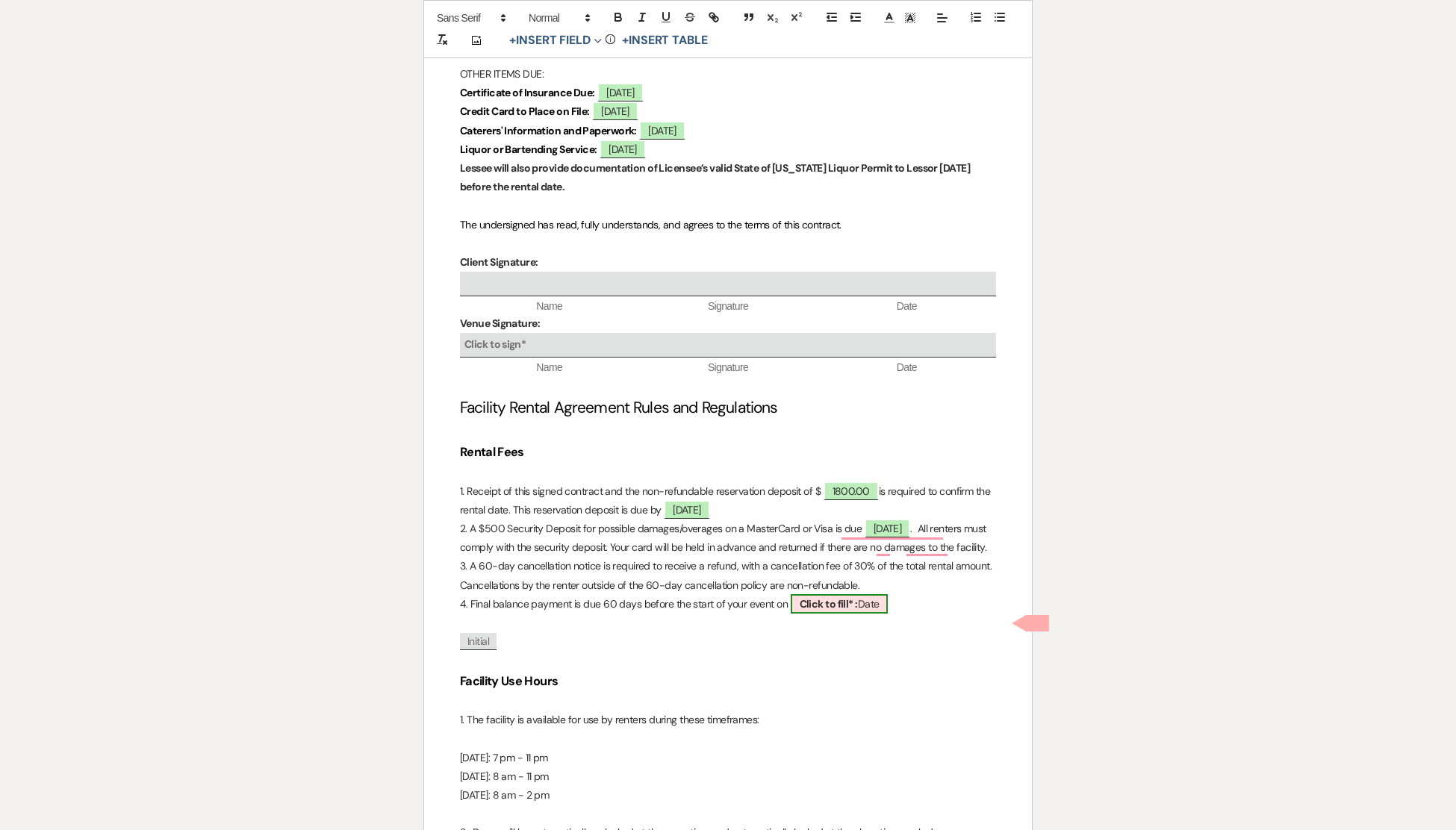
click at [840, 611] on b "Click to fill* :" at bounding box center [828, 603] width 58 height 14
select select "owner"
select select "Date"
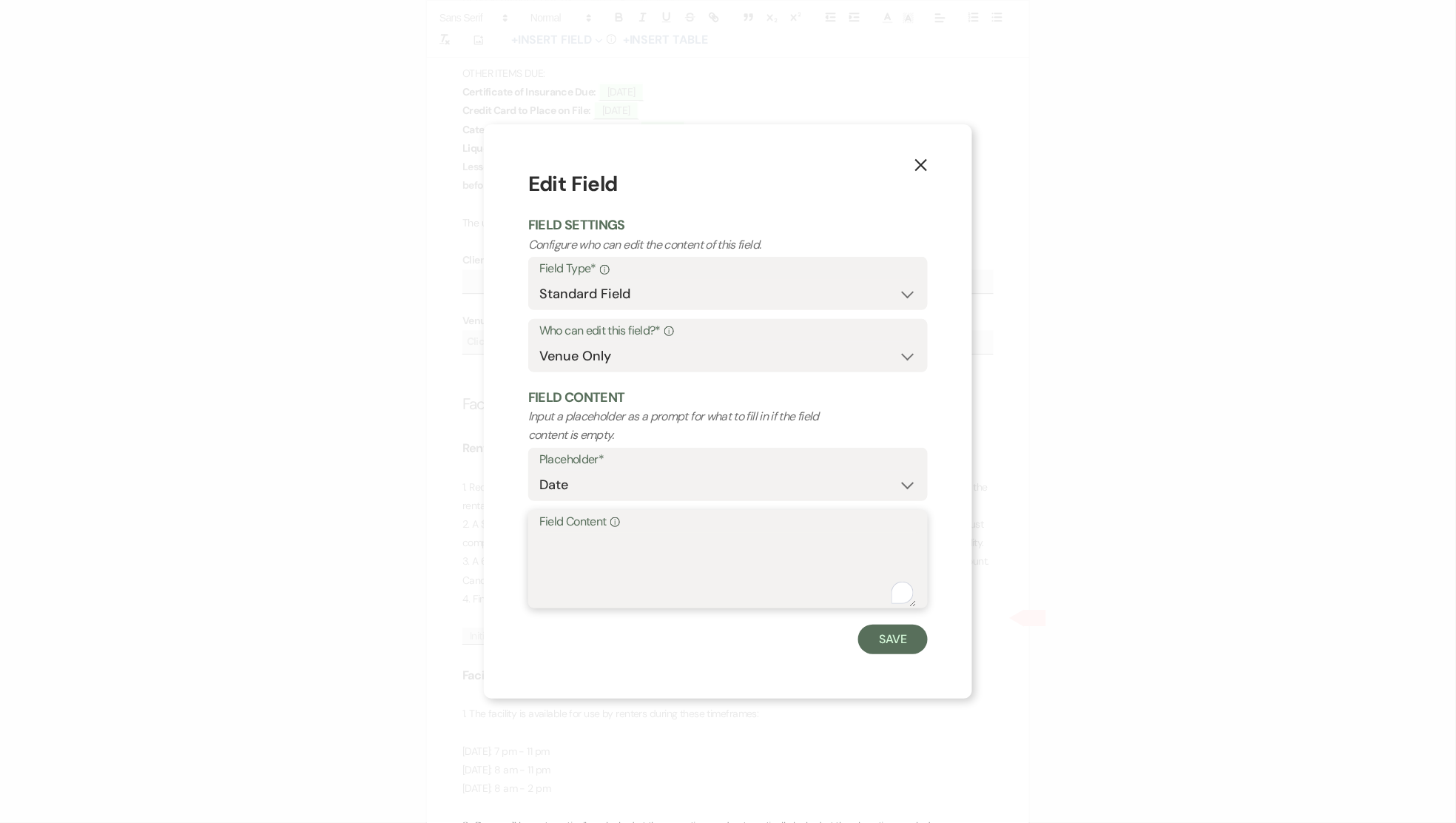
click at [566, 550] on textarea "Field Content Info" at bounding box center [727, 569] width 377 height 74
type textarea "[DATE]"
click at [903, 632] on button "Save" at bounding box center [893, 639] width 70 height 30
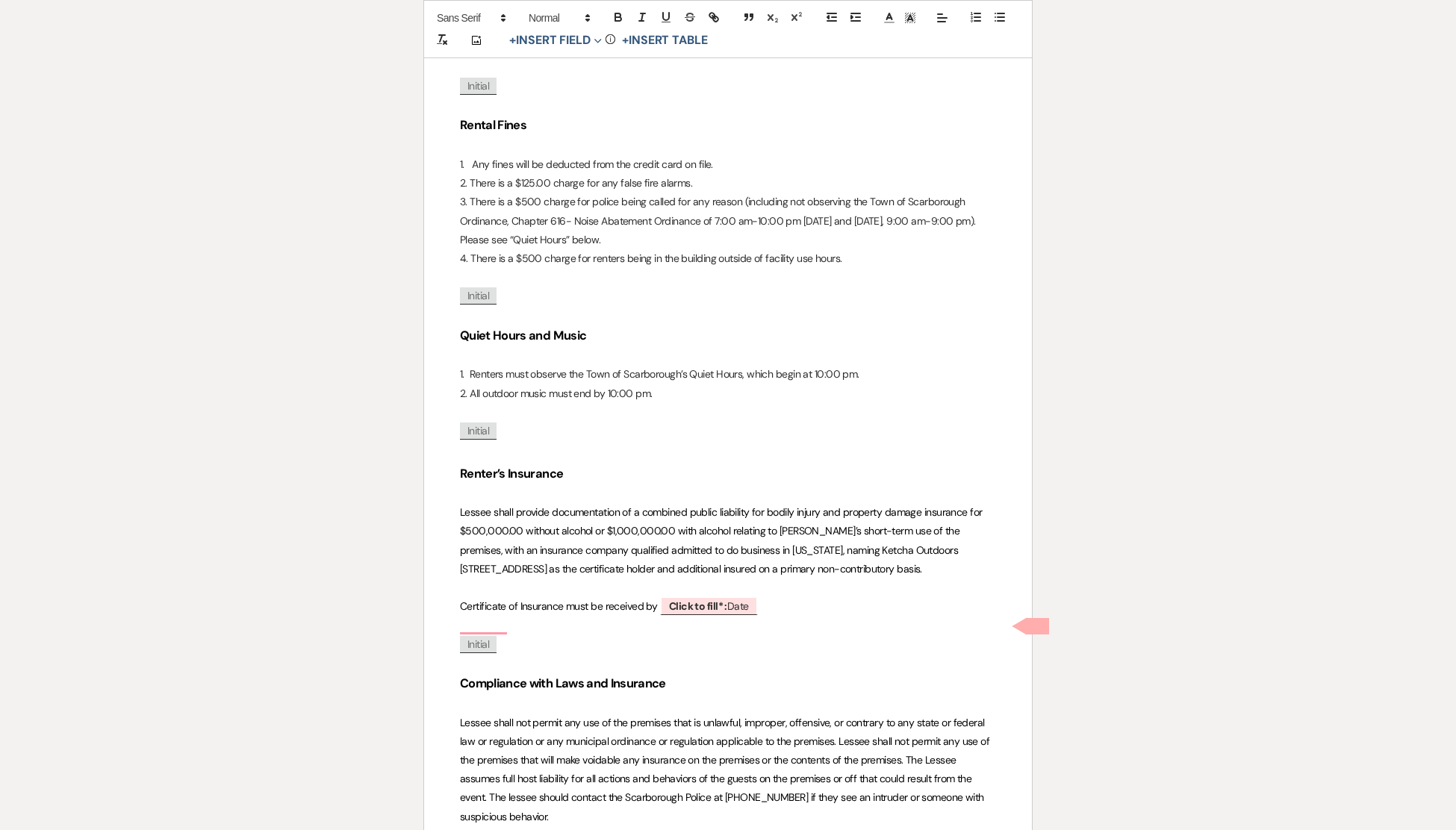
scroll to position [2141, 0]
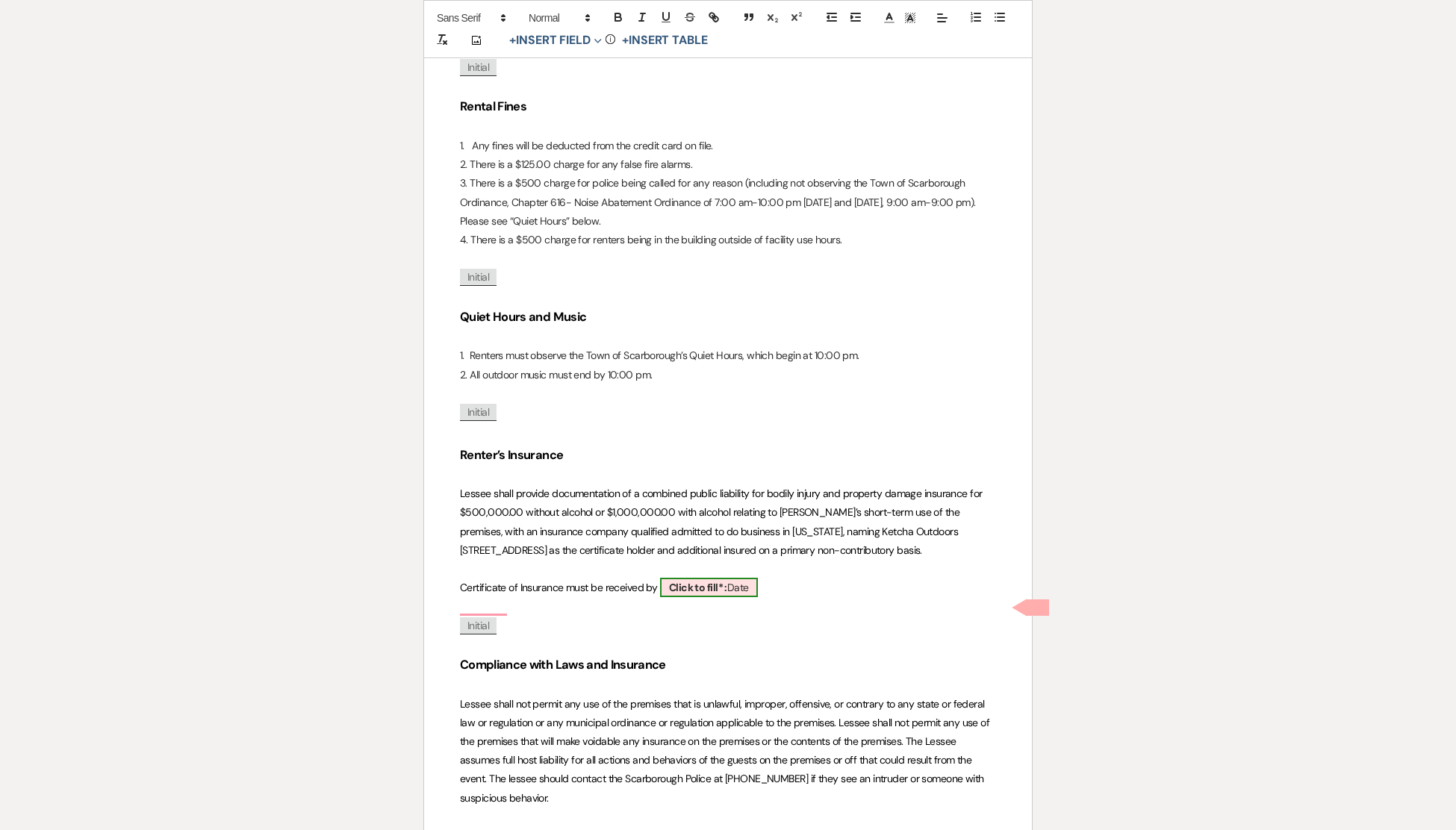
click at [692, 594] on b "Click to fill* :" at bounding box center [697, 587] width 58 height 14
select select "owner"
select select "Date"
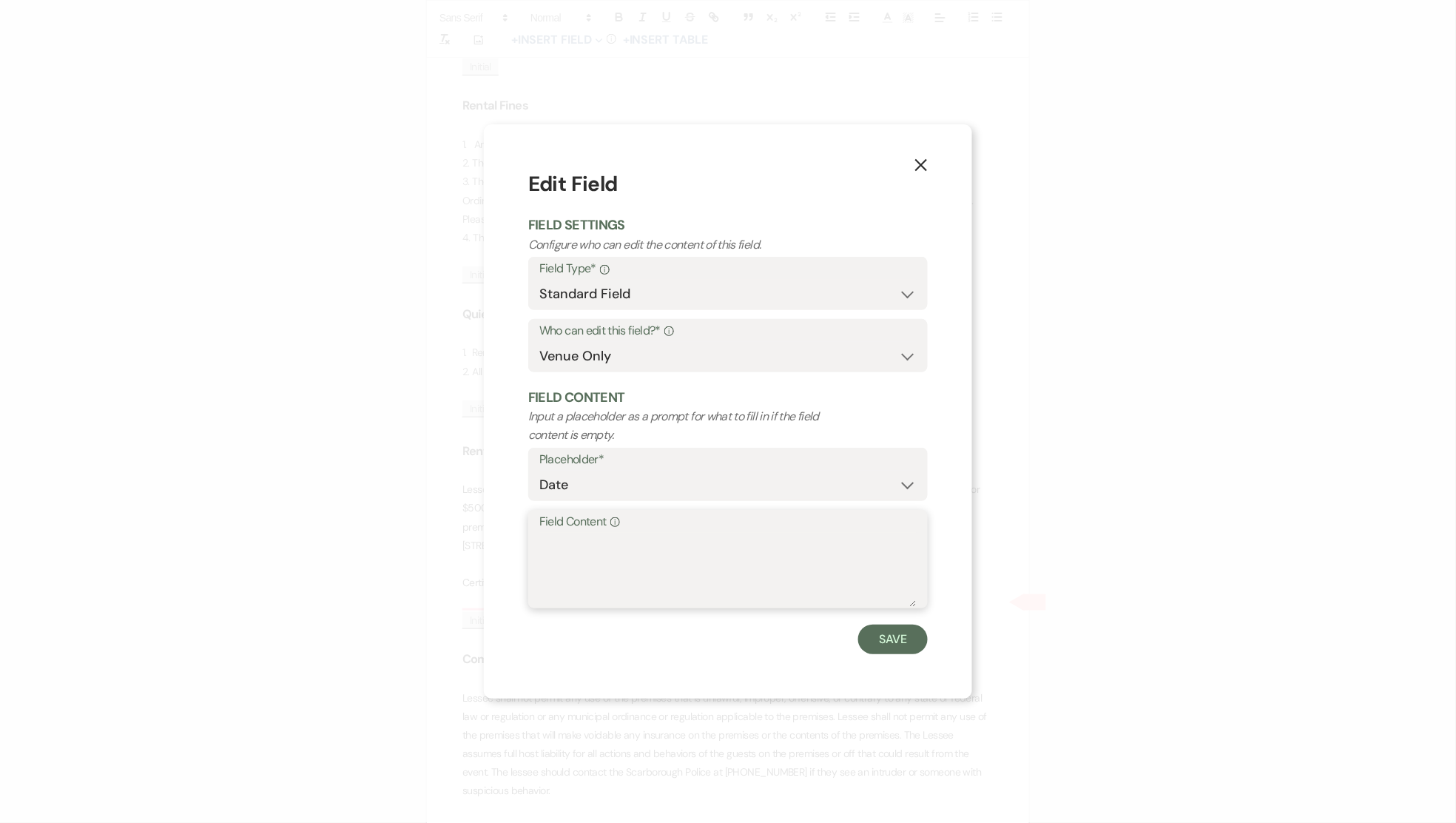
click at [629, 564] on textarea "Field Content Info" at bounding box center [727, 569] width 377 height 74
type textarea "[DATE]"
click at [894, 634] on button "Save" at bounding box center [893, 639] width 70 height 30
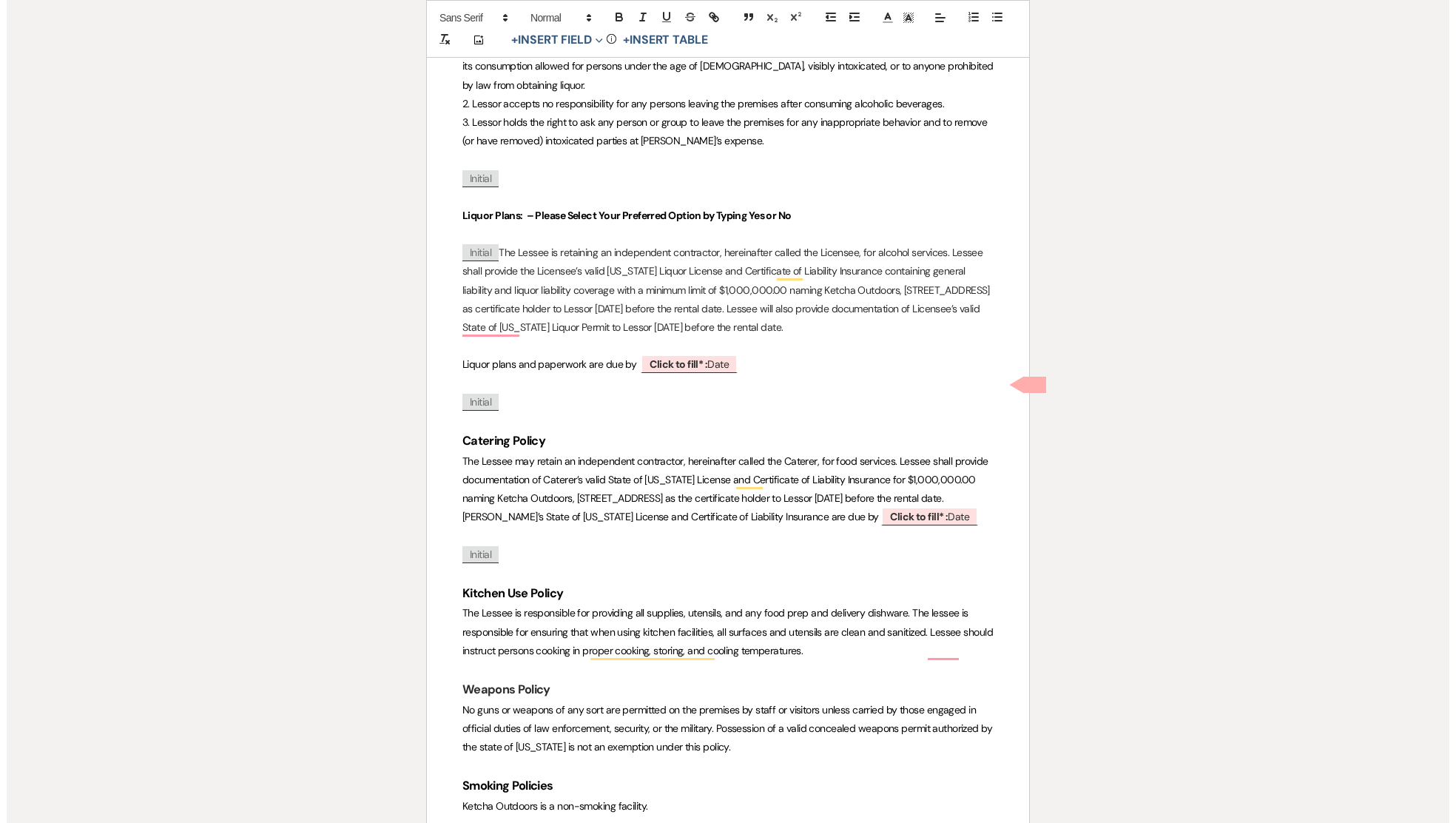
scroll to position [3174, 0]
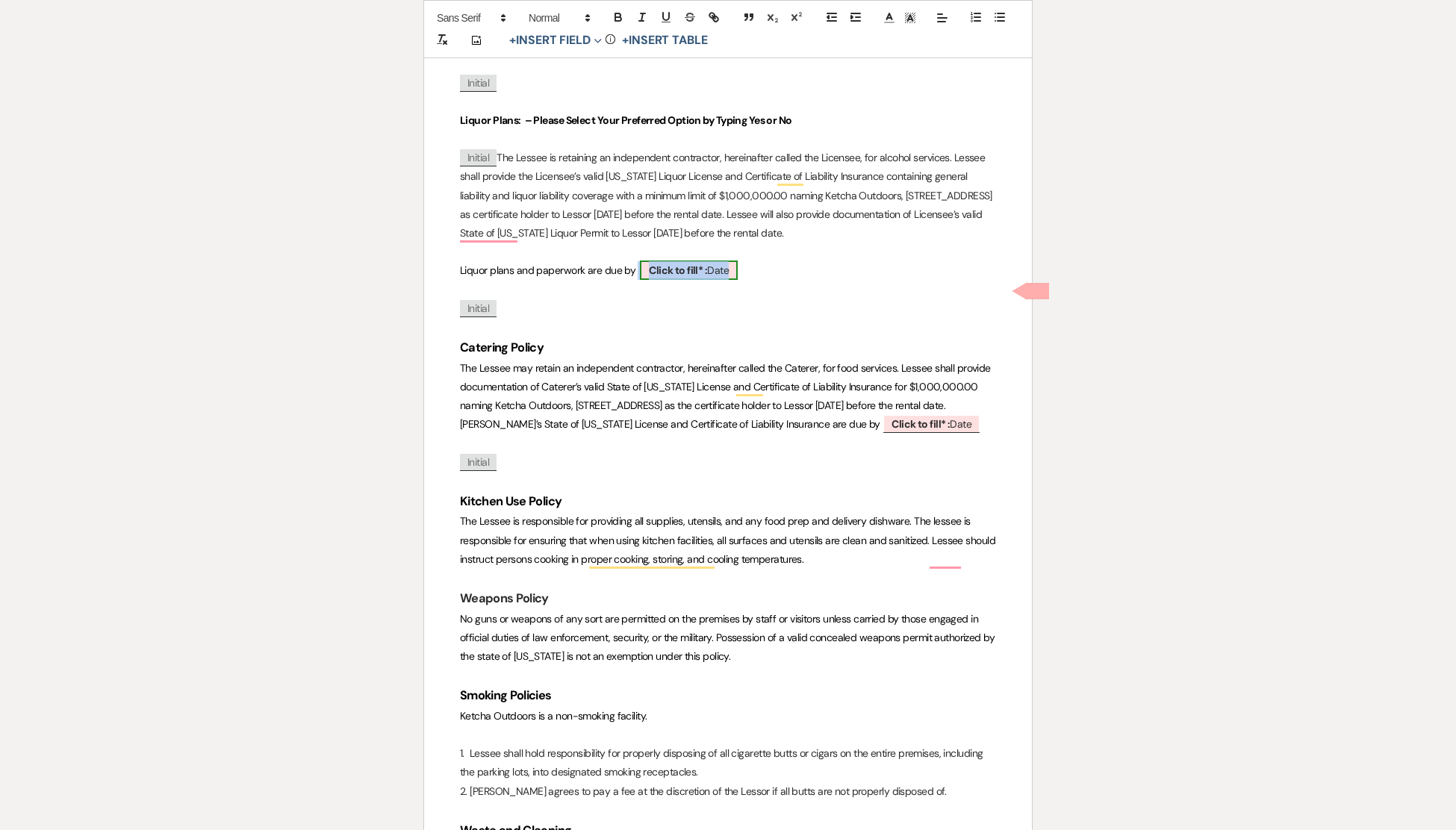
click at [686, 277] on b "Click to fill* :" at bounding box center [677, 270] width 58 height 14
select select "owner"
select select "Date"
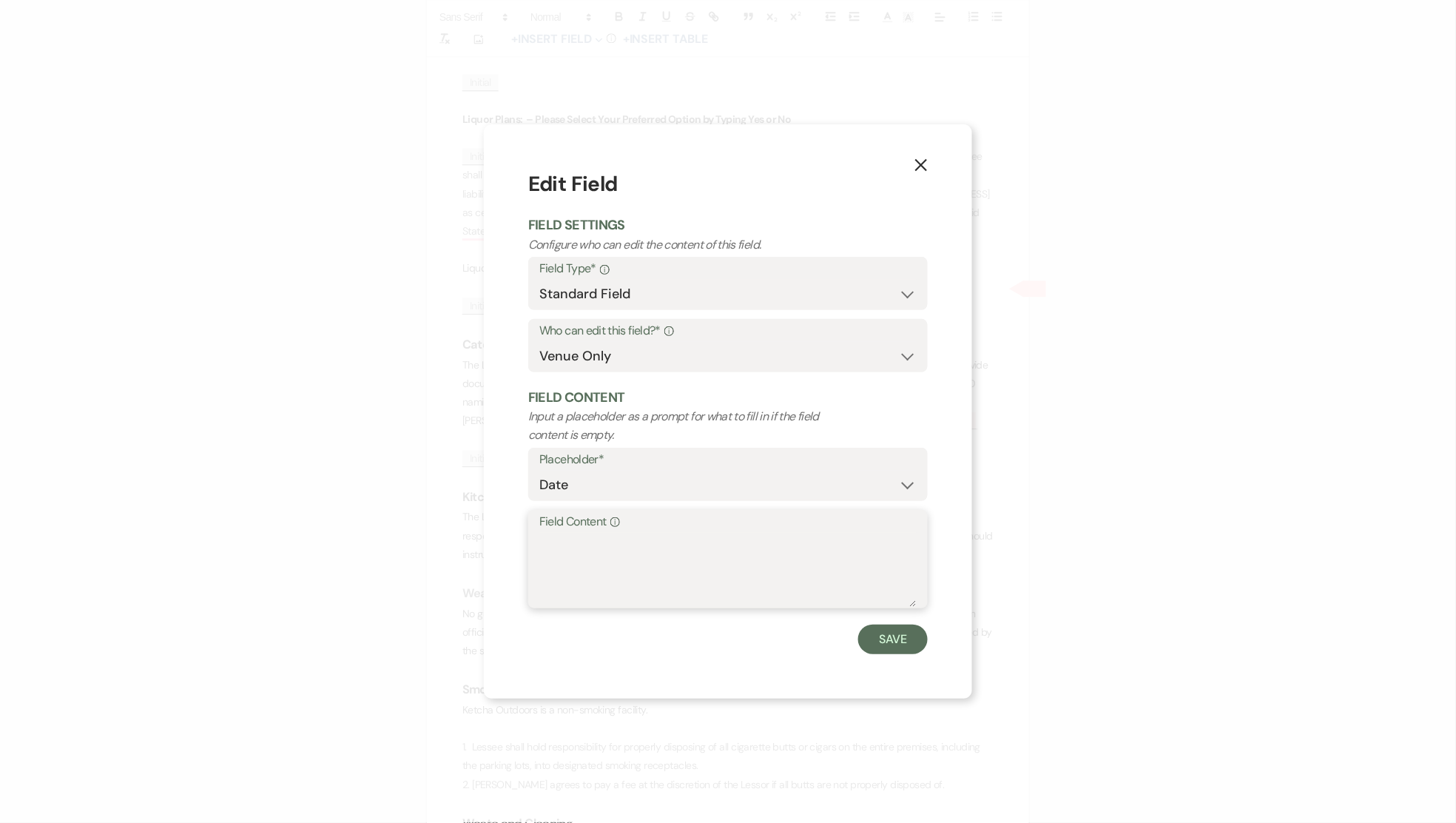
click at [586, 538] on textarea "Field Content Info" at bounding box center [727, 569] width 377 height 74
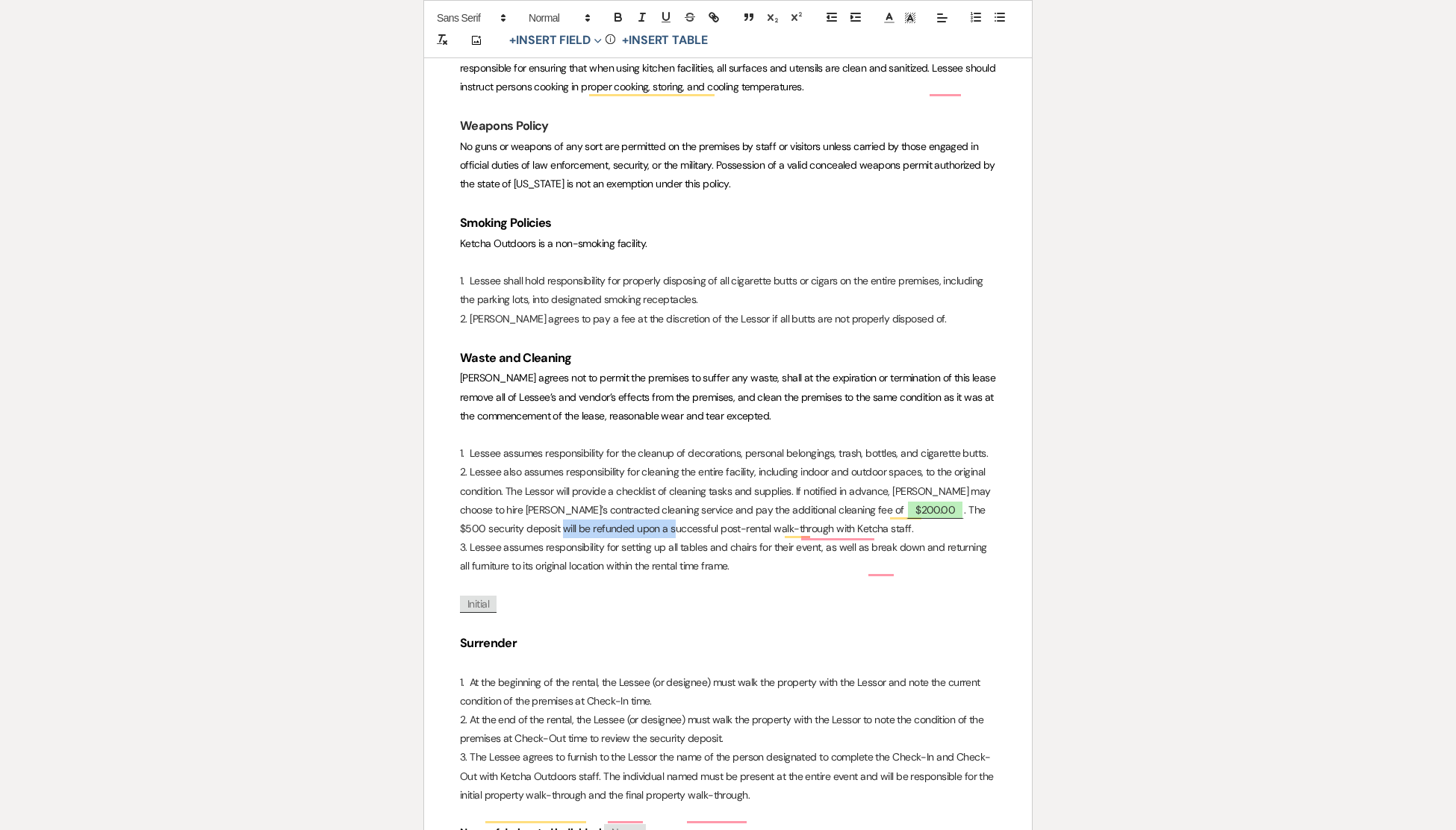
drag, startPoint x: 606, startPoint y: 548, endPoint x: 497, endPoint y: 546, distance: 109.0
click at [497, 538] on p "2. Lessee also assumes responsibility for cleaning the entire facility, includi…" at bounding box center [728, 501] width 536 height 75
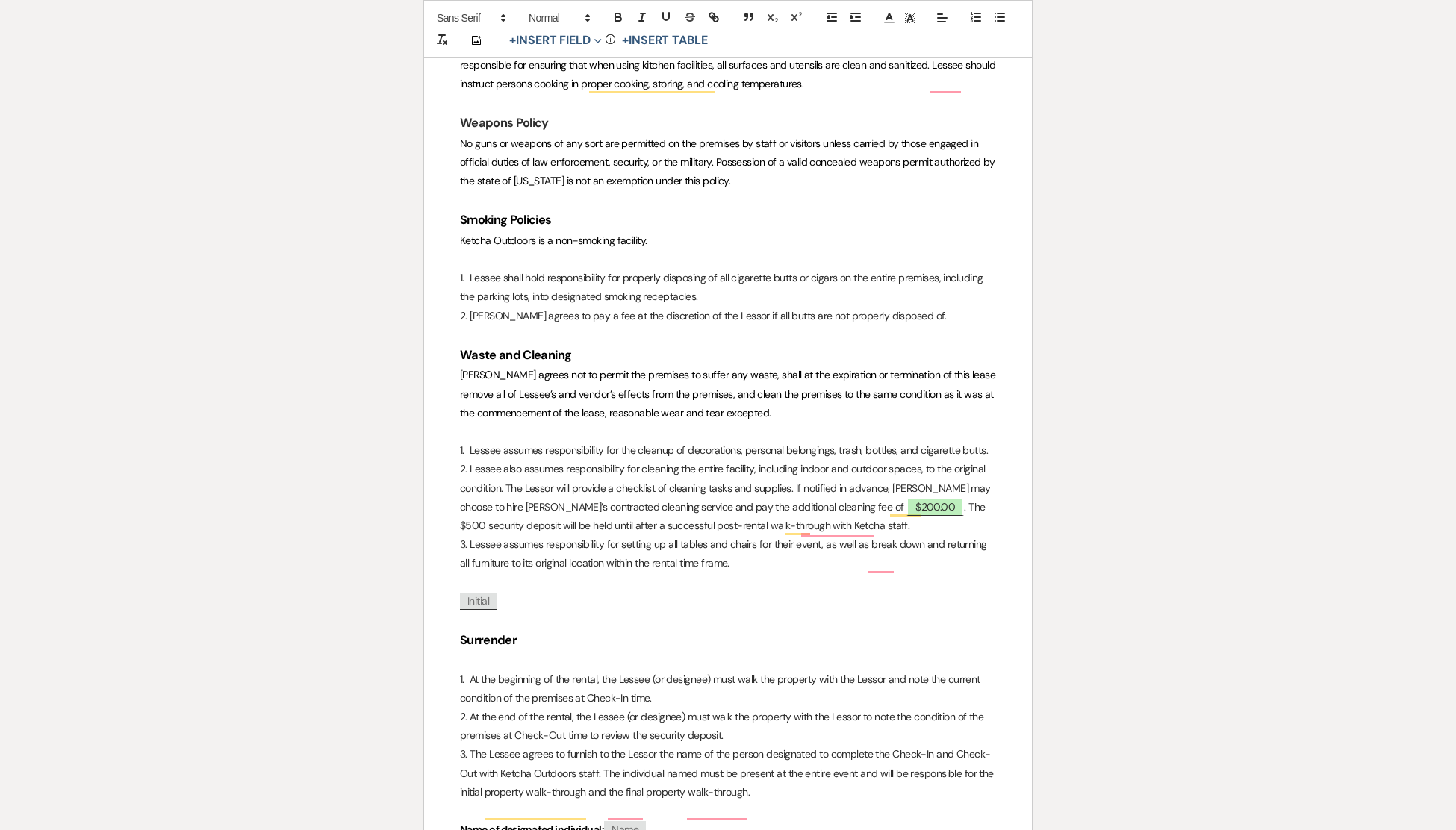
scroll to position [3677, 0]
click at [906, 515] on span "$200.00" at bounding box center [935, 505] width 58 height 19
select select "owner"
select select "Amount"
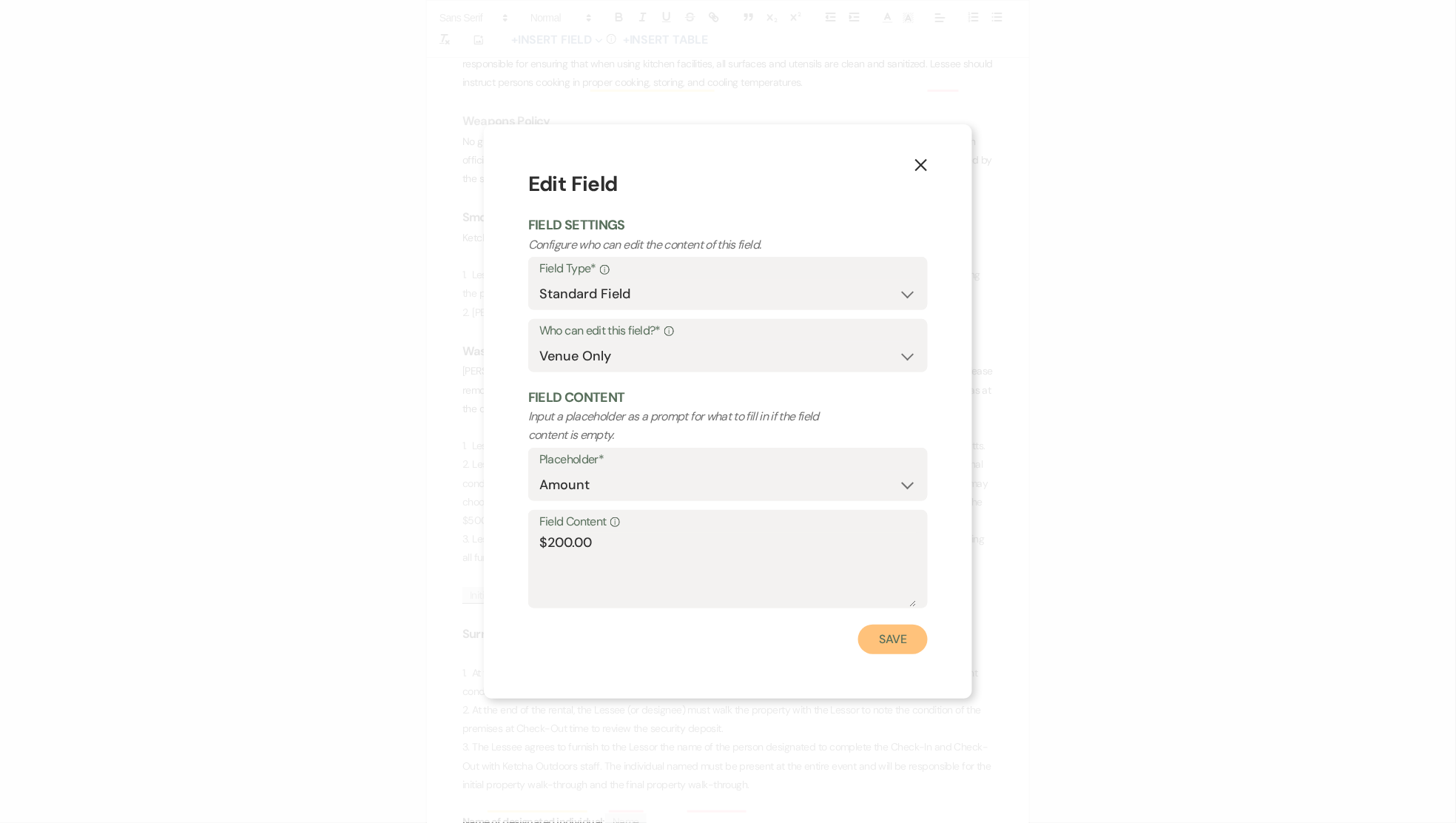
click at [906, 647] on button "Save" at bounding box center [893, 639] width 70 height 30
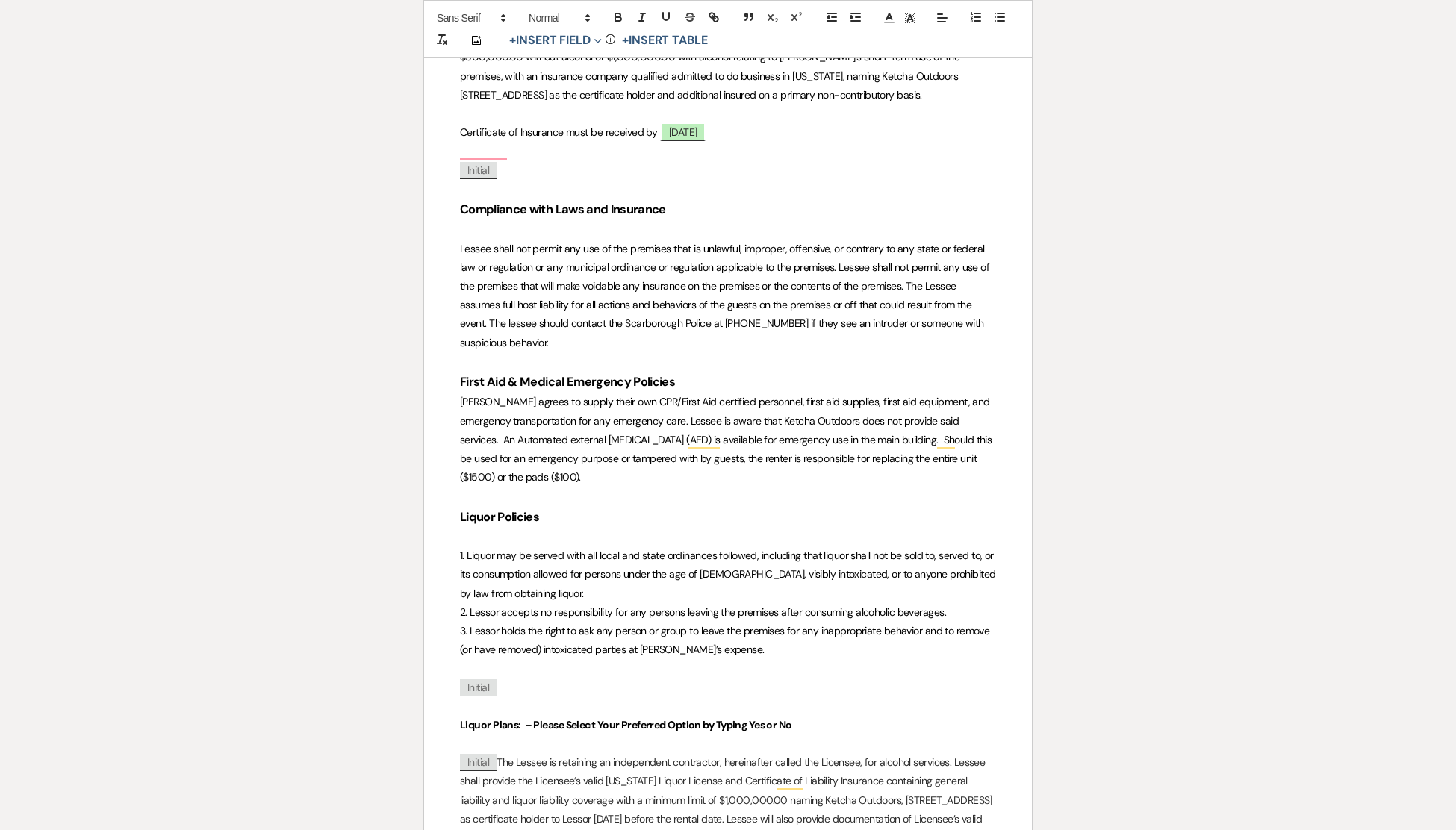
scroll to position [2506, 0]
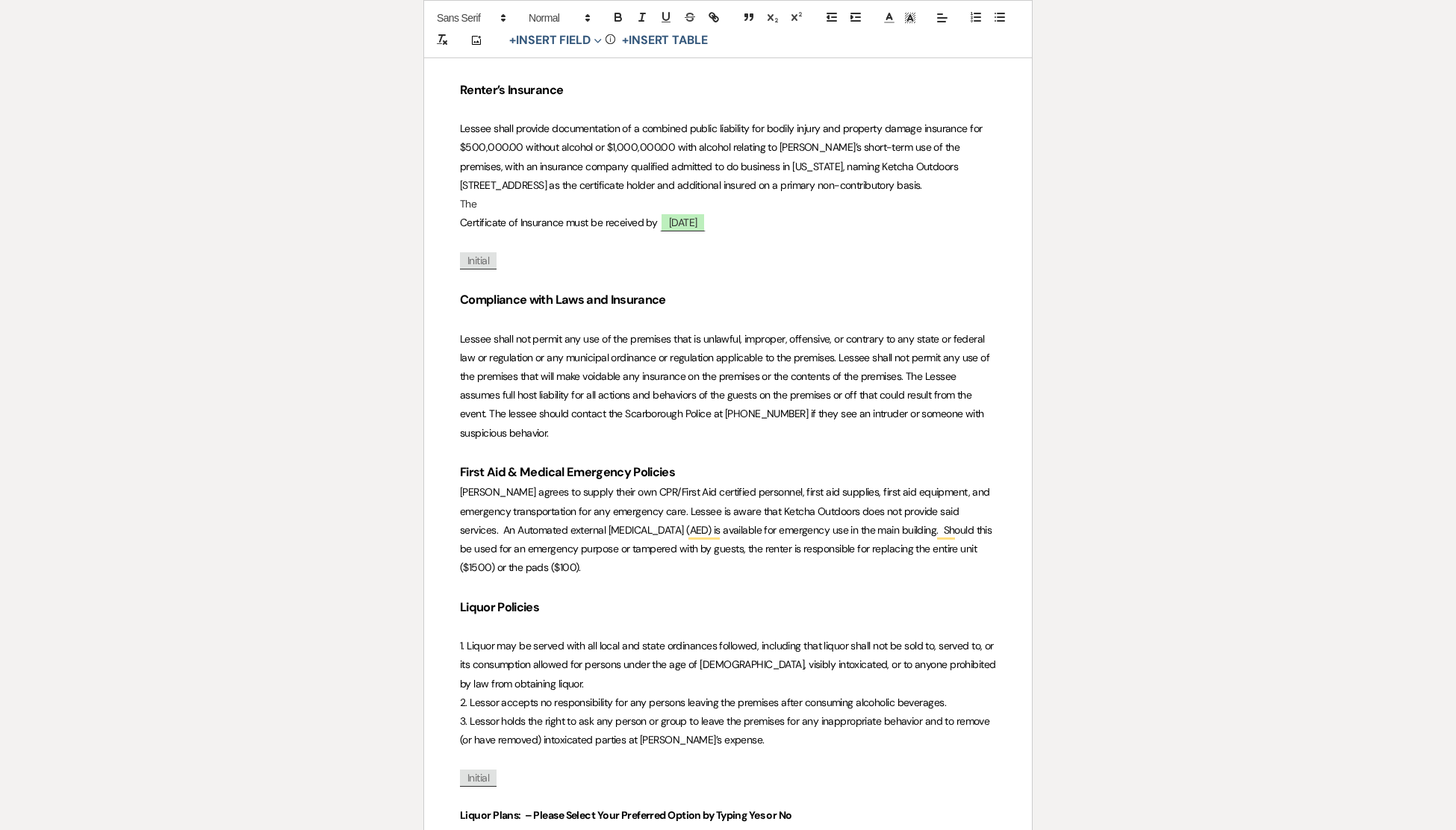
click at [459, 242] on div "Ketcha Outdoors Facility Rental Agreement Ketcha Outdoors [STREET_ADDRESS][PERS…" at bounding box center [728, 415] width 607 height 5325
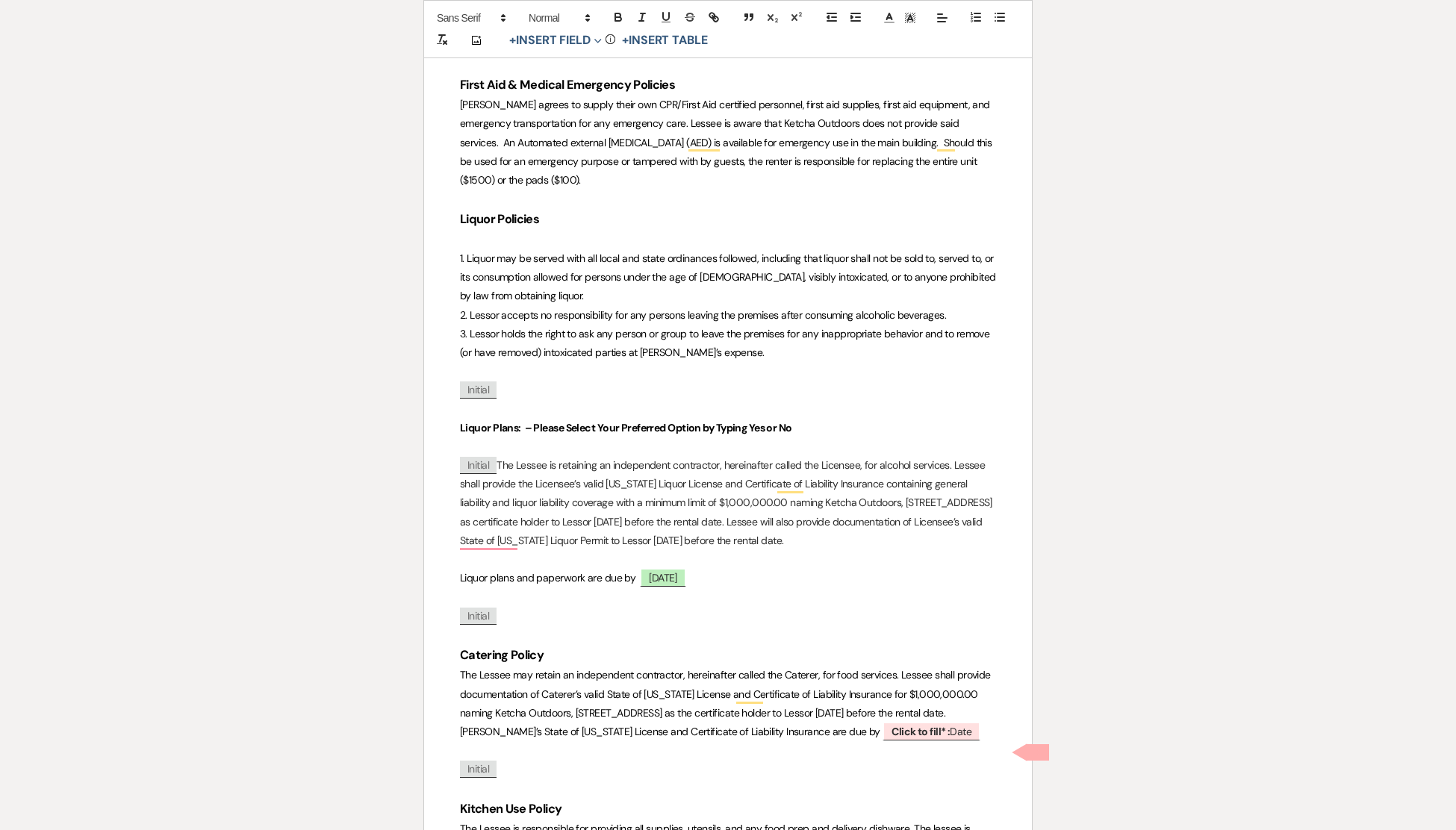
scroll to position [2878, 0]
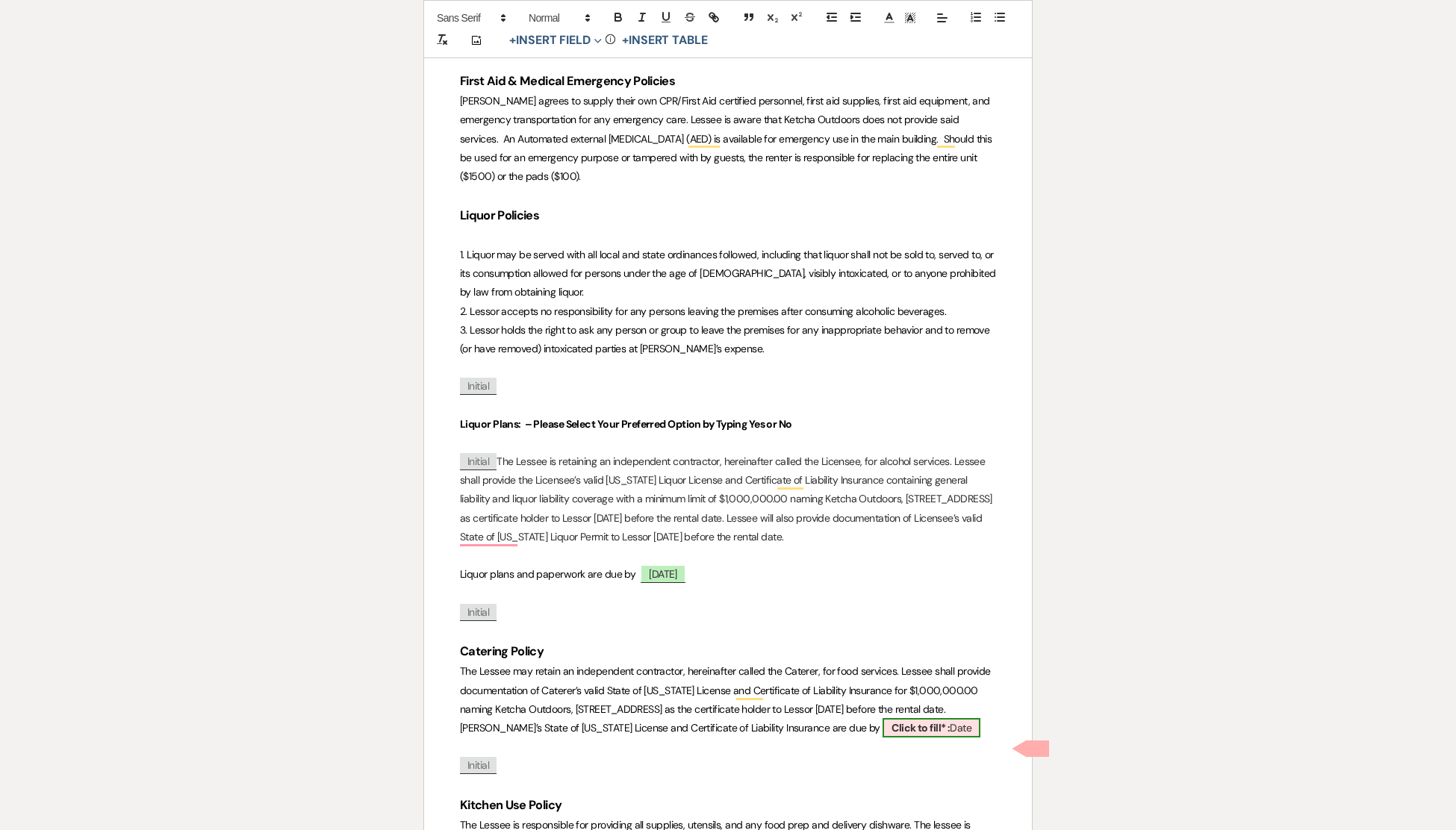
click at [921, 737] on span "Click to fill* : Date" at bounding box center [931, 727] width 98 height 19
select select "owner"
select select "Date"
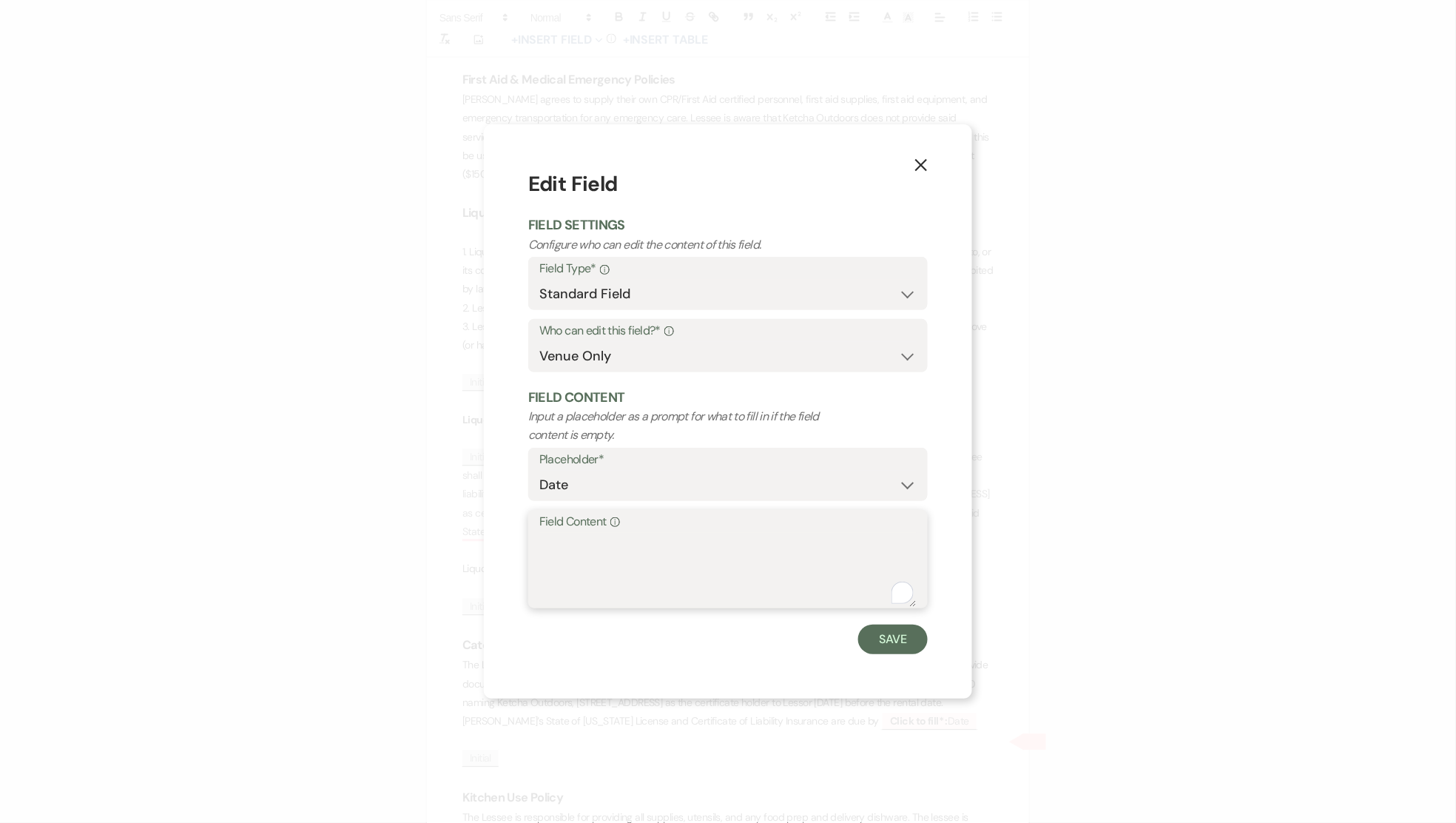
drag, startPoint x: 563, startPoint y: 539, endPoint x: 567, endPoint y: 548, distance: 9.8
click at [563, 540] on textarea "Field Content Info" at bounding box center [727, 569] width 377 height 74
type textarea "[DATE]"
click at [888, 631] on button "Save" at bounding box center [893, 639] width 70 height 30
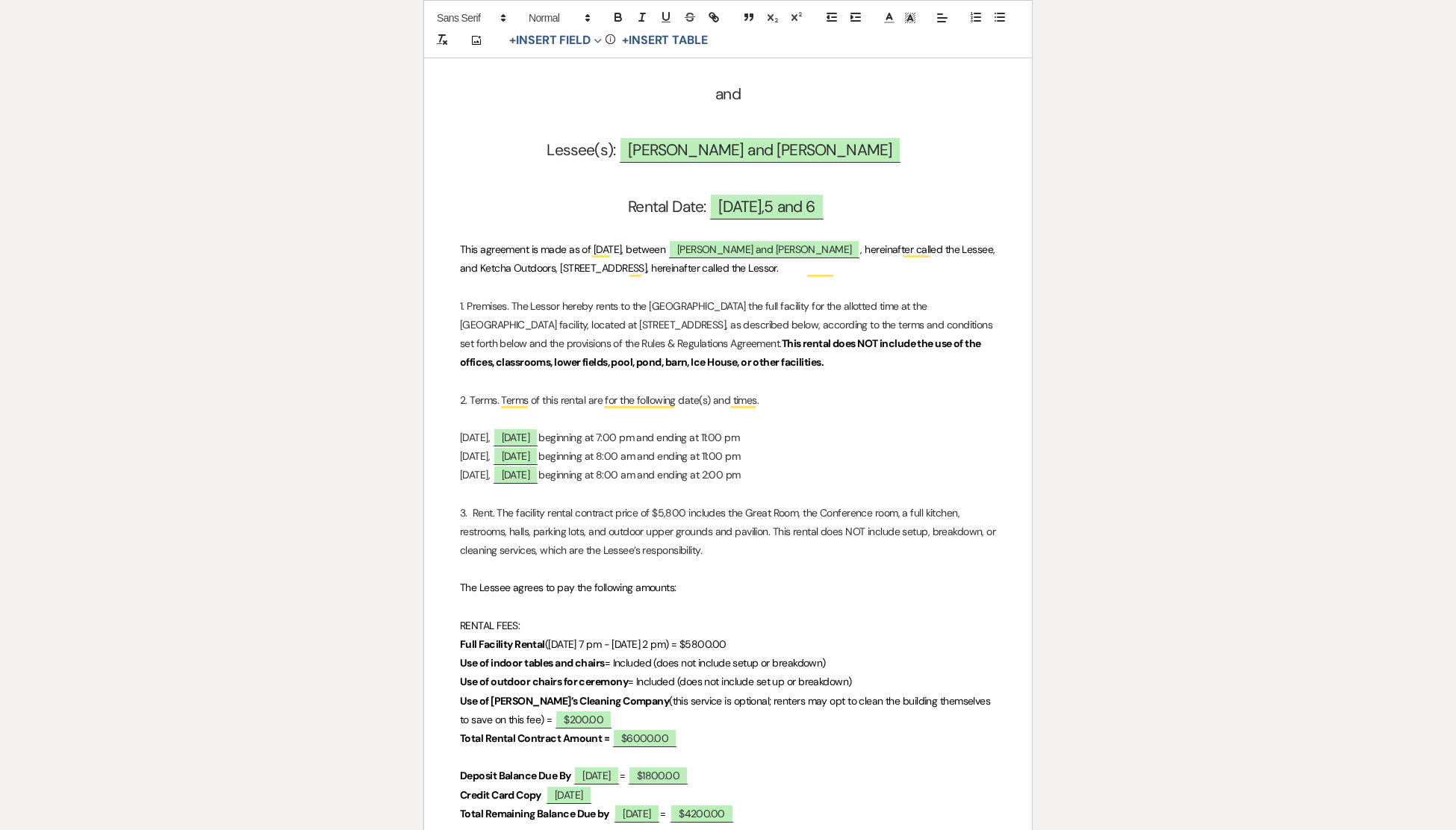
scroll to position [0, 0]
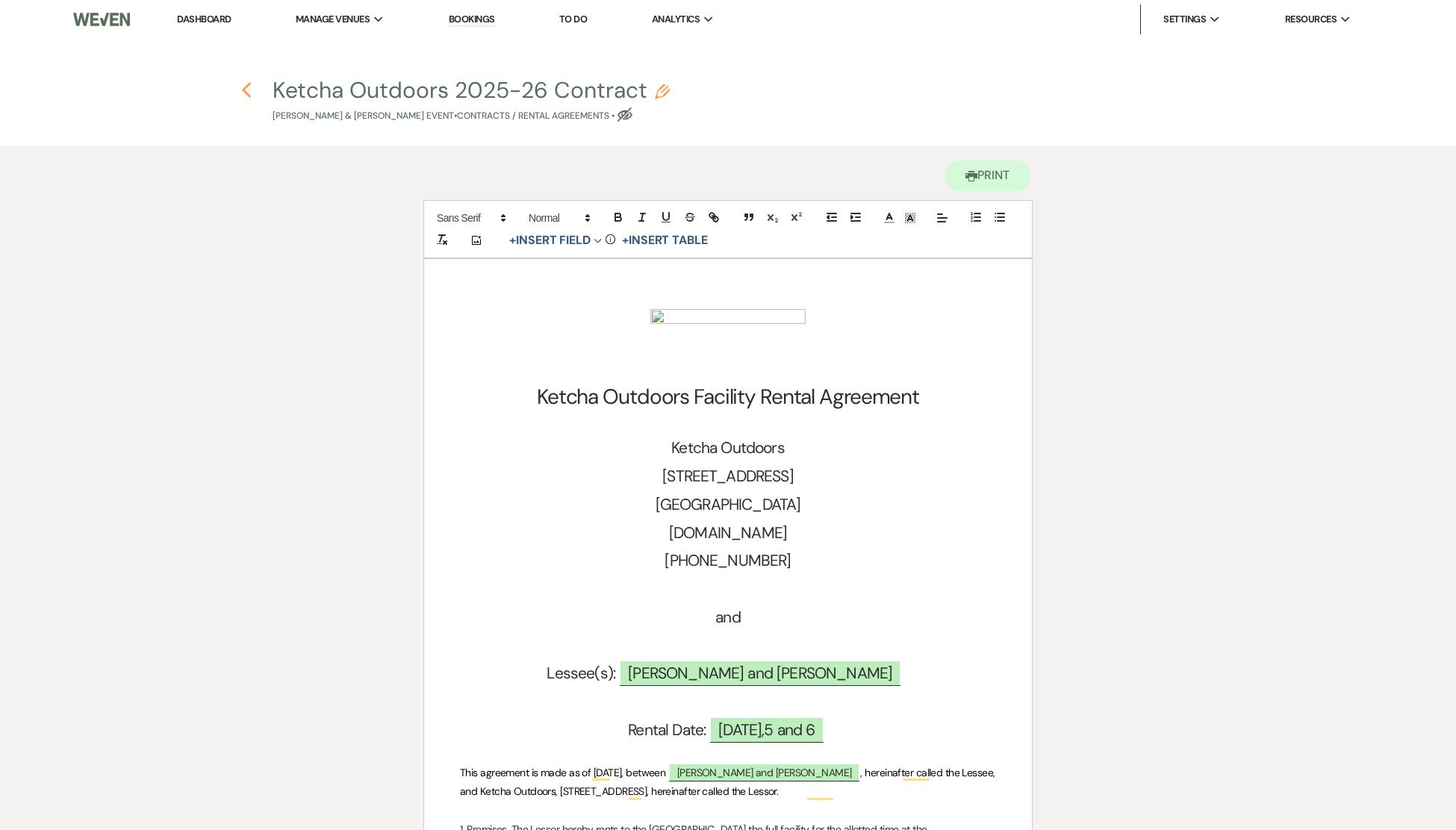
click at [245, 86] on use "button" at bounding box center [246, 91] width 10 height 17
select select "6"
select select "1"
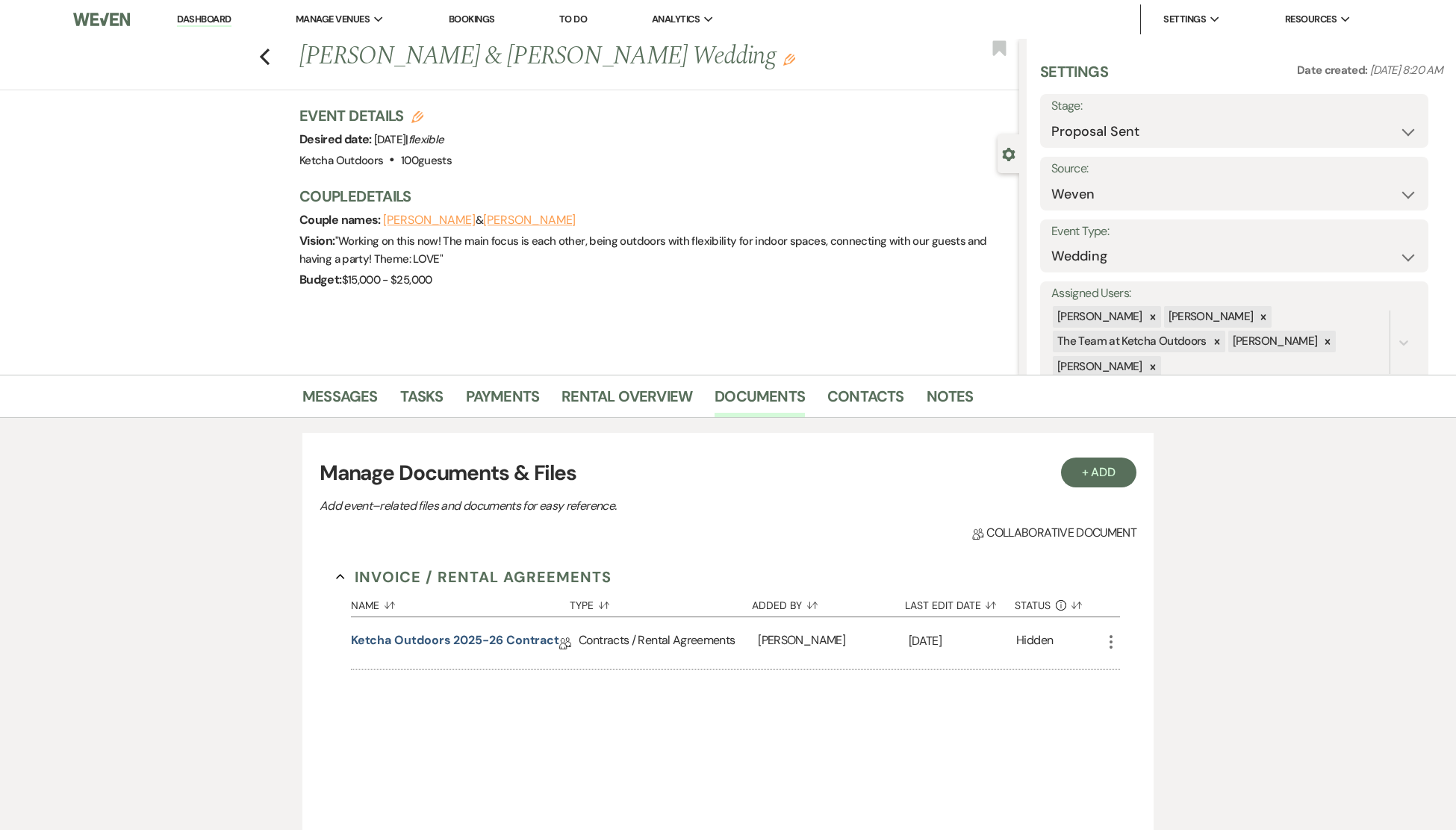
scroll to position [90, 0]
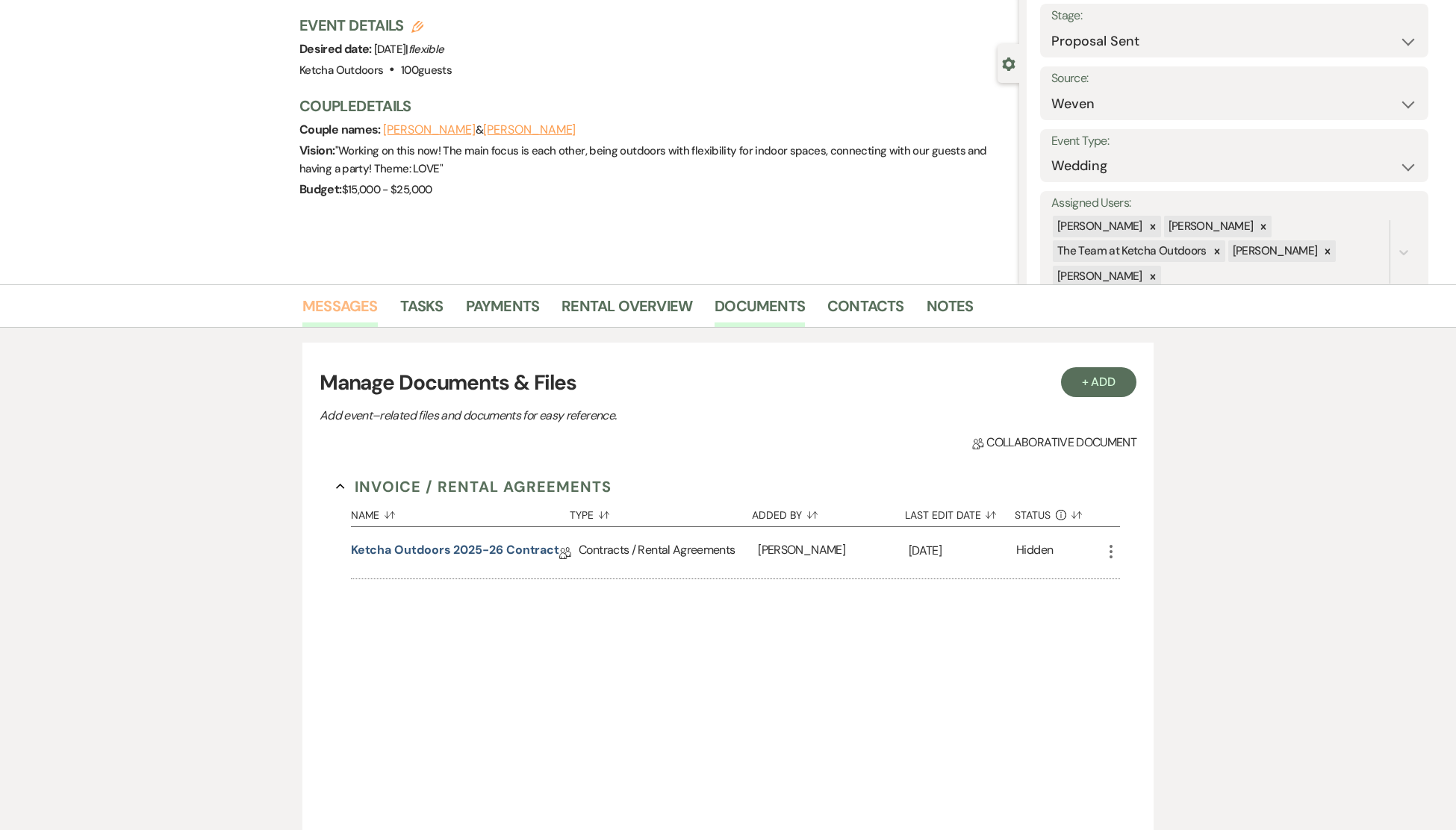
click at [341, 306] on link "Messages" at bounding box center [340, 311] width 75 height 33
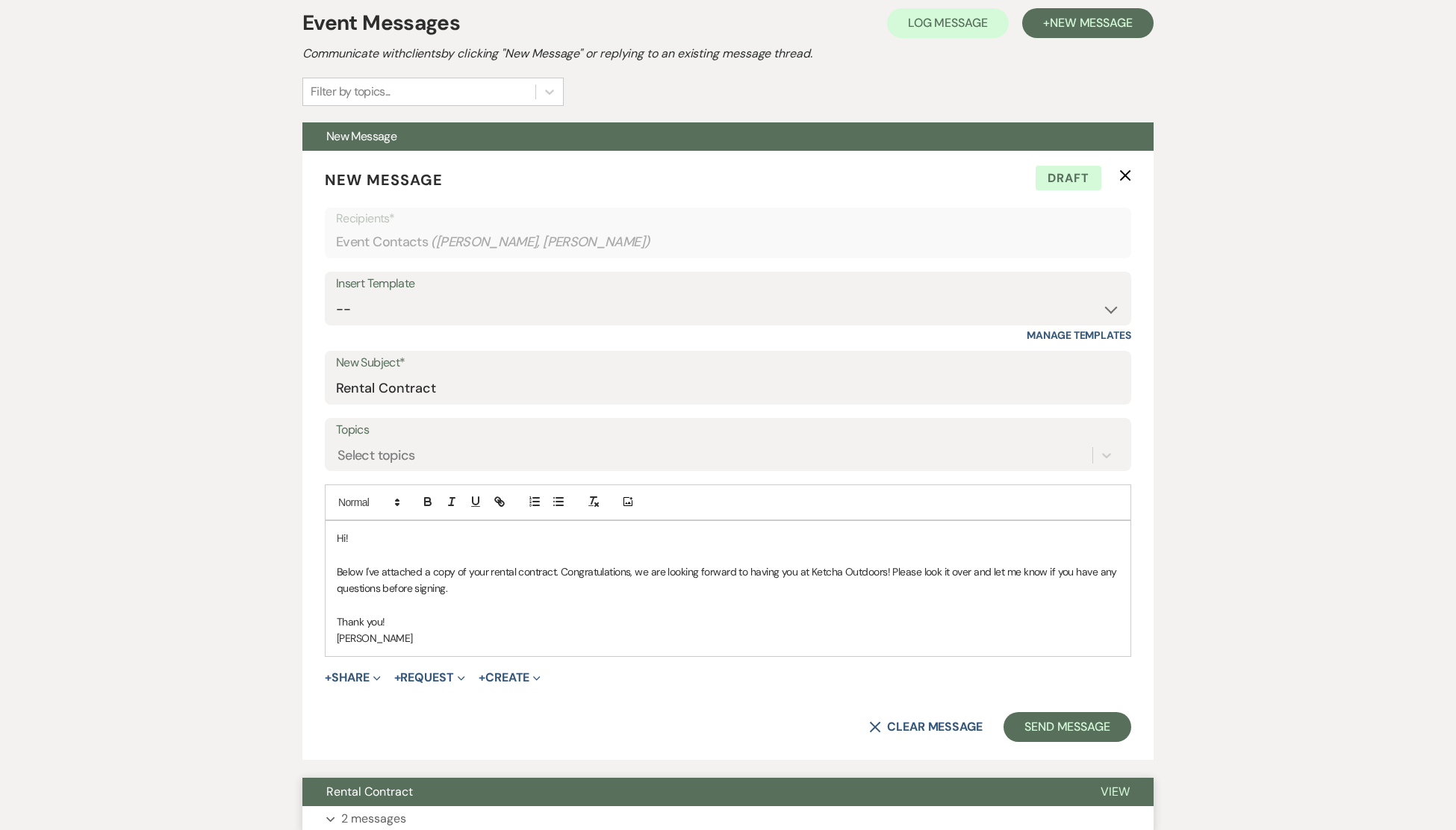
scroll to position [621, 0]
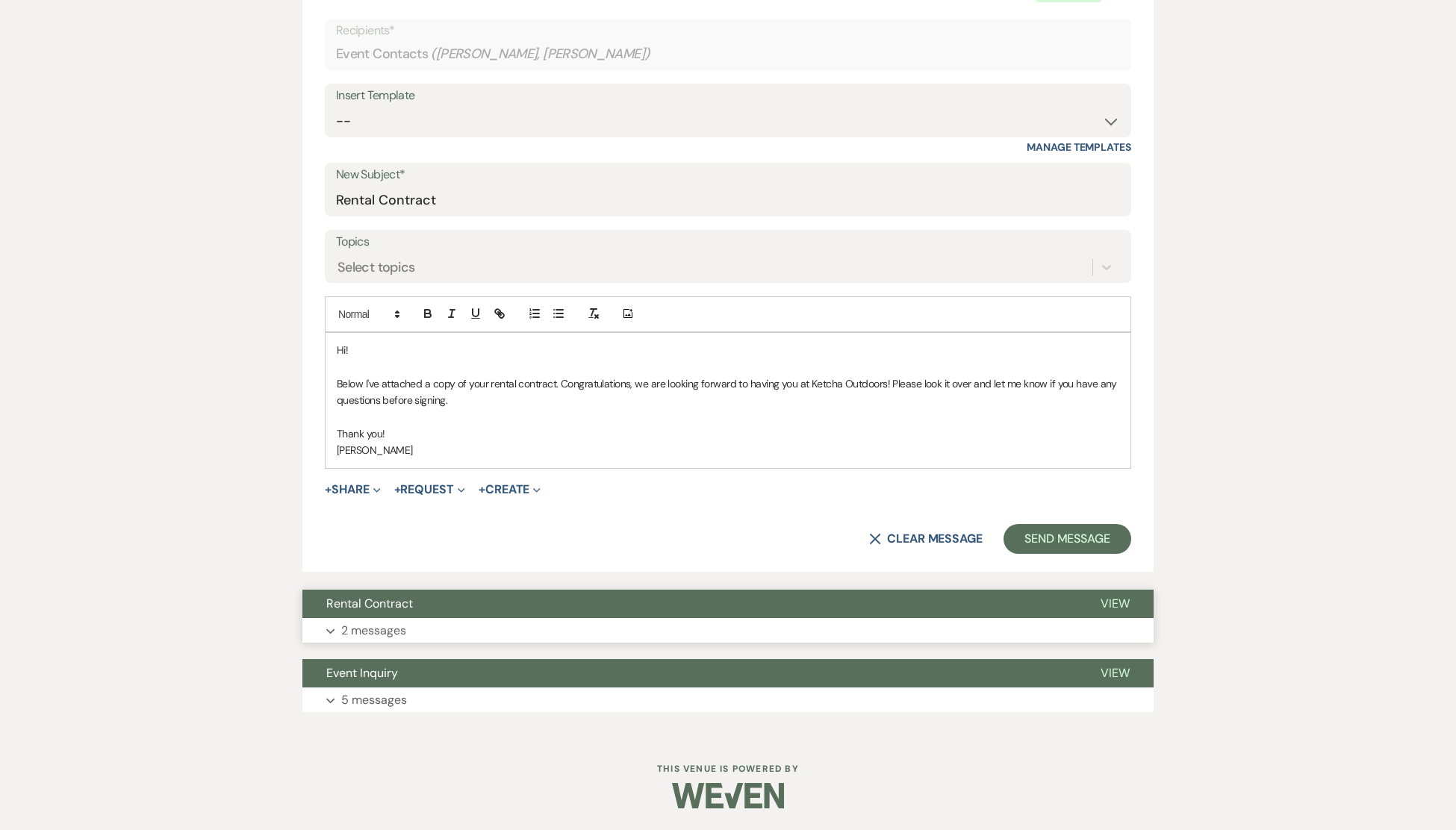
click at [1118, 597] on span "View" at bounding box center [1116, 603] width 29 height 16
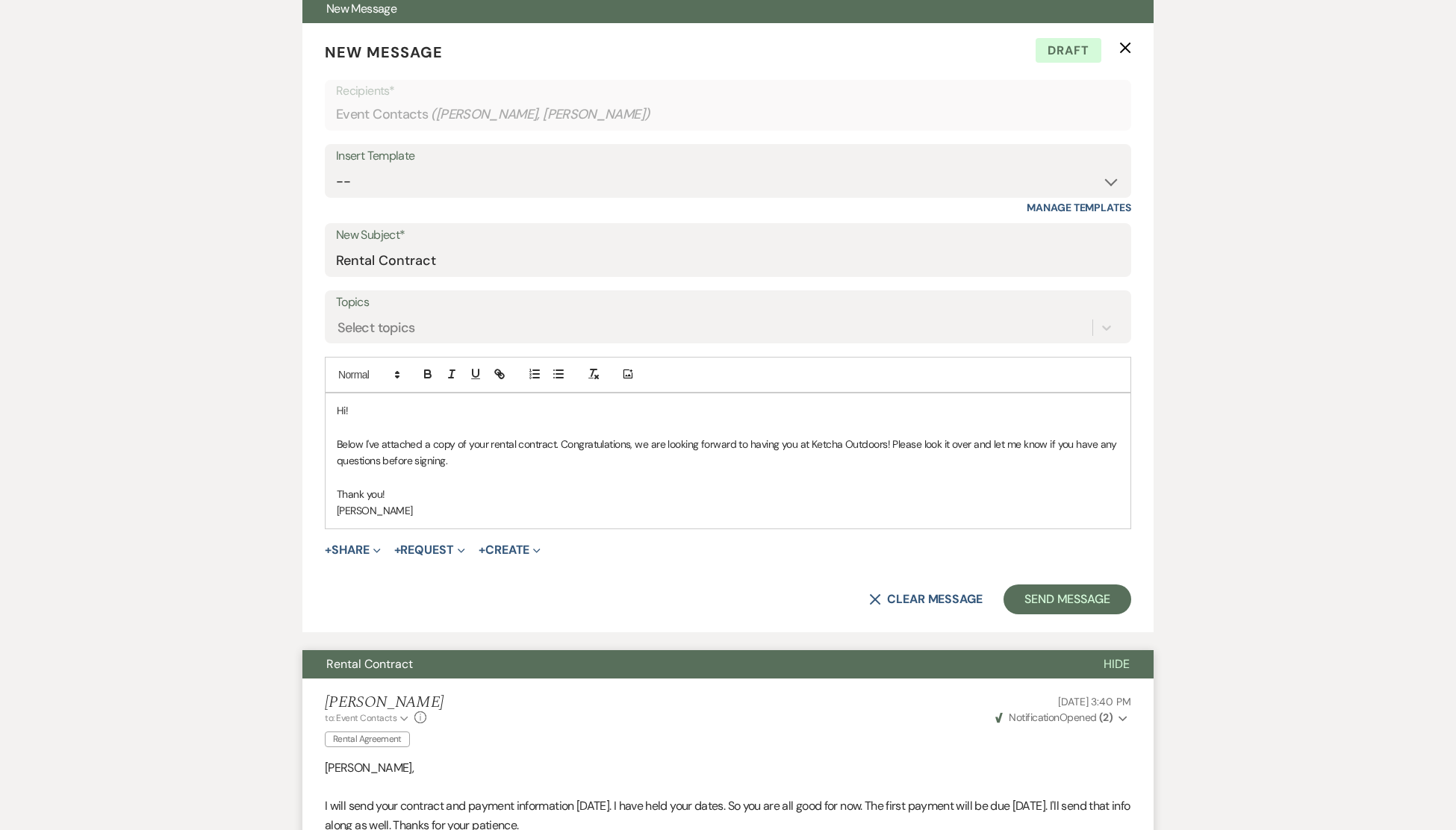
scroll to position [534, 0]
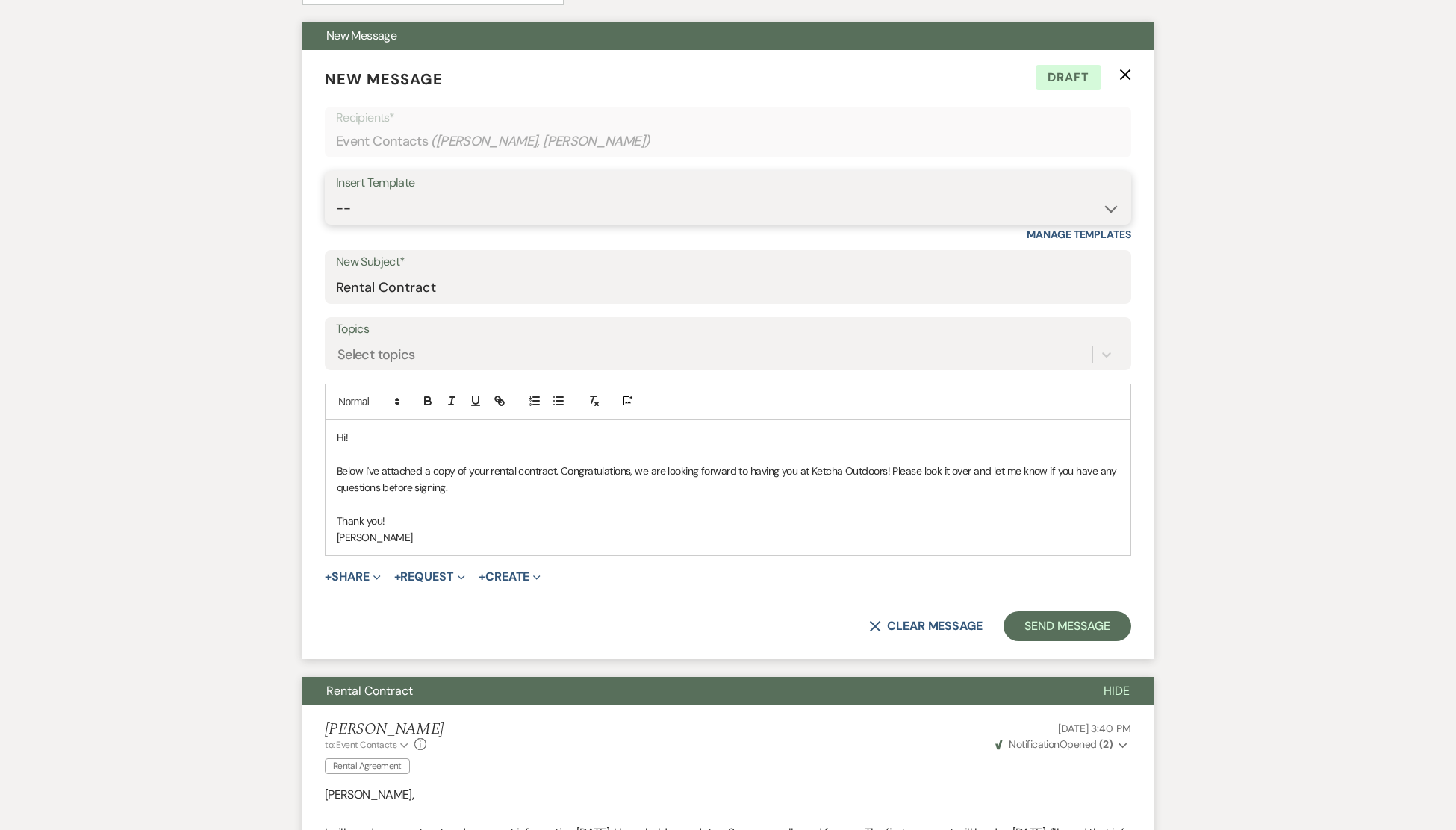
click at [1109, 209] on select "-- Weven Planning Portal Introduction (Booked Events) Deposit Payment Rental Co…" at bounding box center [728, 209] width 784 height 29
select select "118"
click at [366, 576] on button "+ Share Expand" at bounding box center [352, 577] width 56 height 12
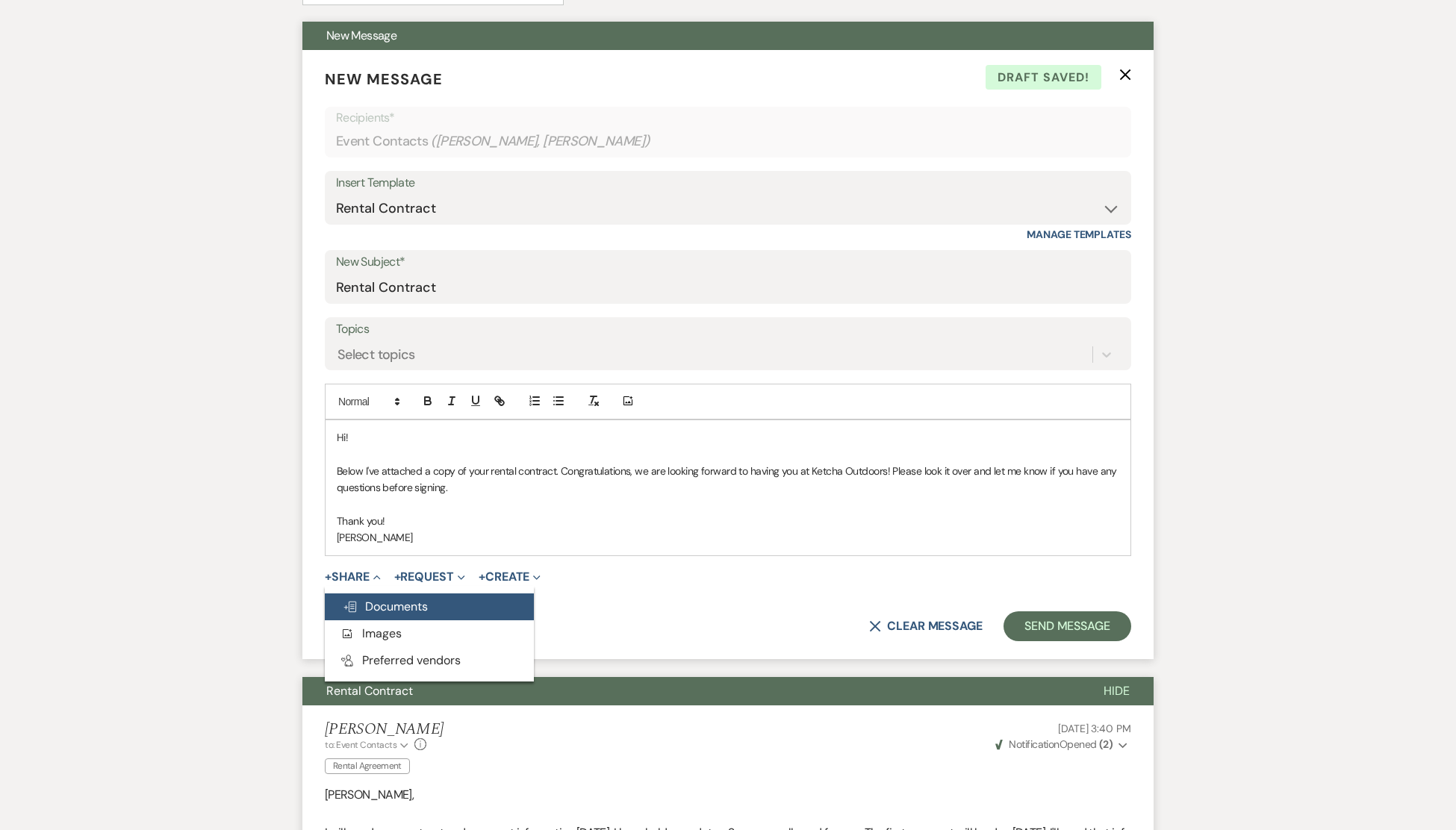
click at [381, 608] on span "Doc Upload Documents" at bounding box center [385, 606] width 85 height 16
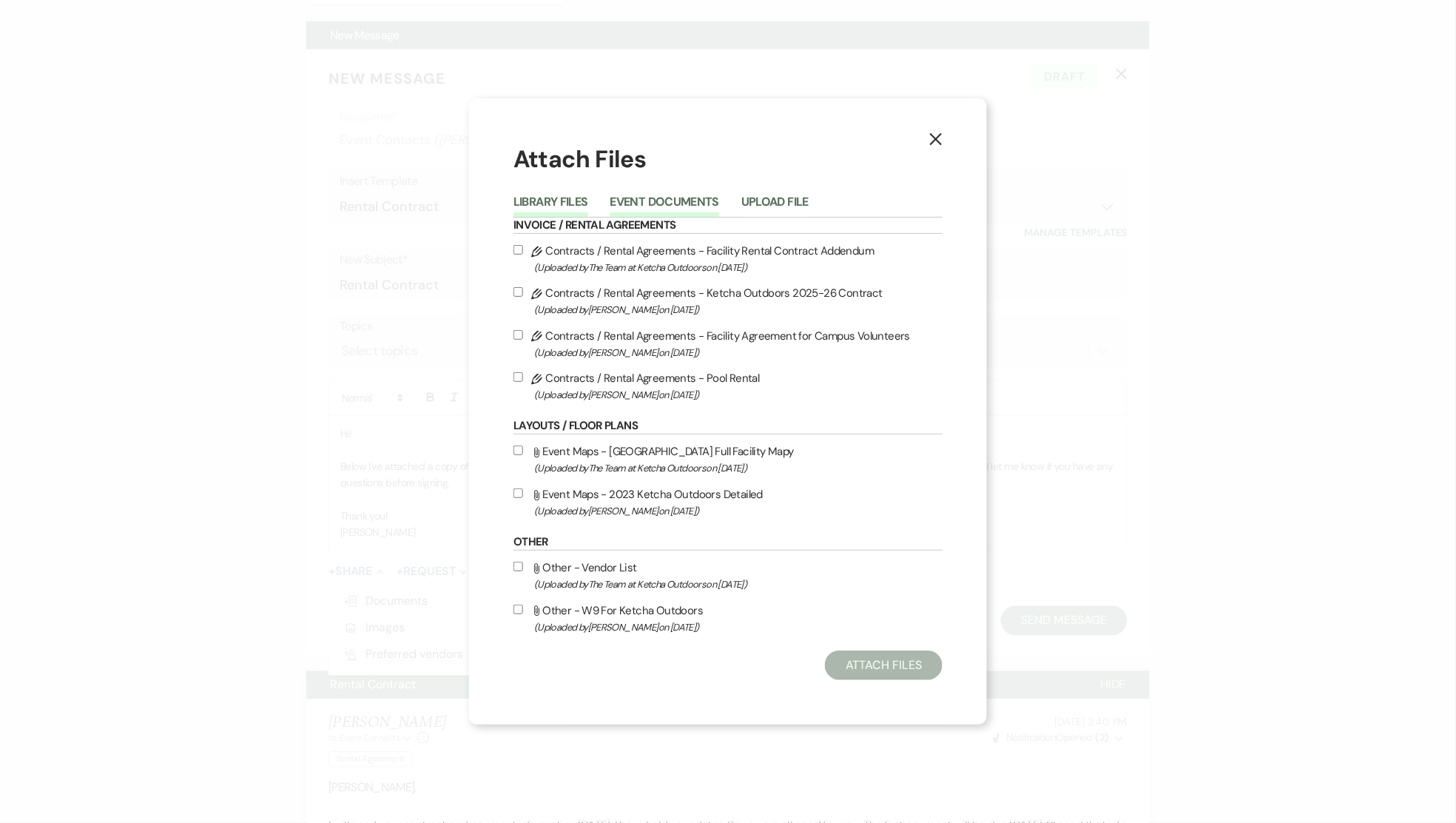
click at [680, 198] on button "Event Documents" at bounding box center [664, 206] width 109 height 21
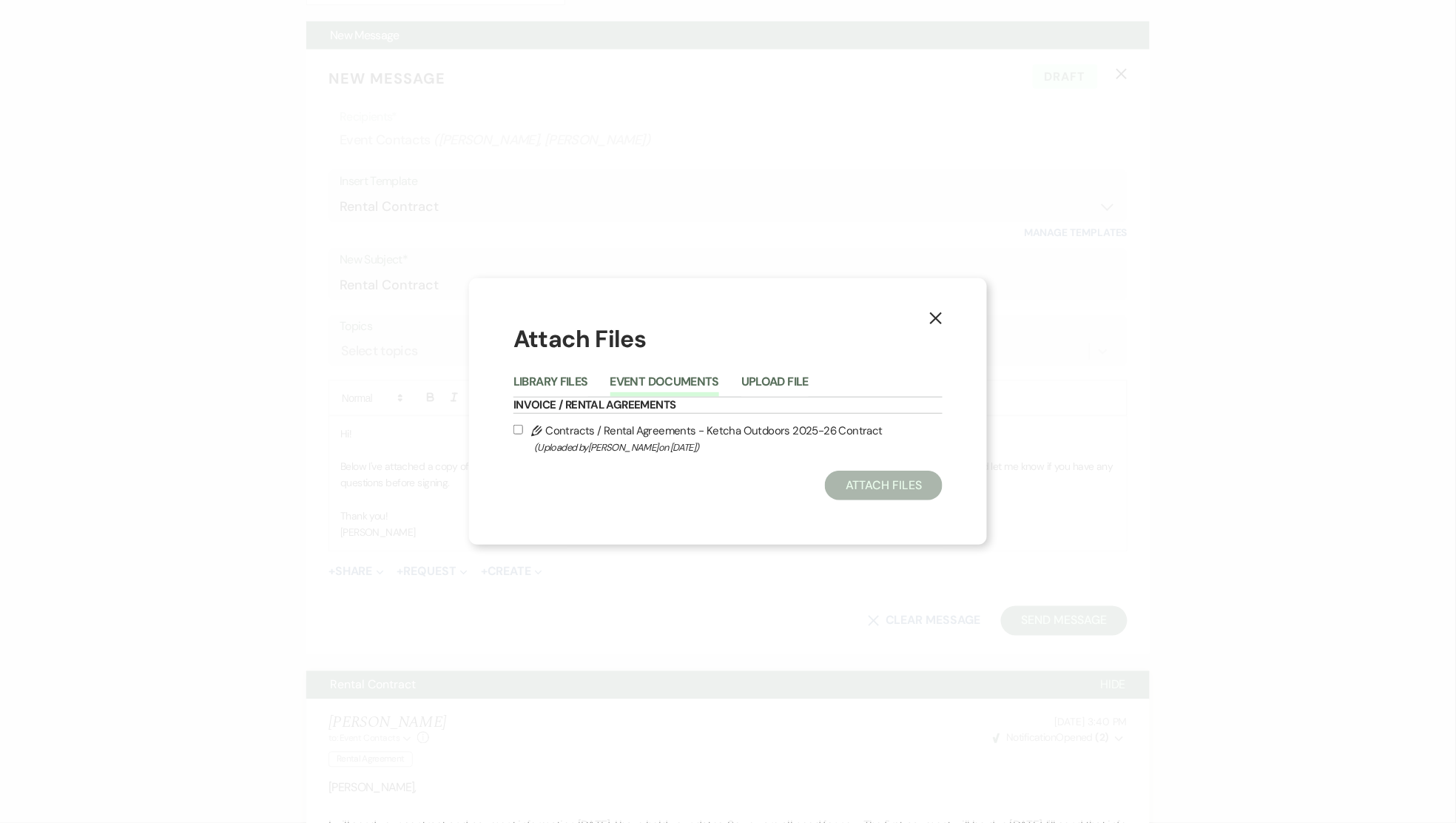
click at [517, 429] on input "Pencil Contracts / Rental Agreements - Ketcha Outdoors 2025-26 Contract (Upload…" at bounding box center [518, 429] width 10 height 10
checkbox input "true"
click at [860, 483] on button "Attach Files" at bounding box center [883, 486] width 117 height 30
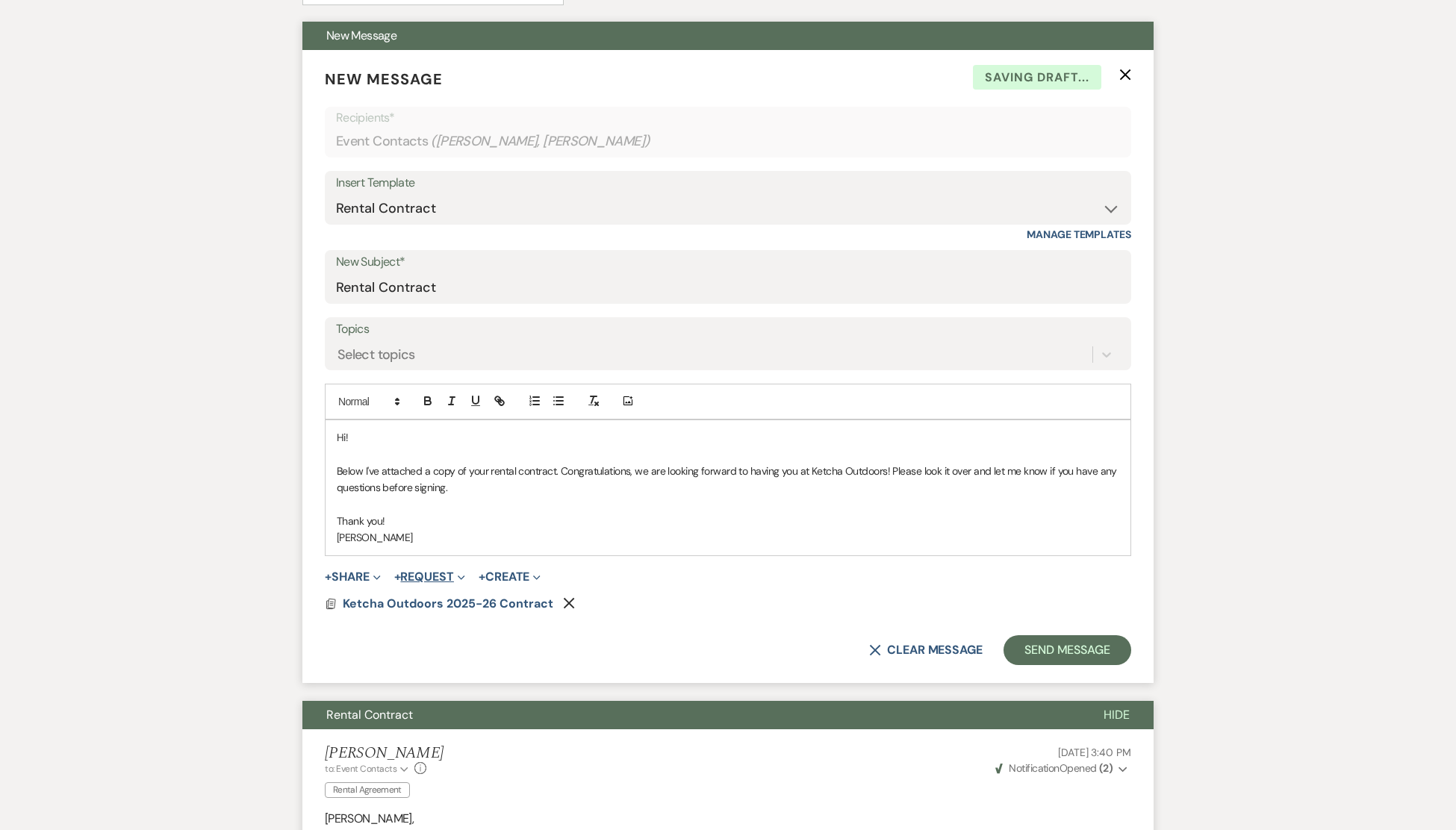
click at [443, 575] on button "+ Request Expand" at bounding box center [429, 577] width 71 height 12
click at [454, 603] on button "Generate Payment Payment" at bounding box center [499, 606] width 209 height 27
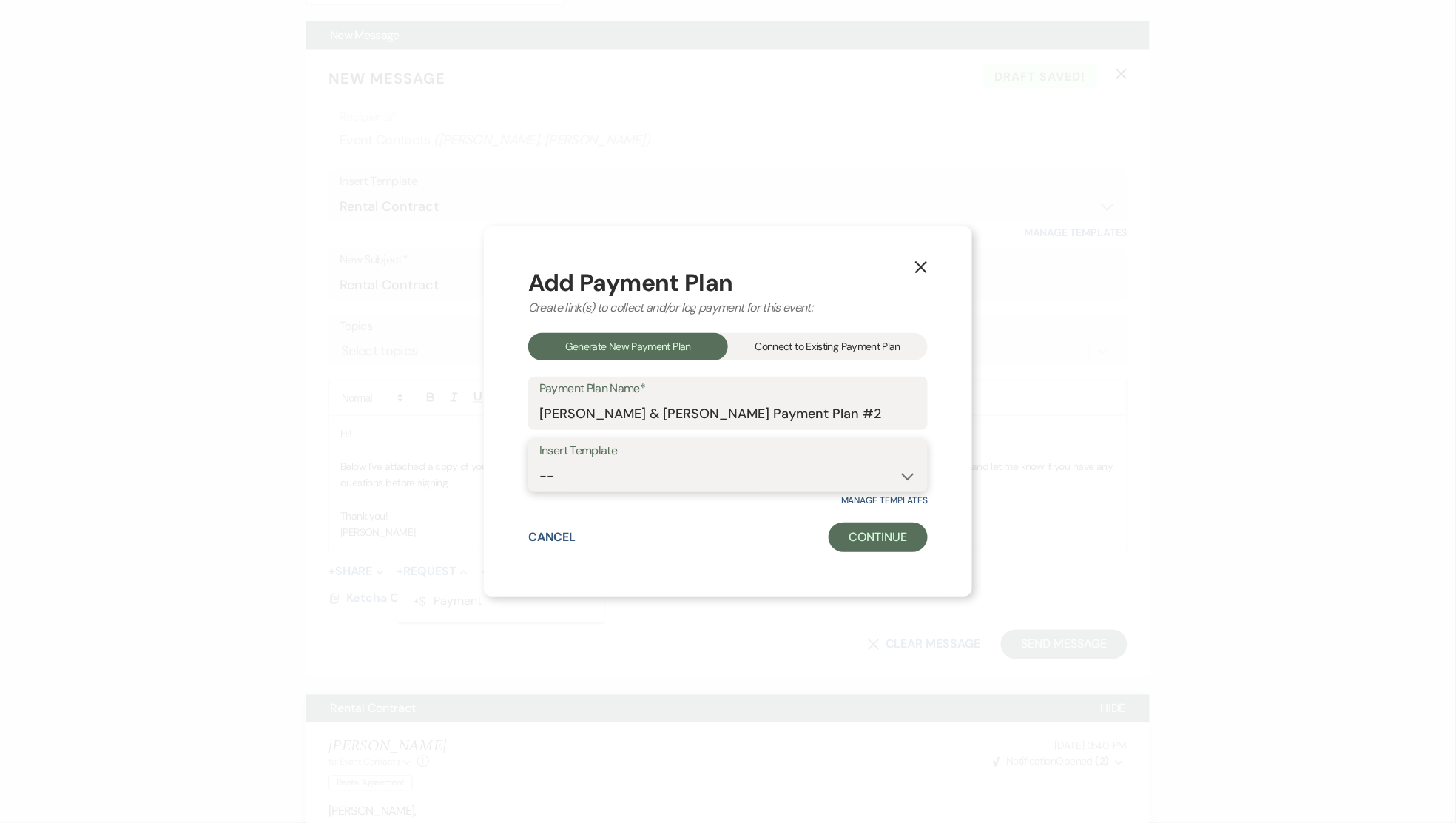
click at [907, 477] on select "--" at bounding box center [727, 477] width 377 height 29
click at [854, 343] on div "Connect to Existing Payment Plan" at bounding box center [828, 346] width 200 height 27
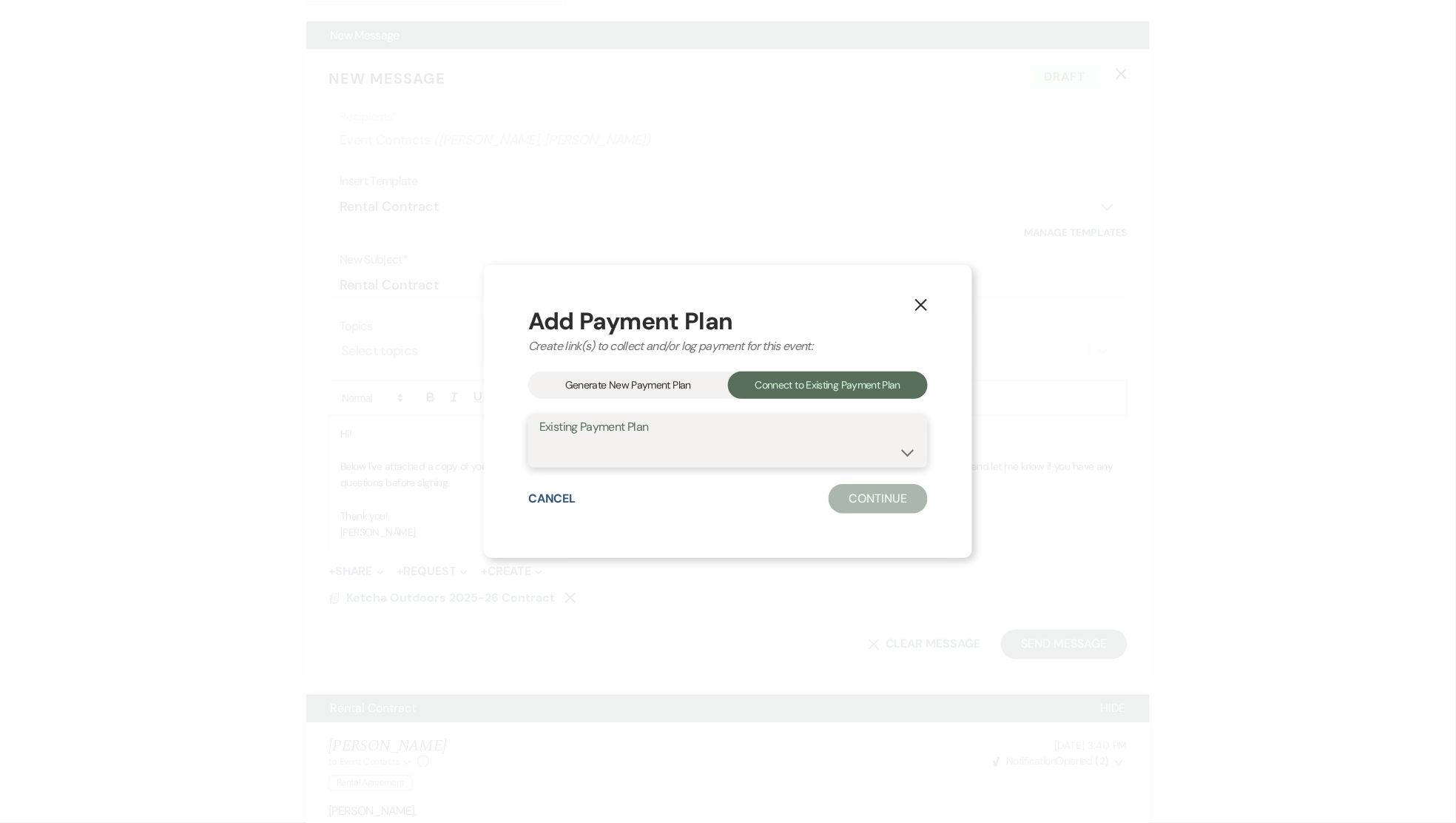
click at [908, 447] on select "[PERSON_NAME] & [PERSON_NAME] Payment Plan #1" at bounding box center [727, 452] width 377 height 29
select select "24656"
click at [888, 499] on button "Continue" at bounding box center [878, 498] width 99 height 30
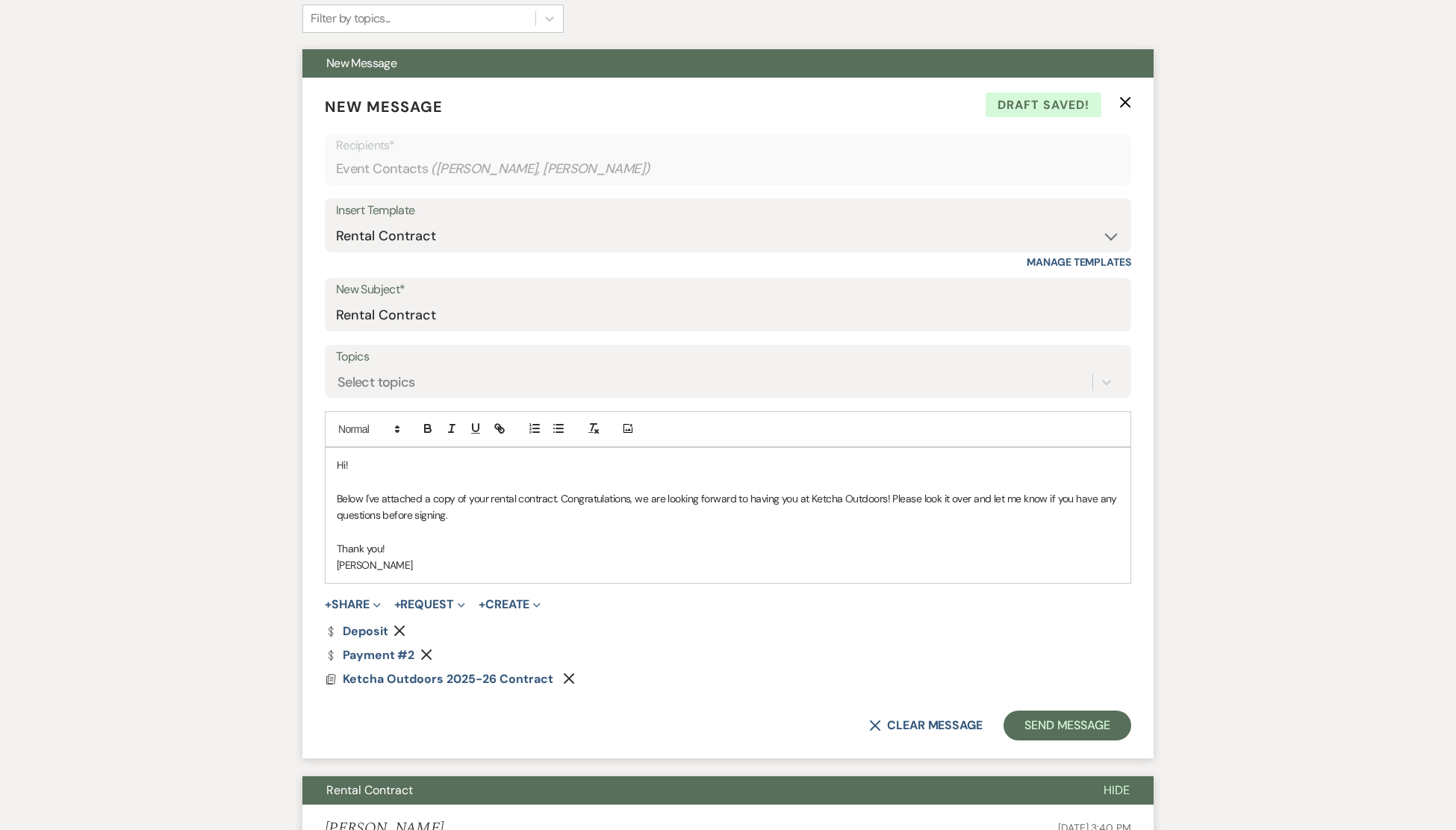
scroll to position [504, 0]
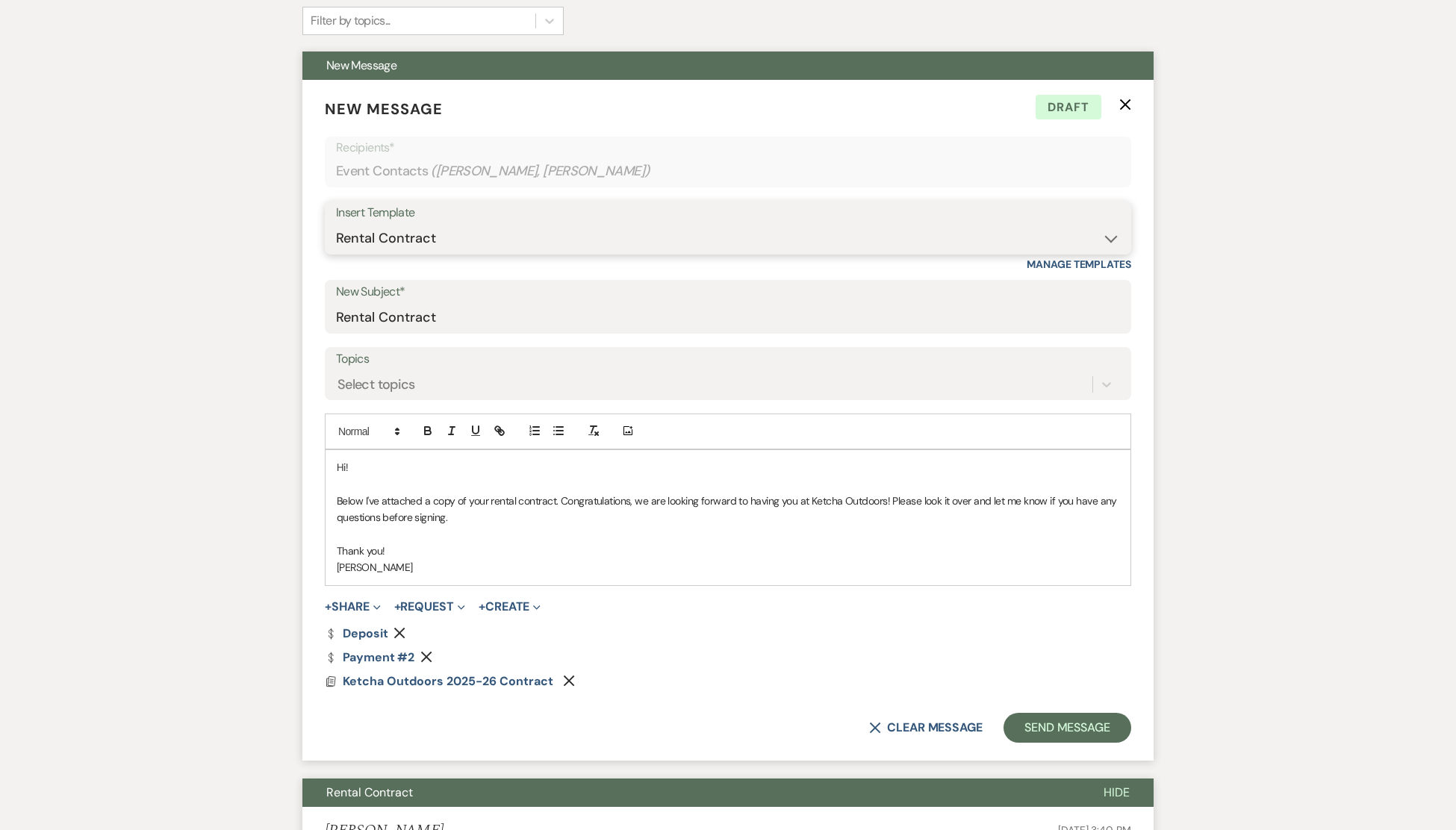
click at [1108, 242] on select "-- Weven Planning Portal Introduction (Booked Events) Deposit Payment Rental Co…" at bounding box center [728, 238] width 784 height 29
select select "14"
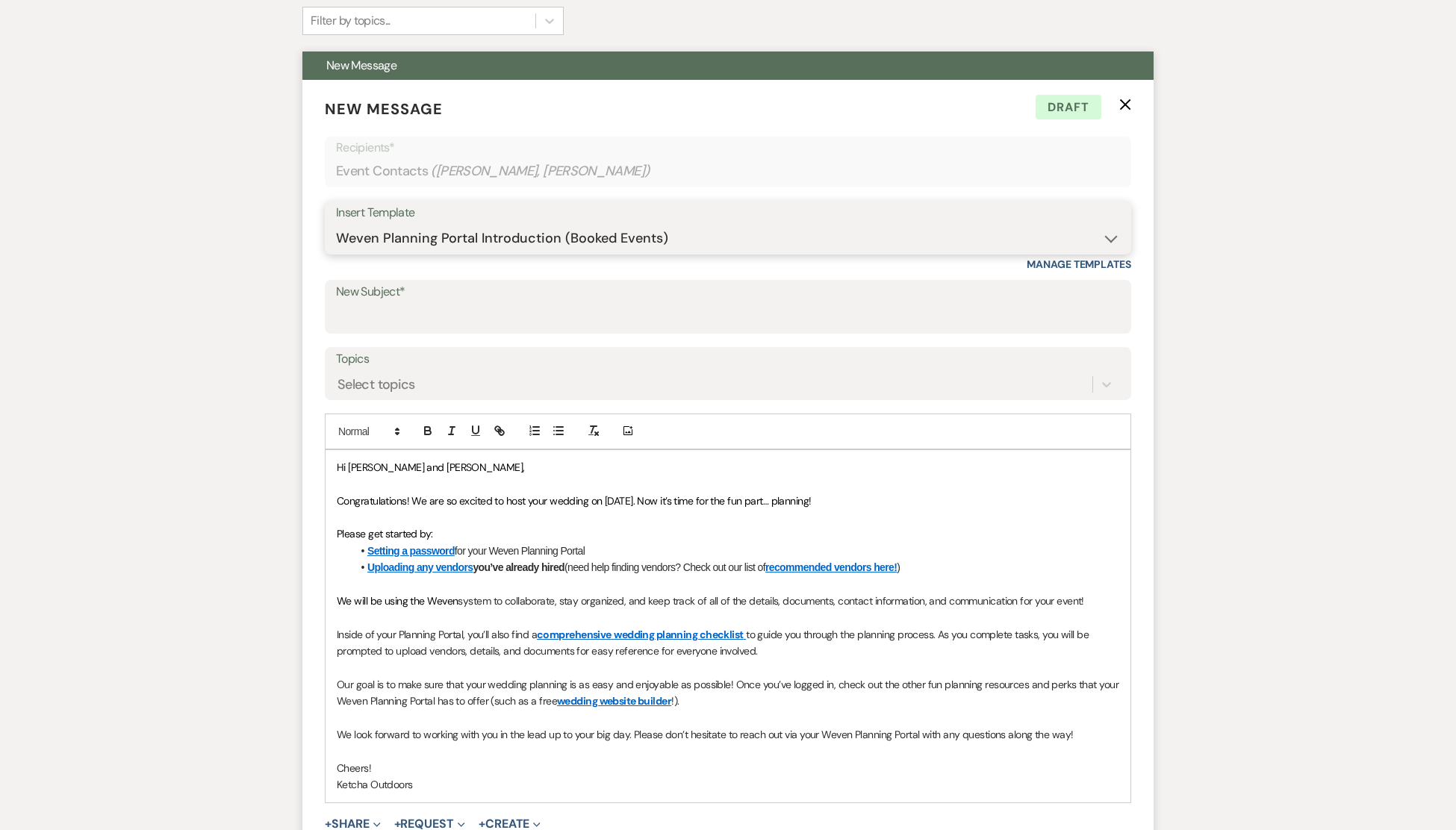
click at [1106, 239] on select "-- Weven Planning Portal Introduction (Booked Events) Deposit Payment Rental Co…" at bounding box center [728, 238] width 784 height 29
select select "114"
type input "Event Deposit"
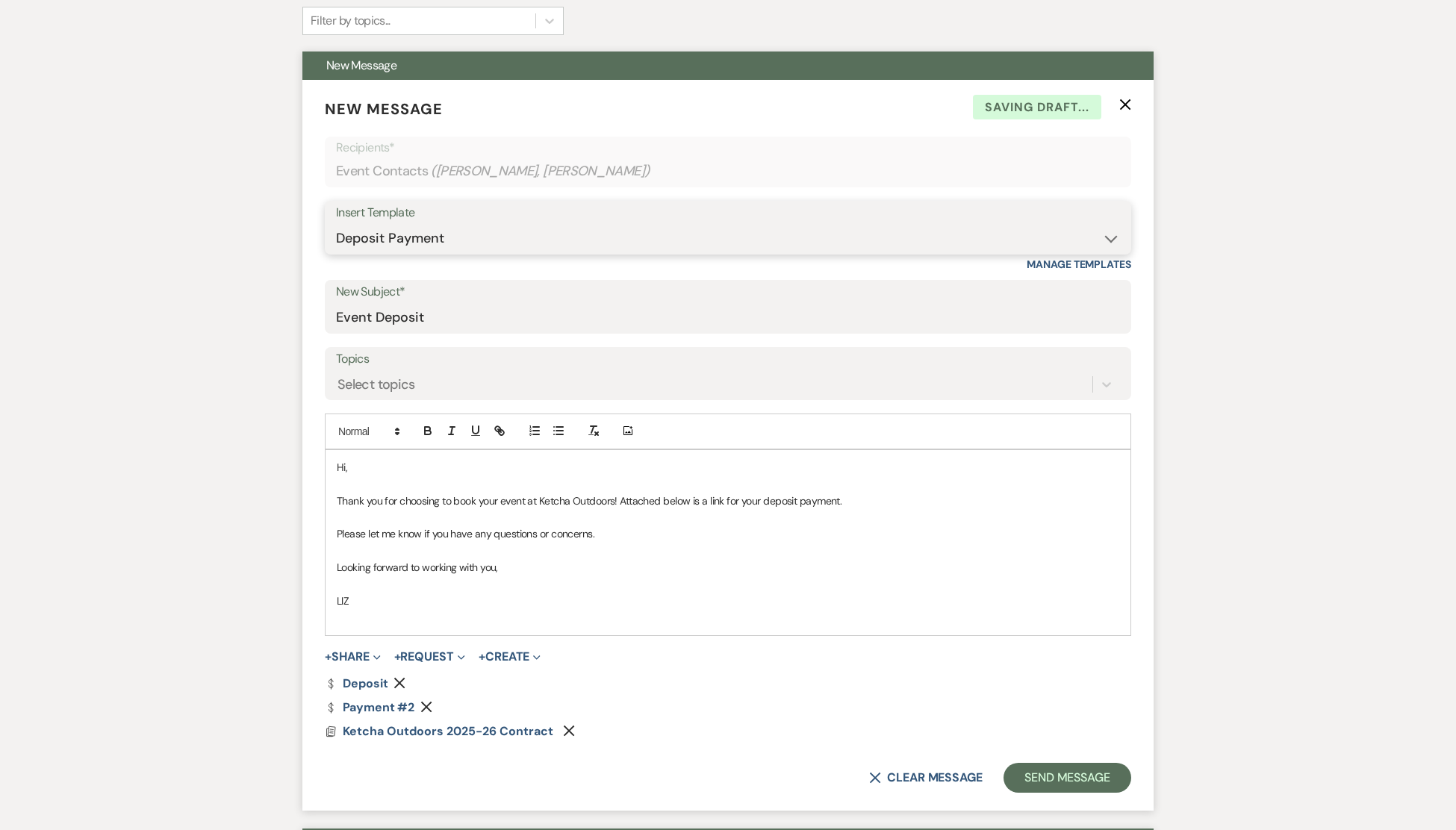
click at [1110, 240] on select "-- Weven Planning Portal Introduction (Booked Events) Deposit Payment Rental Co…" at bounding box center [728, 238] width 784 height 29
select select "118"
type input "Rental Contract"
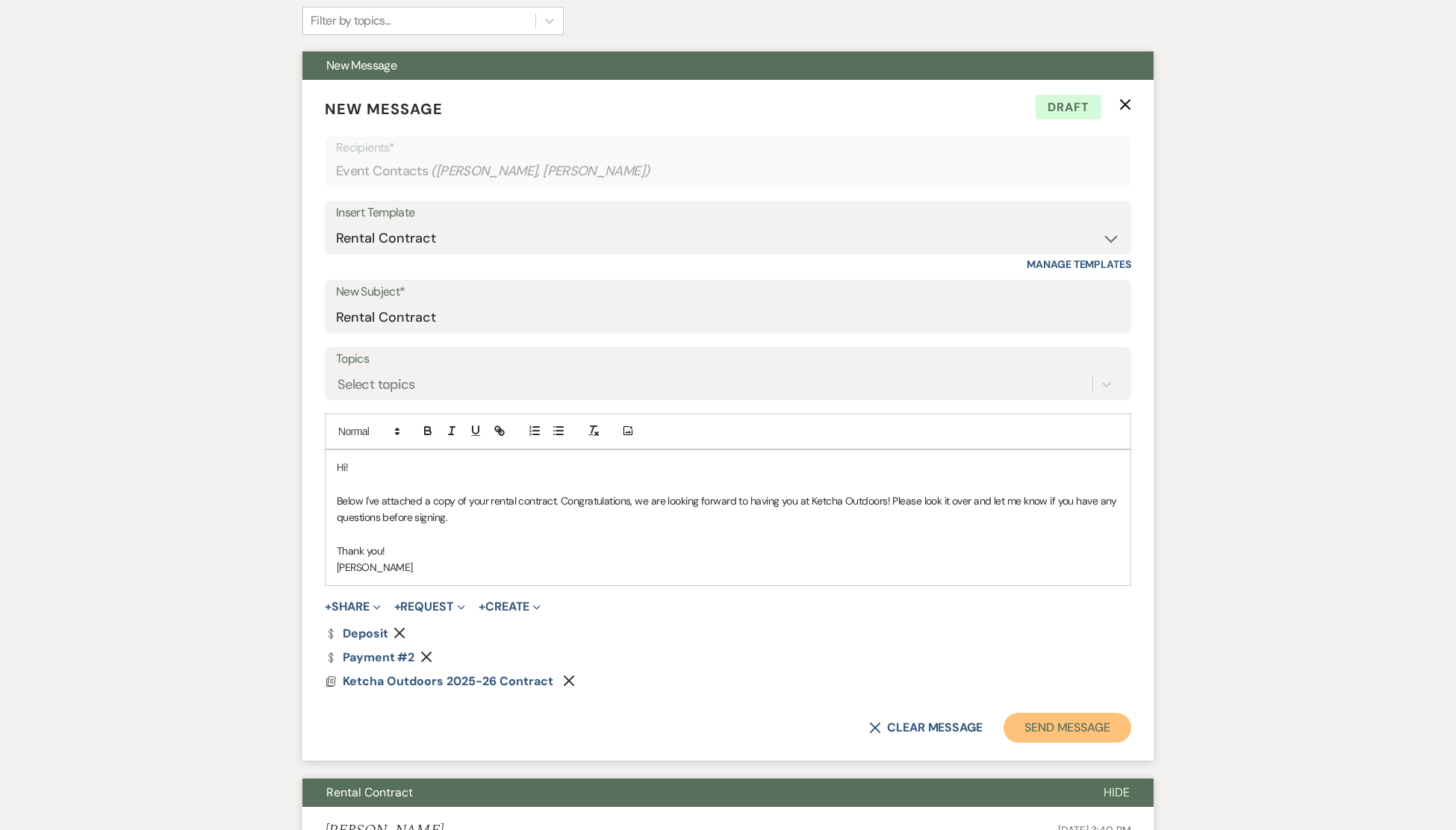
click at [1057, 725] on button "Send Message" at bounding box center [1067, 727] width 128 height 30
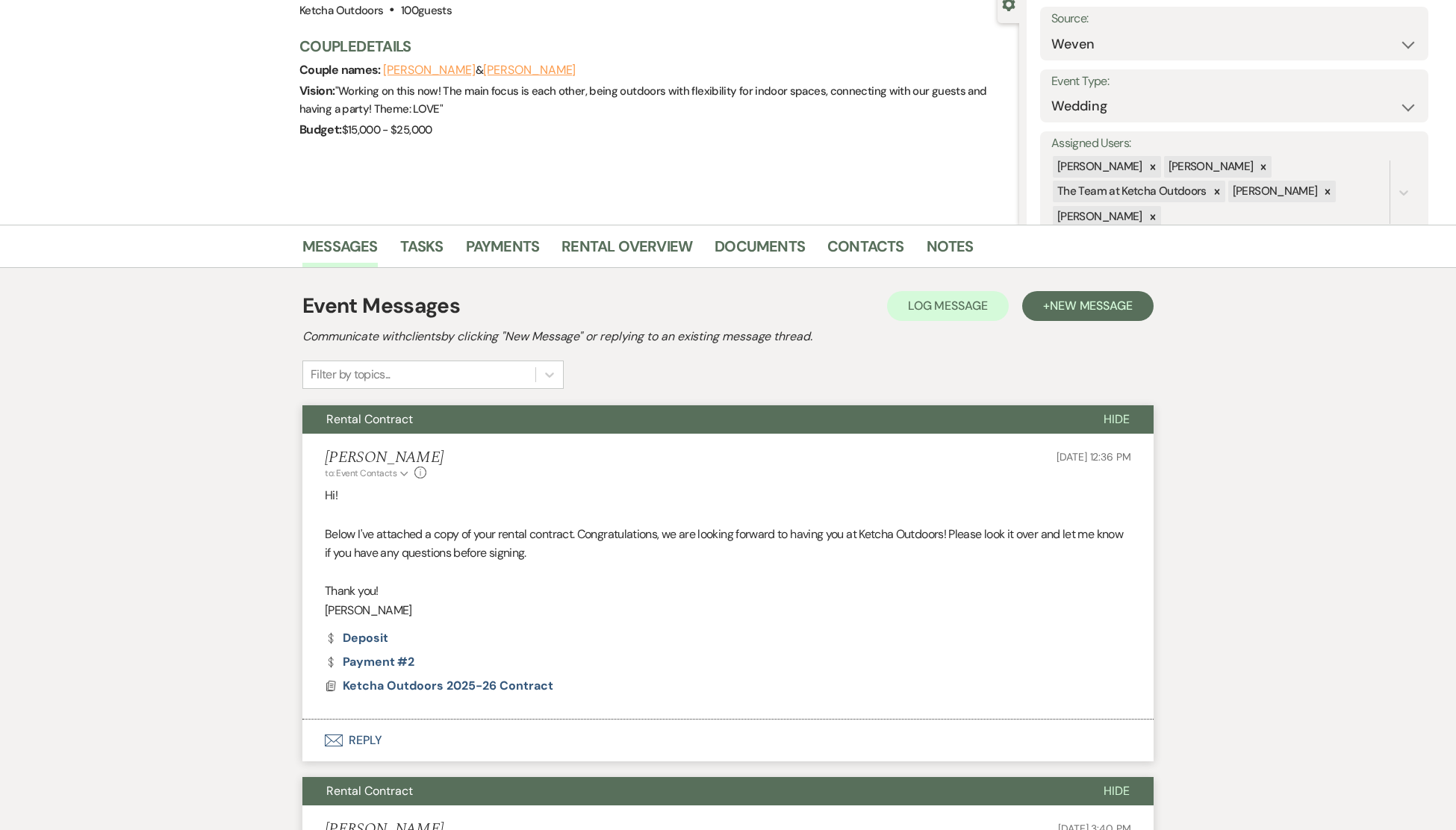
scroll to position [0, 0]
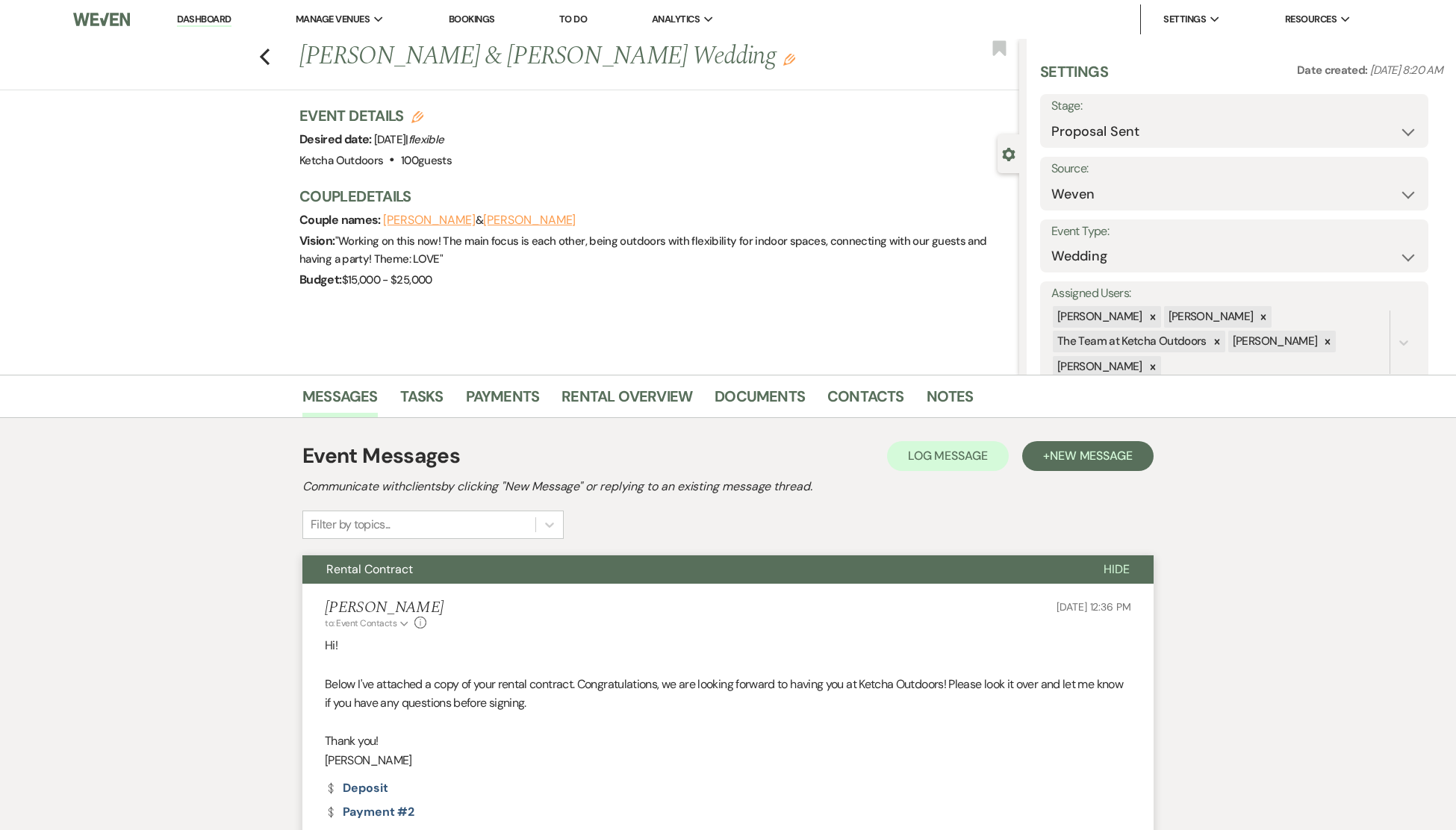
drag, startPoint x: 310, startPoint y: 58, endPoint x: 676, endPoint y: 58, distance: 366.0
click at [676, 58] on h1 "[PERSON_NAME] & [PERSON_NAME] Wedding Edit" at bounding box center [584, 56] width 570 height 36
copy h1 "[PERSON_NAME] & [PERSON_NAME] Wedding"
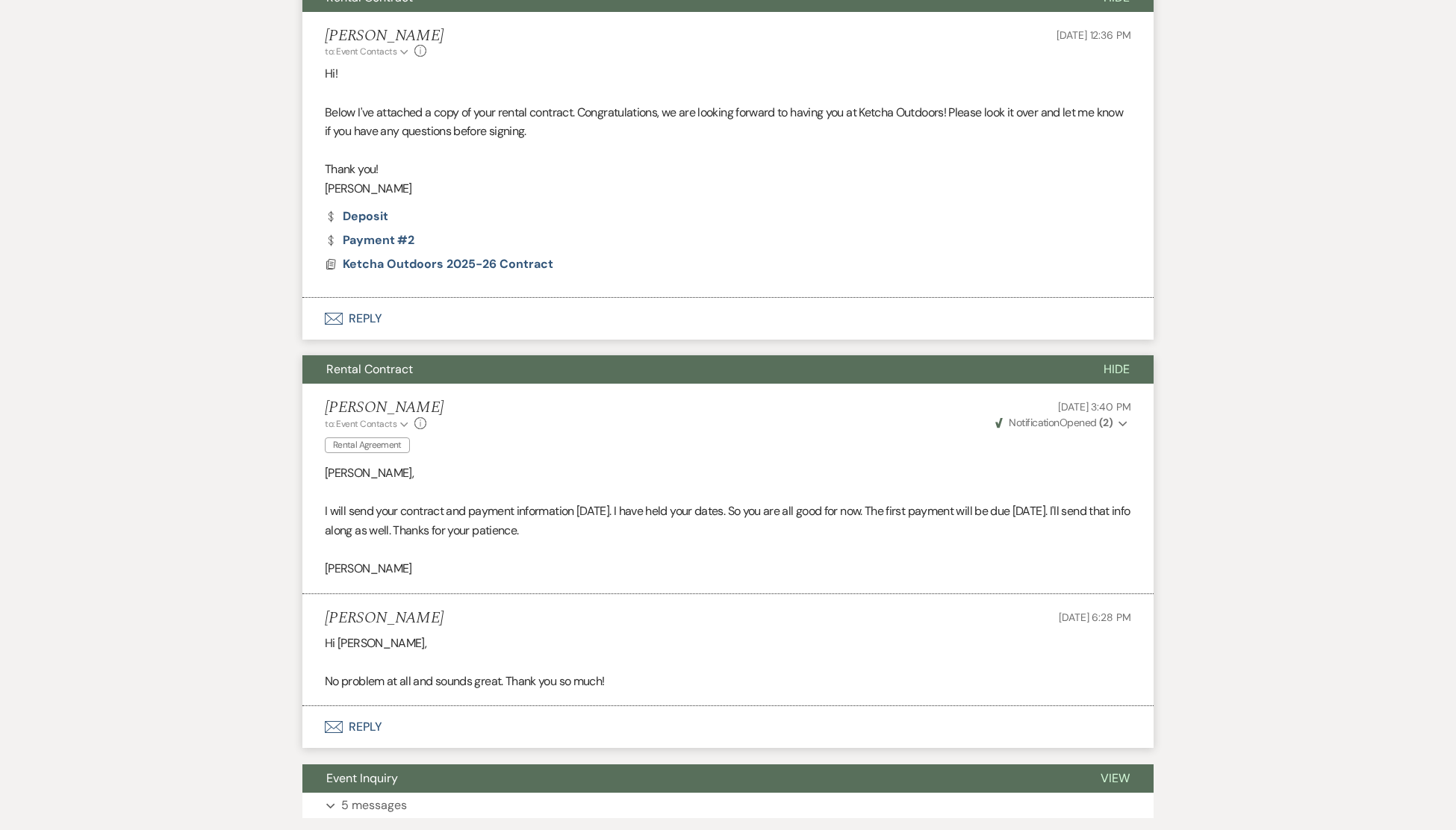
scroll to position [577, 0]
